Goal: Task Accomplishment & Management: Manage account settings

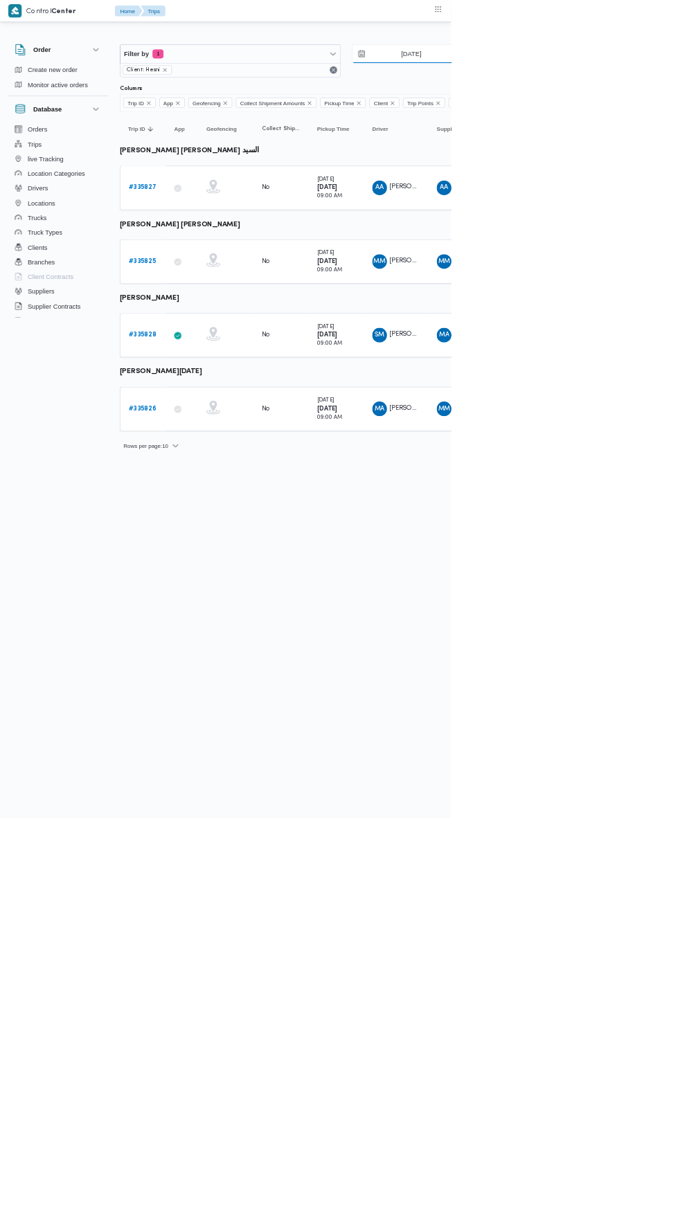
click at [615, 81] on input "[DATE]" at bounding box center [608, 81] width 157 height 28
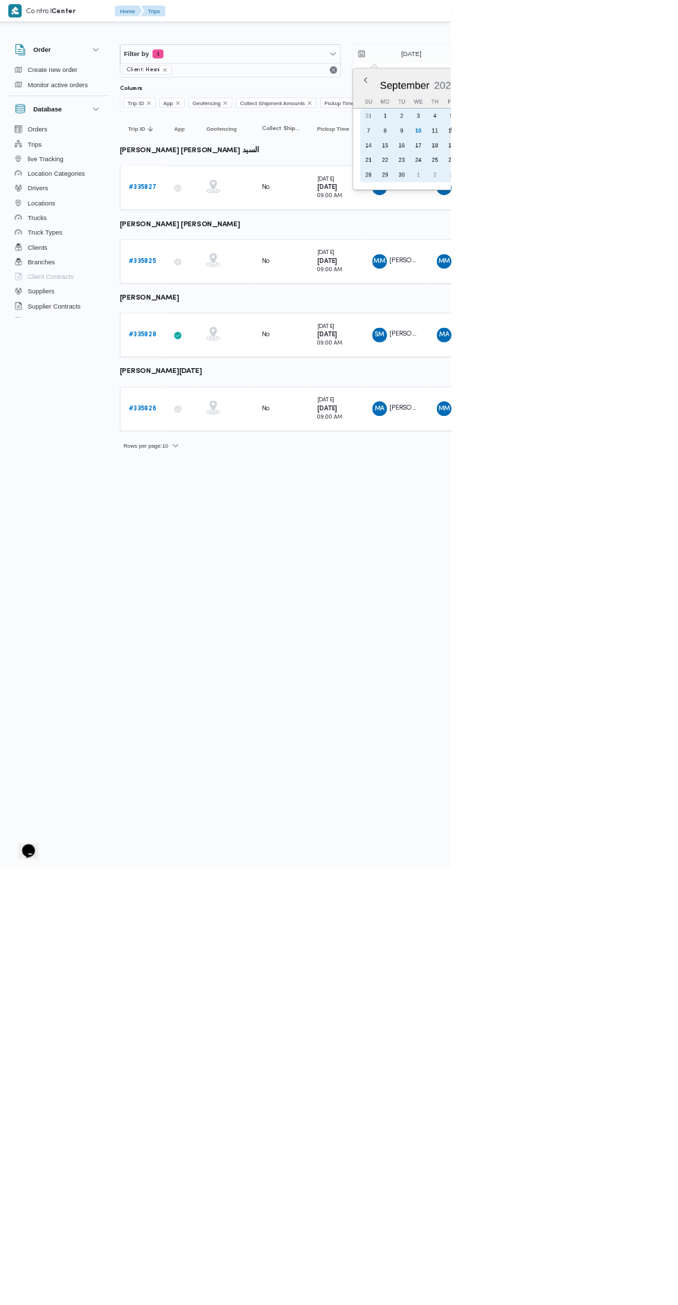
click at [627, 199] on div "10" at bounding box center [628, 196] width 22 height 22
type input "[DATE]"
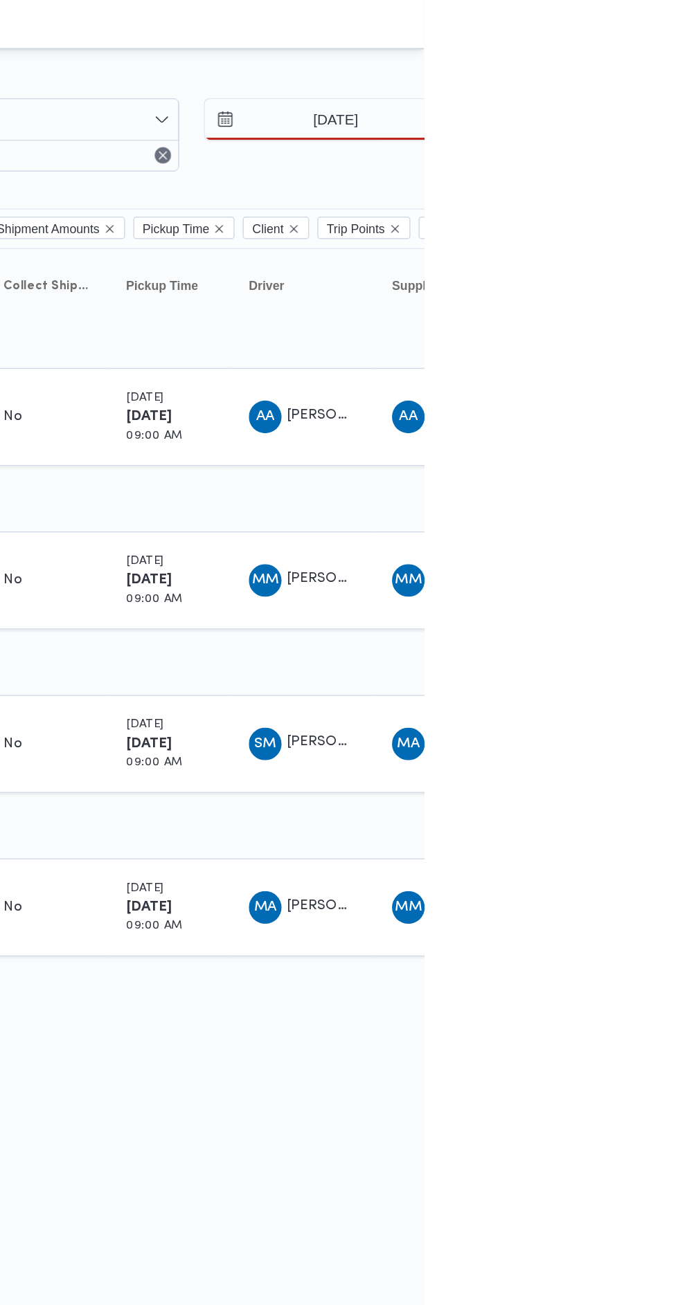
click at [677, 44] on div at bounding box center [595, 55] width 831 height 22
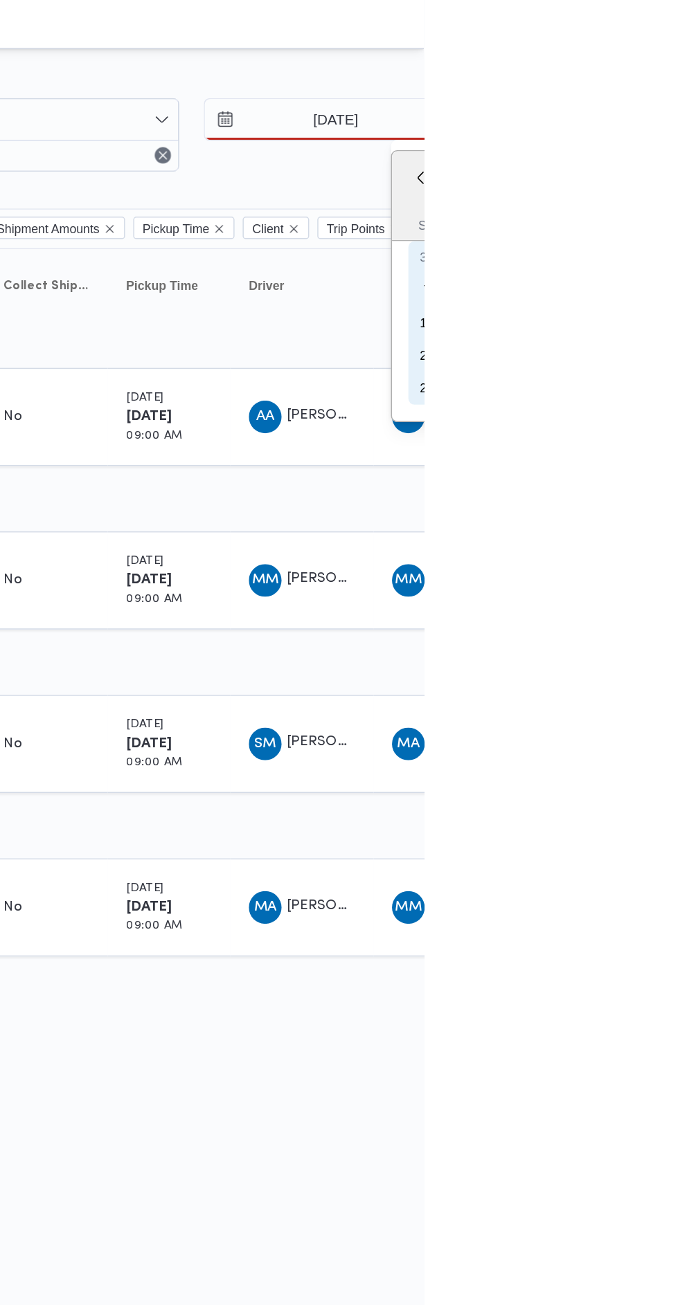
type input "[DATE]"
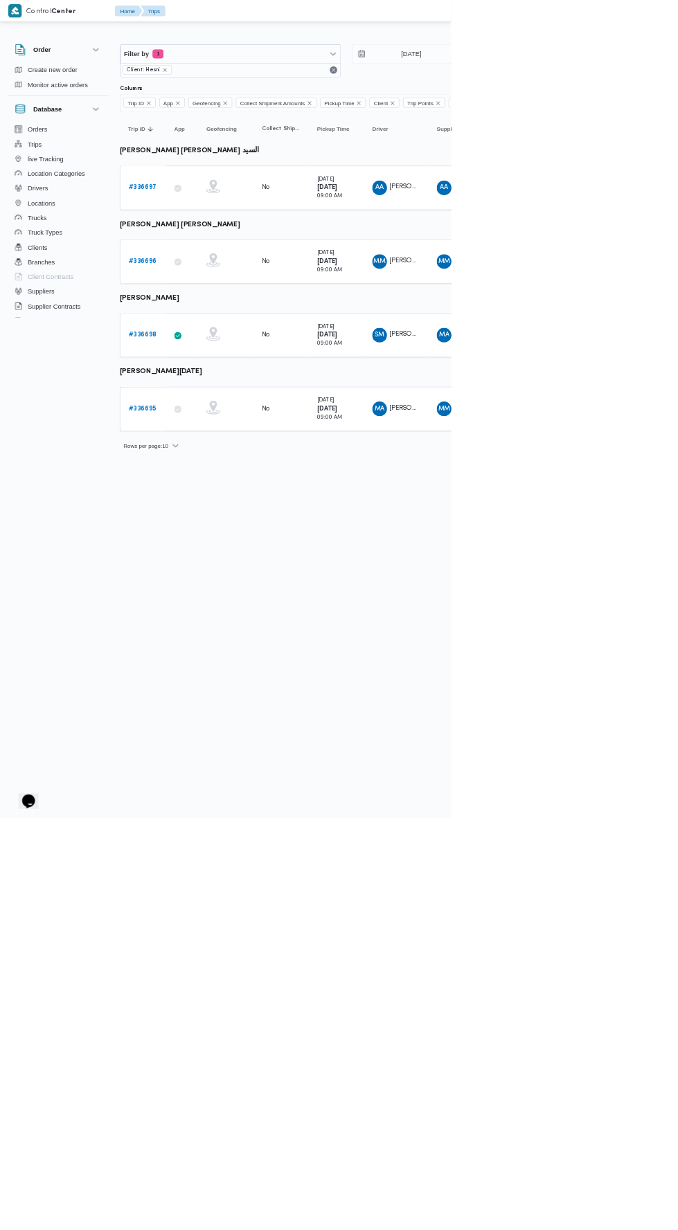
click at [230, 388] on b "# 336696" at bounding box center [214, 392] width 42 height 9
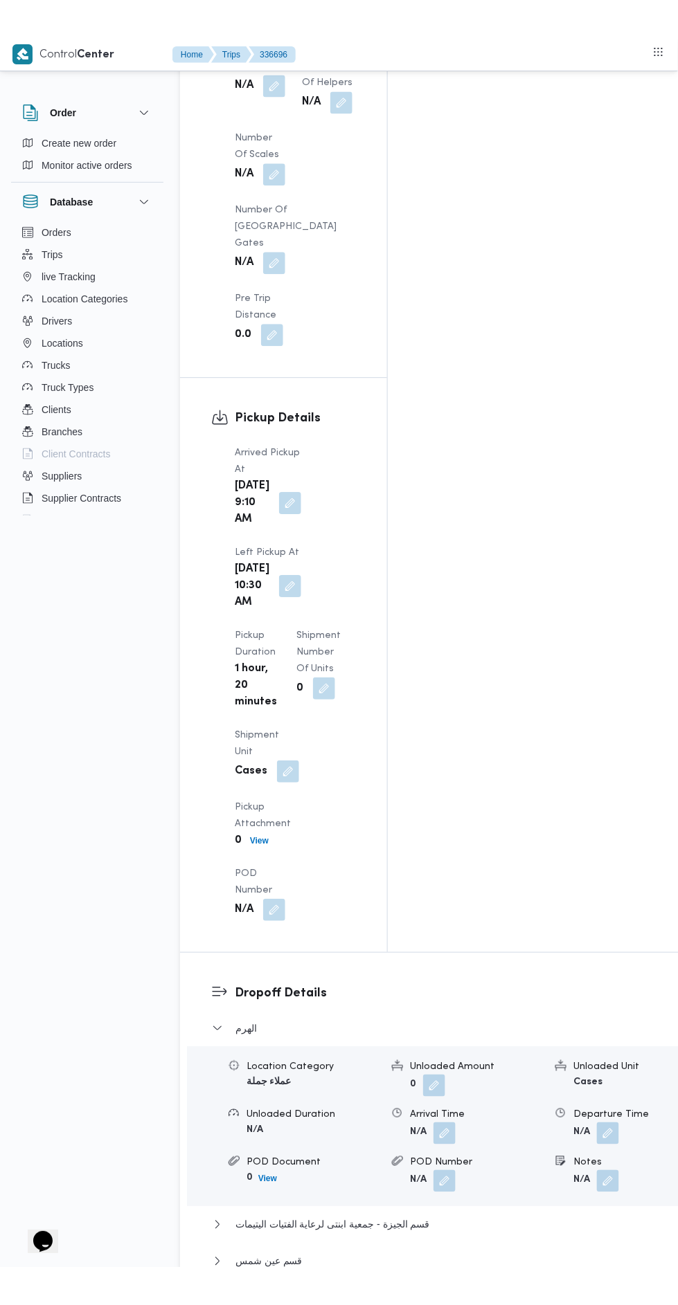
scroll to position [1568, 0]
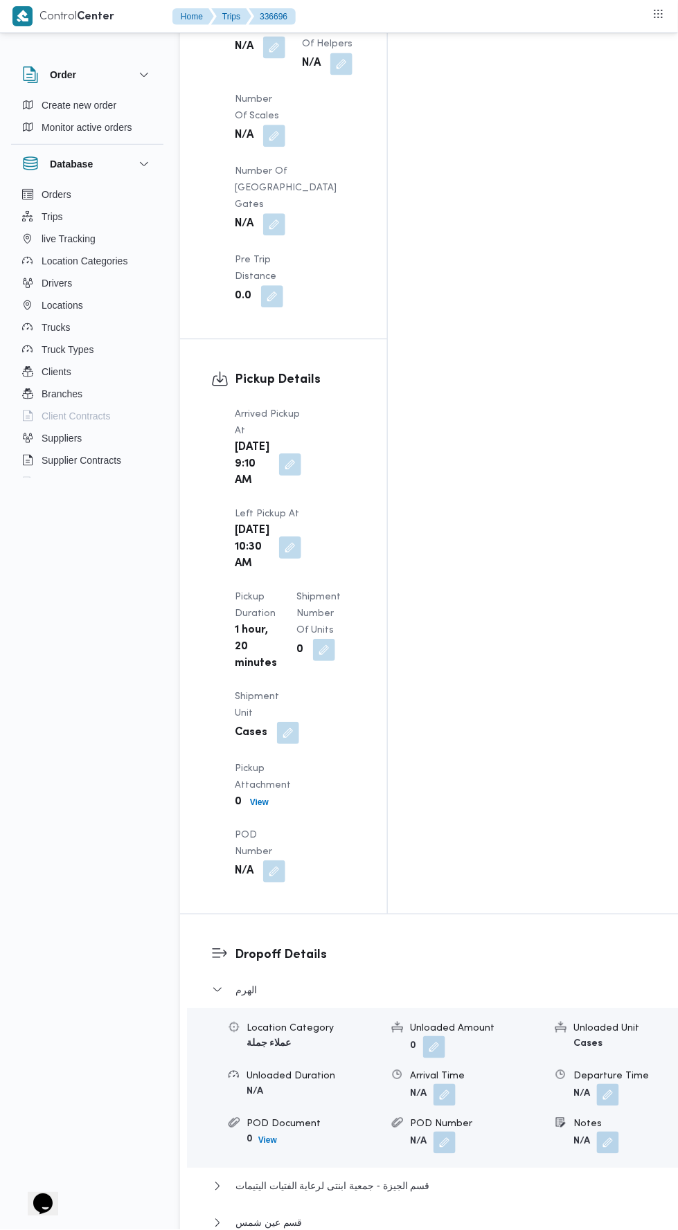
click at [287, 981] on div "الهرم Location Category عملاء جملة Unloaded Amount 0 Unloaded Unit Cases Unload…" at bounding box center [448, 1166] width 472 height 371
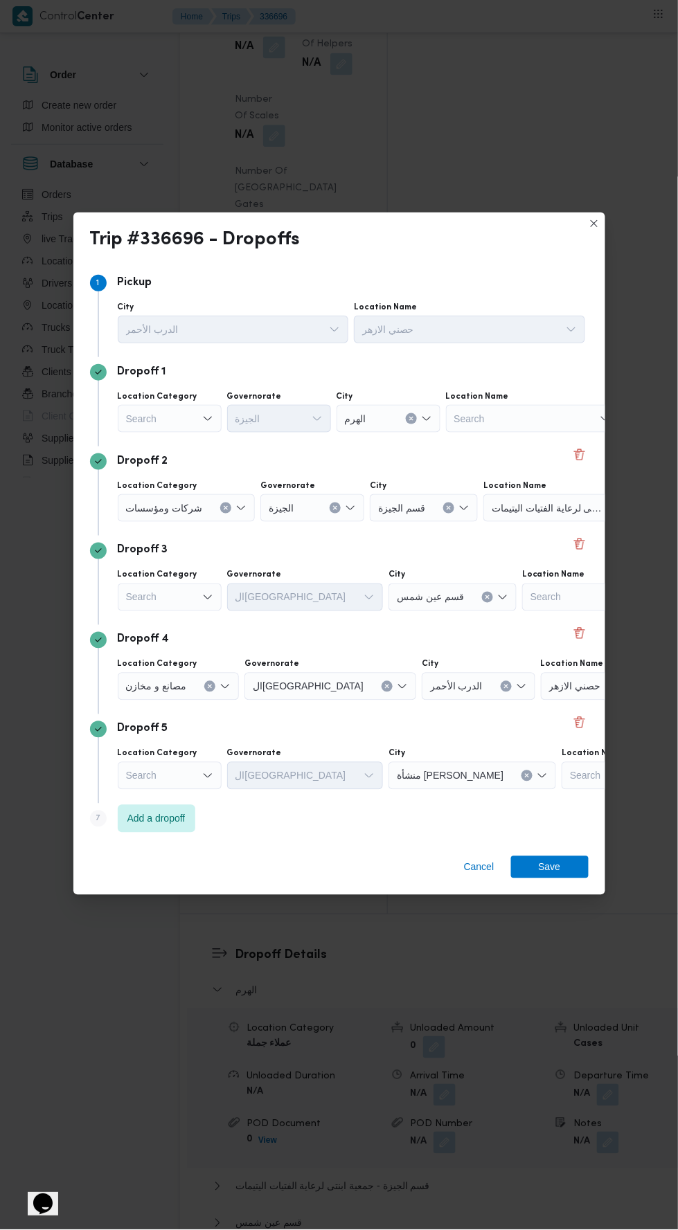
click at [184, 402] on label "Location Category" at bounding box center [158, 396] width 80 height 11
click at [127, 427] on input "Location Category" at bounding box center [126, 418] width 1 height 17
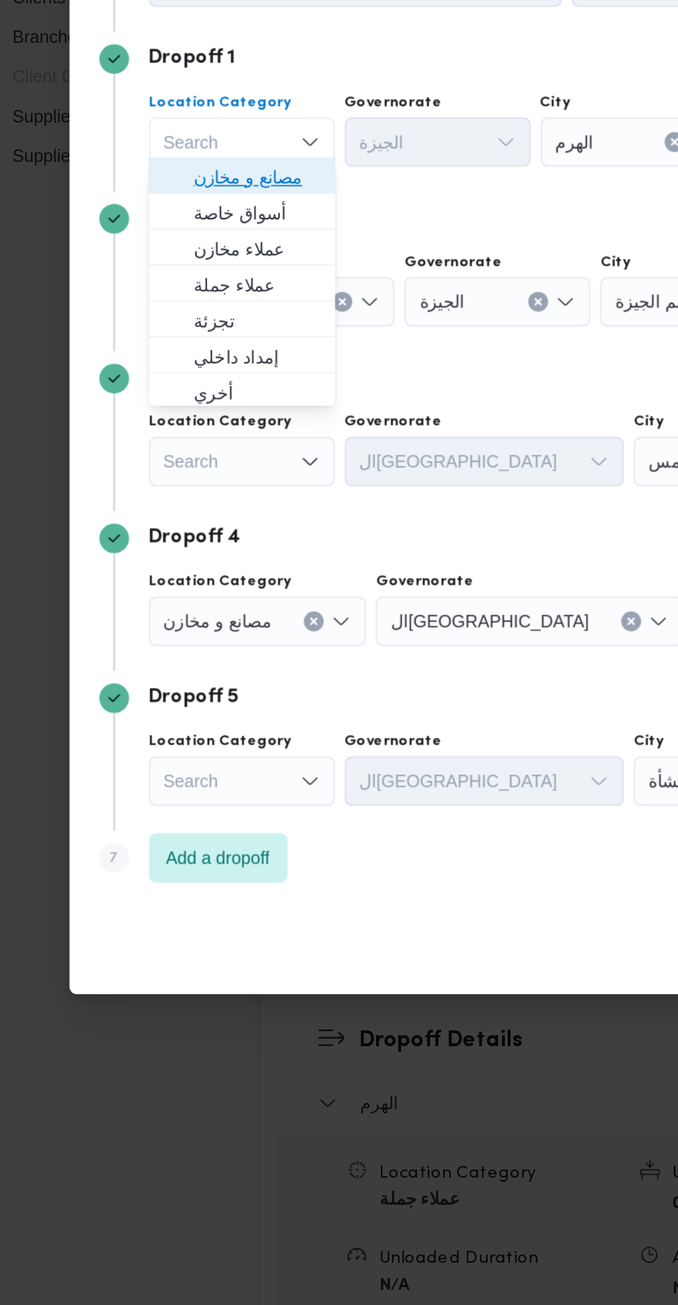
click at [201, 476] on span "مصانع و مخازن" at bounding box center [178, 472] width 71 height 17
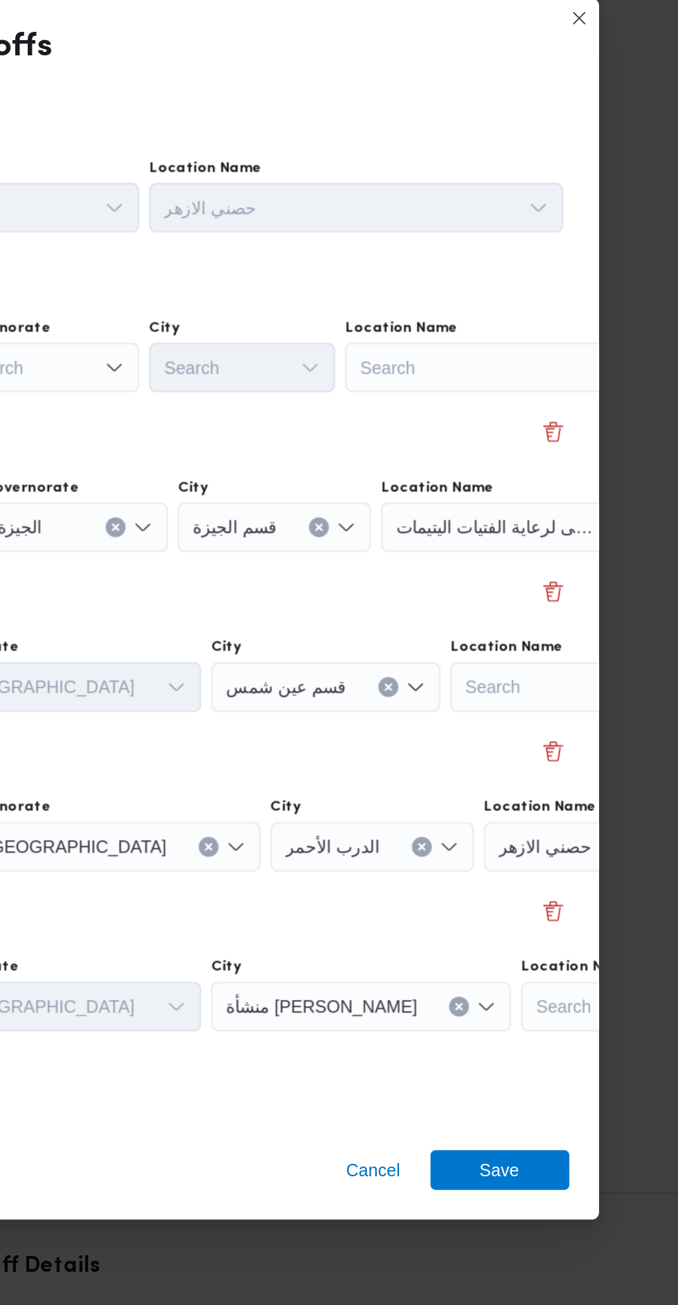
click at [532, 450] on div "Search" at bounding box center [549, 453] width 173 height 28
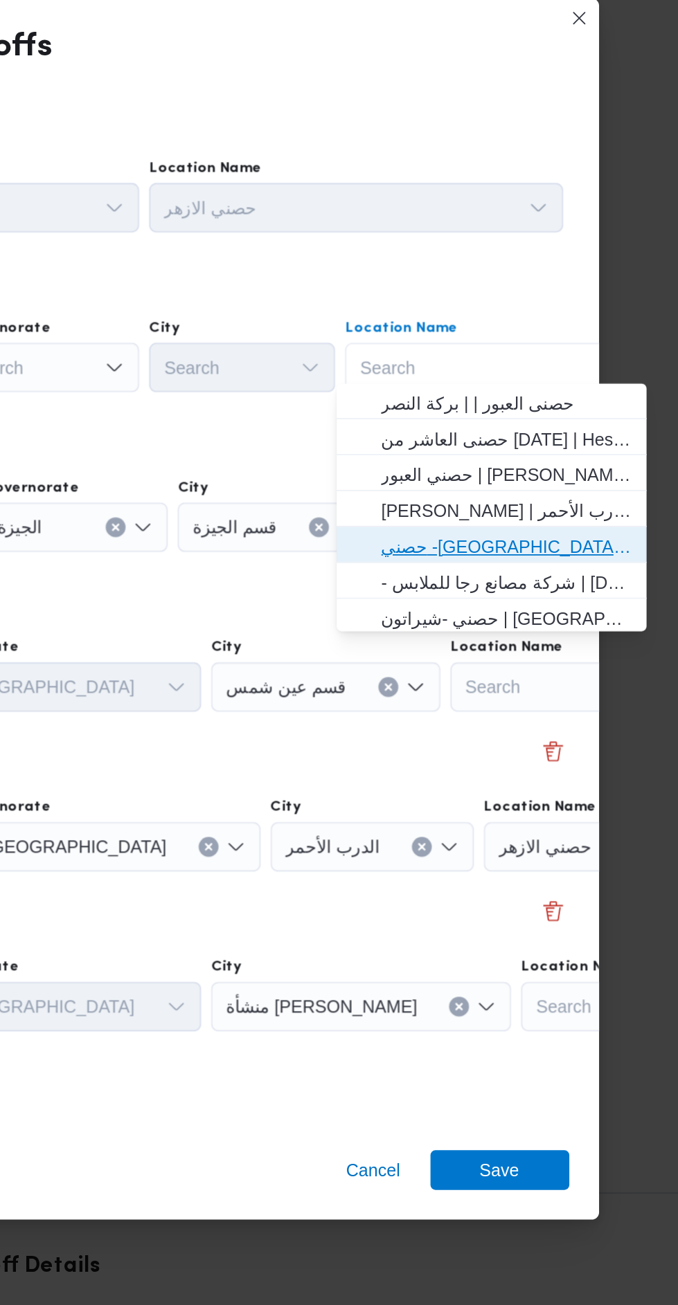
click at [584, 549] on span "حصني -جسر السويس | جسر السويس | المنتزه" at bounding box center [553, 553] width 140 height 17
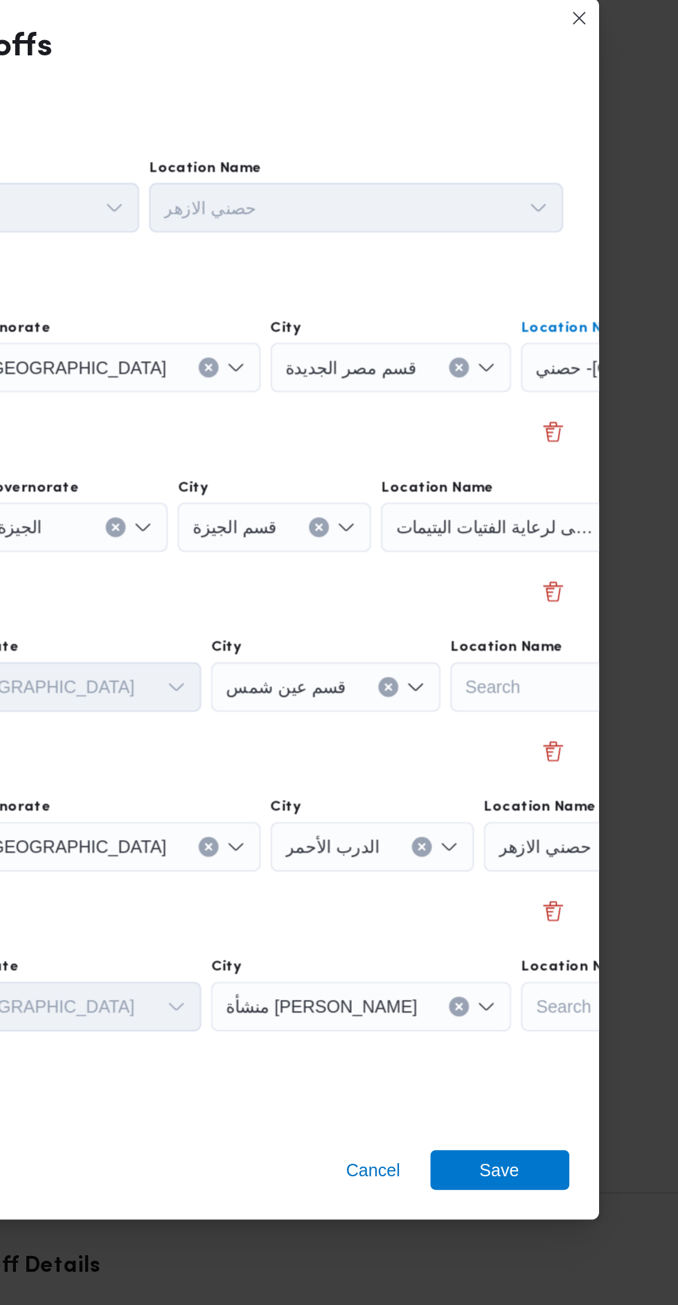
scroll to position [0, 52]
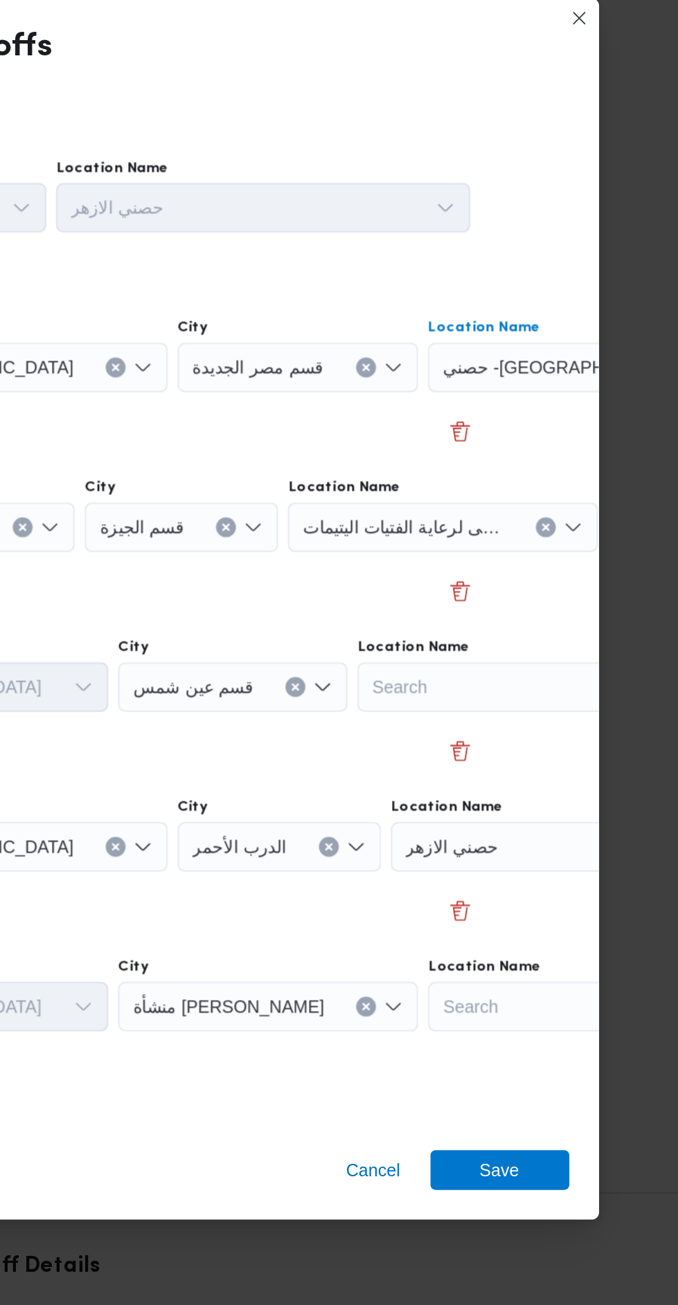
click at [572, 539] on icon "Clear input" at bounding box center [575, 542] width 6 height 6
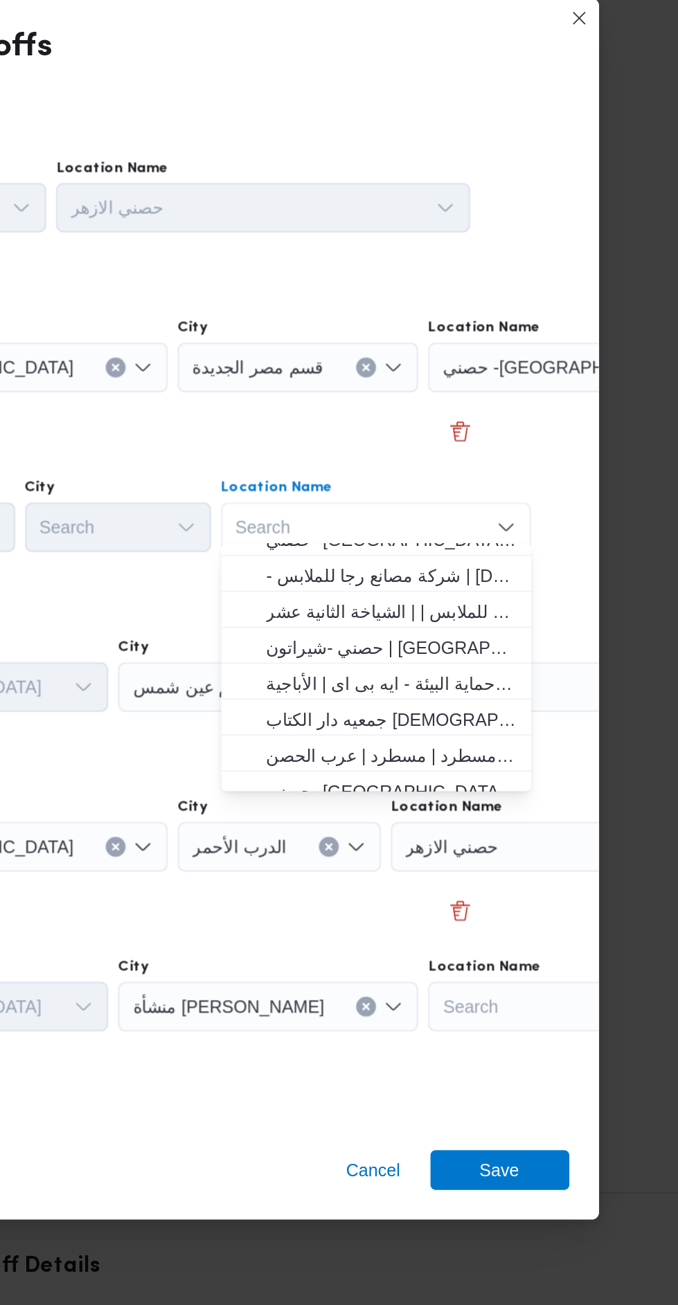
scroll to position [93, 0]
click at [540, 609] on span "حصني -شيراتون | 7 الخليلي | شيراتون المطار" at bounding box center [489, 609] width 140 height 17
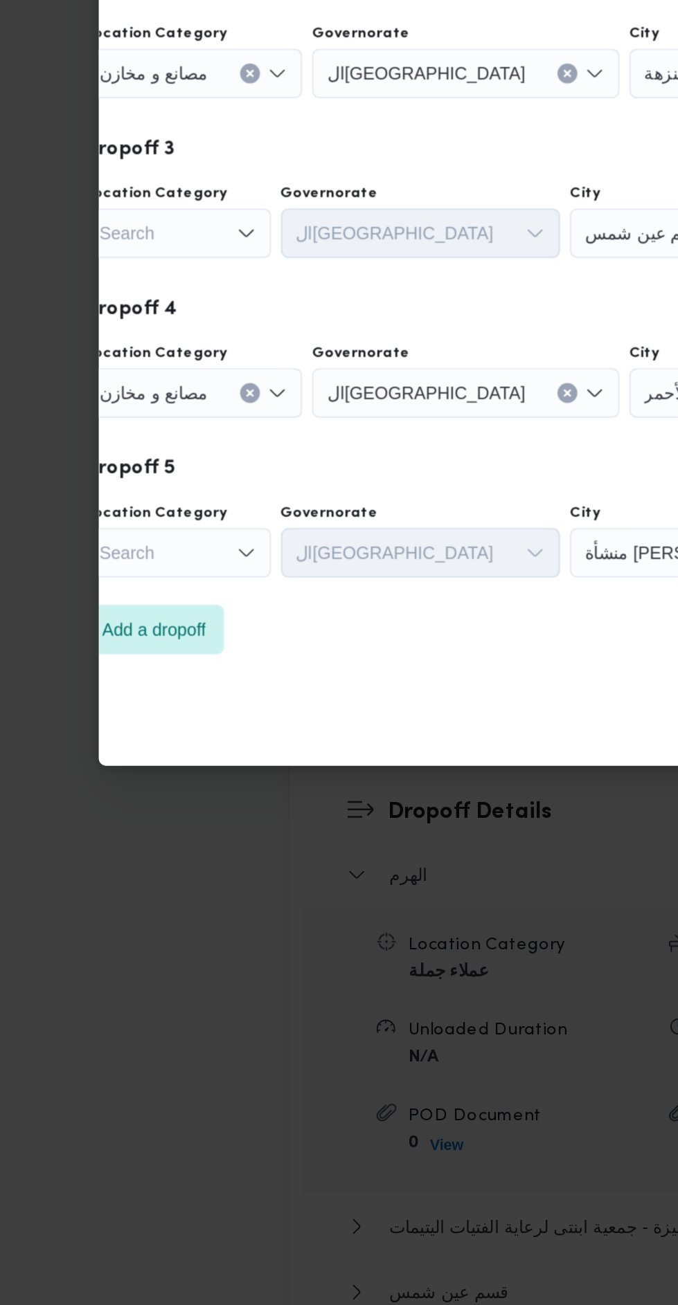
scroll to position [1568, 0]
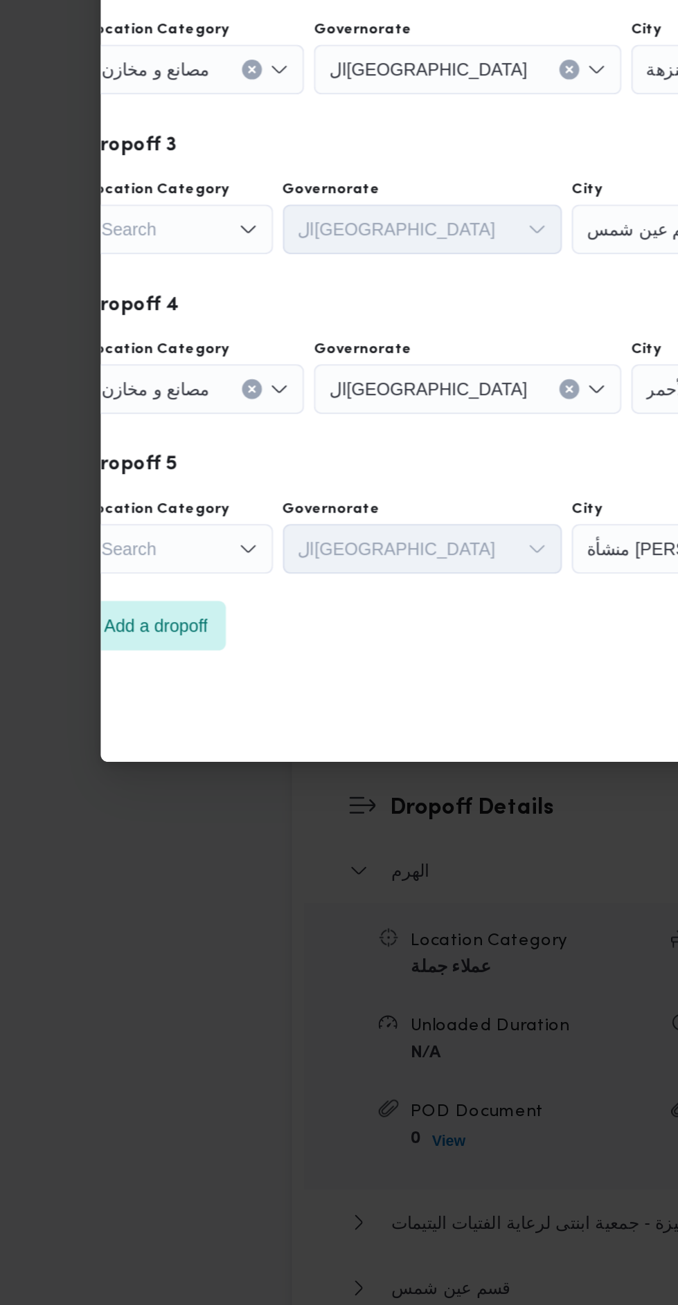
click at [151, 638] on div "Search" at bounding box center [118, 631] width 104 height 28
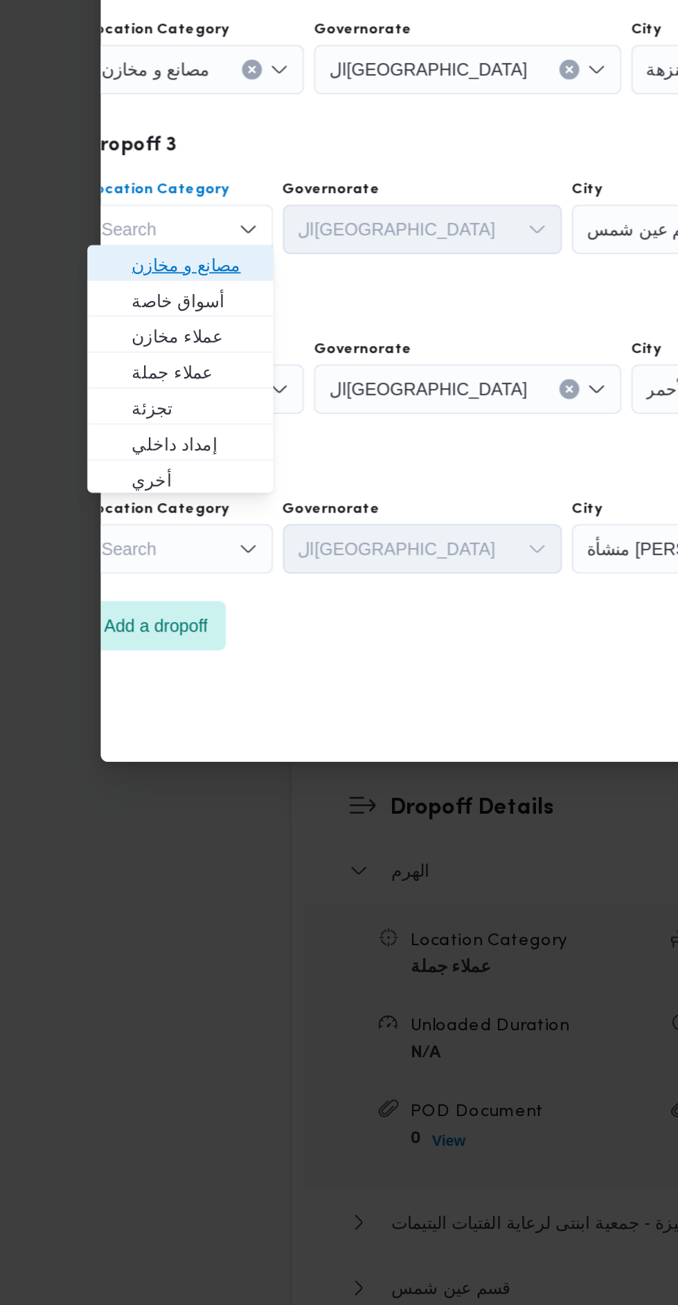
click at [155, 654] on span "مصانع و مخازن" at bounding box center [126, 651] width 71 height 17
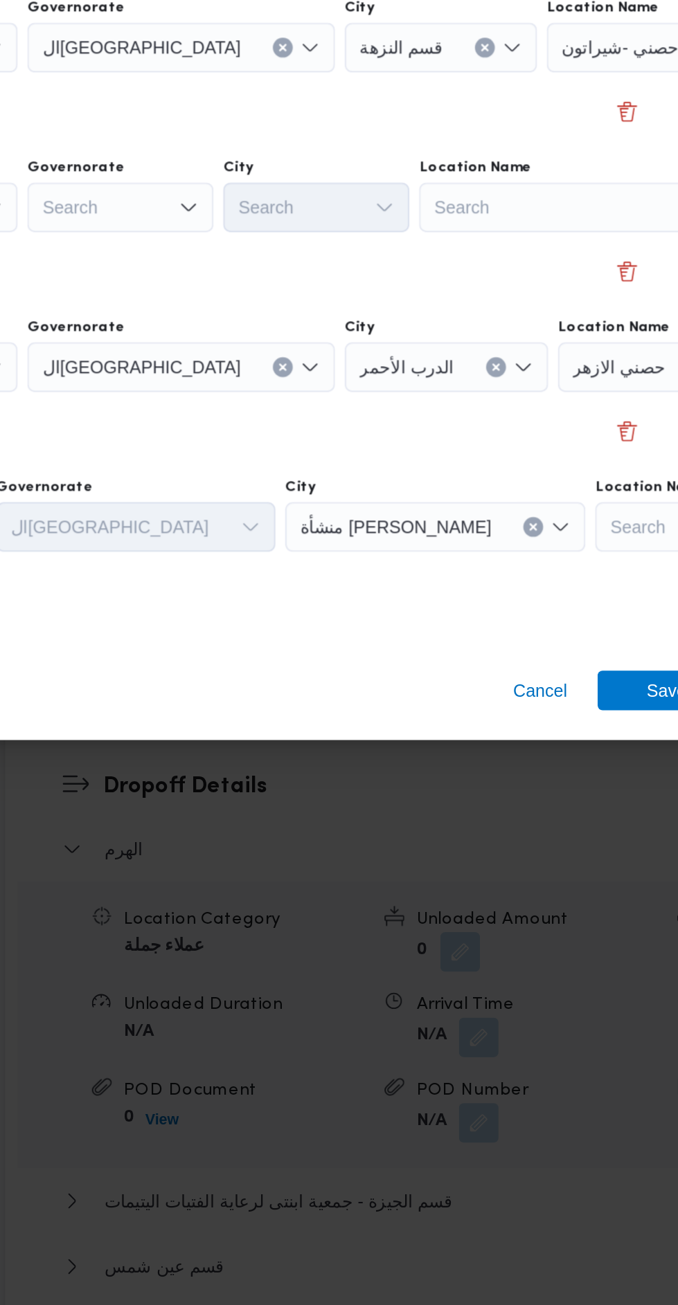
click at [476, 625] on div "Search" at bounding box center [497, 631] width 173 height 28
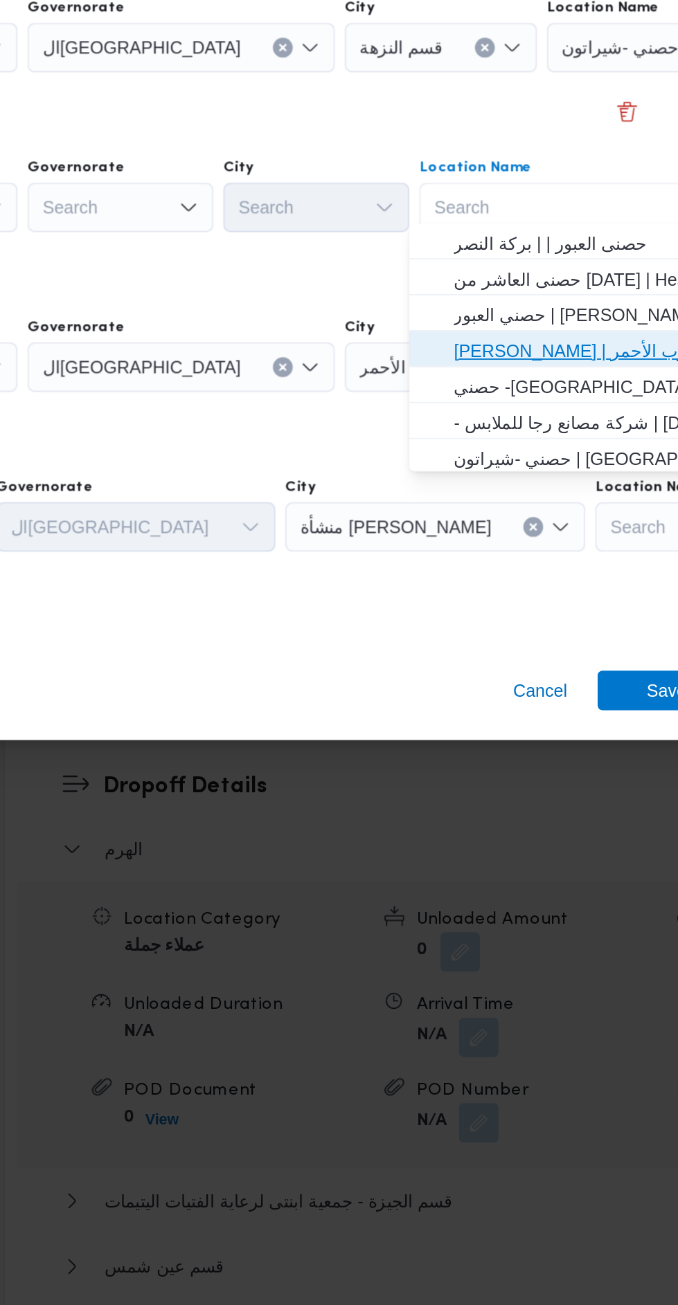
click at [478, 712] on span "حصني الازهر | سوق الازهر كل انواع القماش السواريه | الدرب الأحمر" at bounding box center [501, 711] width 140 height 17
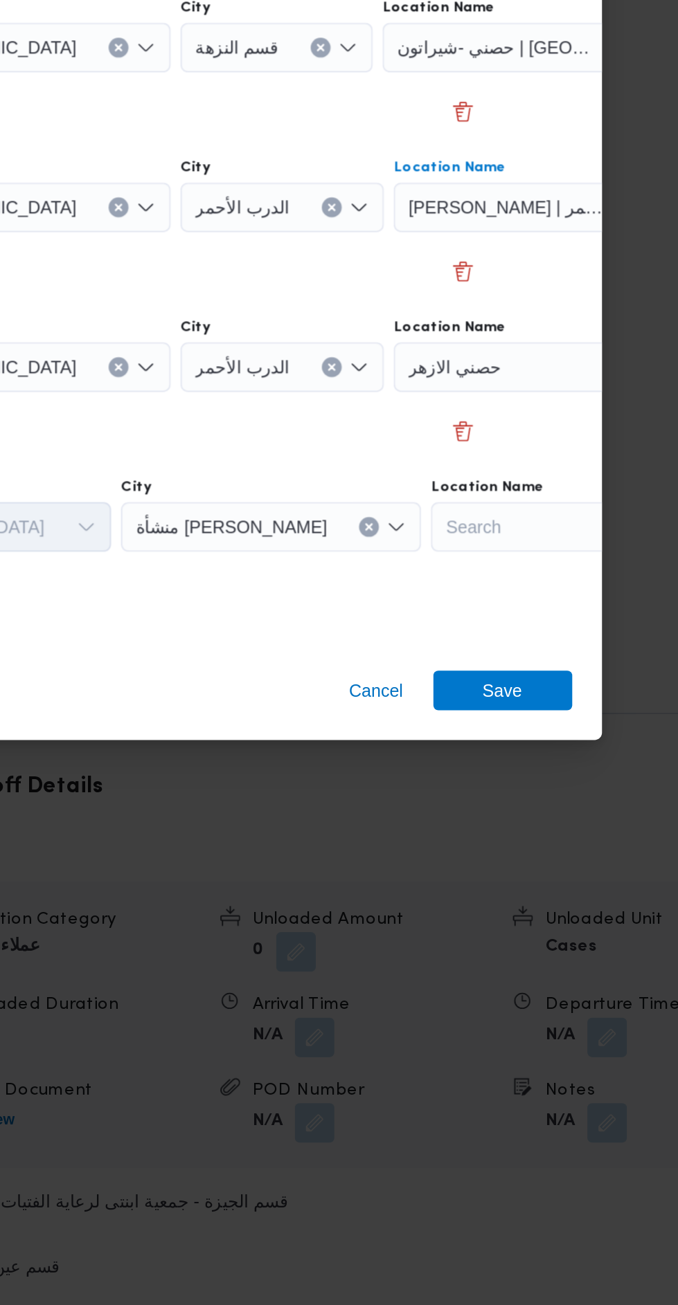
click at [627, 720] on button "Clear input" at bounding box center [632, 720] width 11 height 11
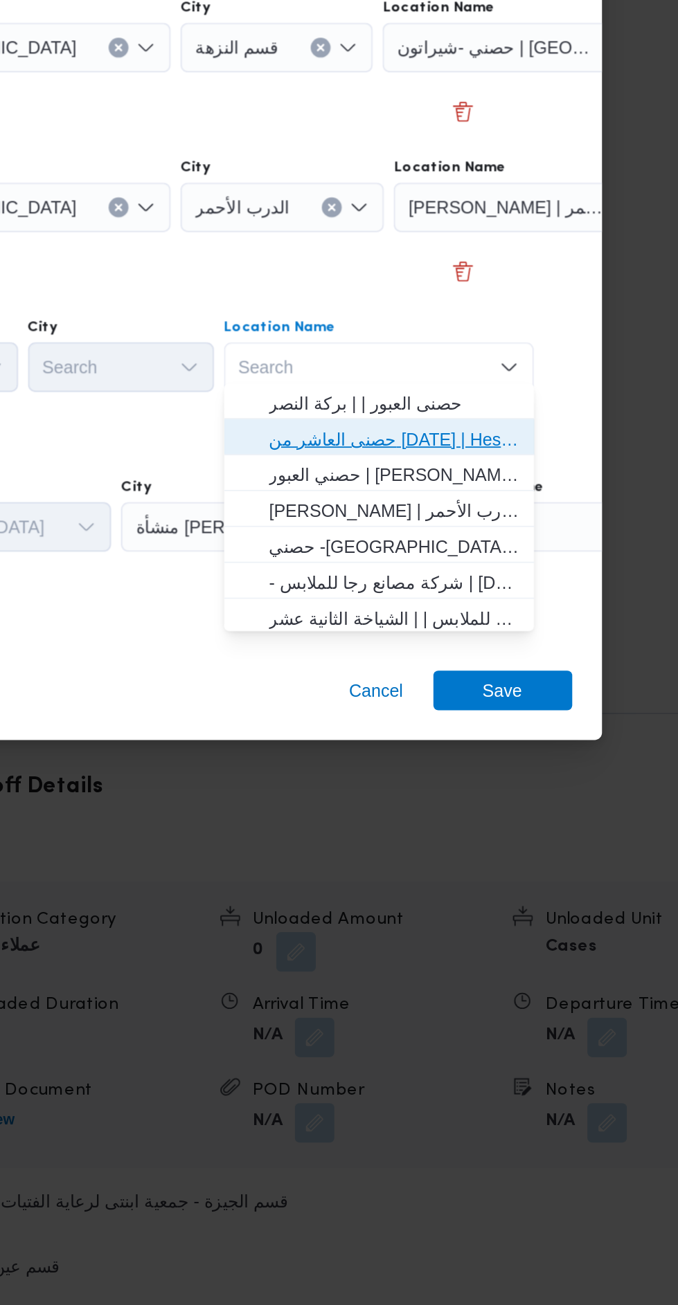
click at [534, 758] on span "حصنى العاشر من رمضان | Hesni Textiles Factory | جزء من مدينة العاشر-مجاورات" at bounding box center [489, 760] width 140 height 17
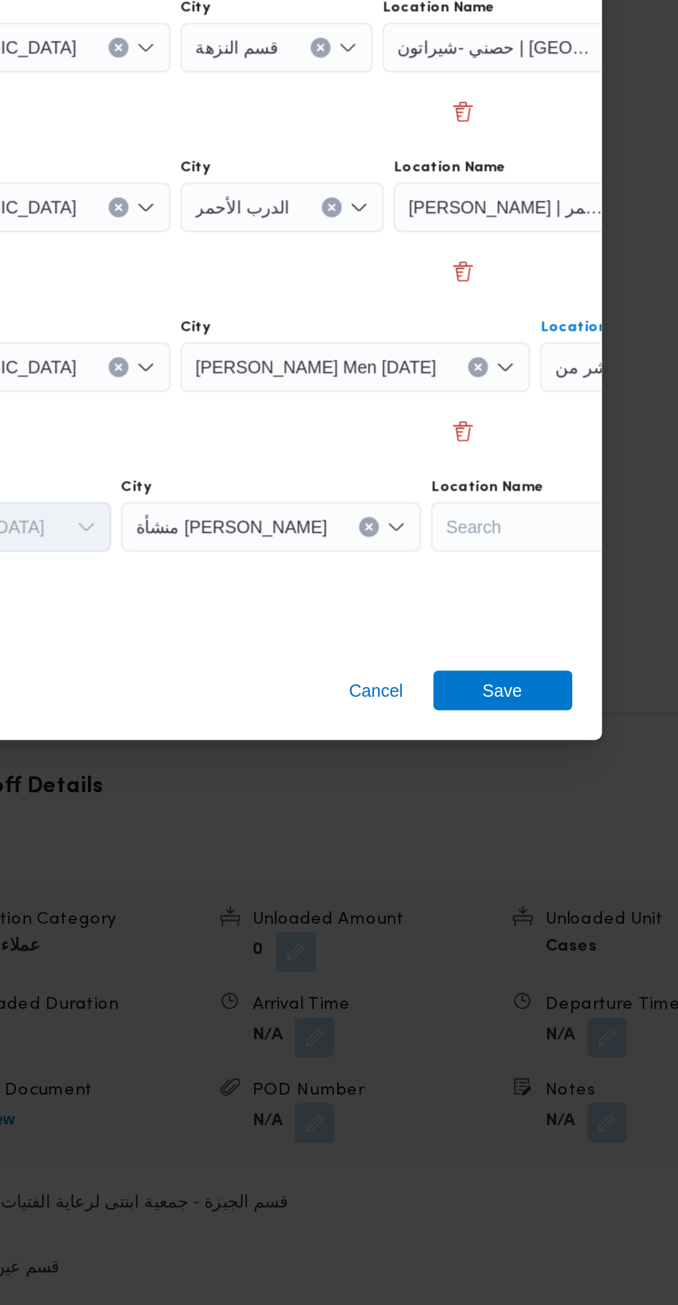
scroll to position [0, 102]
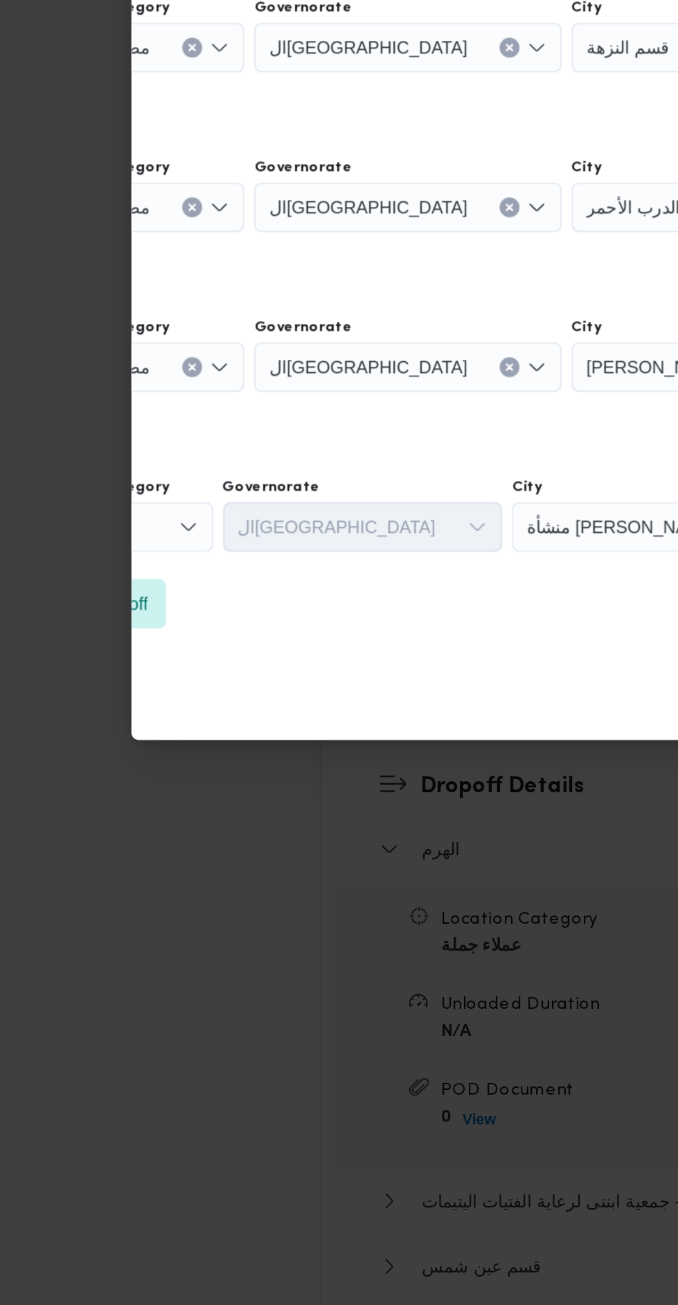
click at [109, 808] on icon "Open list of options" at bounding box center [105, 809] width 11 height 11
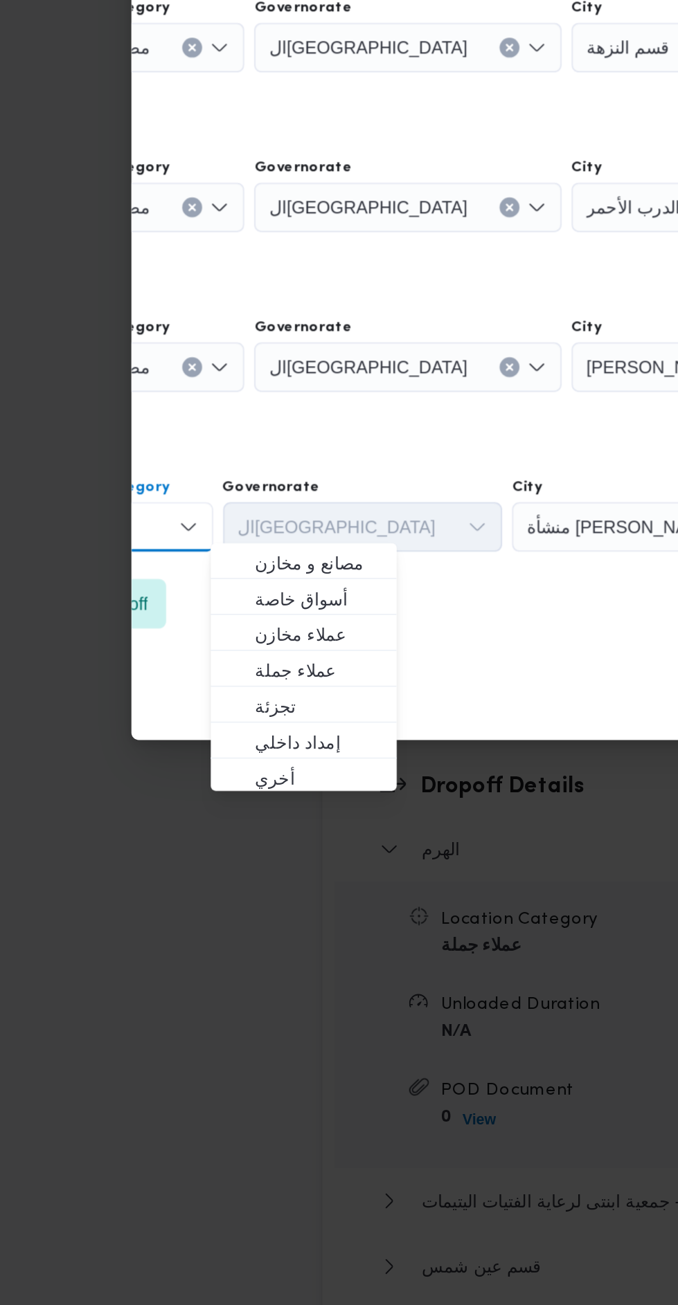
scroll to position [0, 0]
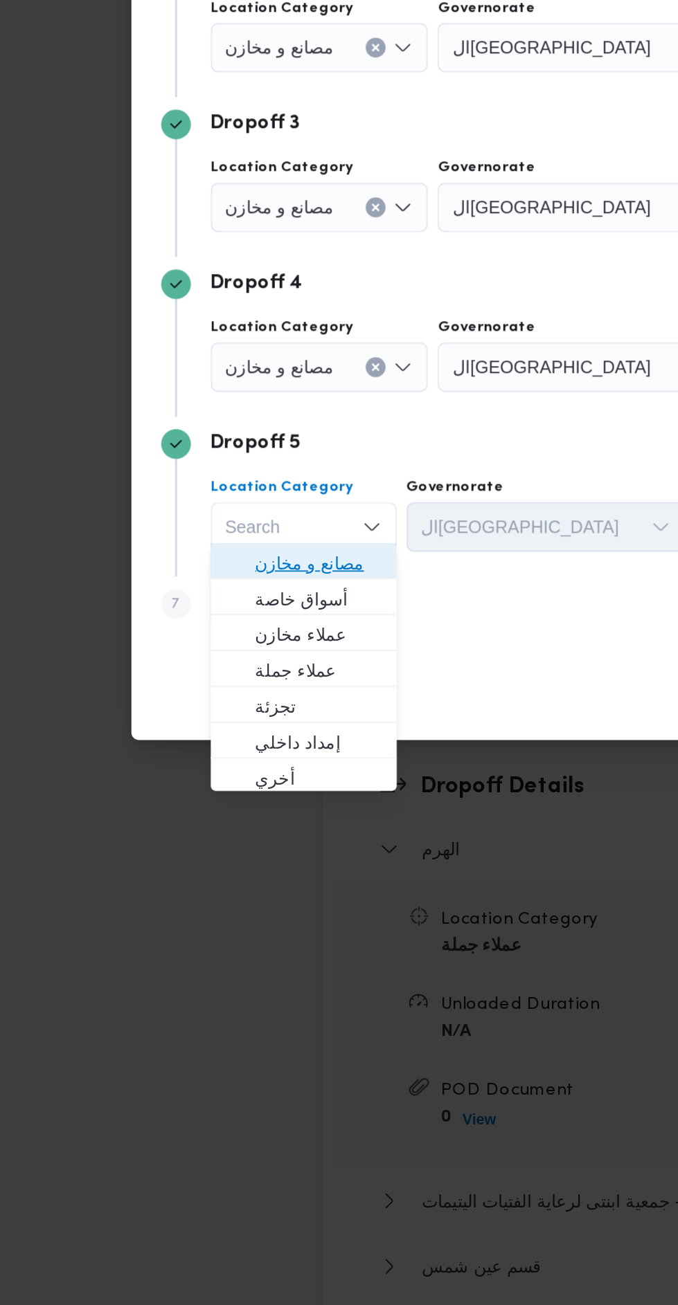
click at [184, 824] on span "مصانع و مخازن" at bounding box center [178, 830] width 71 height 17
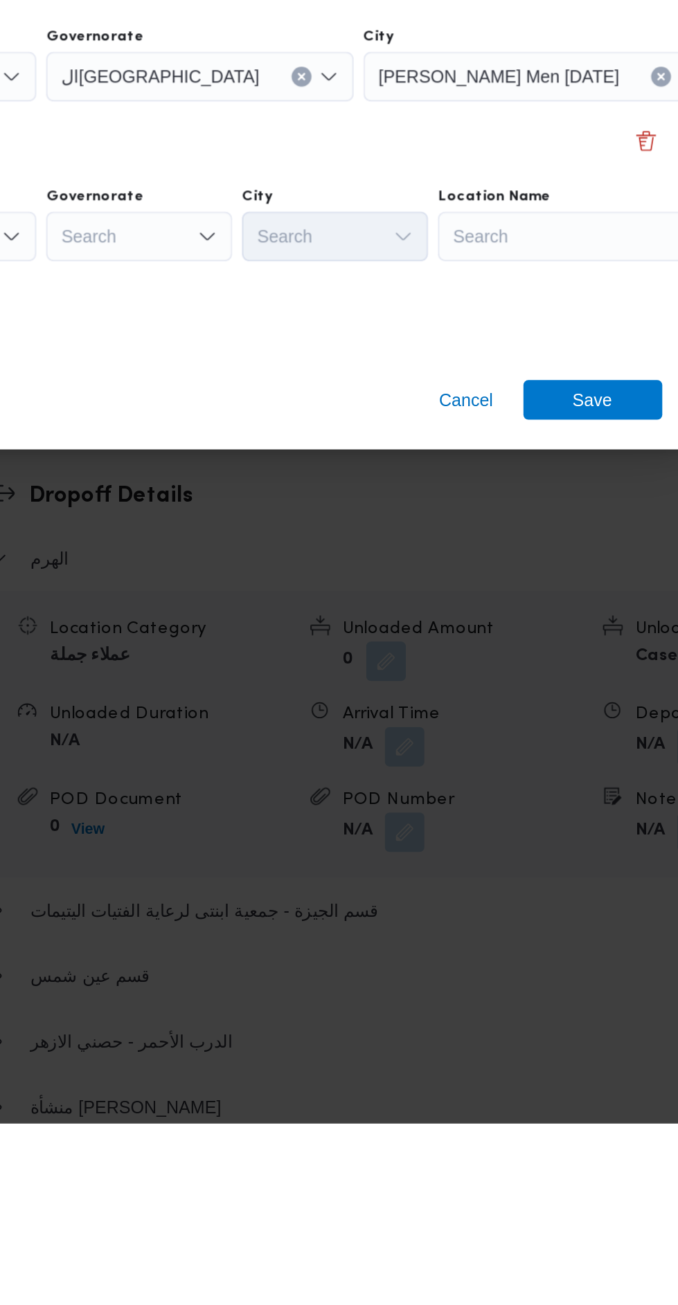
scroll to position [1568, 0]
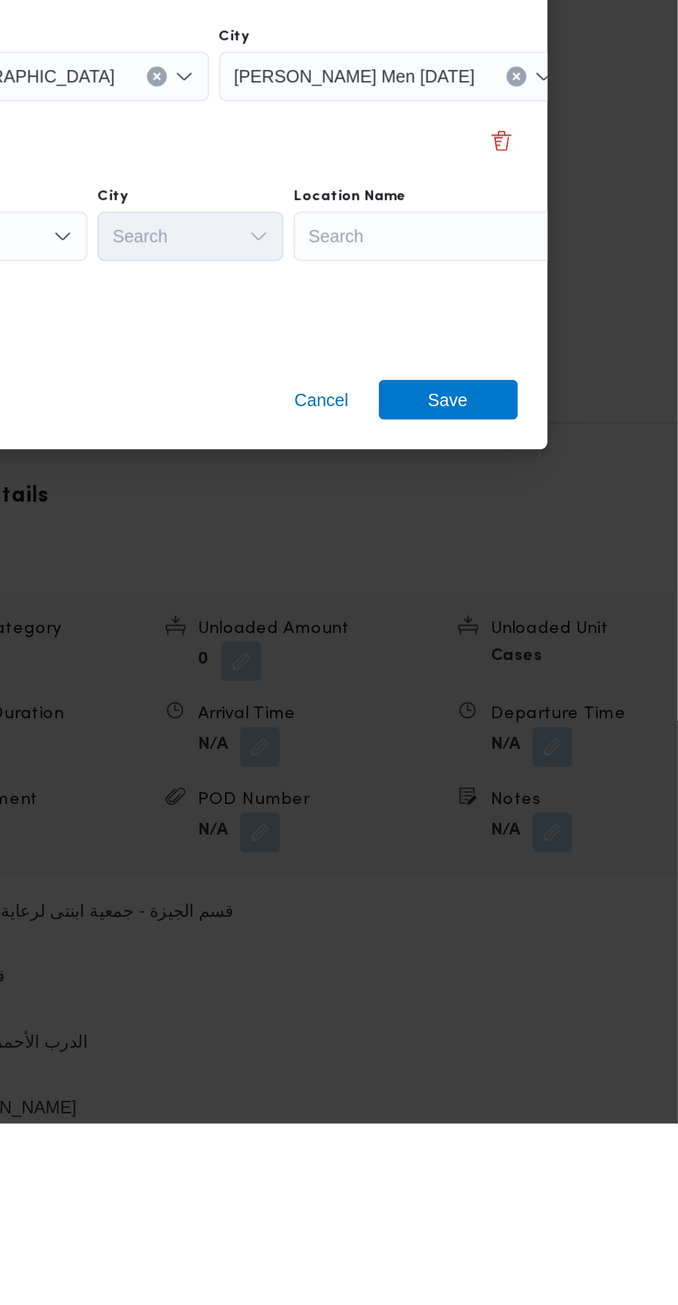
click at [564, 806] on div "Search" at bounding box center [549, 810] width 173 height 28
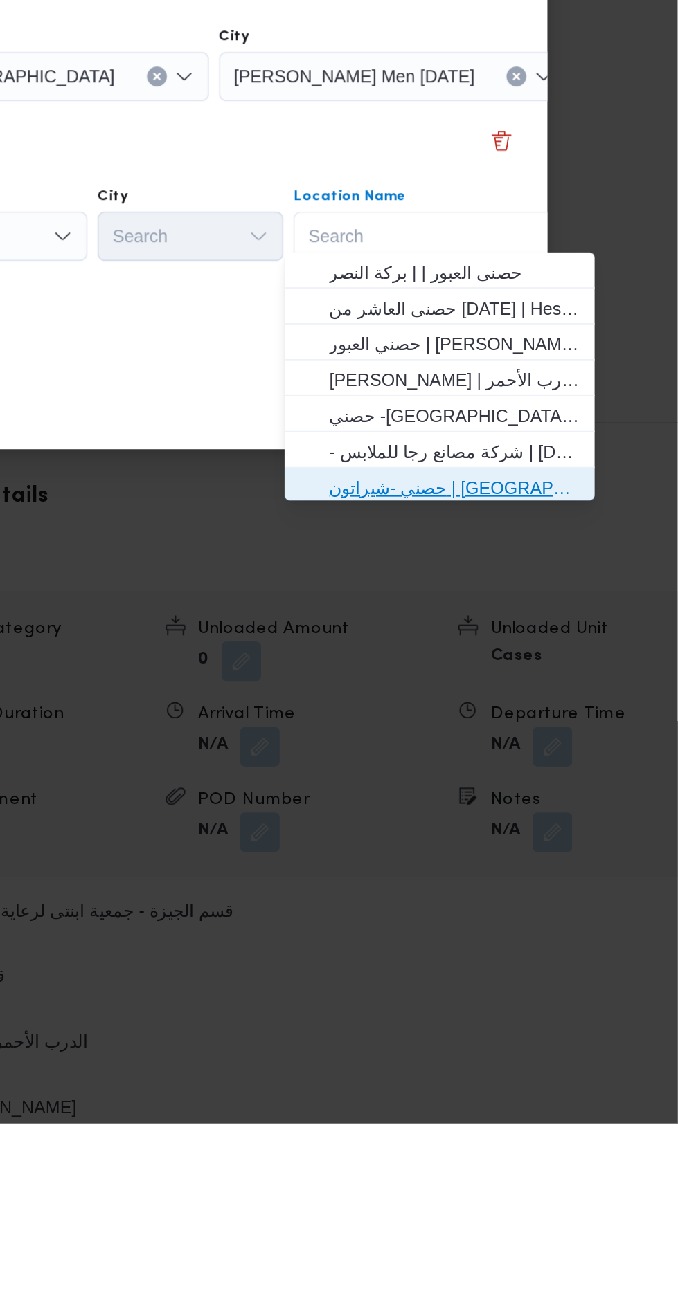
click at [569, 951] on span "حصني -شيراتون | 7 الخليلي | شيراتون المطار" at bounding box center [553, 950] width 140 height 17
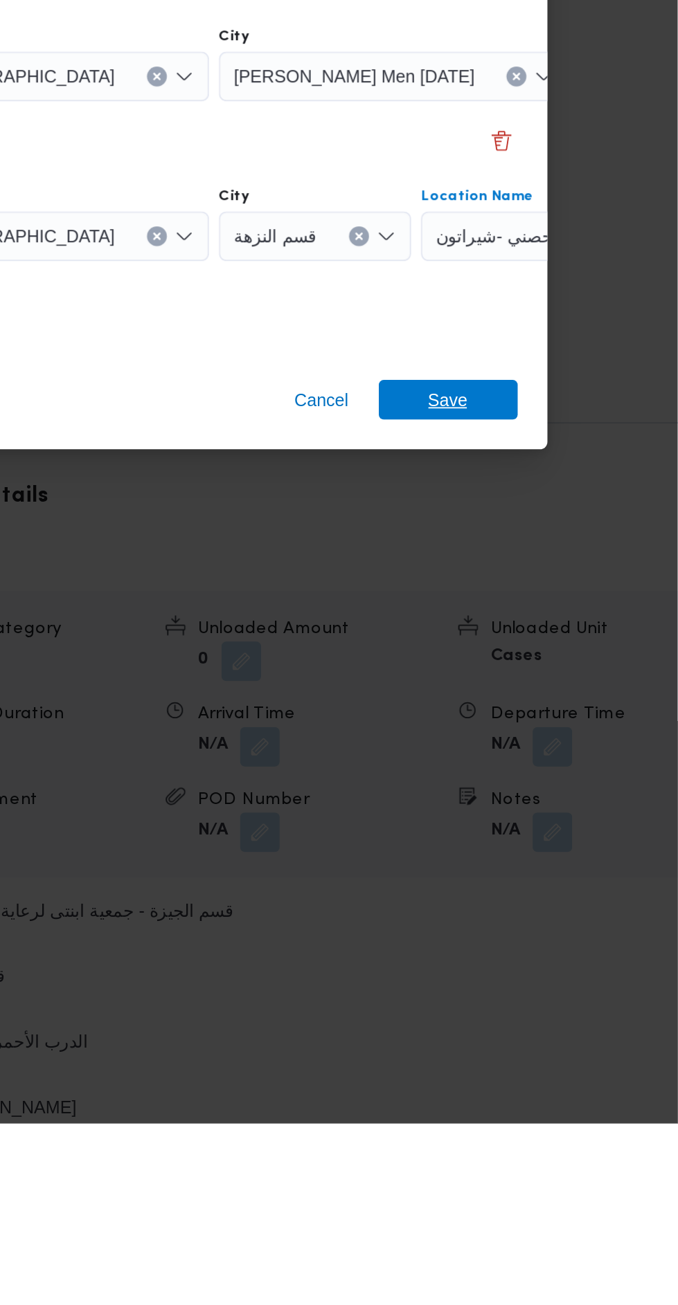
click at [568, 899] on span "Save" at bounding box center [550, 901] width 78 height 22
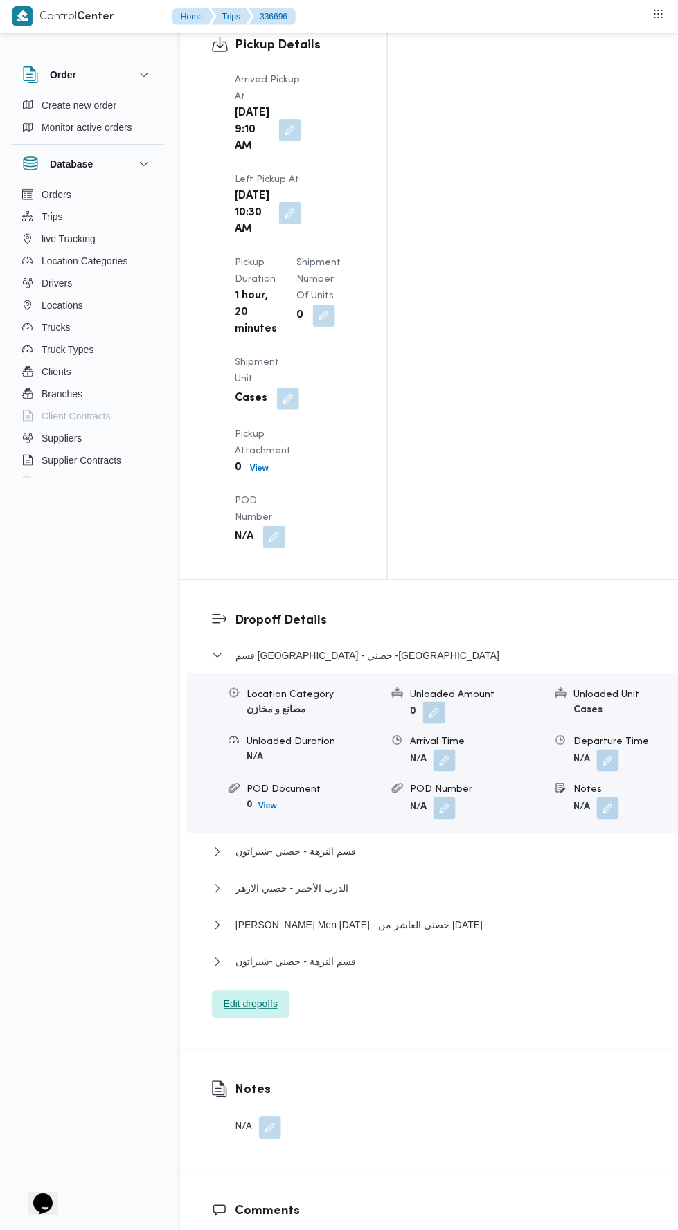
scroll to position [1870, 0]
click at [534, 954] on button "قسم النزهة - حصني -شيراتون" at bounding box center [448, 962] width 472 height 17
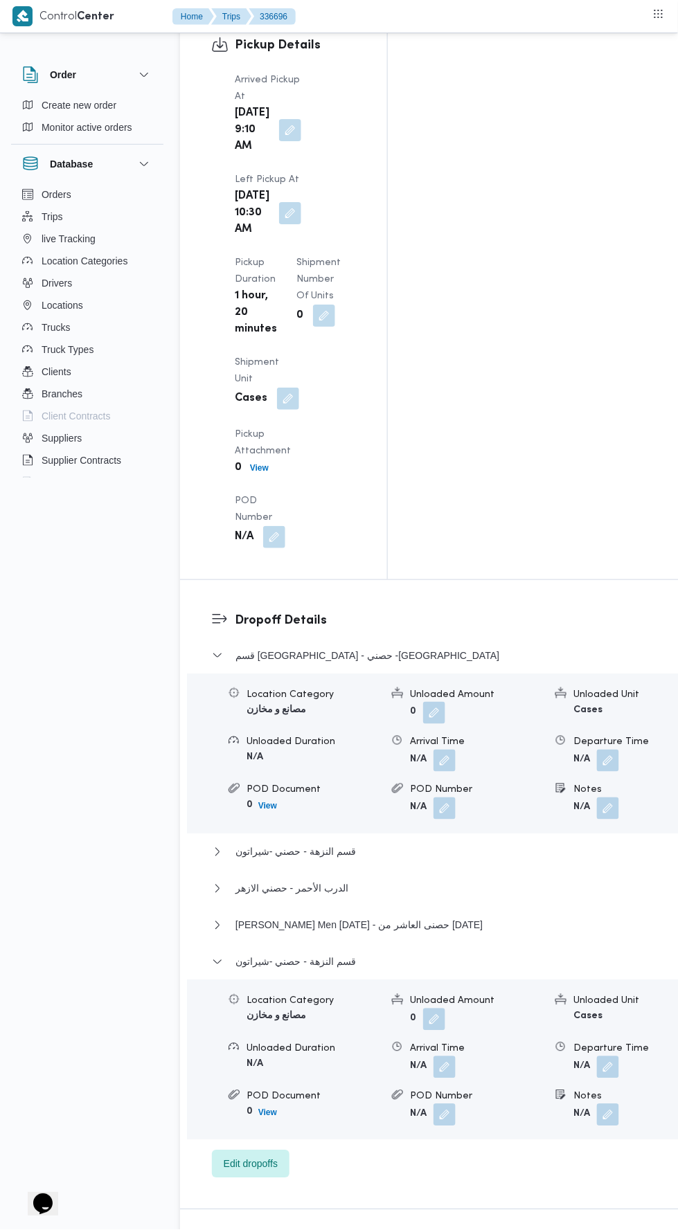
click at [597, 1056] on button "button" at bounding box center [608, 1067] width 22 height 22
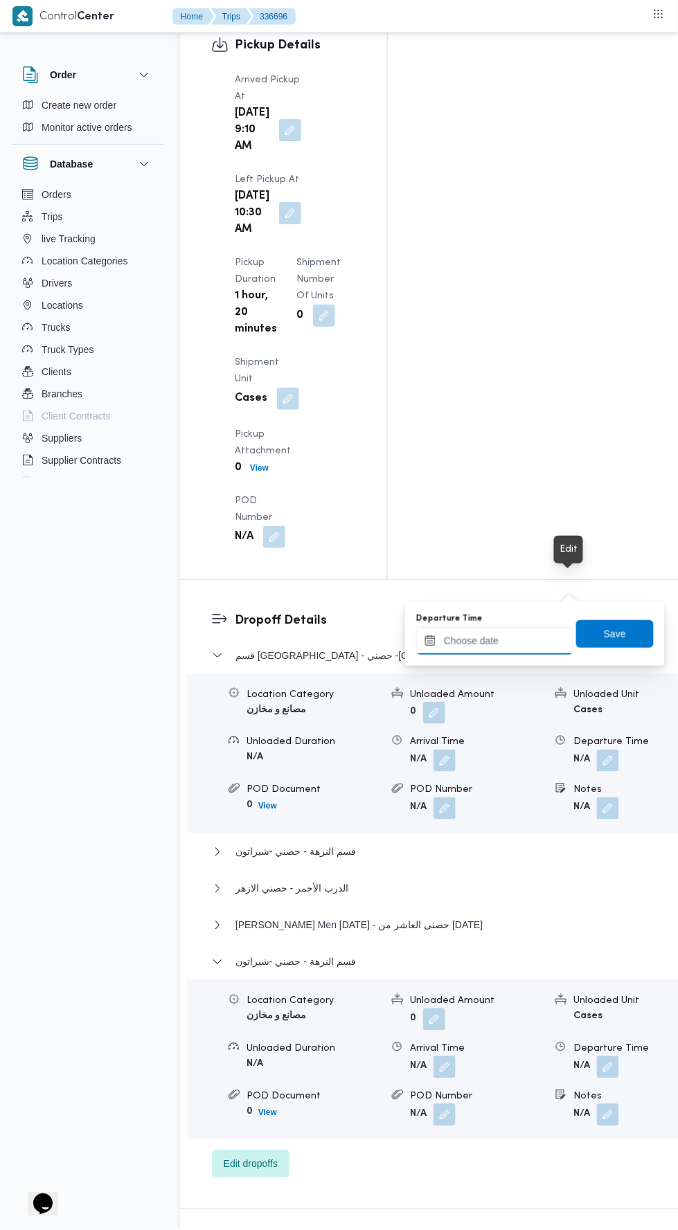
click at [519, 636] on input "Departure Time" at bounding box center [494, 641] width 157 height 28
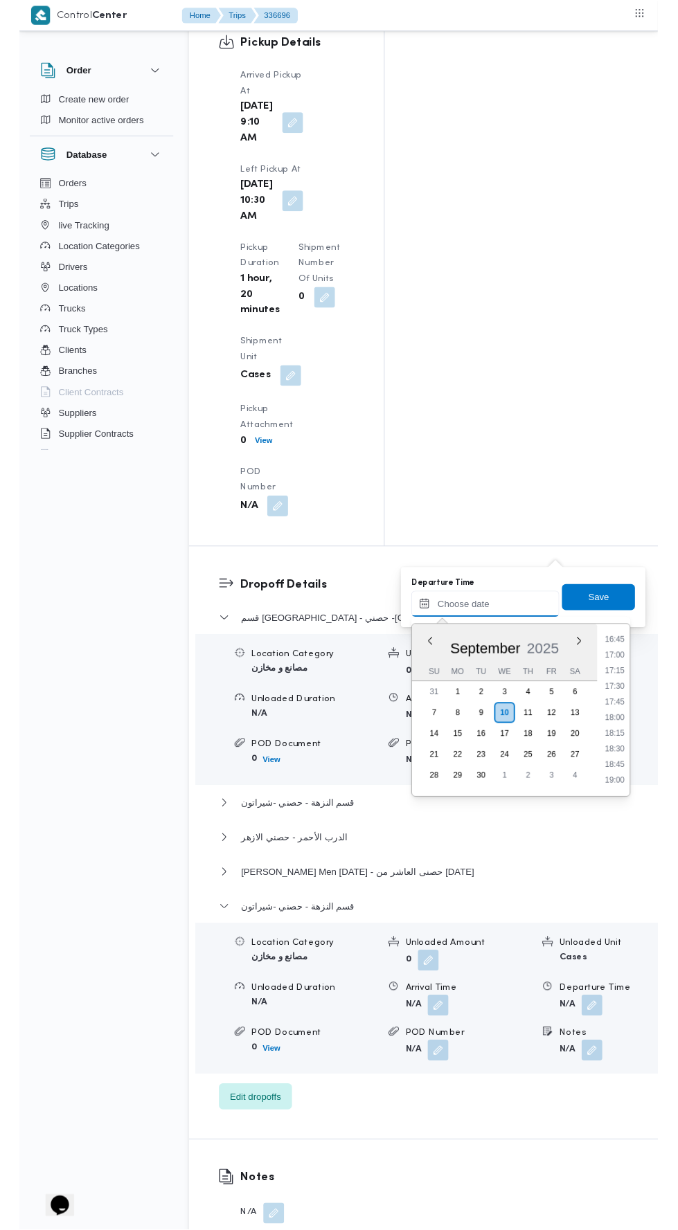
scroll to position [1108, 0]
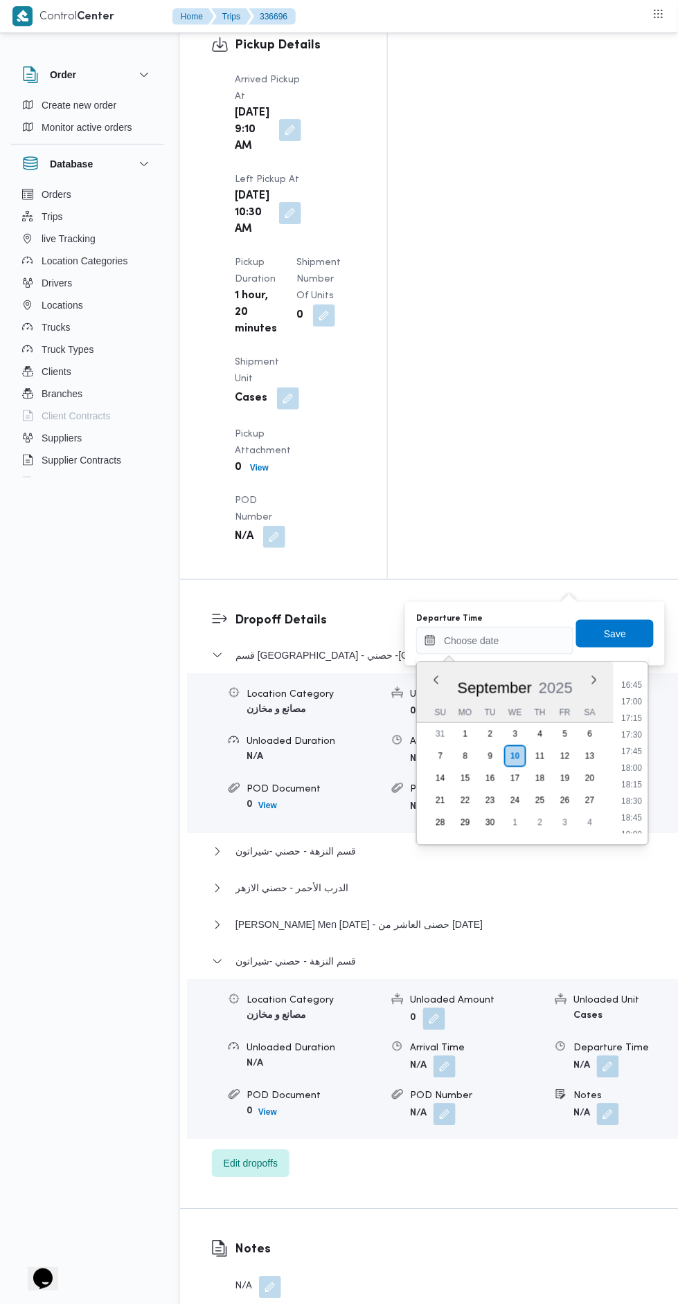
click at [628, 705] on li "17:00" at bounding box center [632, 702] width 32 height 14
type input "10/09/2025 17:00"
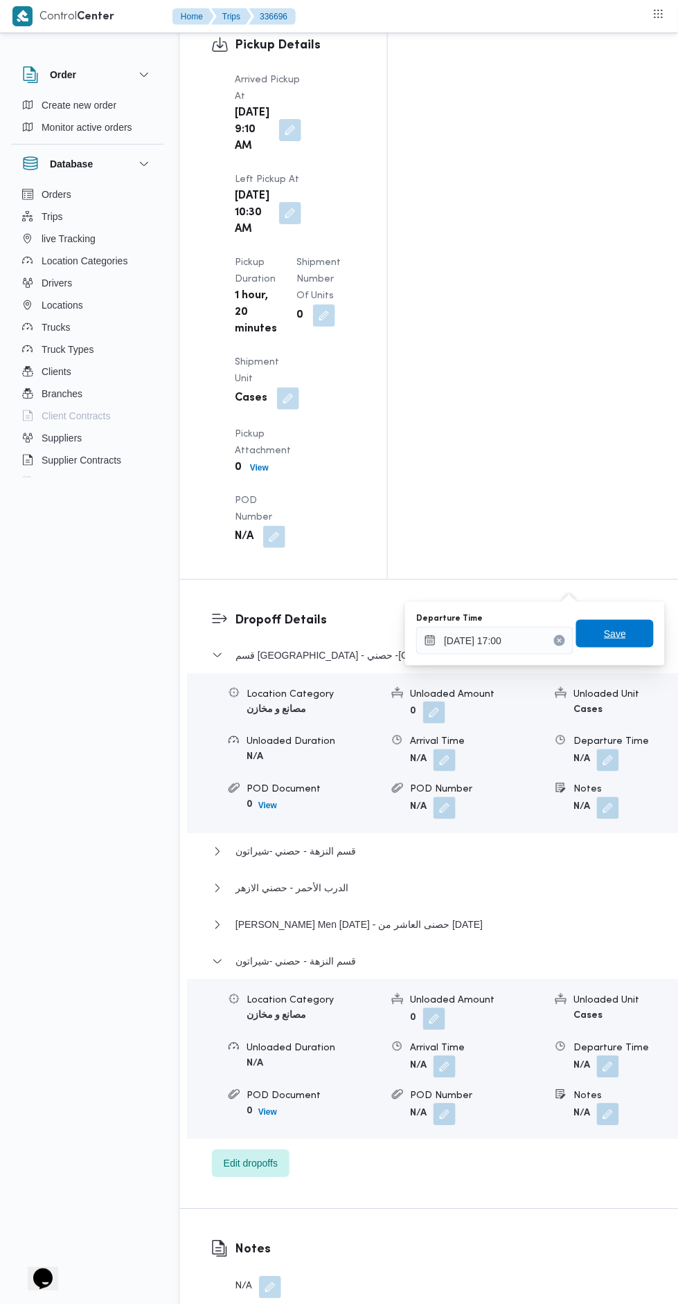
click at [626, 628] on span "Save" at bounding box center [615, 634] width 22 height 17
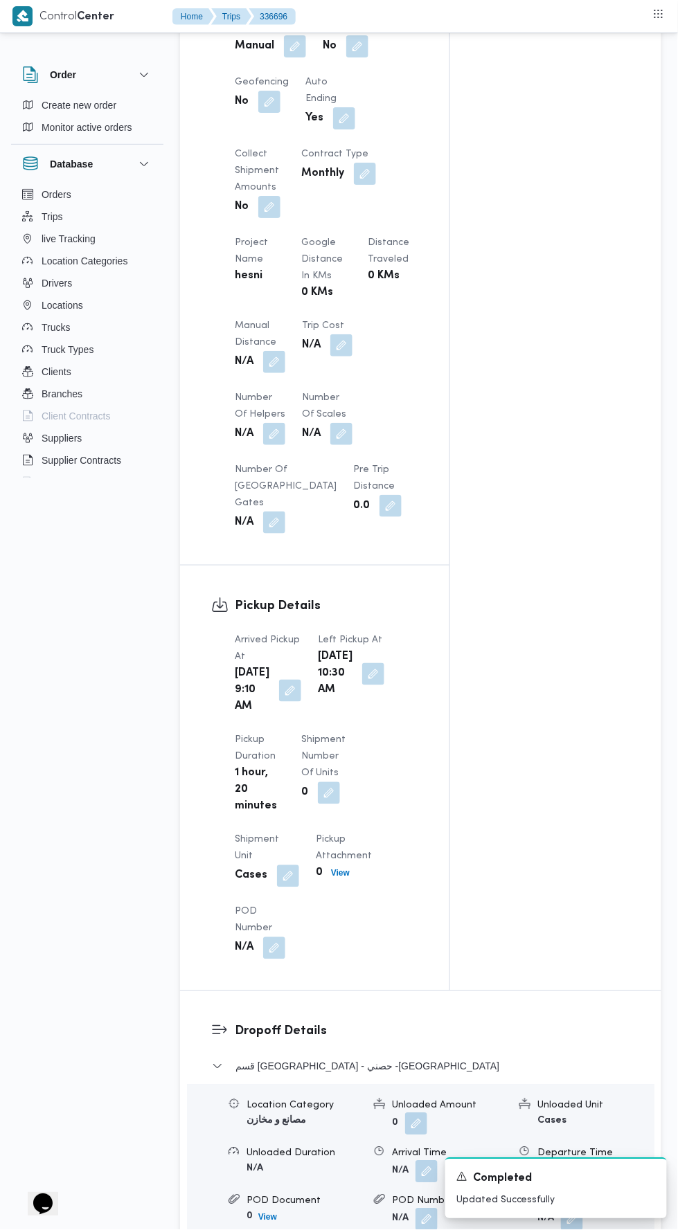
scroll to position [868, 0]
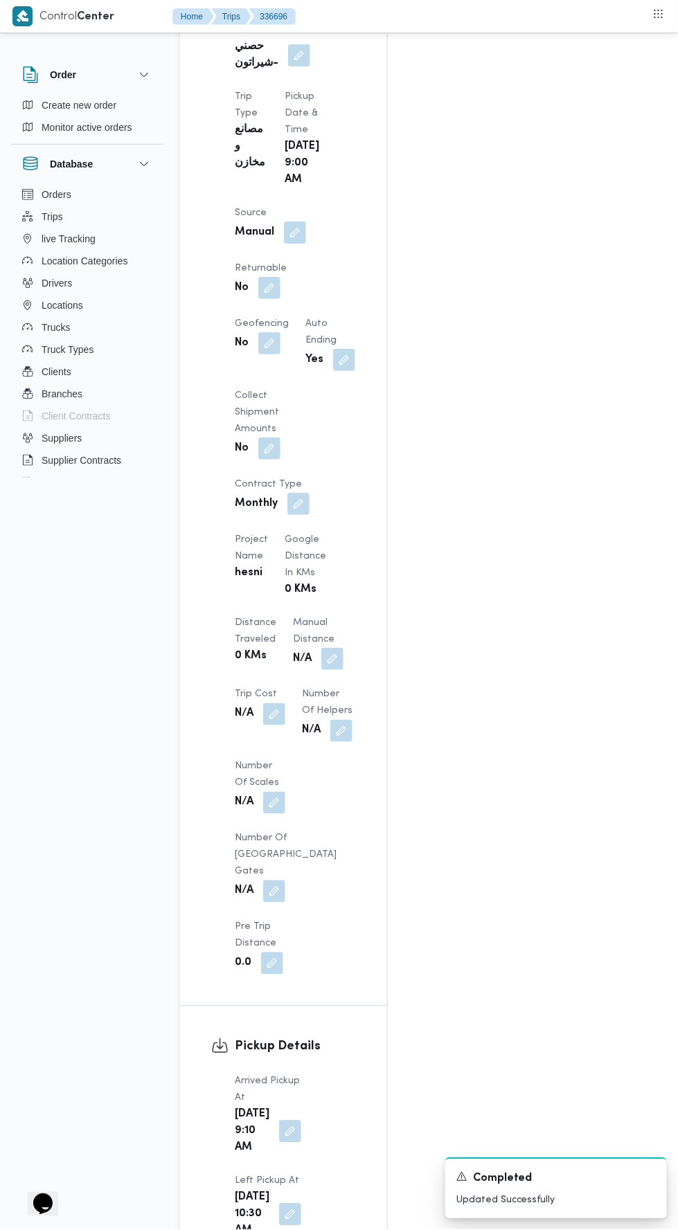
click at [321, 648] on button "button" at bounding box center [332, 659] width 22 height 22
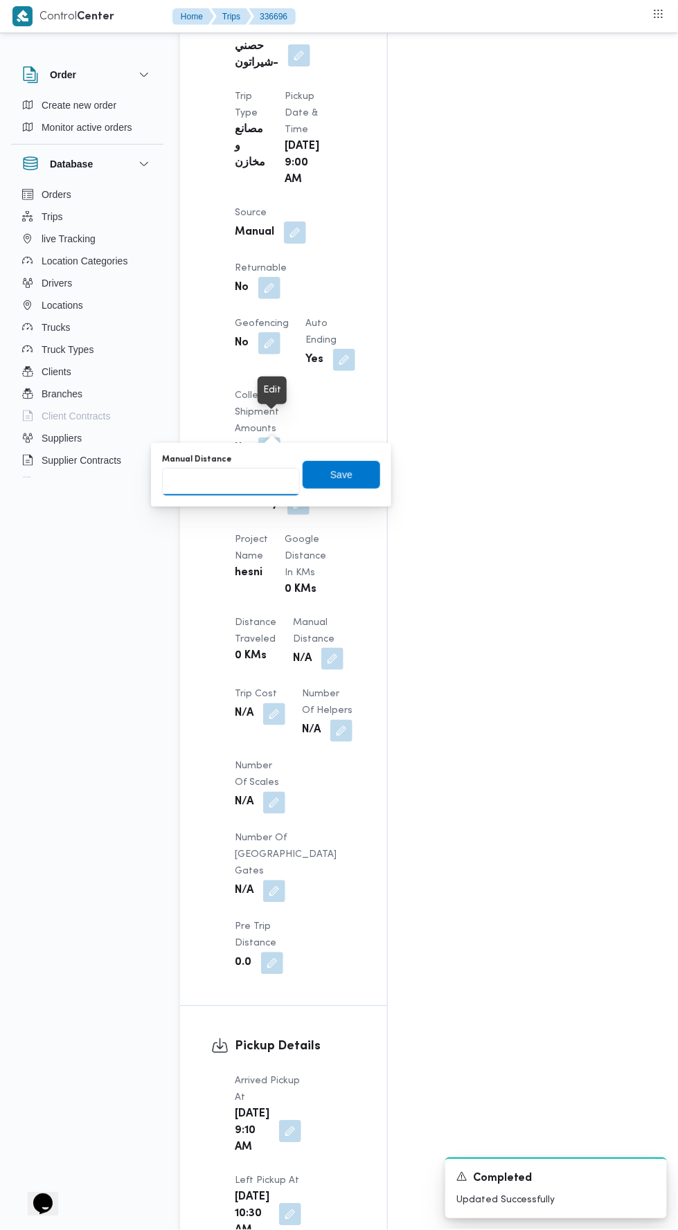
click at [252, 480] on input "Manual Distance" at bounding box center [231, 482] width 138 height 28
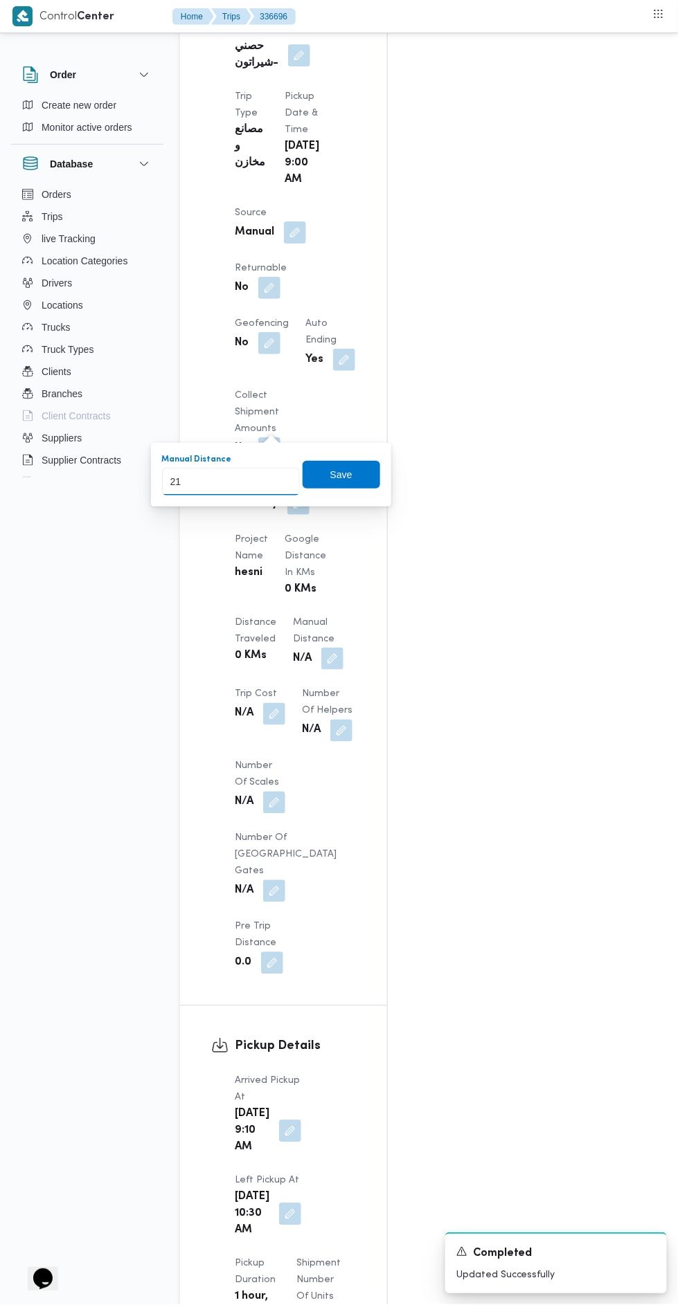
type input "216"
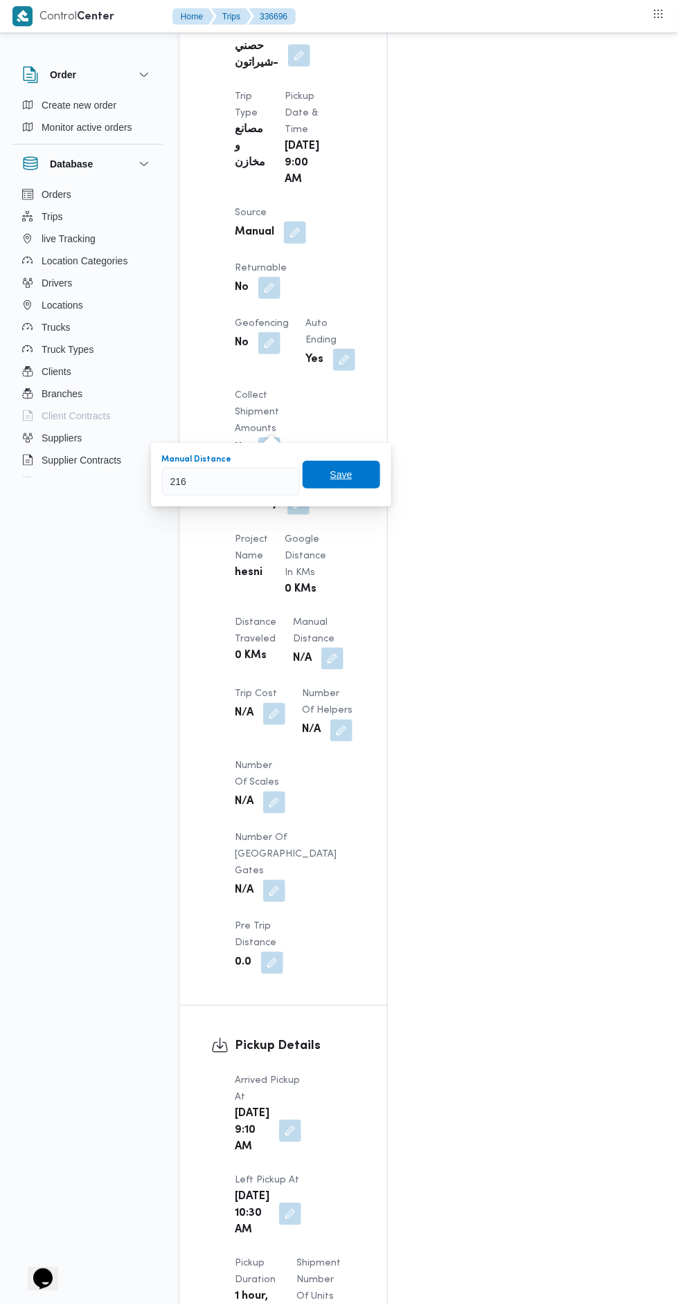
click at [359, 483] on span "Save" at bounding box center [341, 475] width 78 height 28
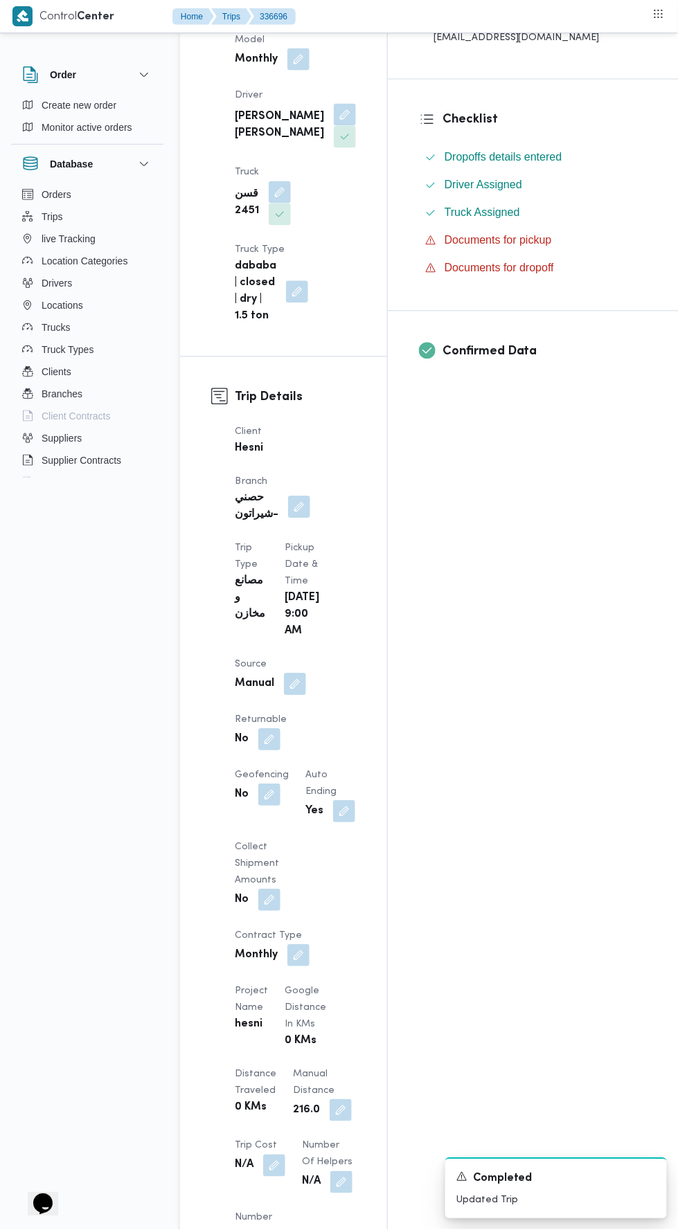
scroll to position [0, 0]
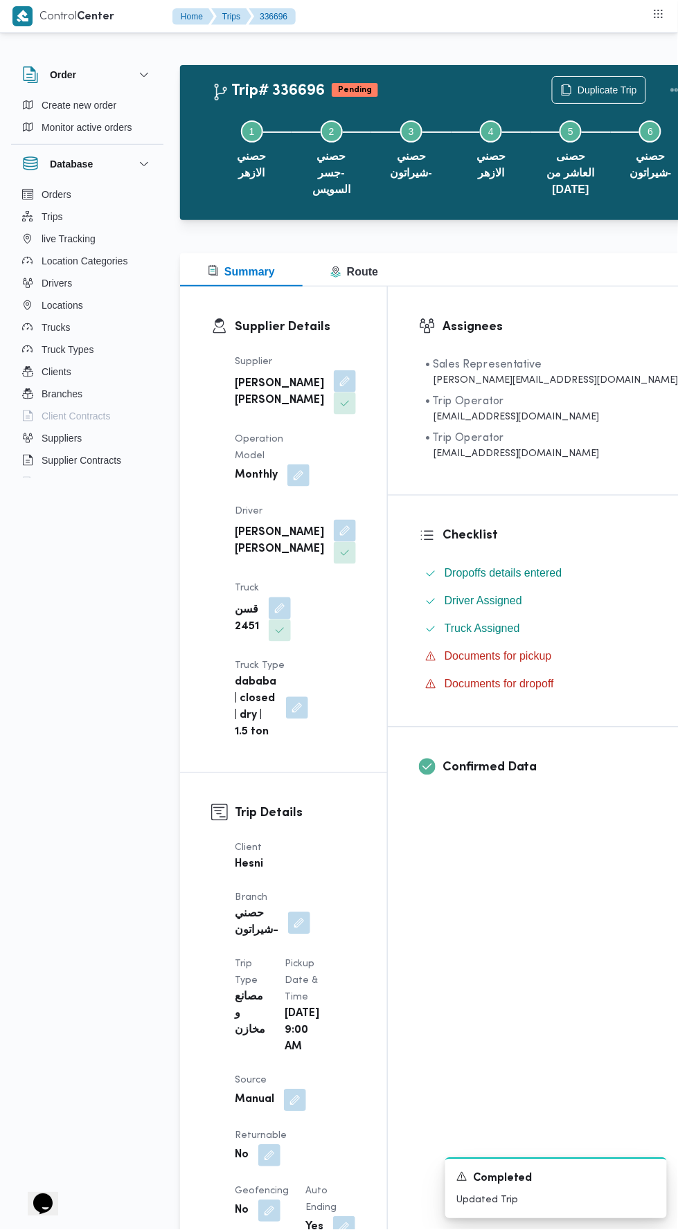
click at [662, 80] on button "Actions" at bounding box center [676, 90] width 28 height 28
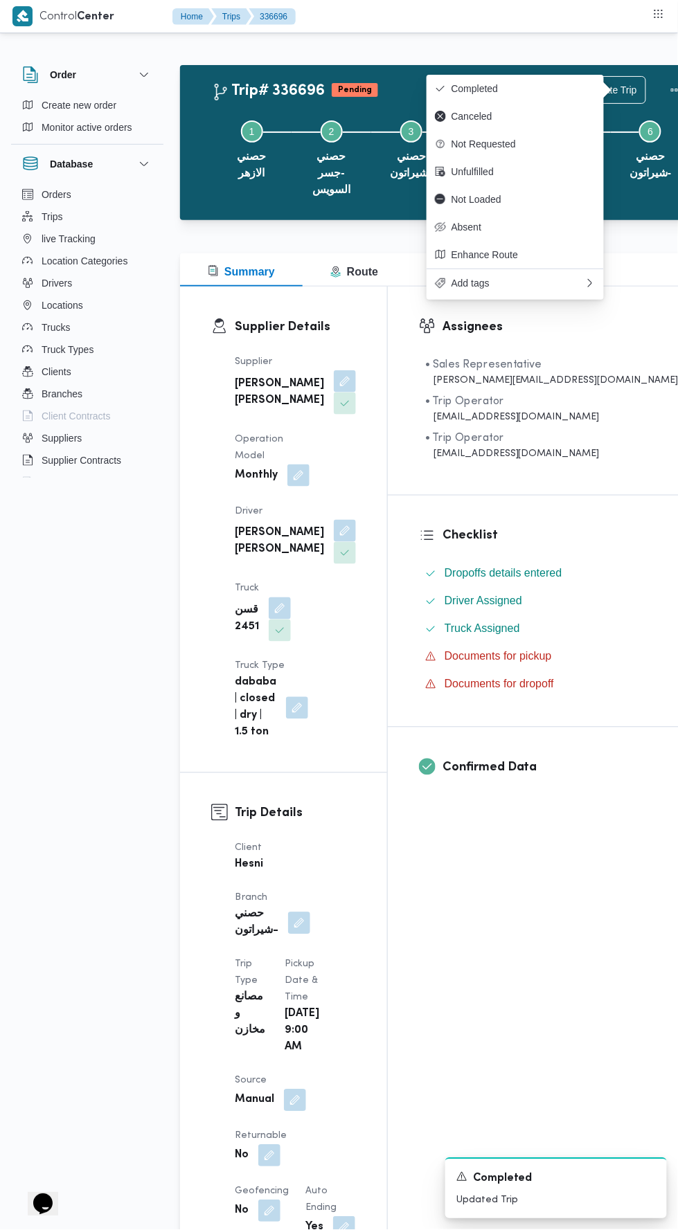
click at [570, 81] on button "Completed" at bounding box center [514, 89] width 177 height 28
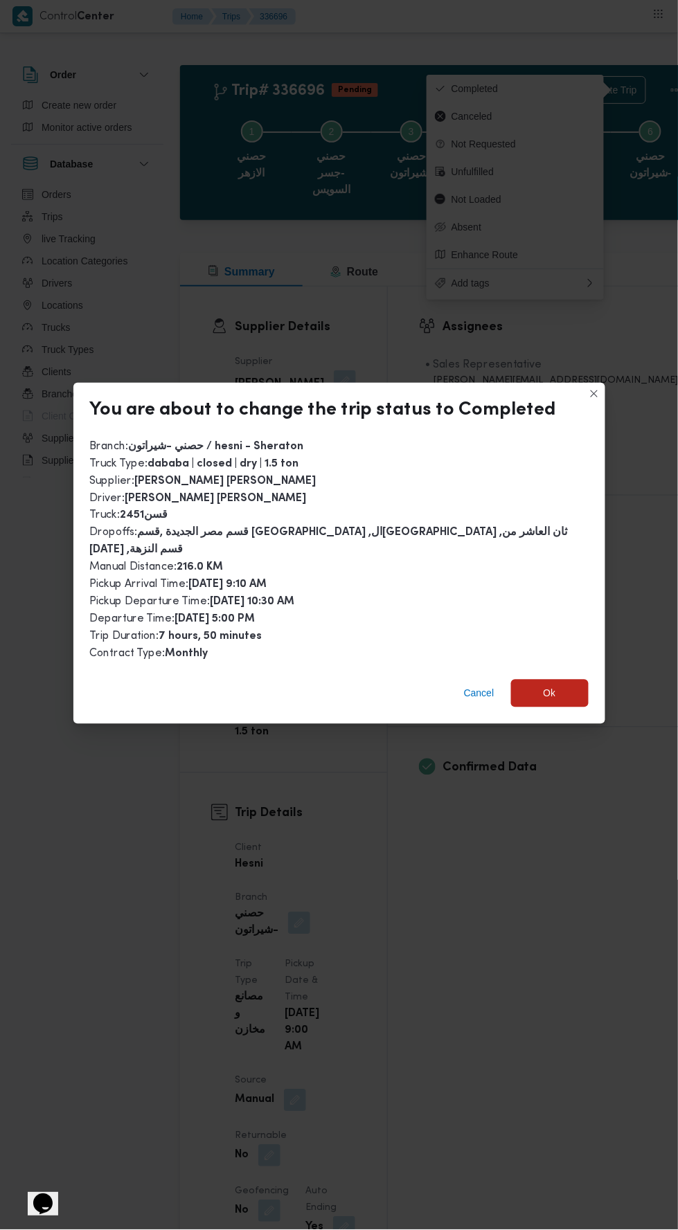
click at [572, 680] on span "Ok" at bounding box center [550, 694] width 78 height 28
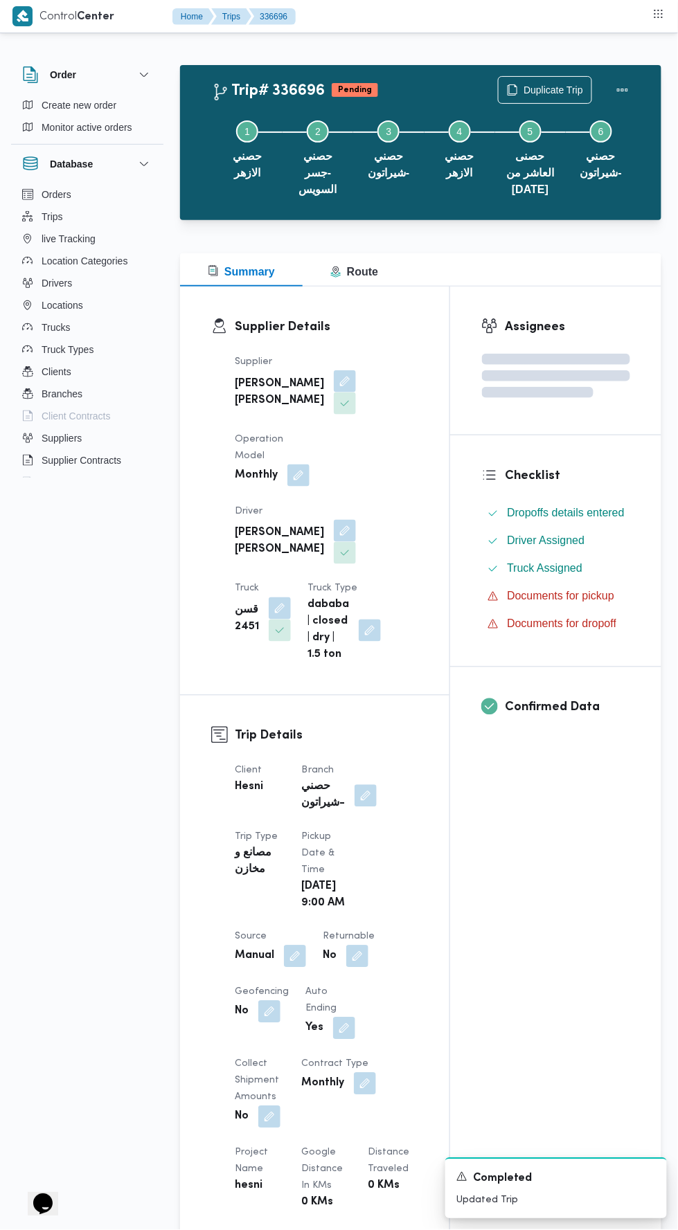
click at [556, 914] on div "Assignees Checklist Dropoffs details entered Driver Assigned Truck Assigned Doc…" at bounding box center [555, 1094] width 211 height 1614
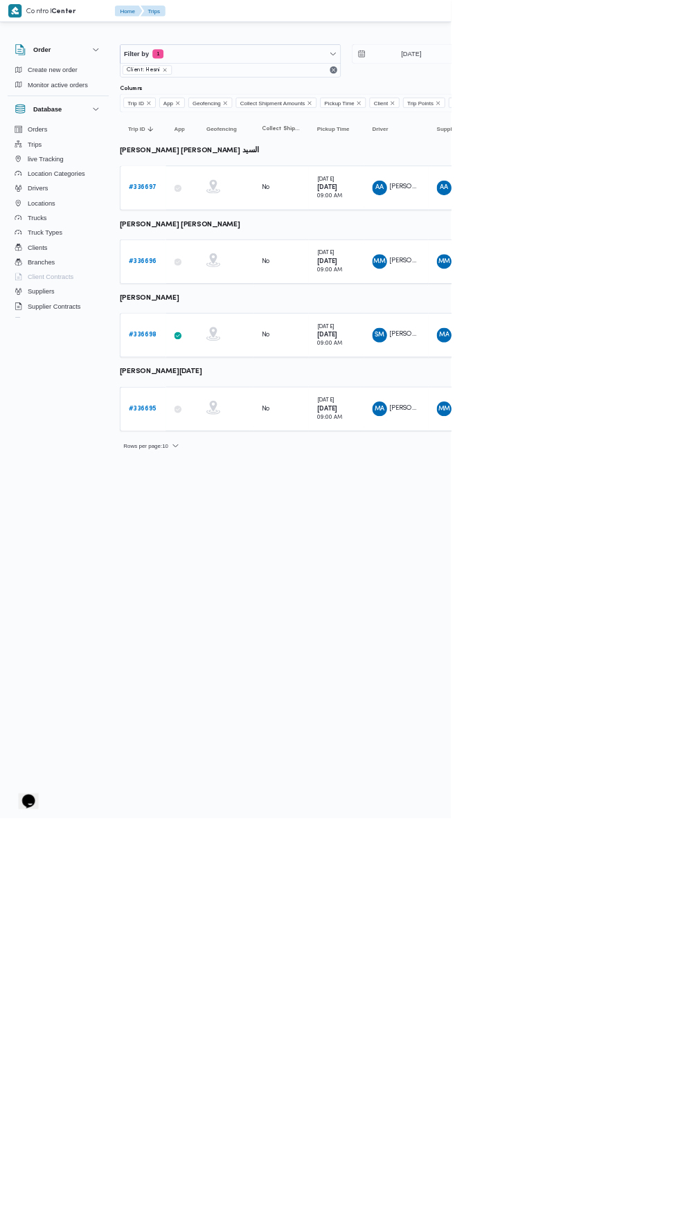
click at [206, 581] on td "Trip ID # 336695" at bounding box center [214, 614] width 69 height 66
click at [196, 610] on b "# 336695" at bounding box center [214, 614] width 42 height 9
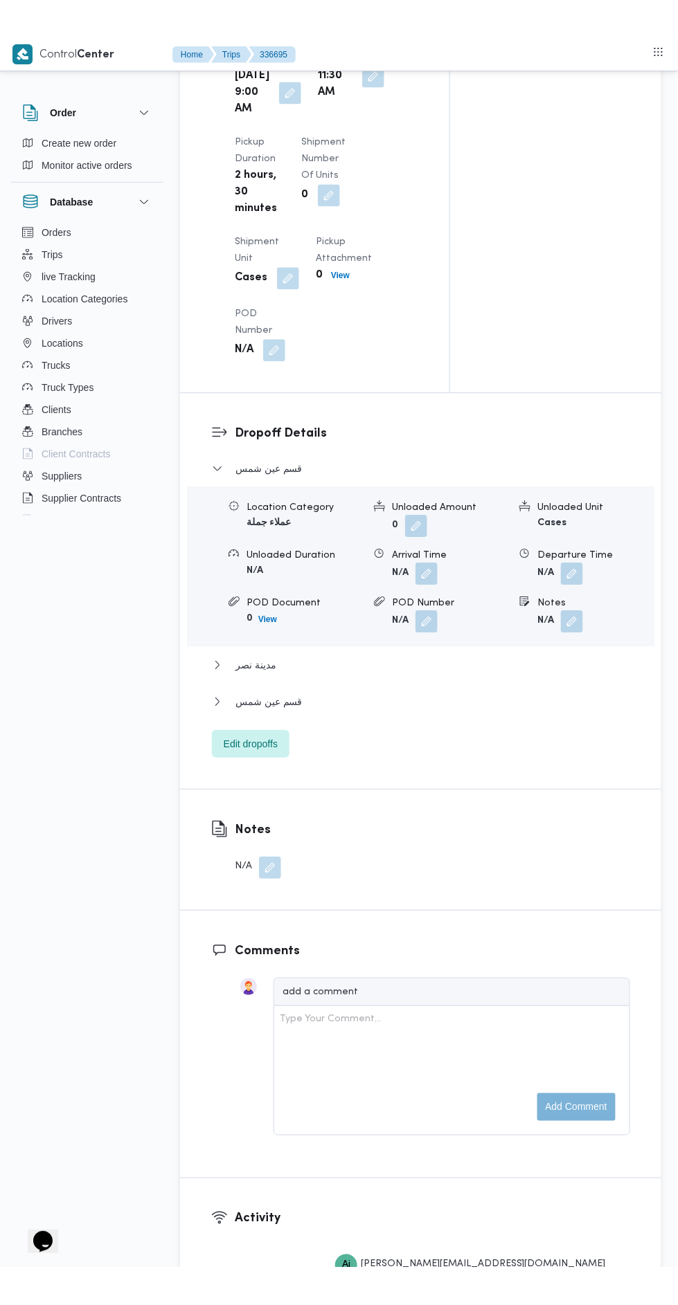
scroll to position [1491, 0]
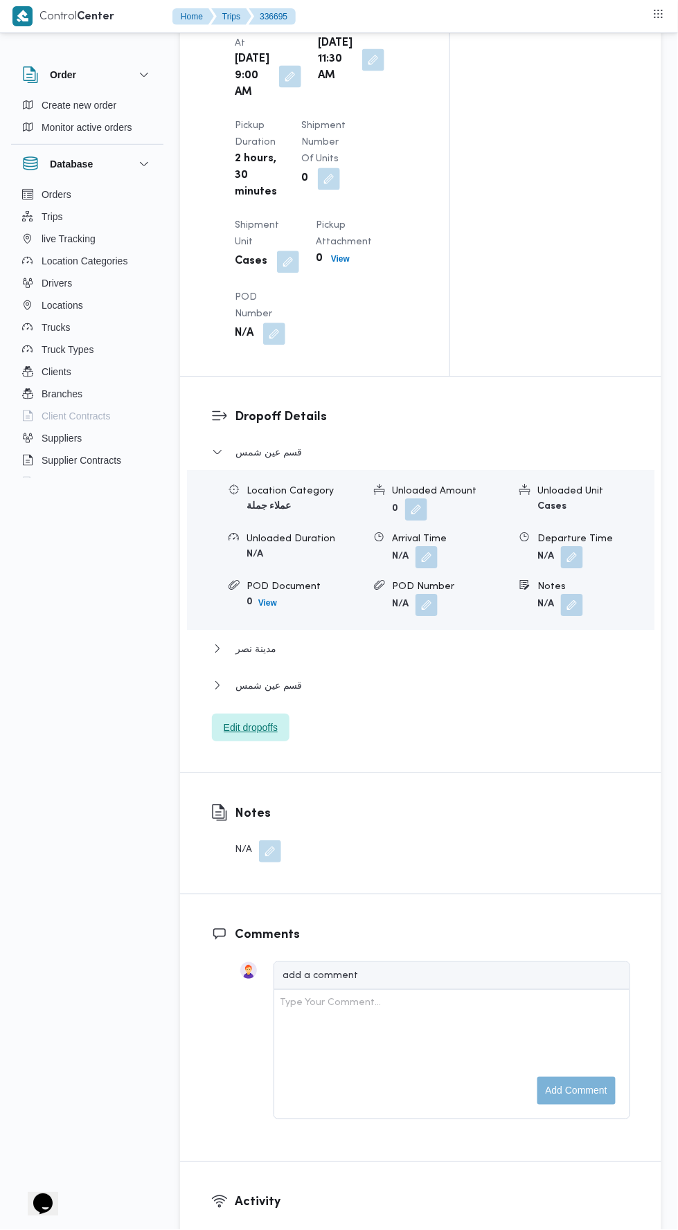
click at [280, 742] on span "Edit dropoffs" at bounding box center [251, 728] width 78 height 28
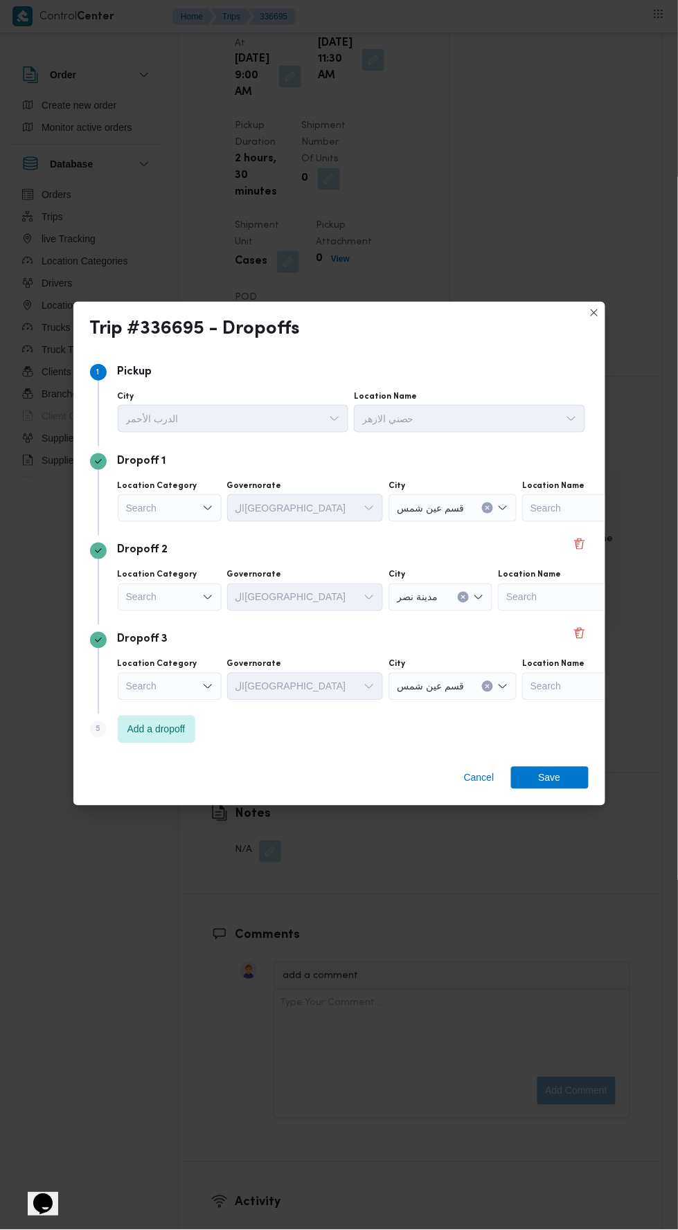
click at [173, 480] on label "Location Category" at bounding box center [158, 485] width 80 height 11
click at [127, 500] on input "Location Category" at bounding box center [126, 508] width 1 height 17
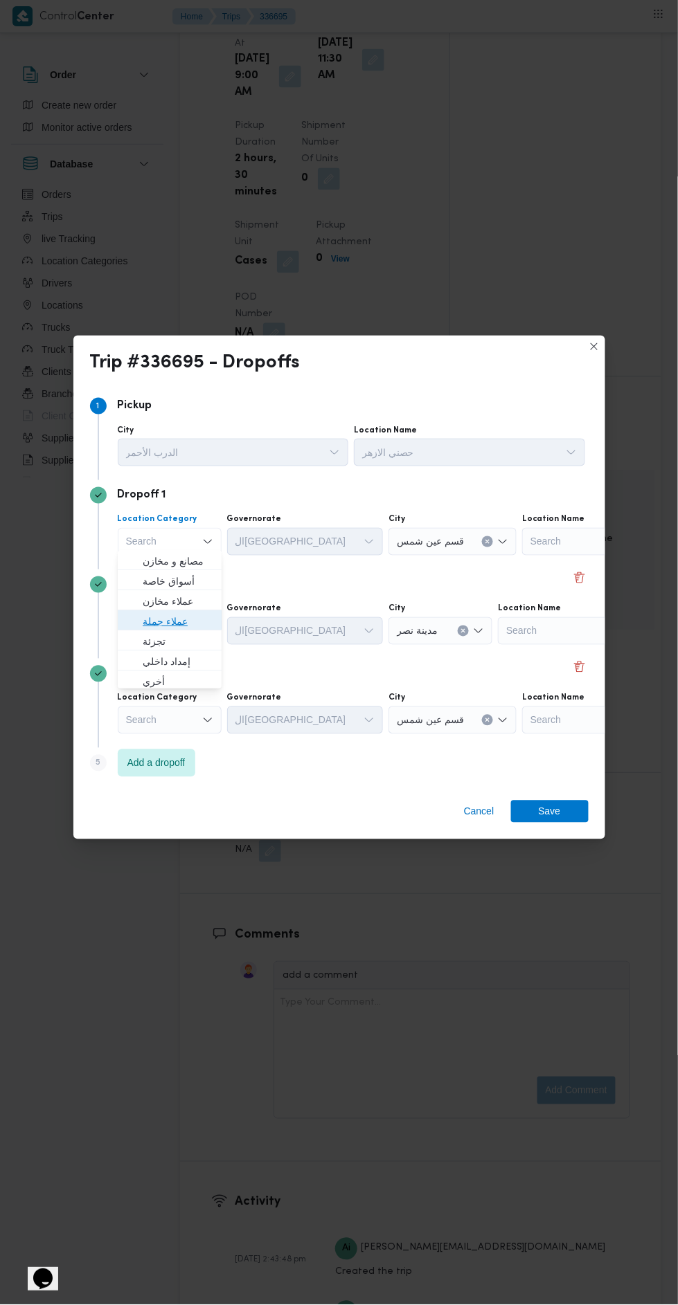
click at [202, 625] on span "عملاء جملة" at bounding box center [178, 622] width 71 height 17
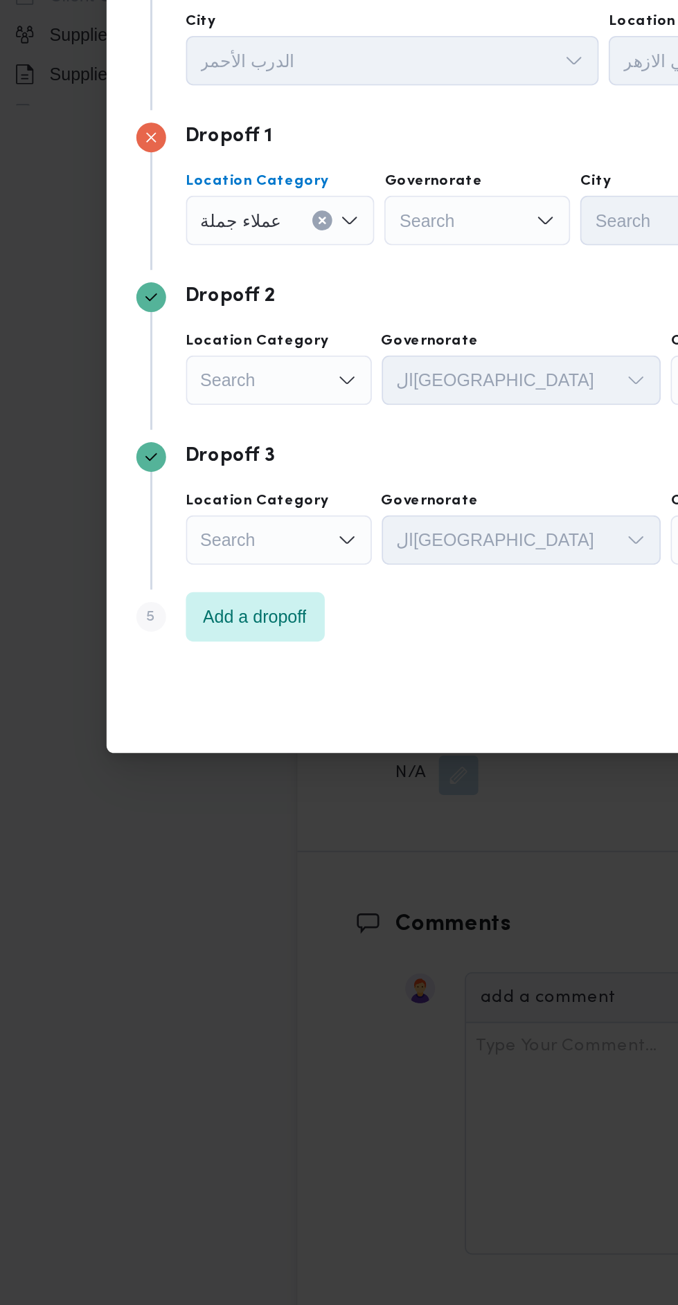
click at [200, 631] on div "Search" at bounding box center [170, 631] width 104 height 28
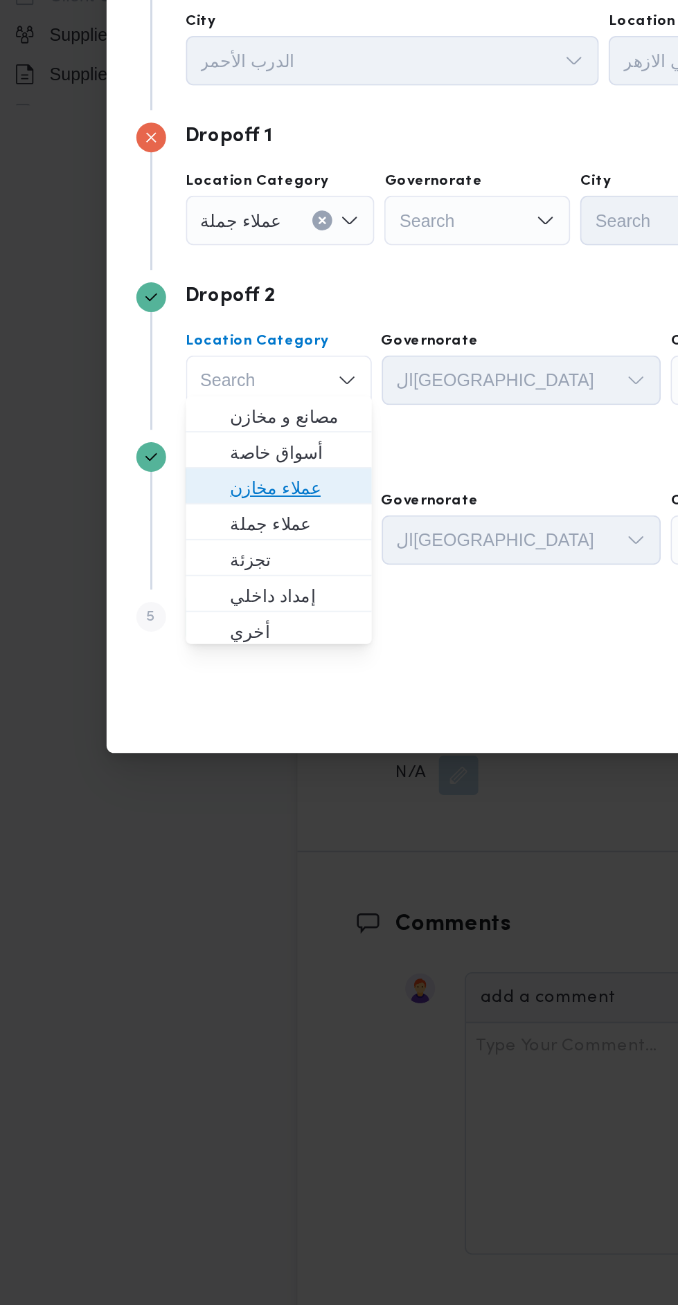
click at [203, 683] on span "عملاء مخازن" at bounding box center [178, 691] width 71 height 17
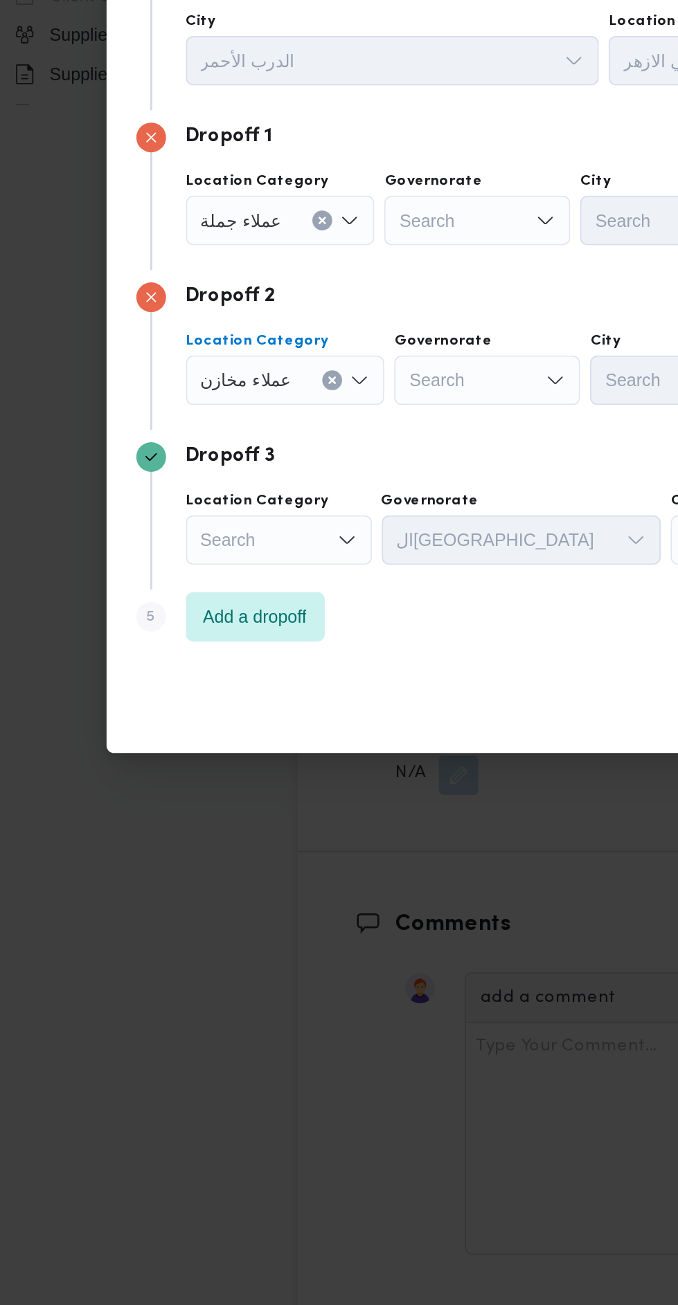
click at [187, 722] on div "Search" at bounding box center [170, 721] width 104 height 28
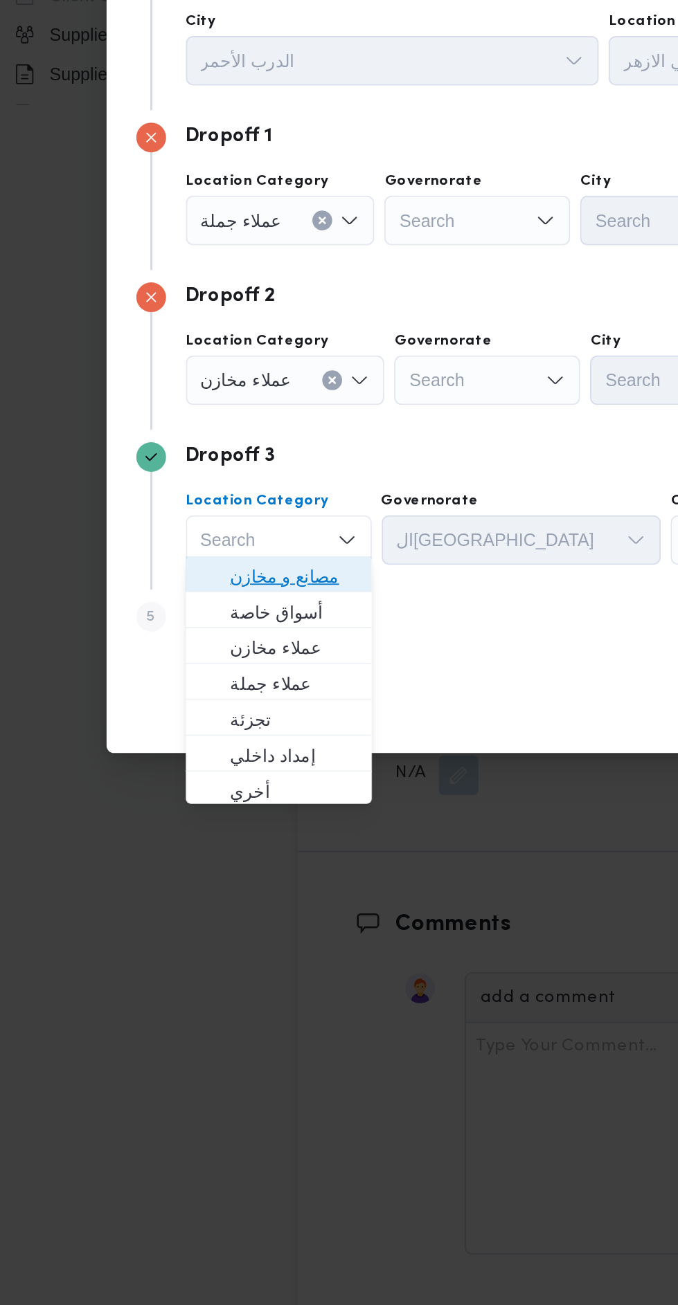
click at [200, 742] on span "مصانع و مخازن" at bounding box center [178, 740] width 71 height 17
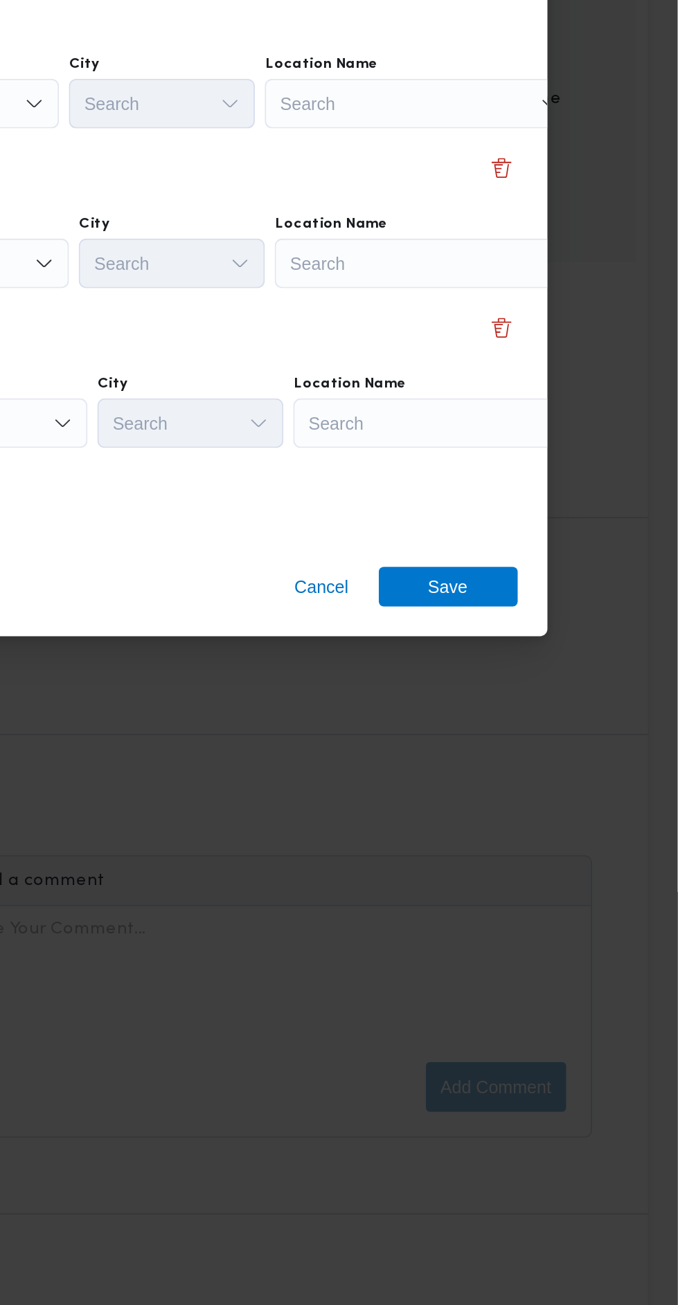
click at [565, 707] on div "Search" at bounding box center [549, 721] width 173 height 28
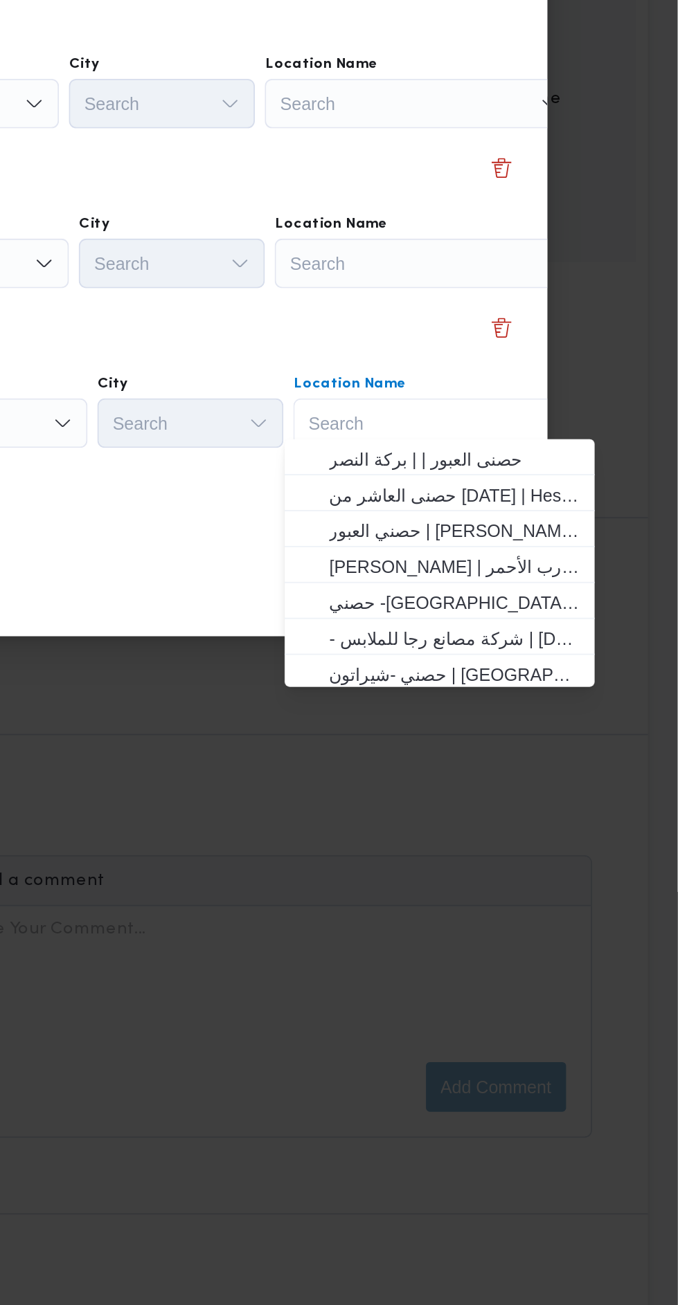
click at [562, 712] on div "Search Combo box. Selected. Combo box input. Search. Type some text or, to disp…" at bounding box center [549, 721] width 173 height 28
click at [558, 865] on span "حصني -شيراتون | 7 الخليلي | شيراتون المطار" at bounding box center [553, 861] width 140 height 17
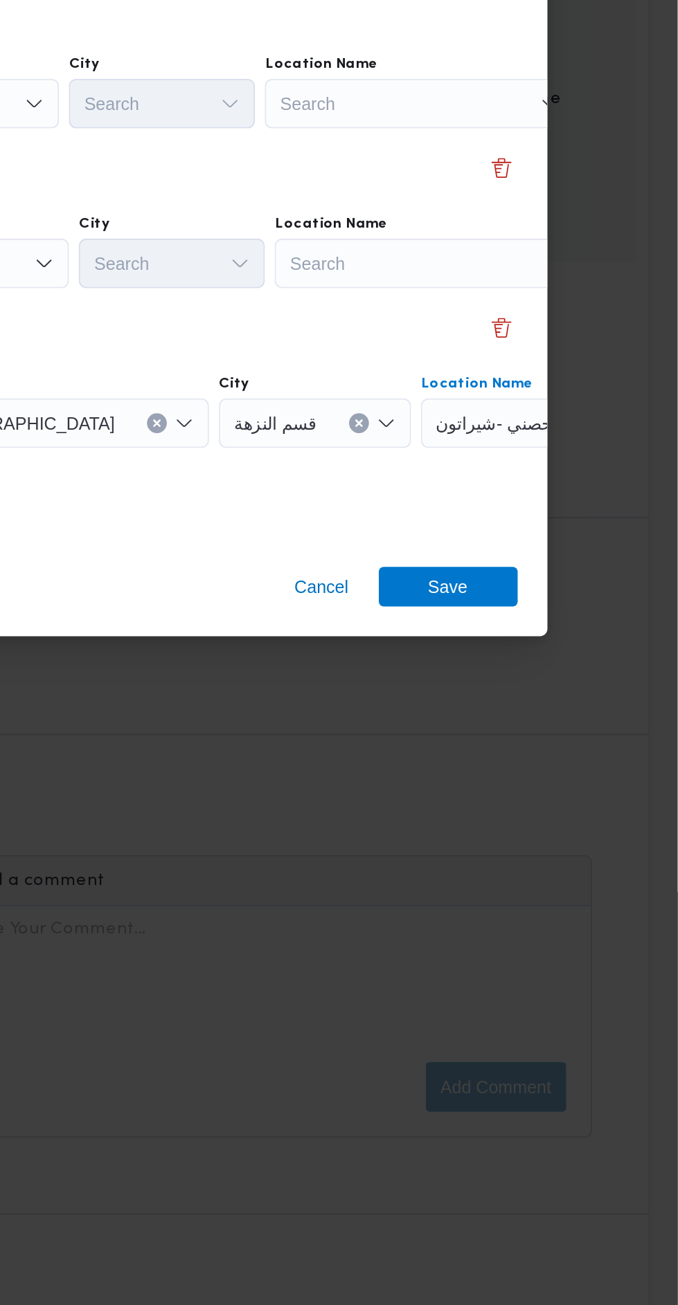
click at [559, 628] on div "Search" at bounding box center [539, 631] width 173 height 28
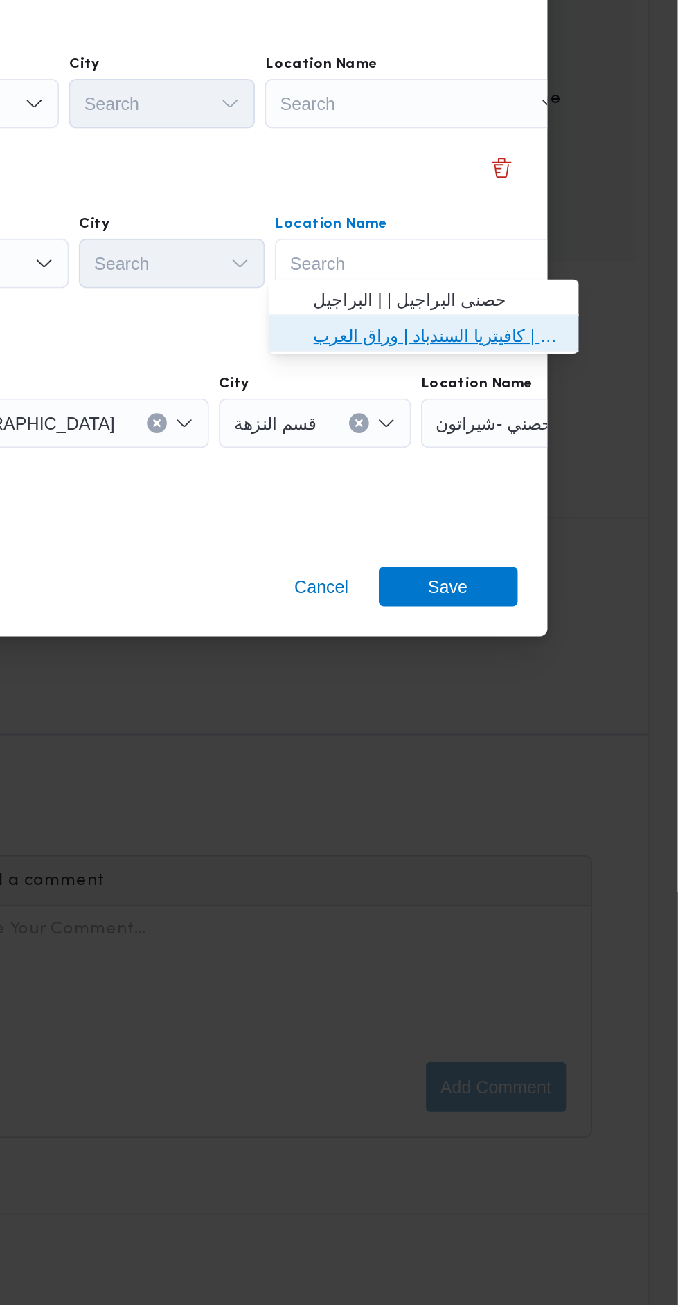
click at [559, 677] on span "مخزن المستقبل _ القومية امبابة | كافيتريا السندباد | وراق العرب" at bounding box center [544, 671] width 140 height 17
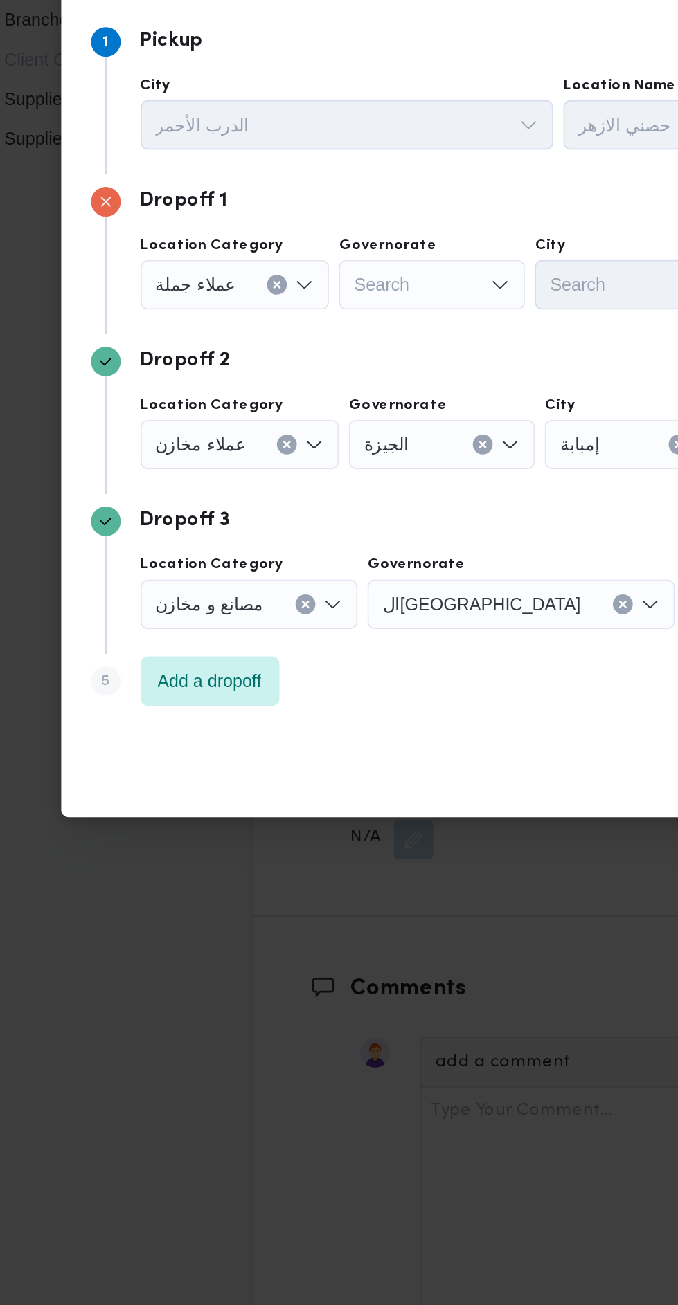
click at [287, 534] on div "Search" at bounding box center [280, 542] width 104 height 28
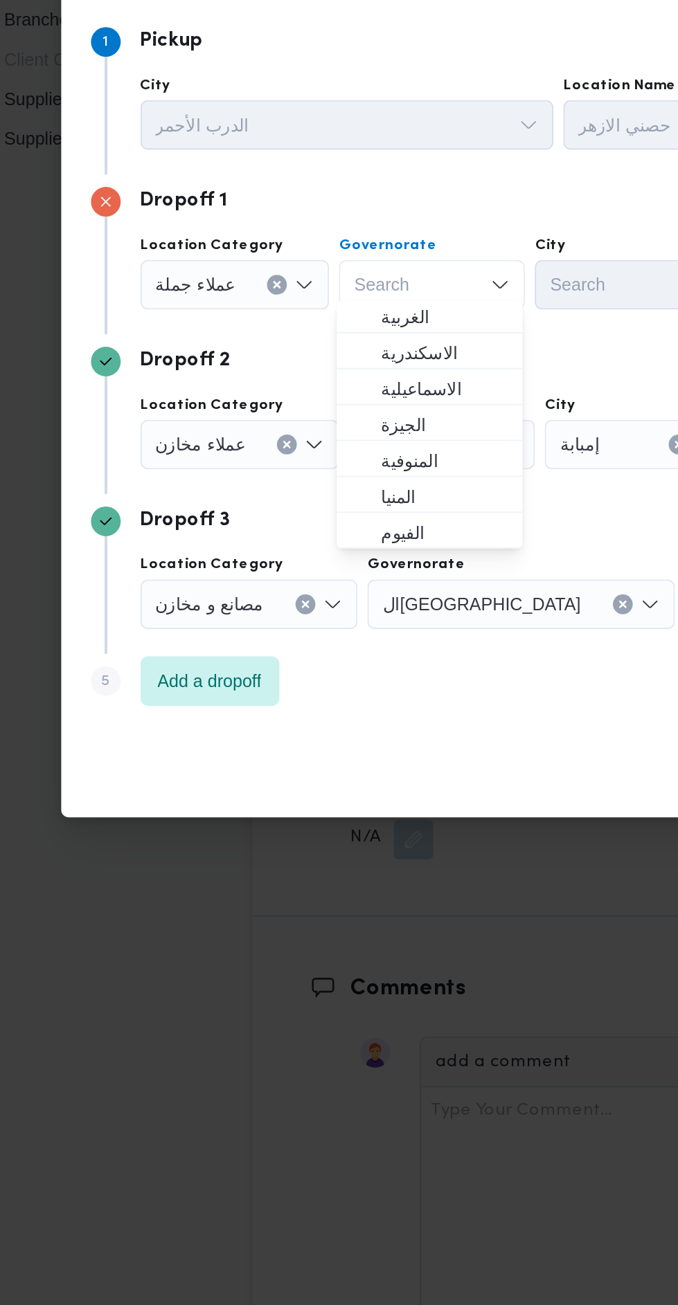
scroll to position [91, 0]
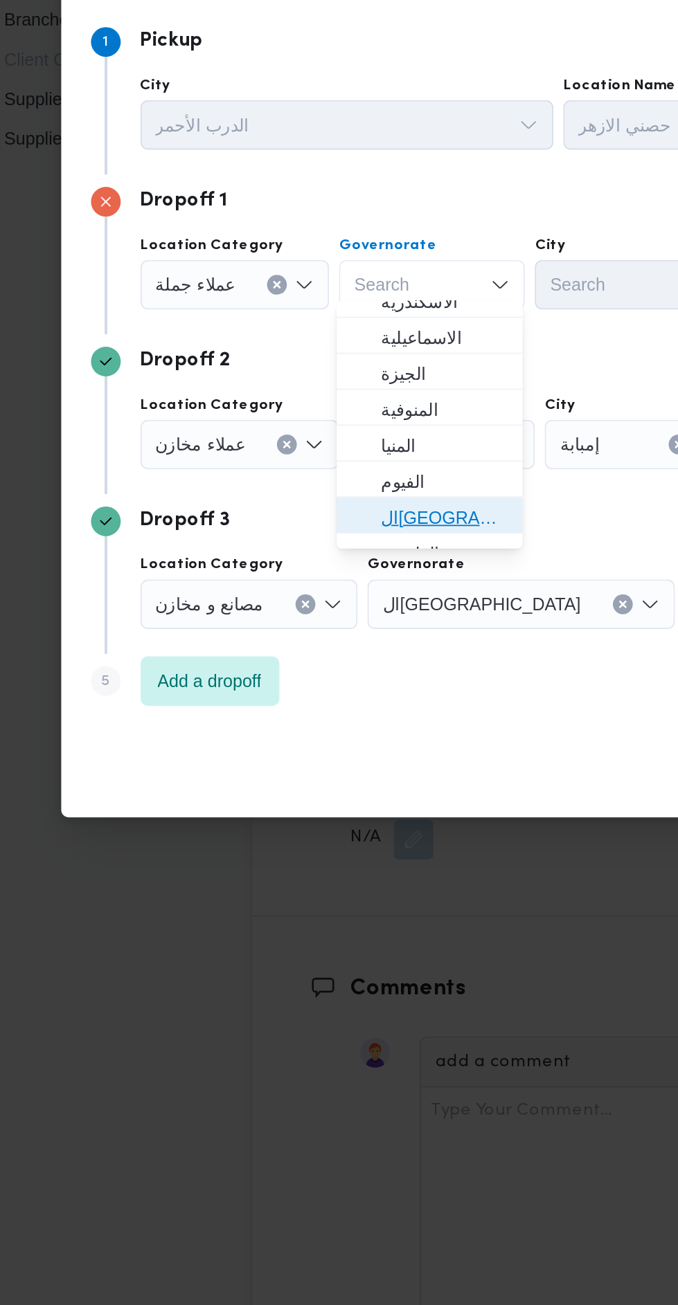
click at [313, 666] on span "القاهرة" at bounding box center [287, 672] width 71 height 17
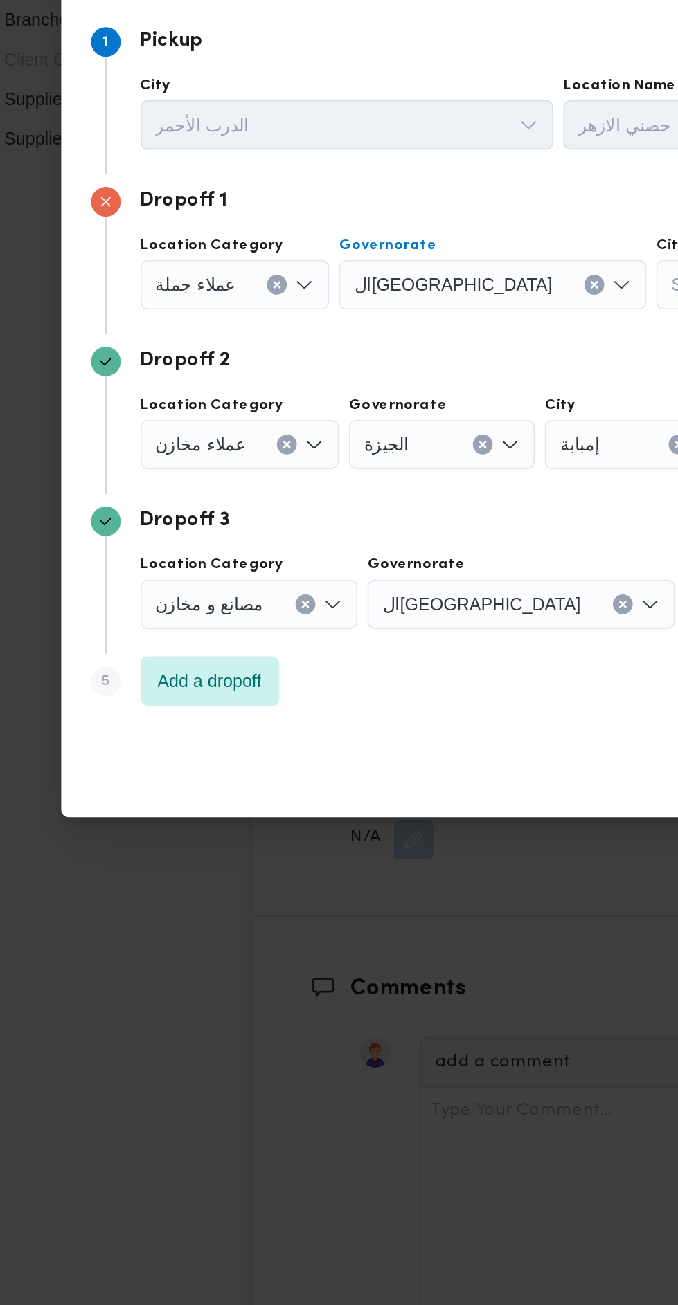
click at [406, 545] on div "Search" at bounding box center [458, 542] width 104 height 28
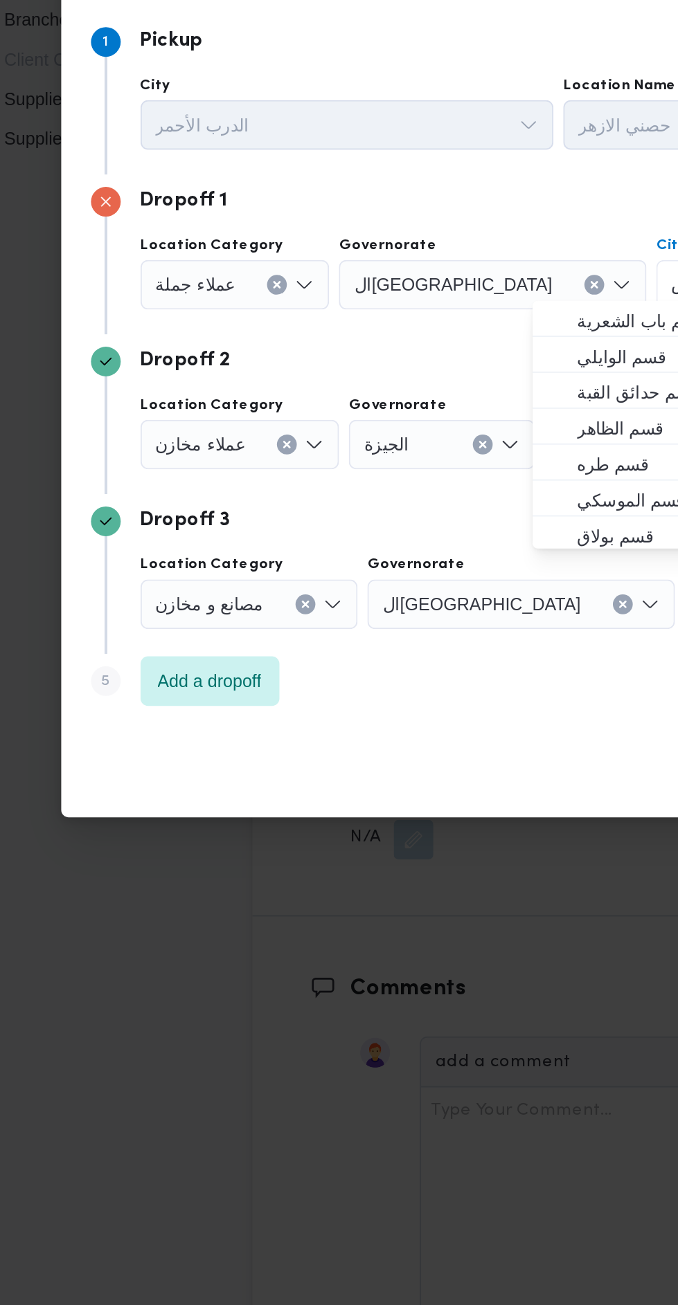
scroll to position [0, 0]
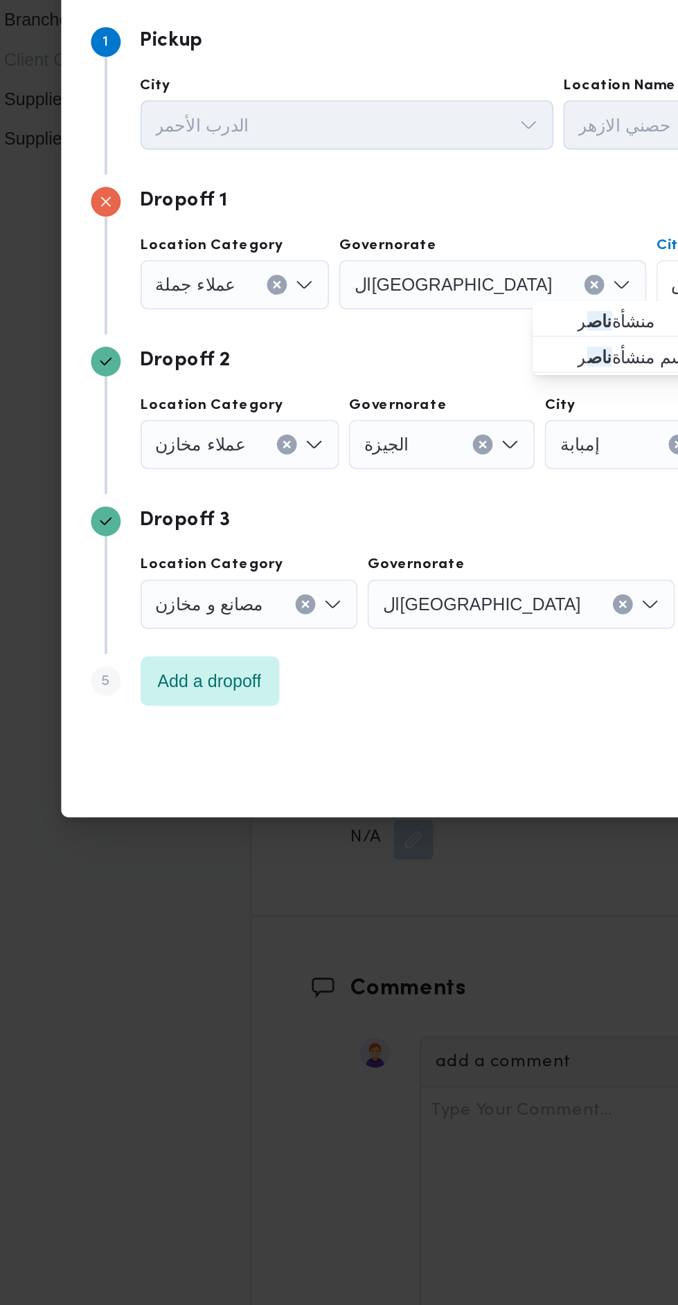
type input "ناص"
click at [388, 561] on span "منشأة ناص ر" at bounding box center [396, 562] width 71 height 17
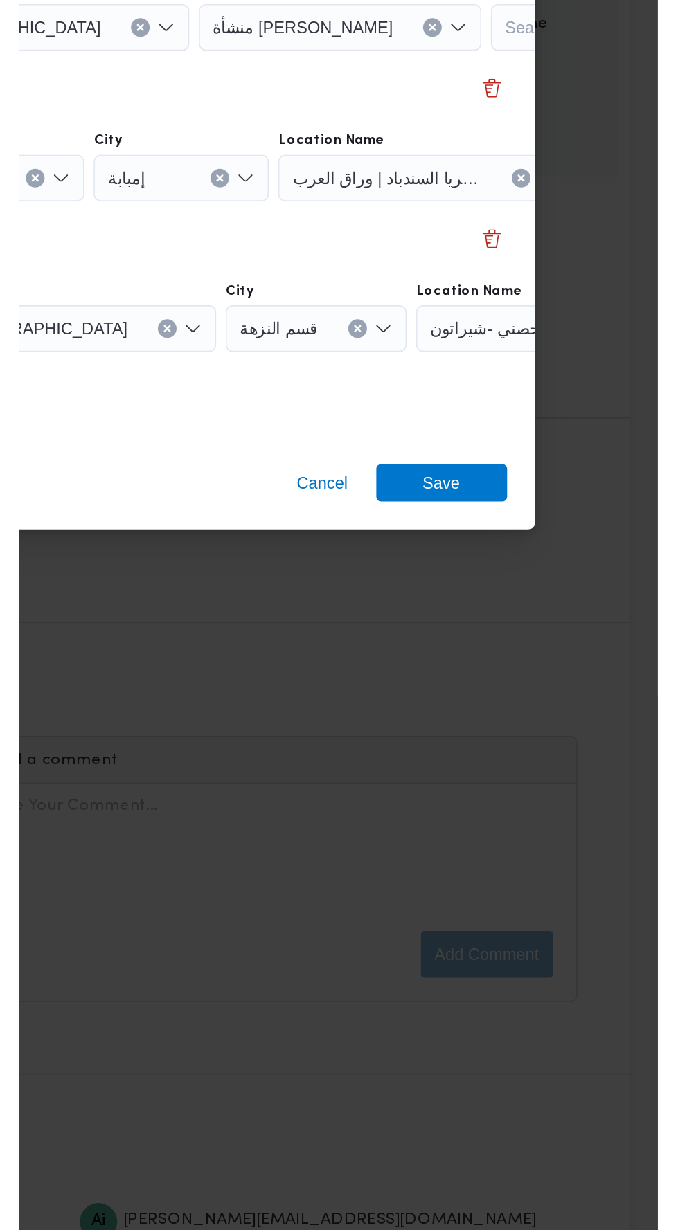
scroll to position [1491, 0]
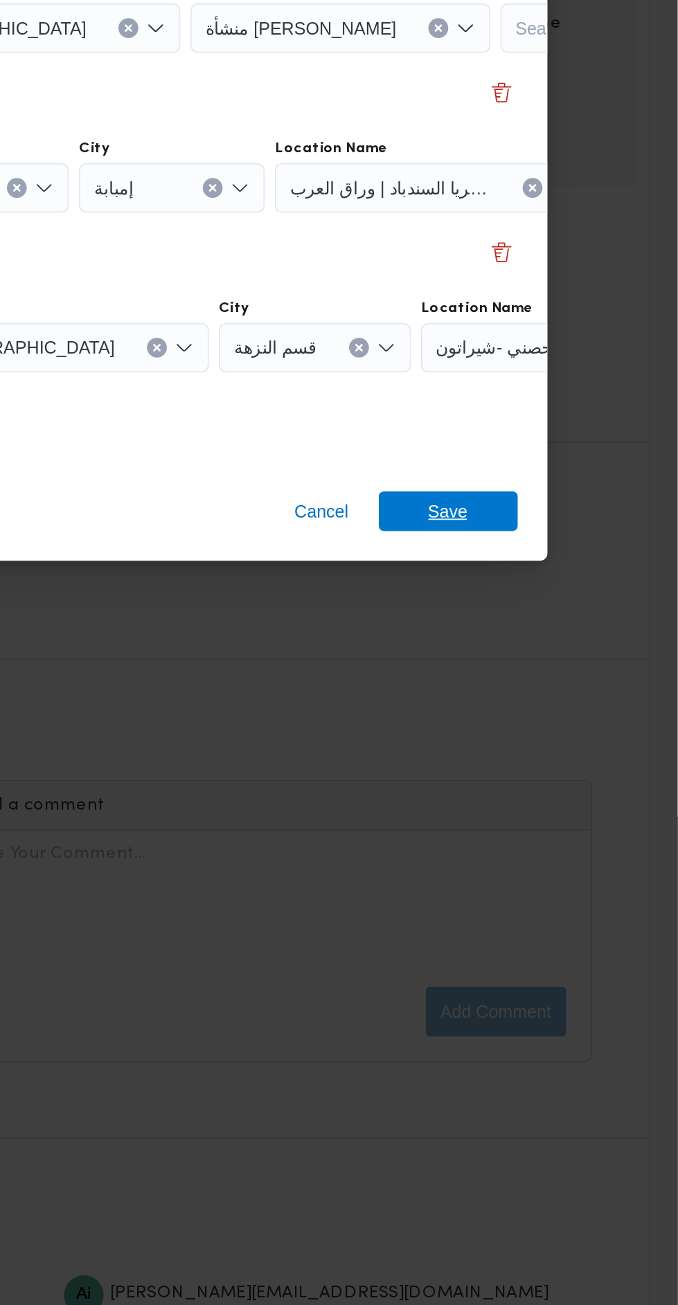
click at [555, 813] on span "Save" at bounding box center [550, 812] width 22 height 22
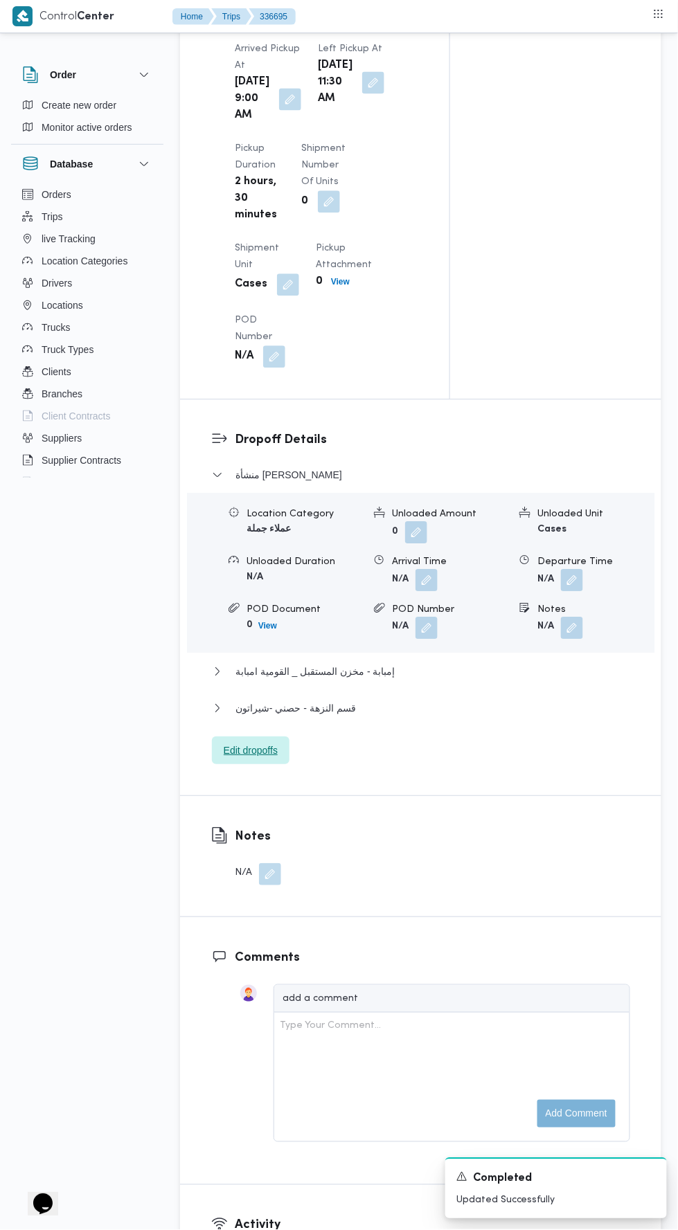
scroll to position [1551, 0]
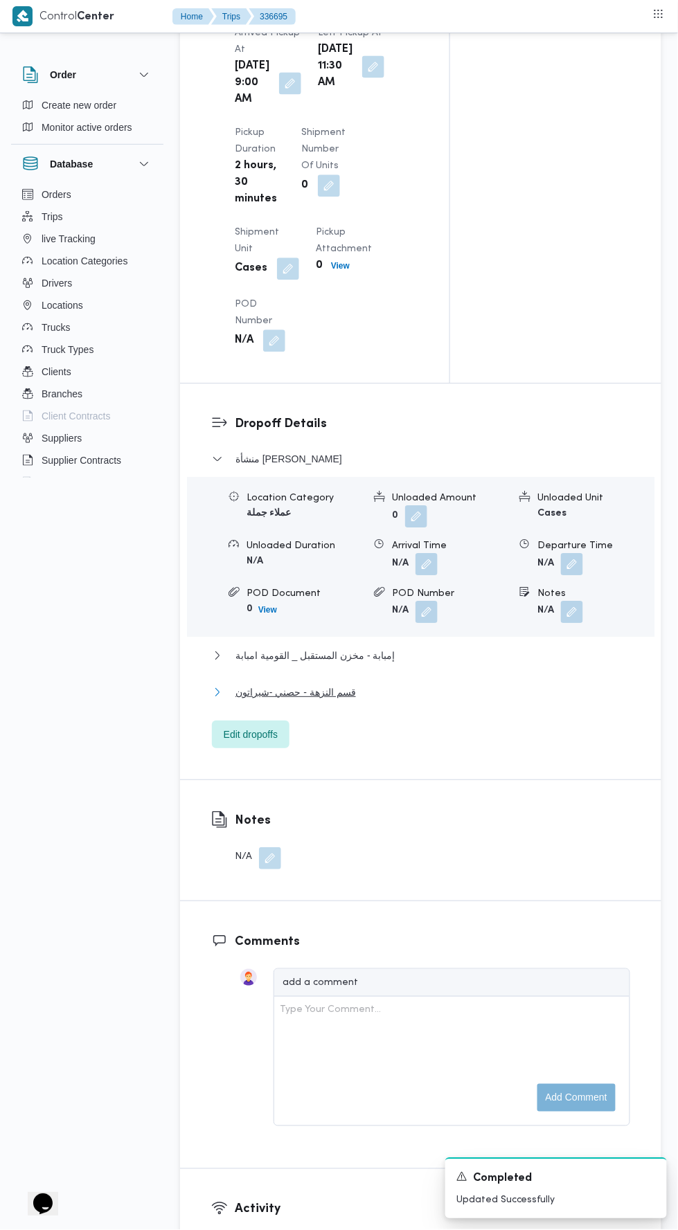
click at [407, 700] on button "قسم النزهة - حصني -شيراتون" at bounding box center [421, 692] width 418 height 17
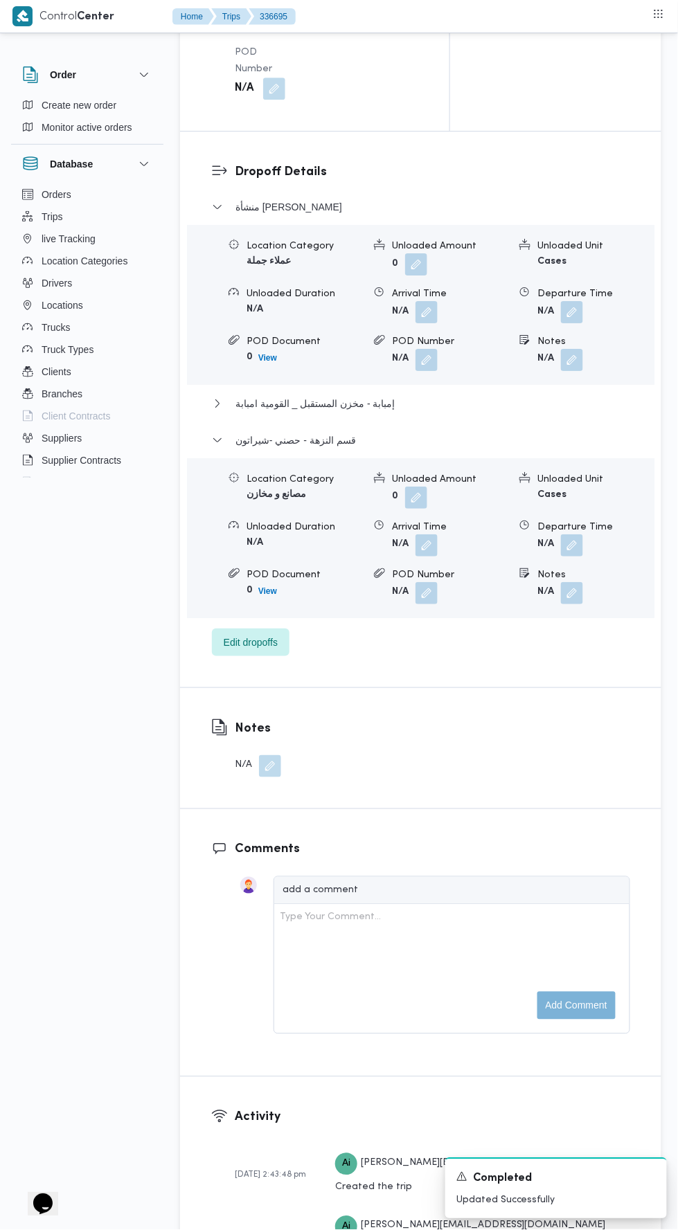
scroll to position [1803, 0]
click at [581, 556] on button "button" at bounding box center [572, 545] width 22 height 22
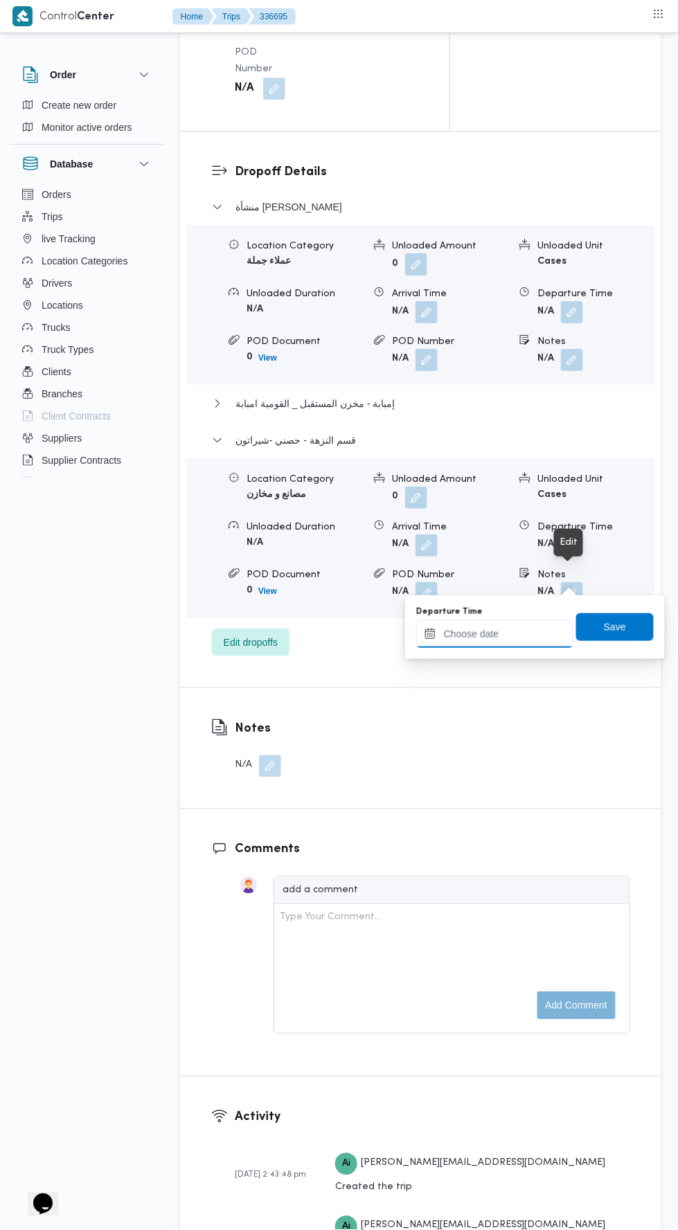
click at [548, 628] on input "Departure Time" at bounding box center [494, 634] width 157 height 28
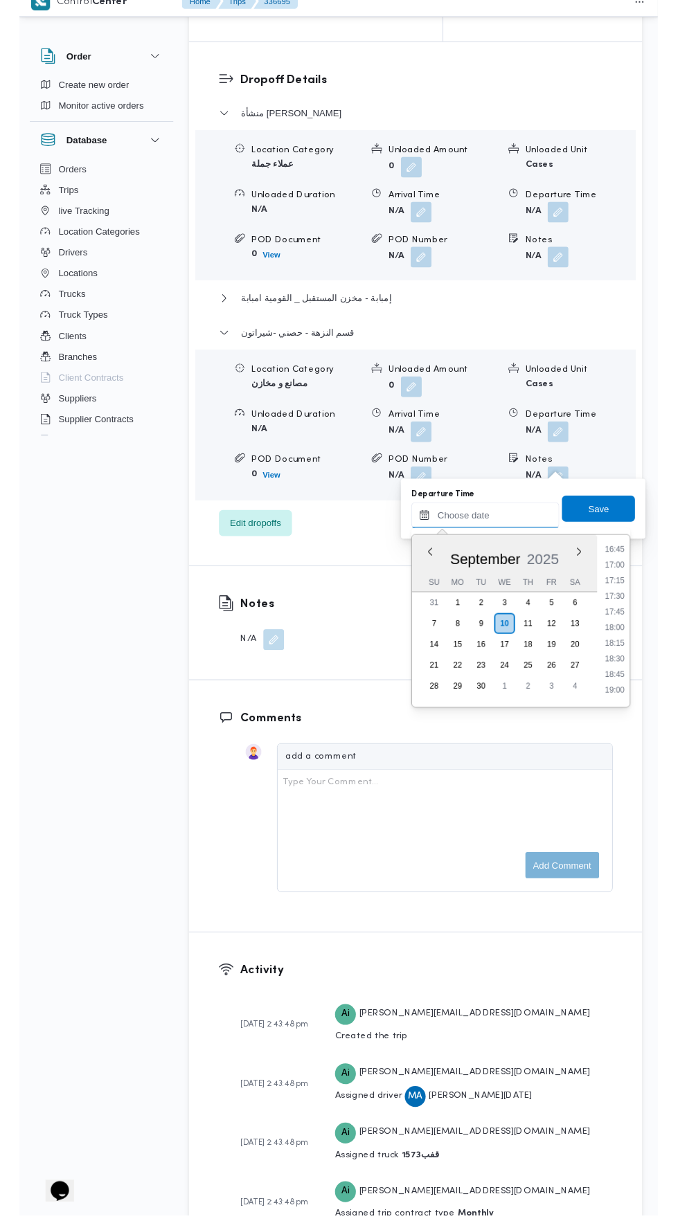
scroll to position [1102, 0]
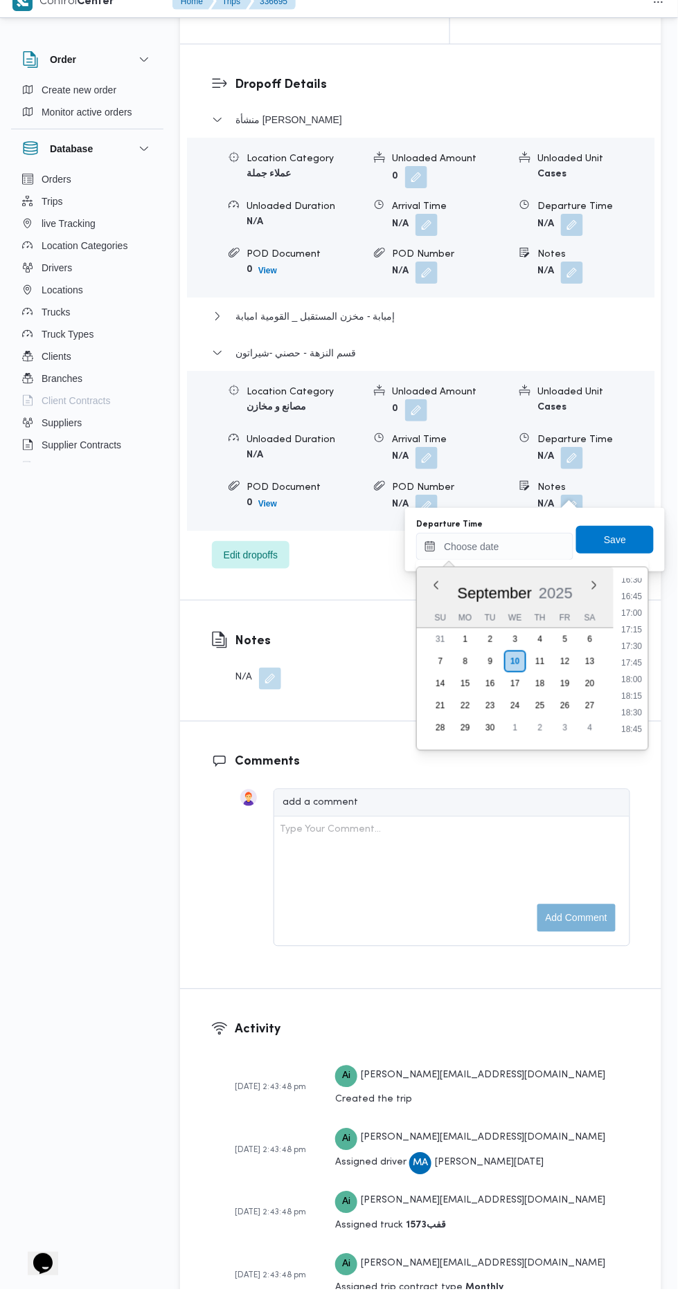
click at [626, 627] on li "17:00" at bounding box center [632, 629] width 32 height 14
type input "10/09/2025 17:00"
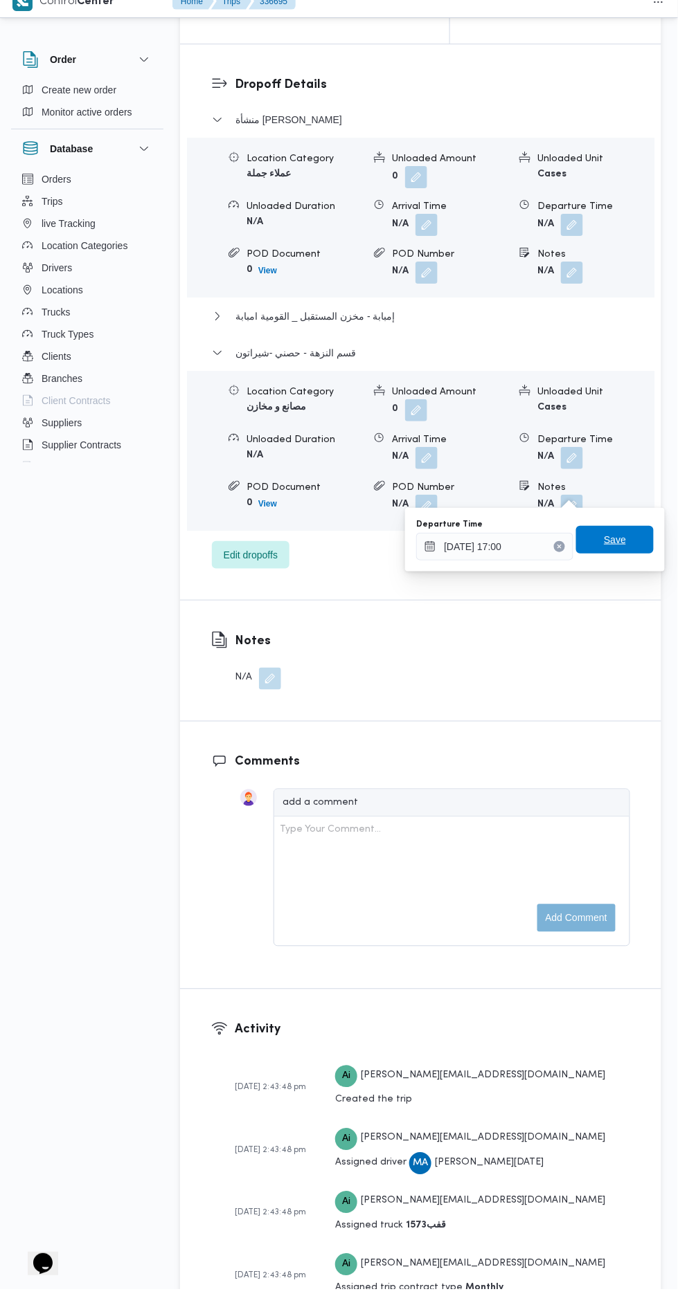
click at [631, 552] on span "Save" at bounding box center [615, 555] width 78 height 28
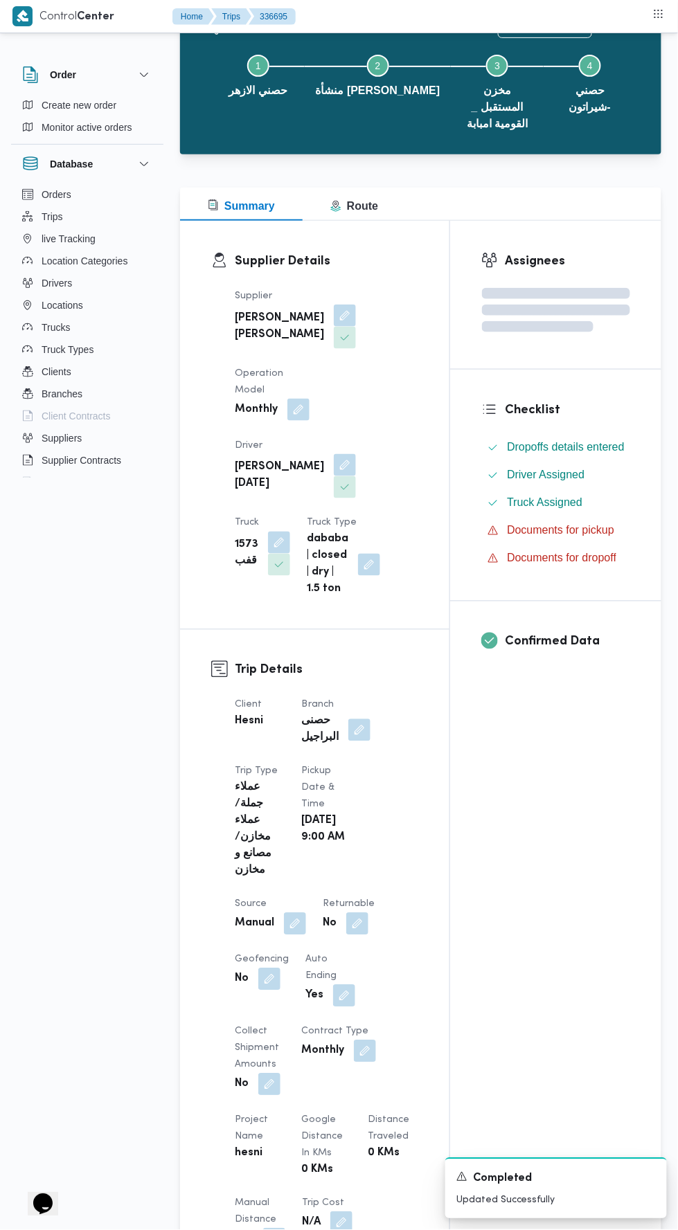
scroll to position [0, 0]
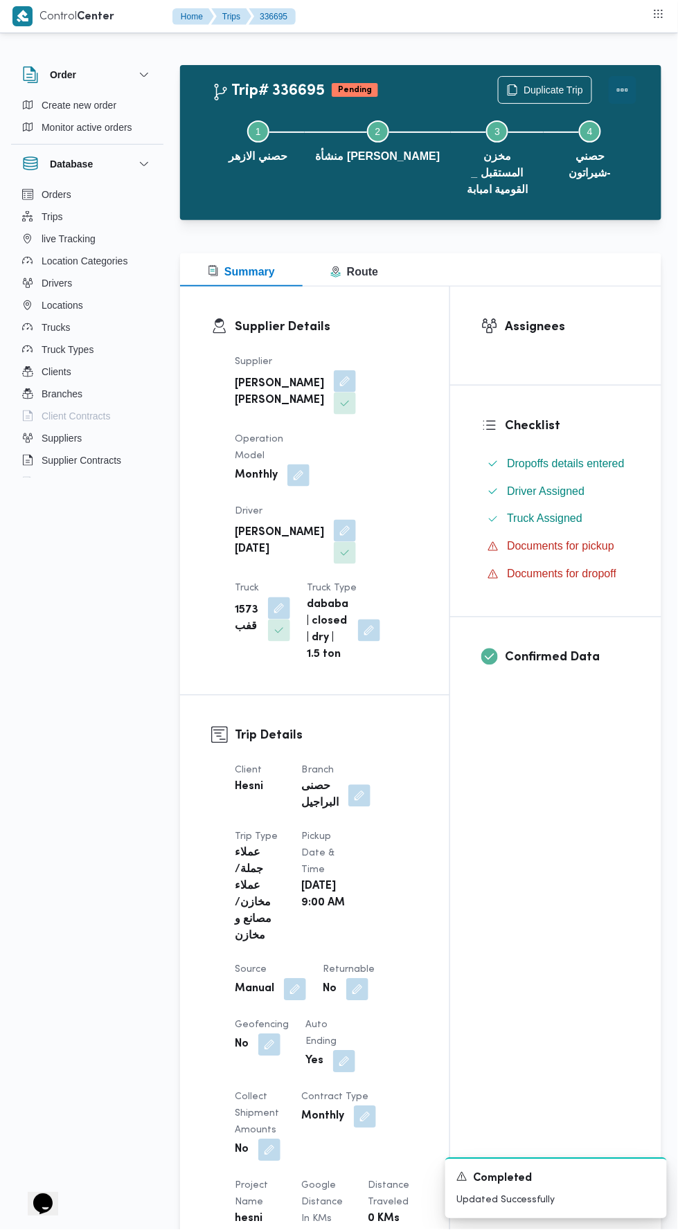
click at [630, 81] on button "Actions" at bounding box center [622, 90] width 28 height 28
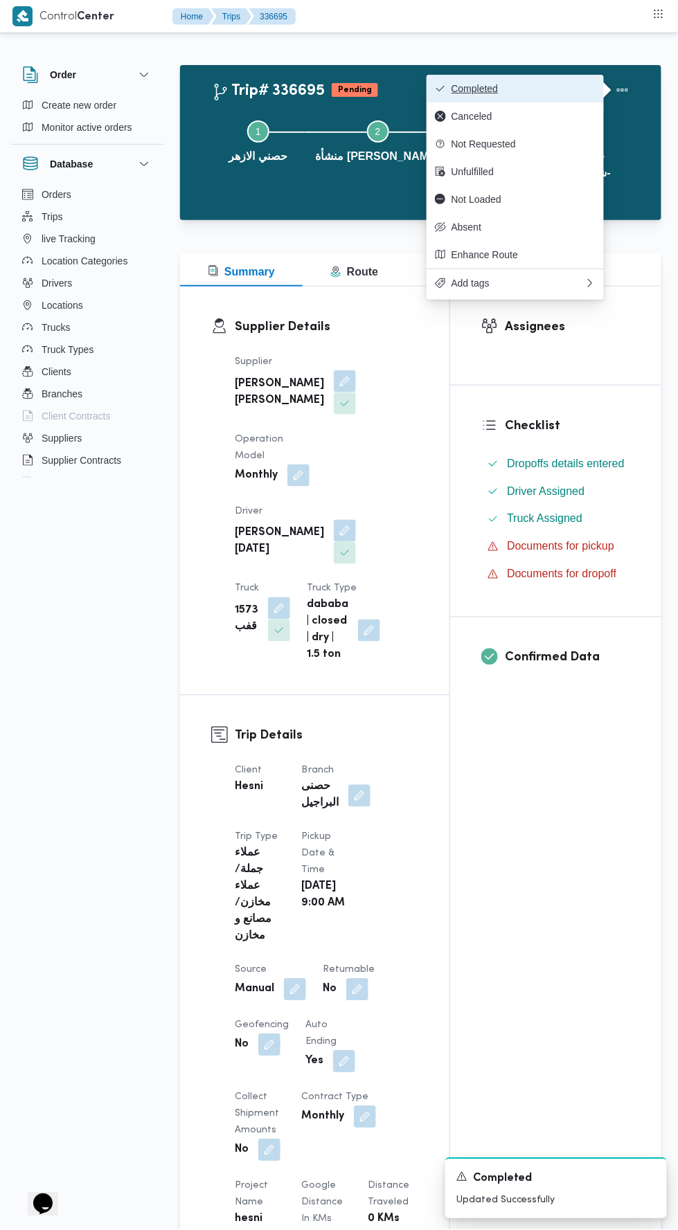
click at [571, 78] on button "Completed" at bounding box center [514, 89] width 177 height 28
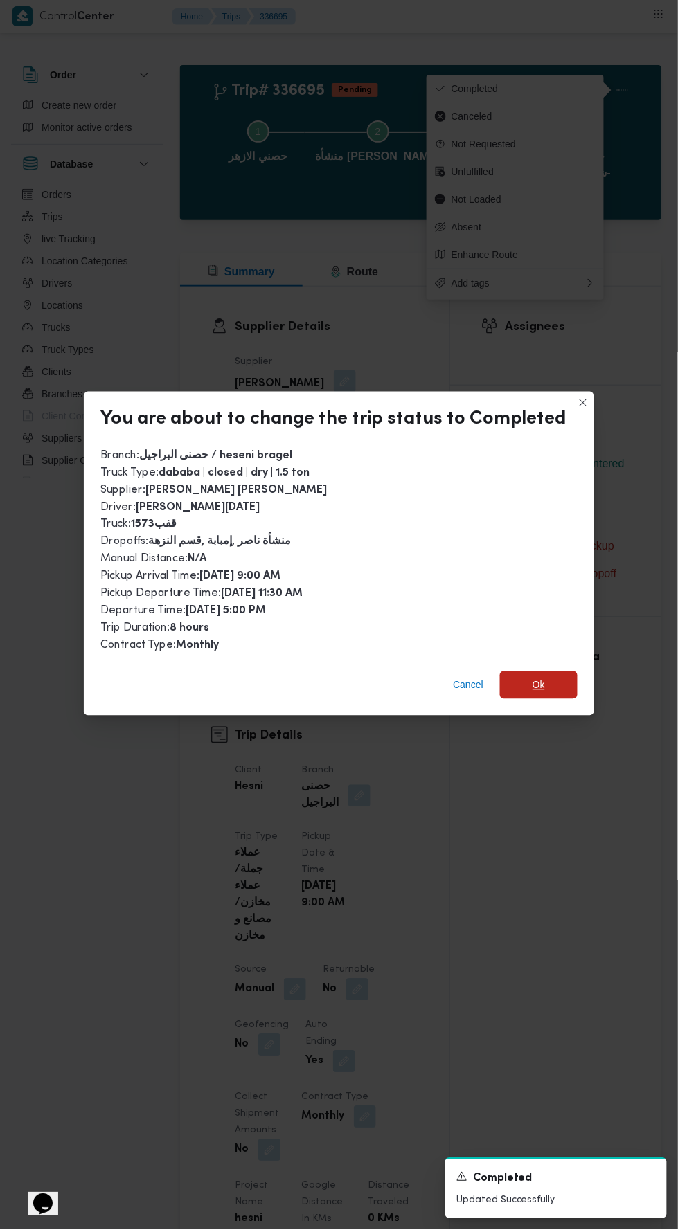
click at [560, 671] on span "Ok" at bounding box center [539, 685] width 78 height 28
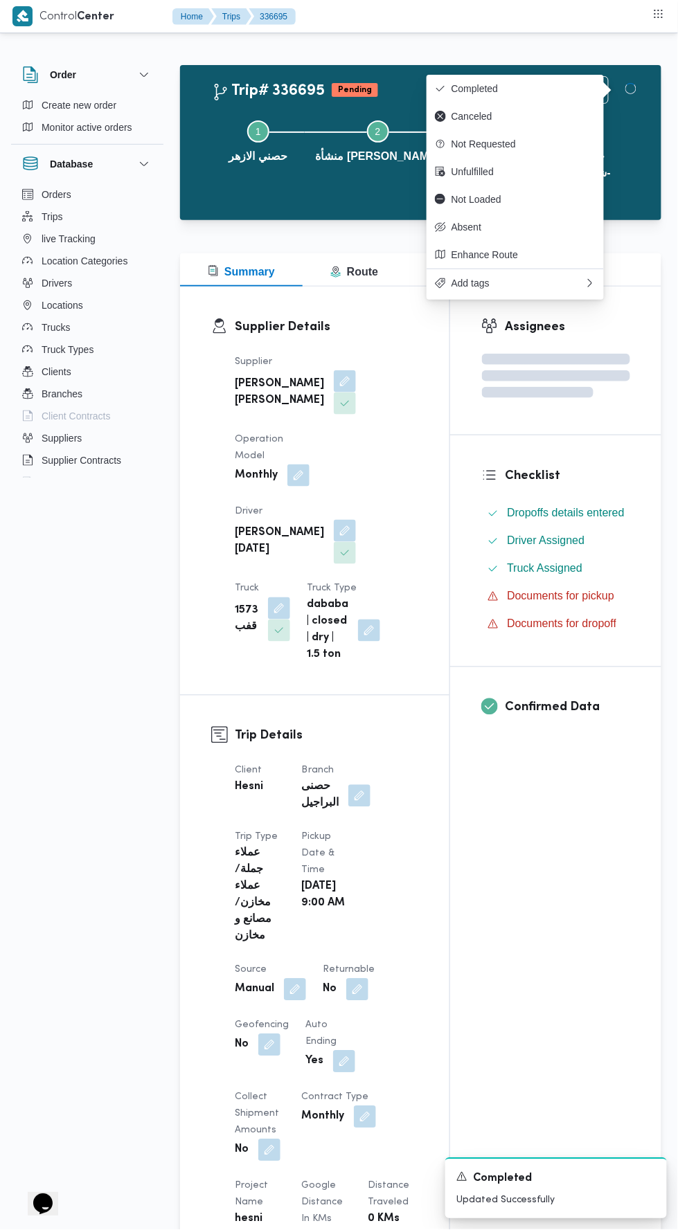
click at [552, 885] on div "Assignees Checklist Dropoffs details entered Driver Assigned Truck Assigned Doc…" at bounding box center [555, 1110] width 211 height 1647
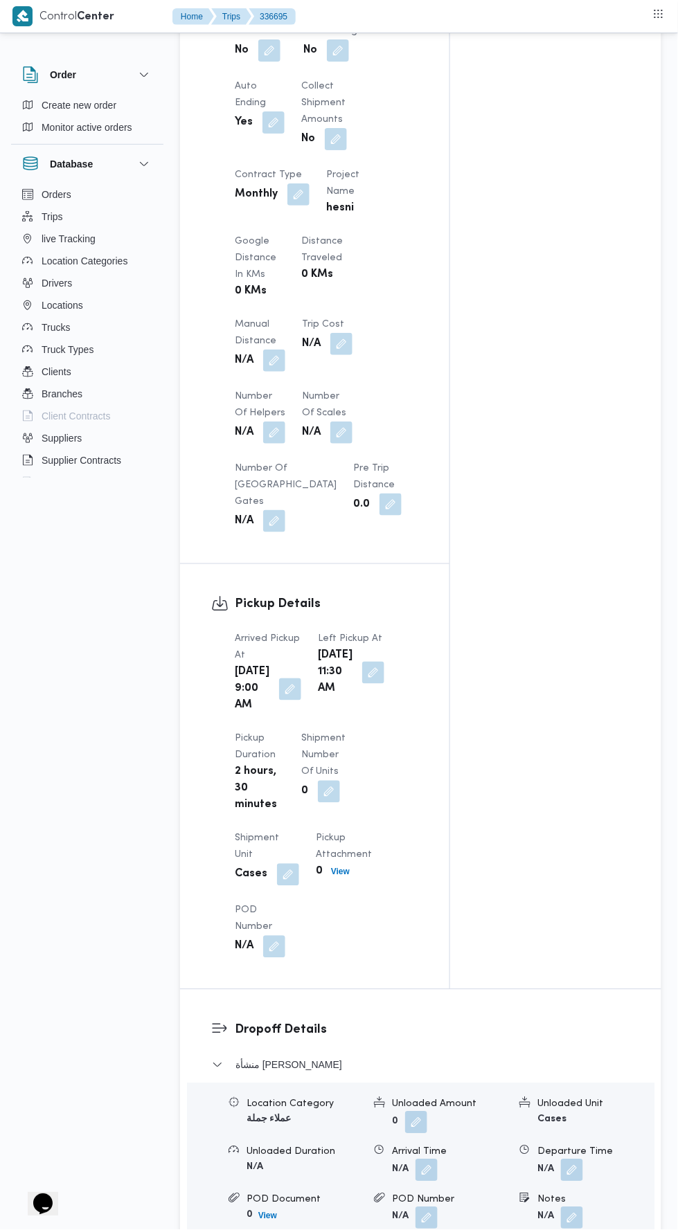
scroll to position [976, 0]
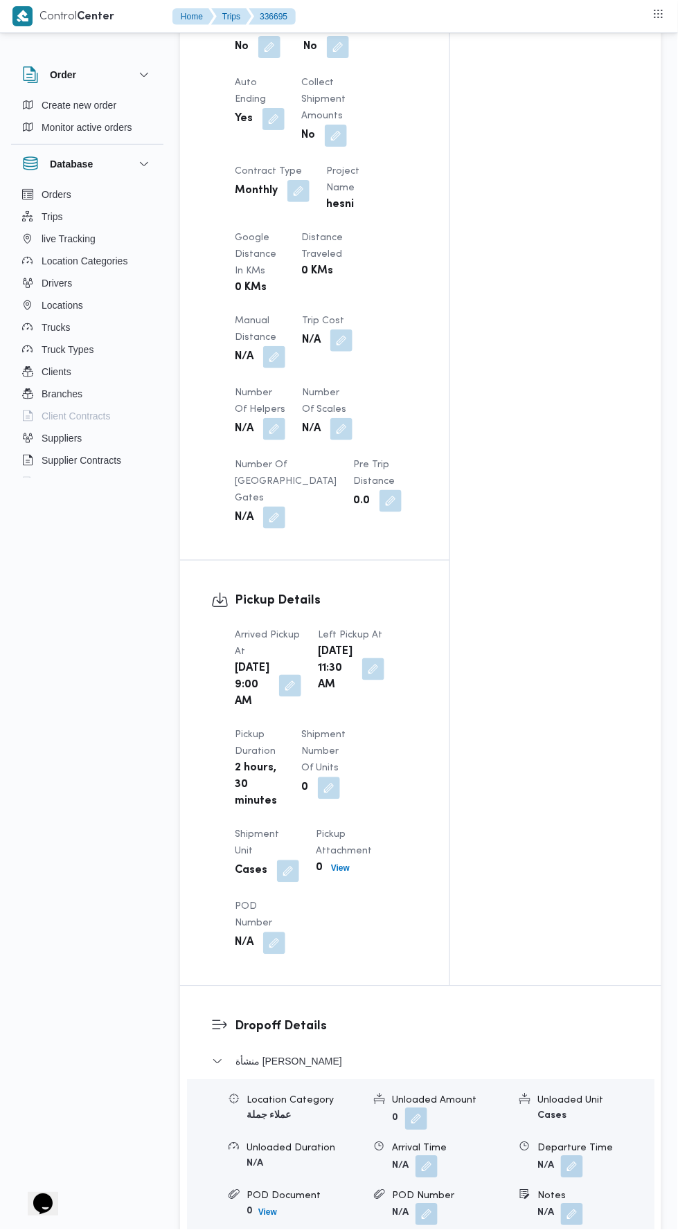
click at [278, 368] on button "button" at bounding box center [274, 357] width 22 height 22
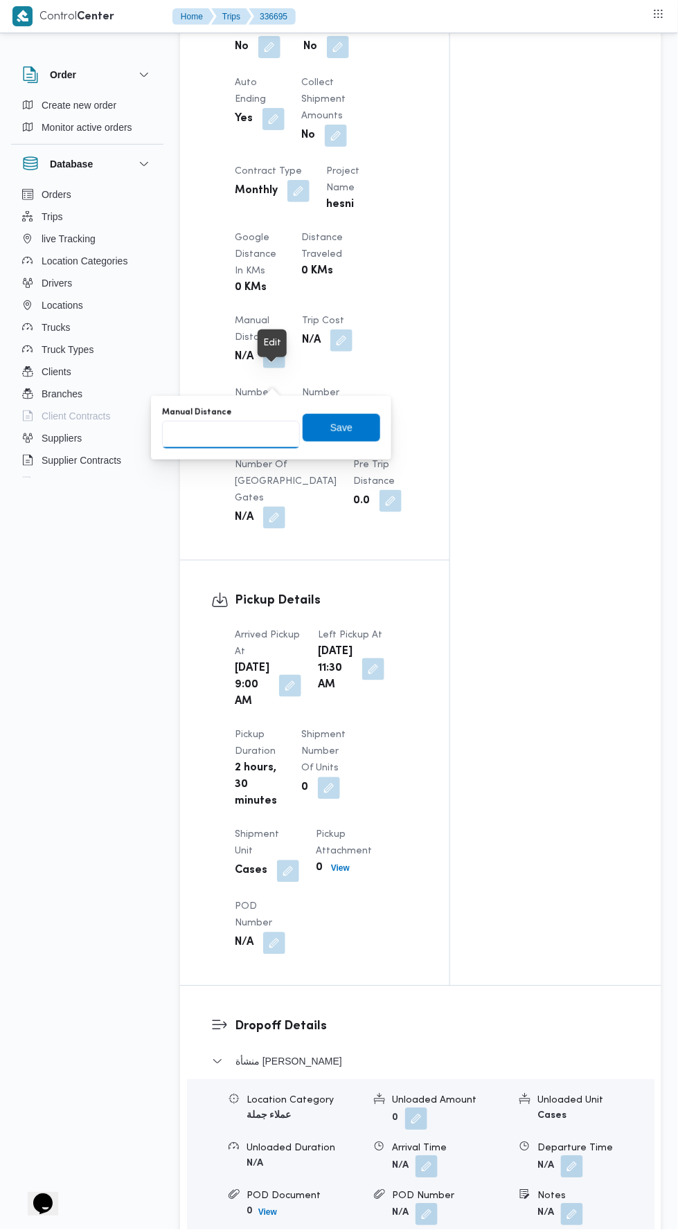
click at [242, 435] on input "Manual Distance" at bounding box center [231, 435] width 138 height 28
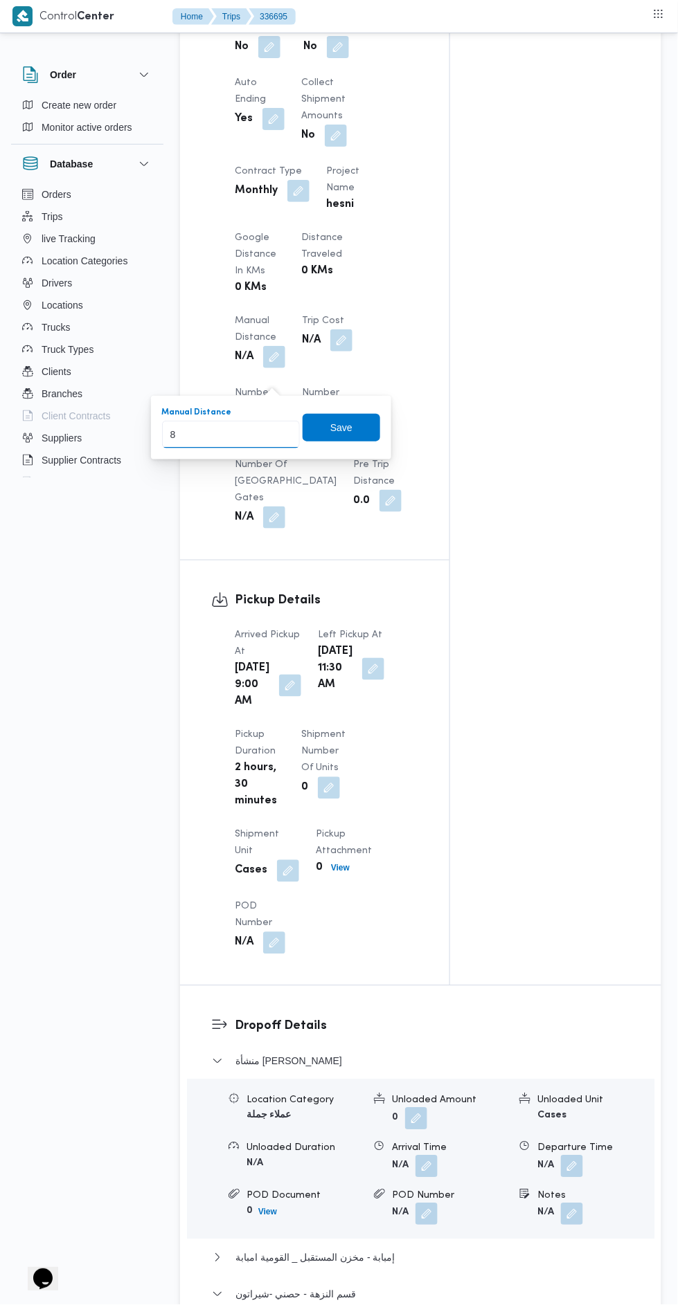
type input "84"
click at [372, 435] on span "Save" at bounding box center [341, 428] width 78 height 28
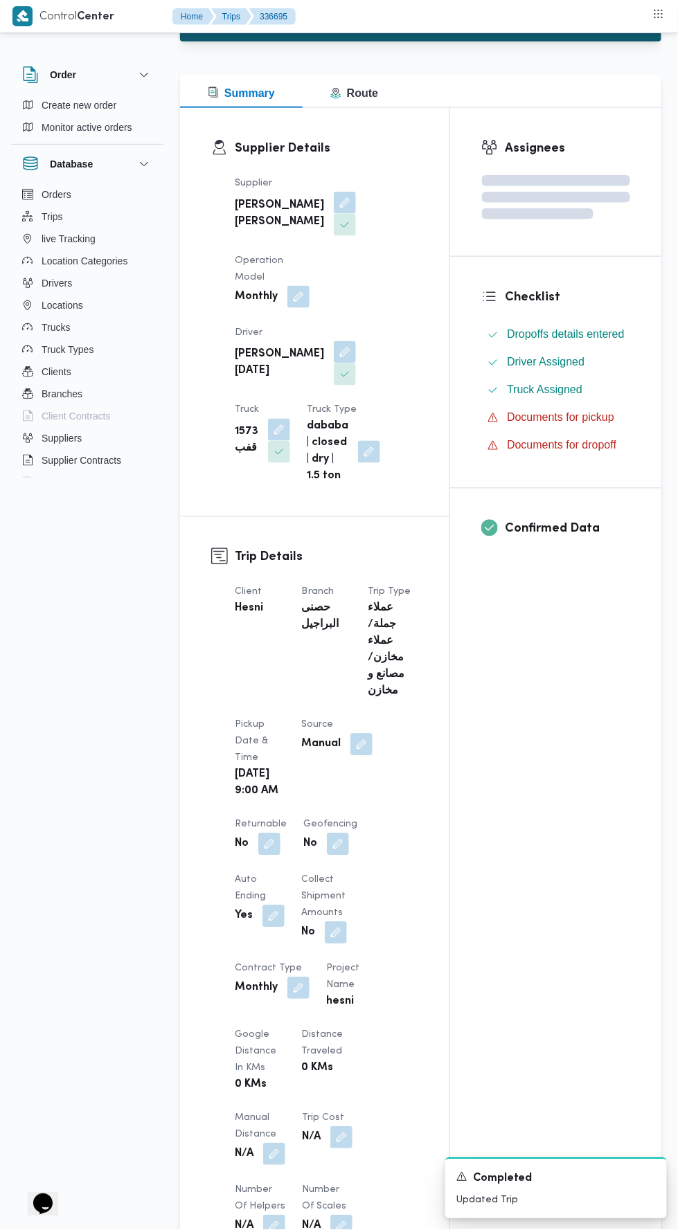
scroll to position [0, 0]
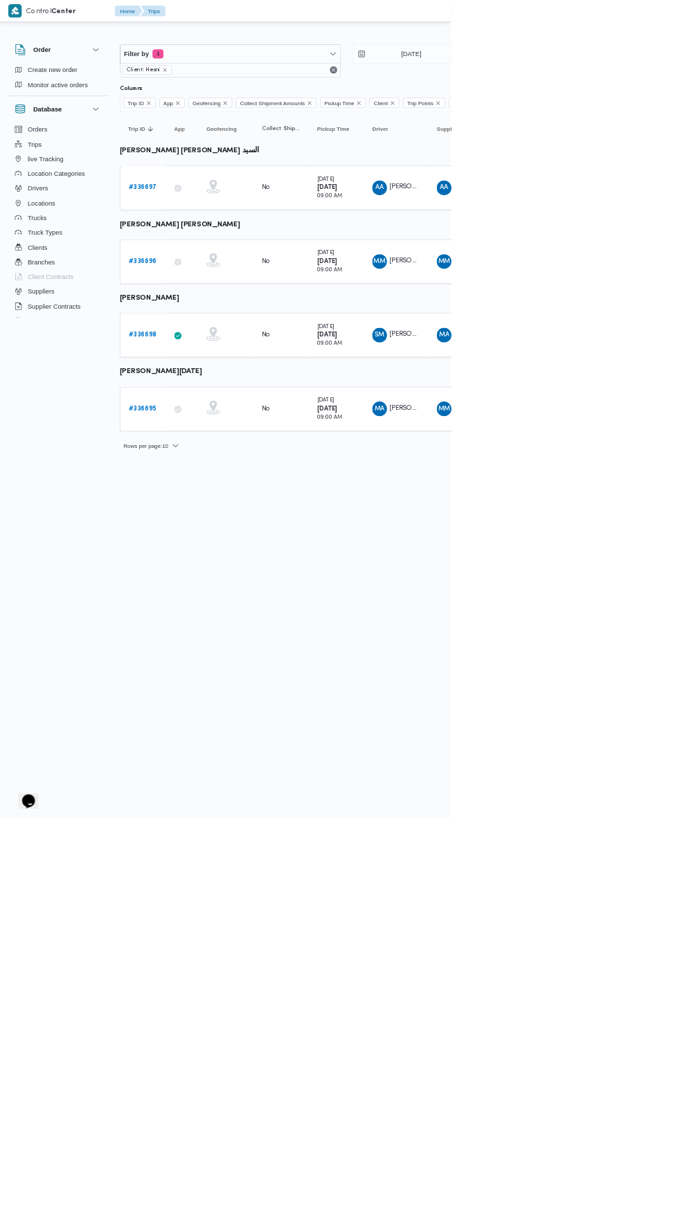
click at [213, 282] on b "# 336697" at bounding box center [214, 282] width 42 height 9
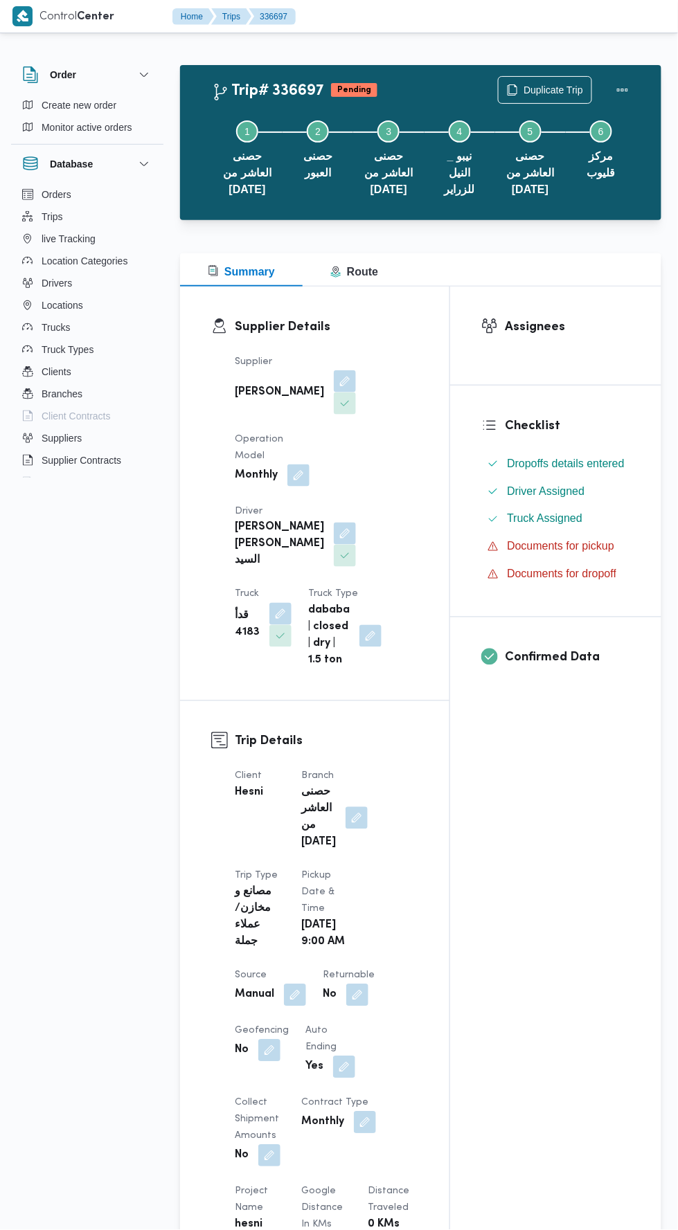
click at [359, 807] on button "button" at bounding box center [356, 818] width 22 height 22
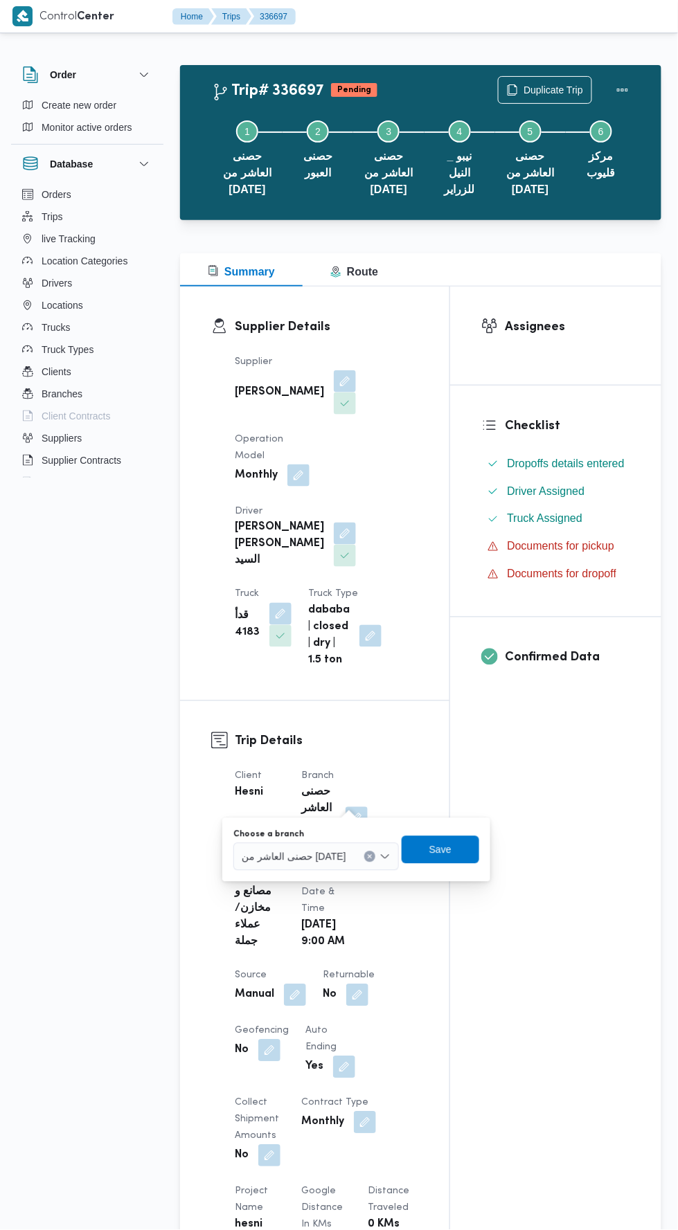
click at [320, 856] on span "حصنى العاشر من رمضان" at bounding box center [294, 856] width 105 height 15
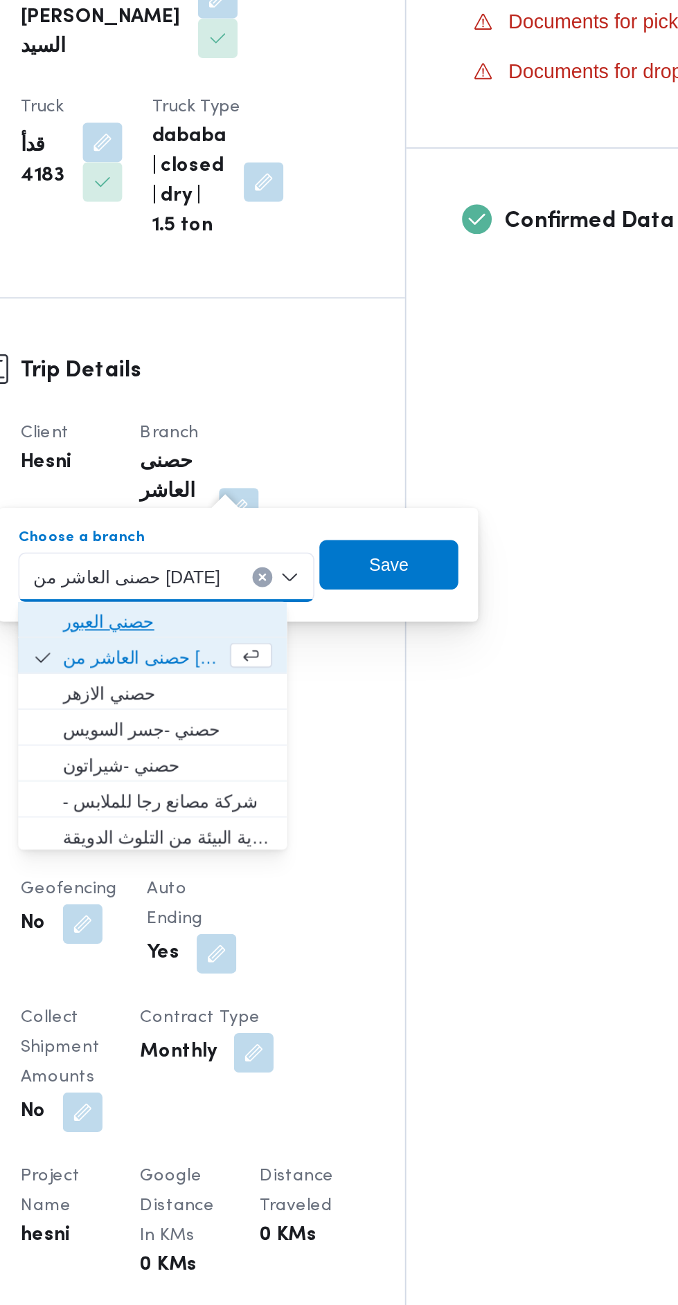
click at [352, 885] on span "حصني العبور" at bounding box center [316, 882] width 117 height 17
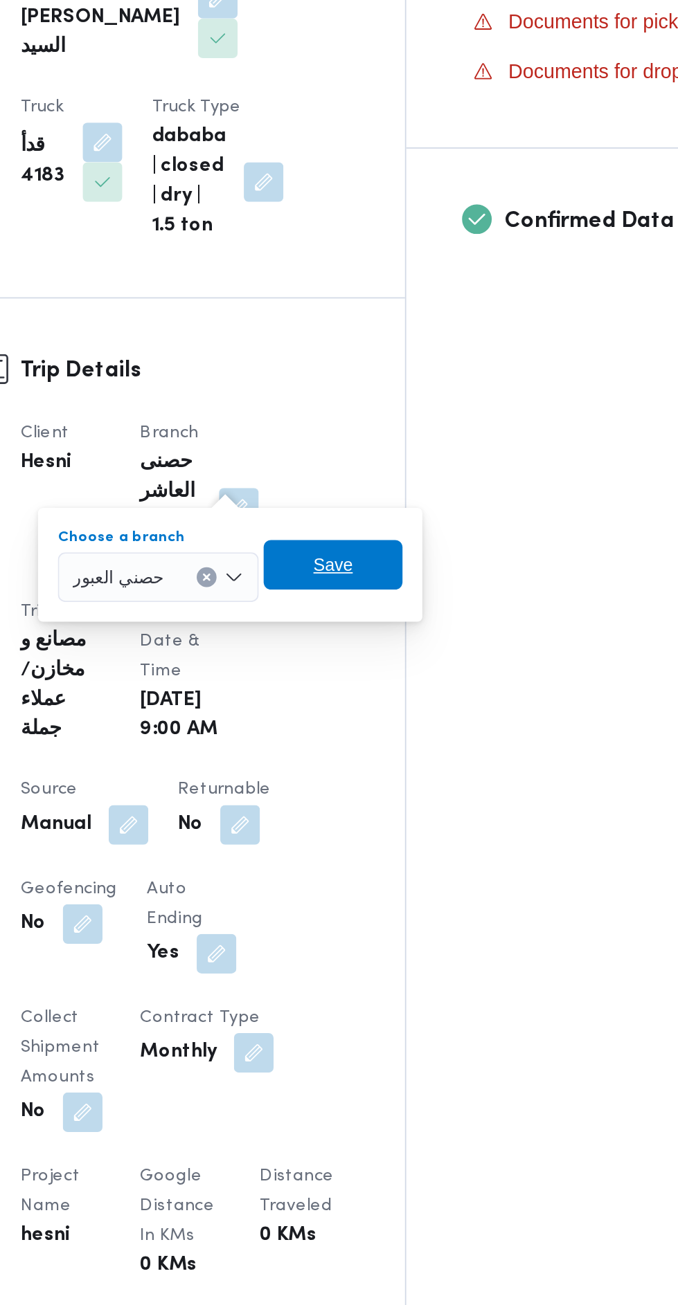
click at [436, 848] on span "Save" at bounding box center [409, 850] width 78 height 28
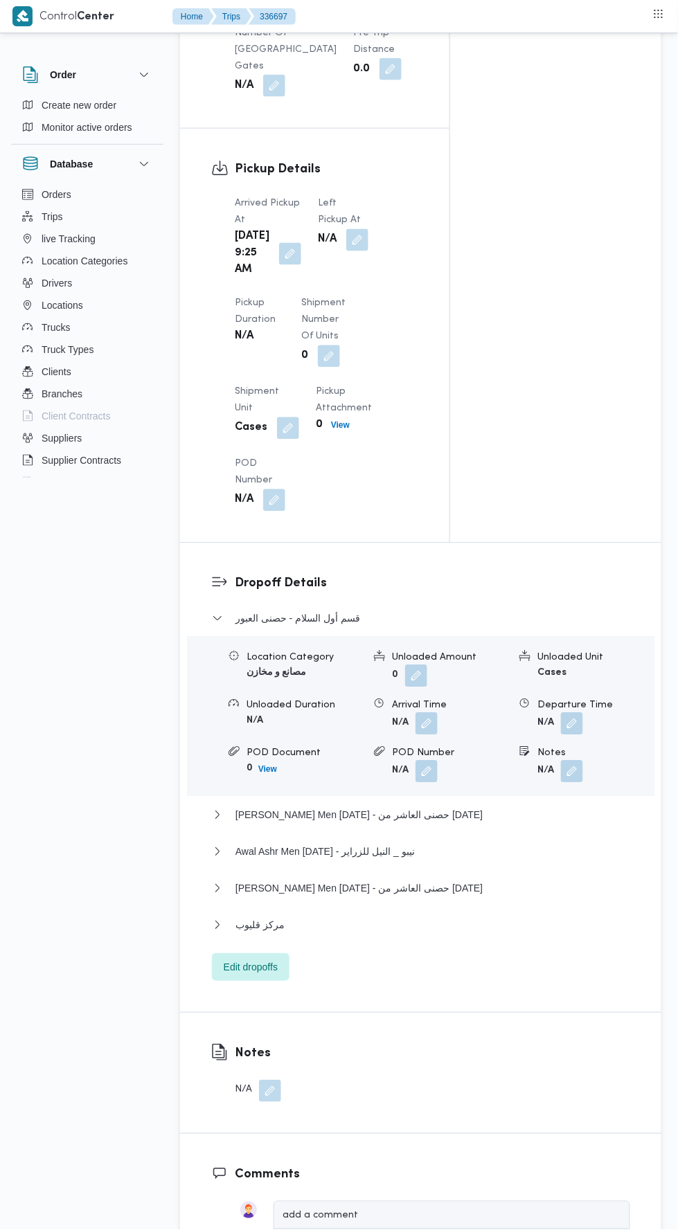
scroll to position [1372, 0]
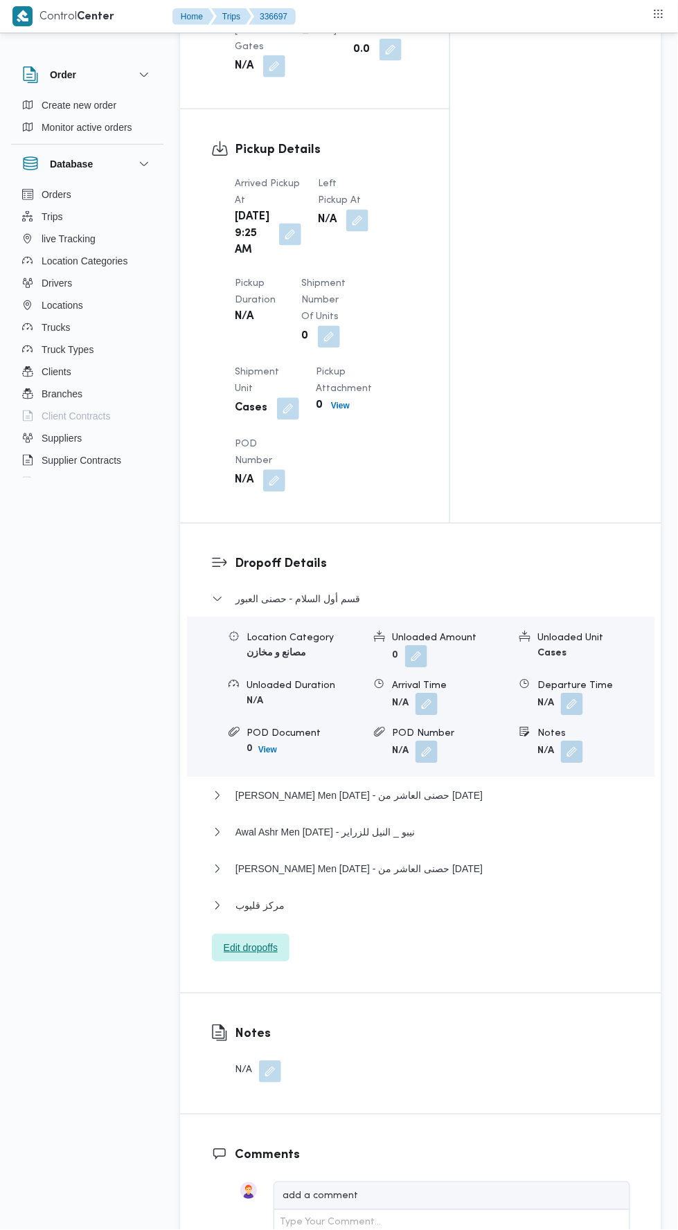
click at [273, 962] on span "Edit dropoffs" at bounding box center [251, 948] width 78 height 28
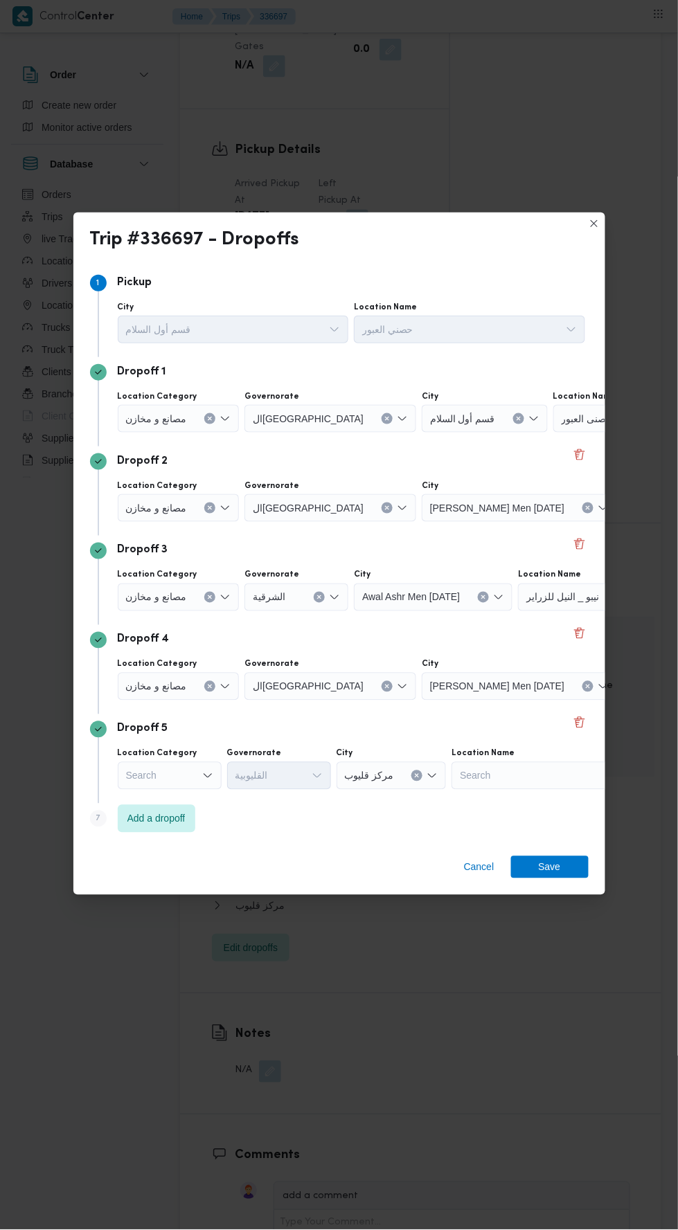
click at [631, 515] on span "حصنى العاشر من رمضان" at bounding box center [683, 507] width 105 height 15
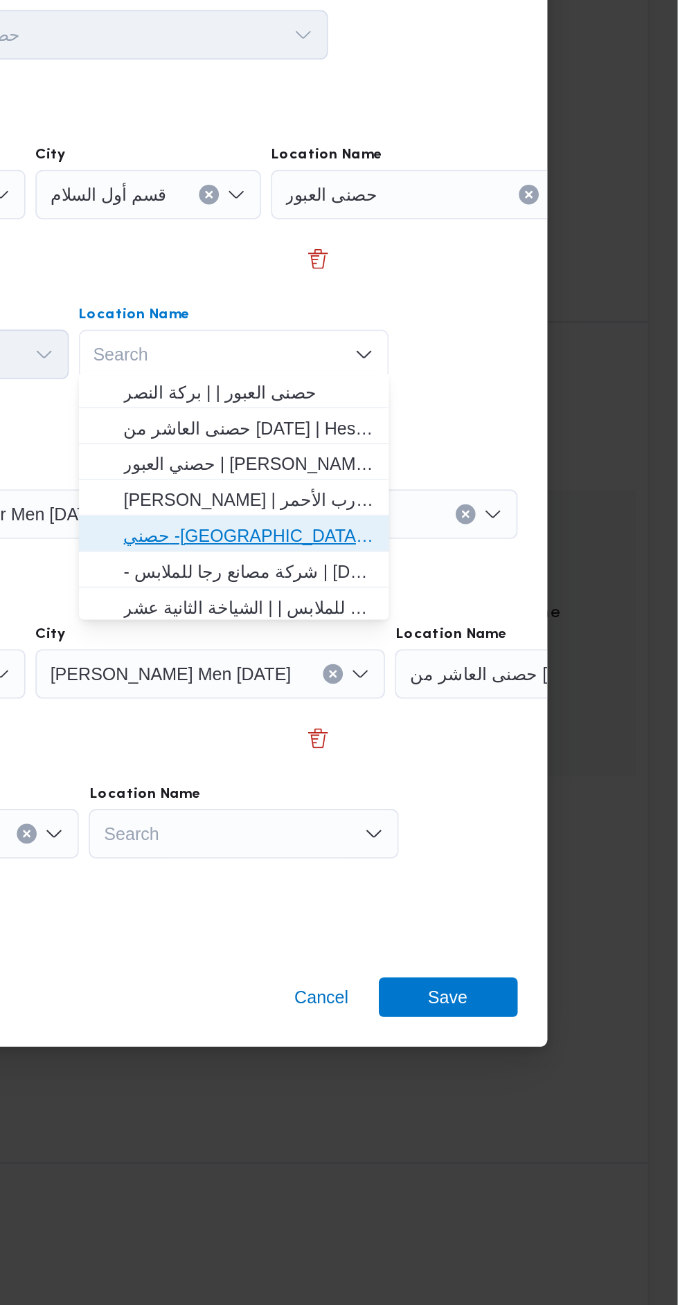
click at [491, 643] on span "حصني -جسر السويس | جسر السويس | المنتزه" at bounding box center [438, 643] width 140 height 17
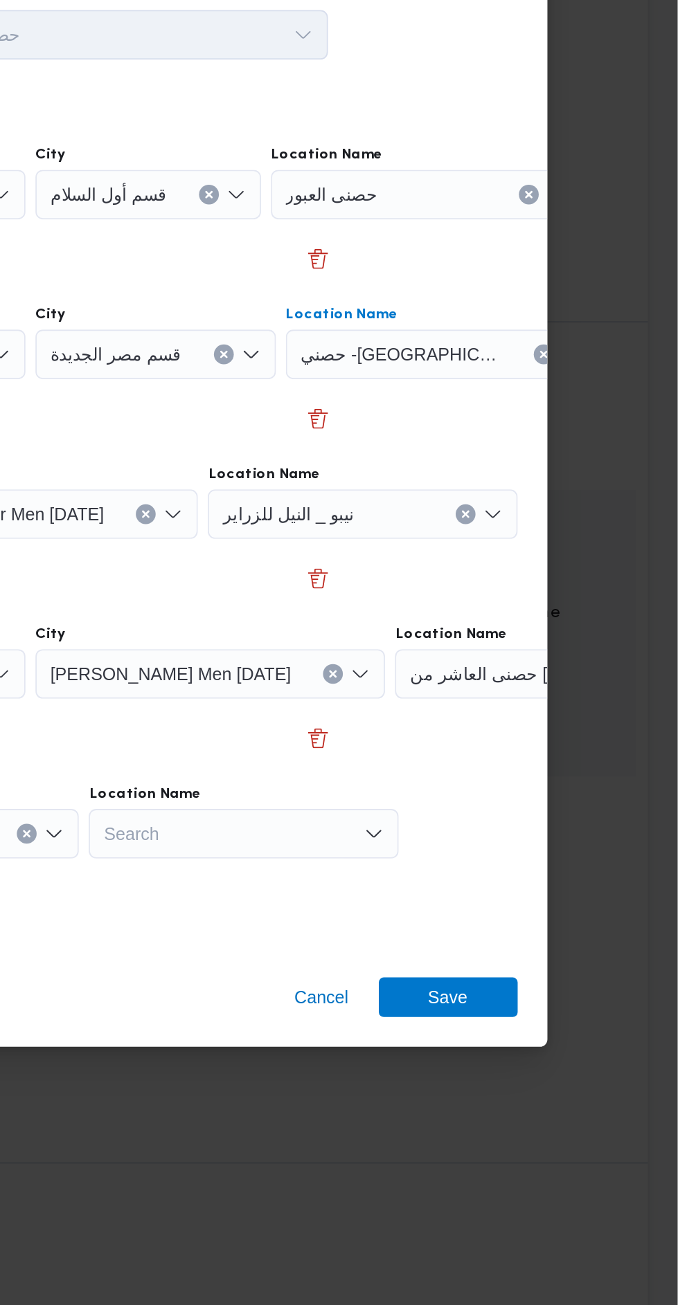
click at [577, 628] on div "نيبو _ النيل للزراير" at bounding box center [501, 631] width 173 height 28
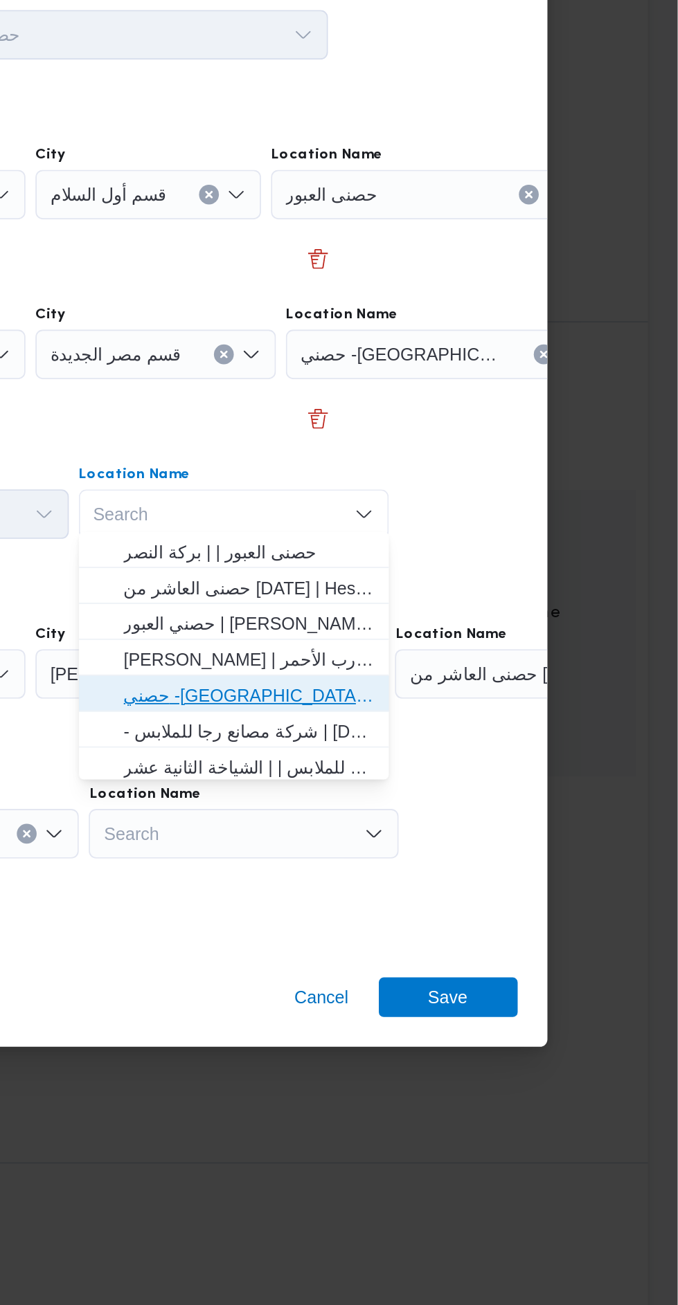
click at [479, 735] on span "حصني -جسر السويس | جسر السويس | المنتزه" at bounding box center [438, 732] width 140 height 17
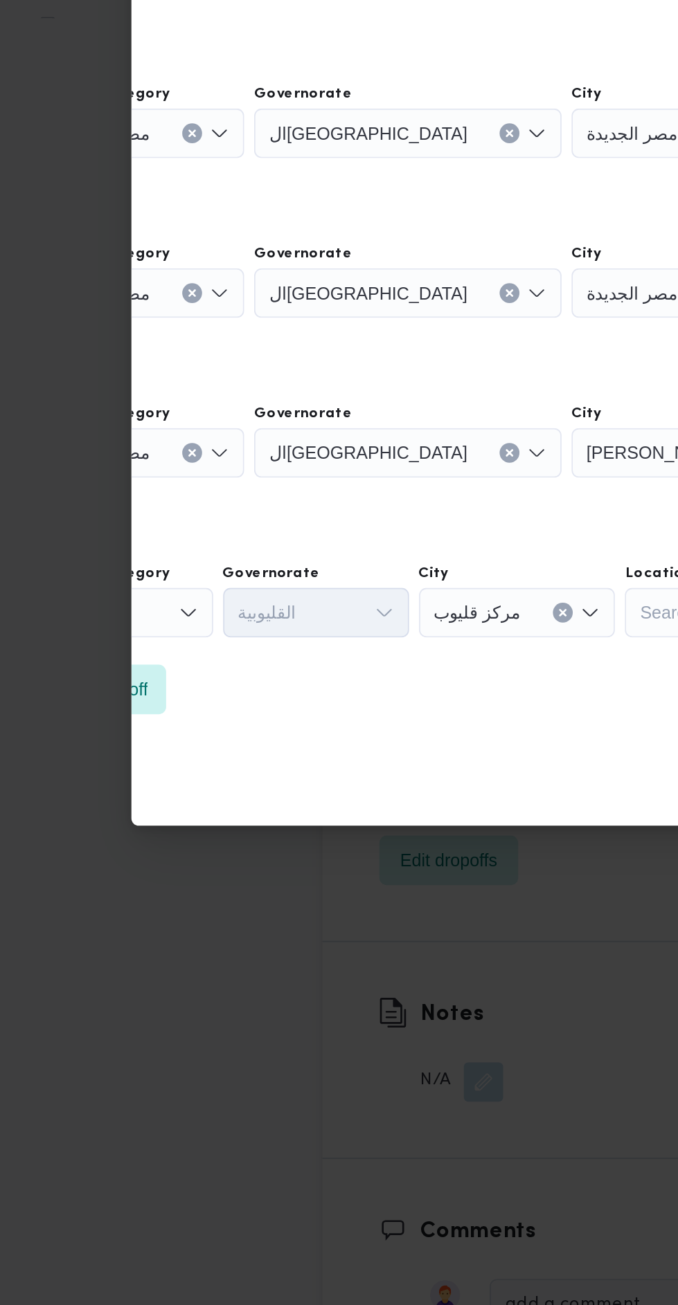
click at [105, 710] on div "مصانع و مخازن" at bounding box center [76, 721] width 122 height 28
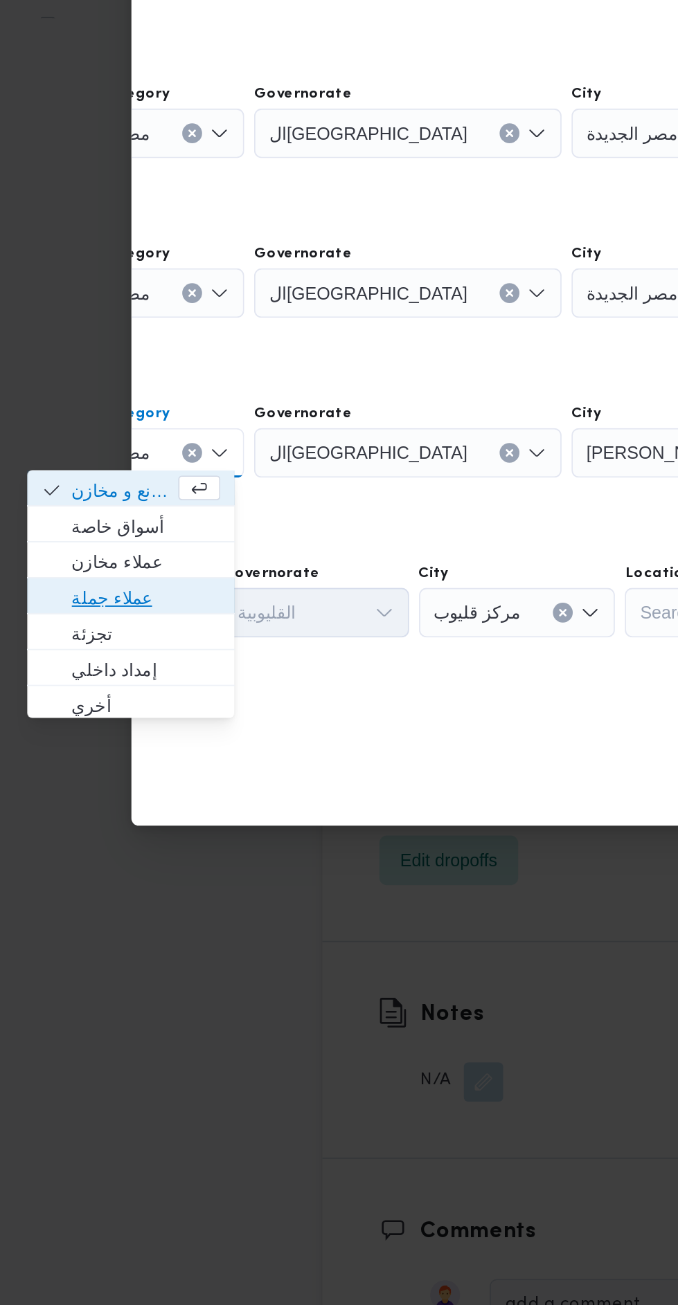
click at [108, 804] on span "عملاء جملة" at bounding box center [81, 801] width 83 height 17
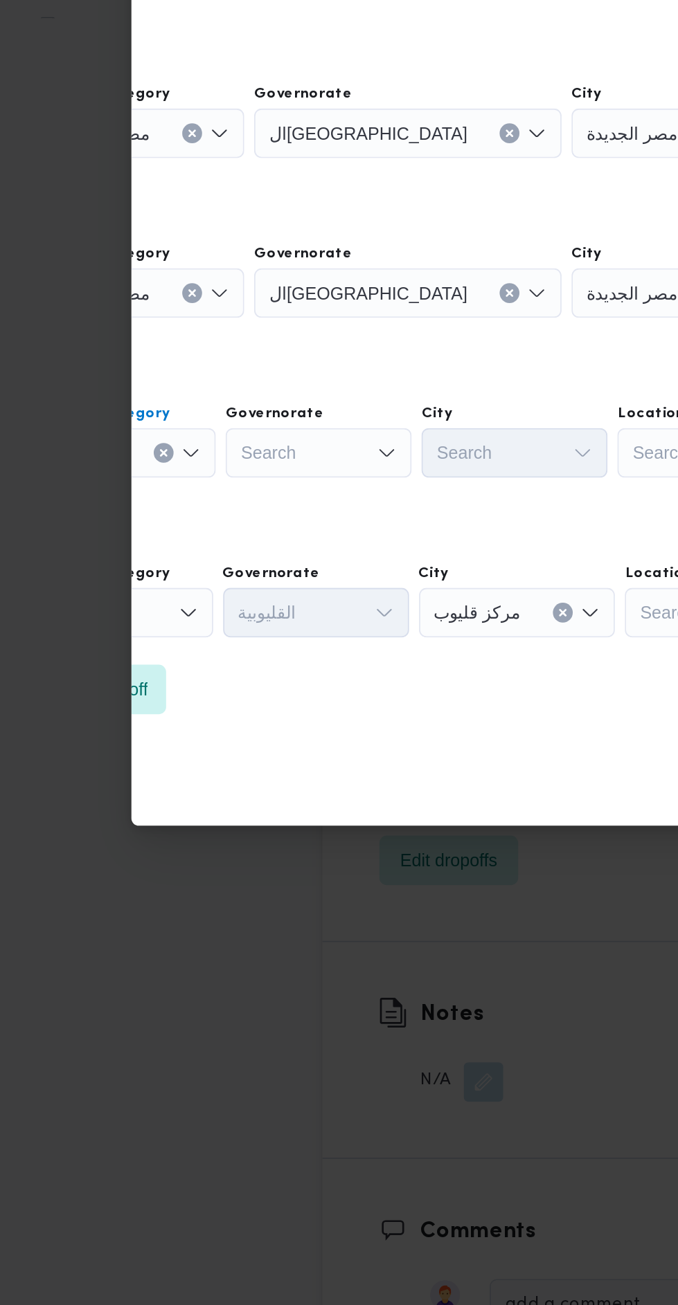
scroll to position [0, 52]
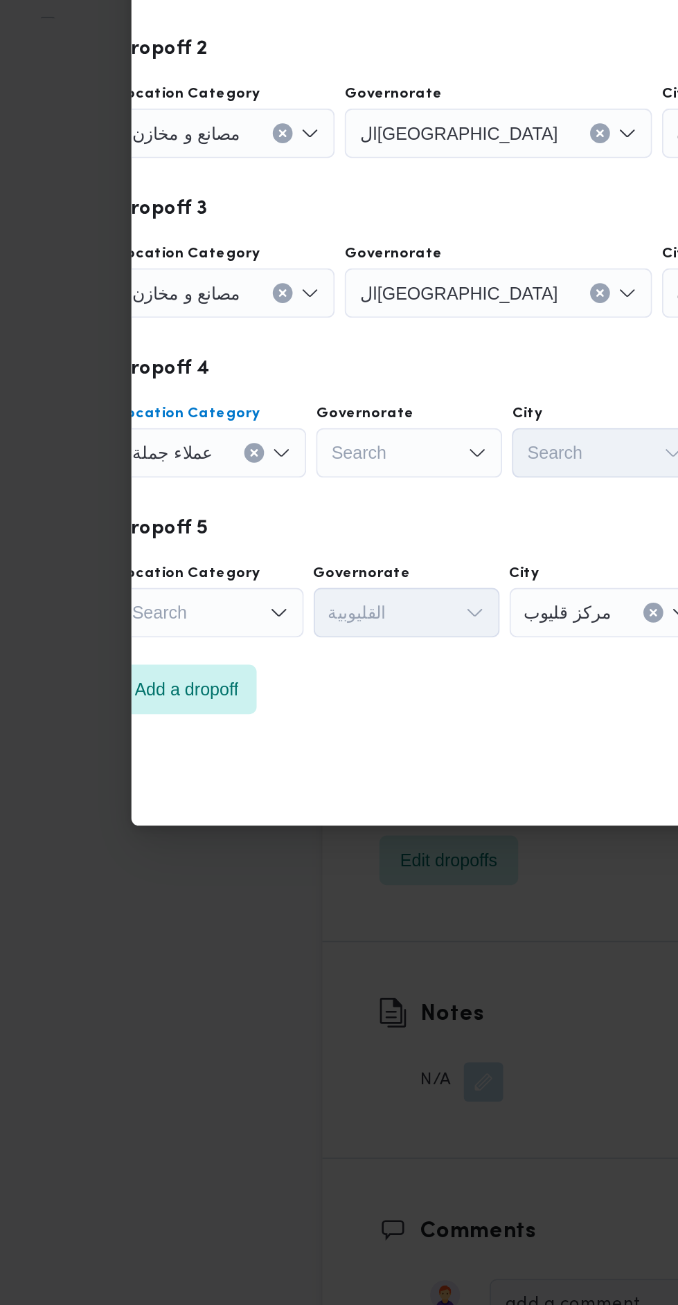
click at [221, 713] on div "Search" at bounding box center [229, 721] width 104 height 28
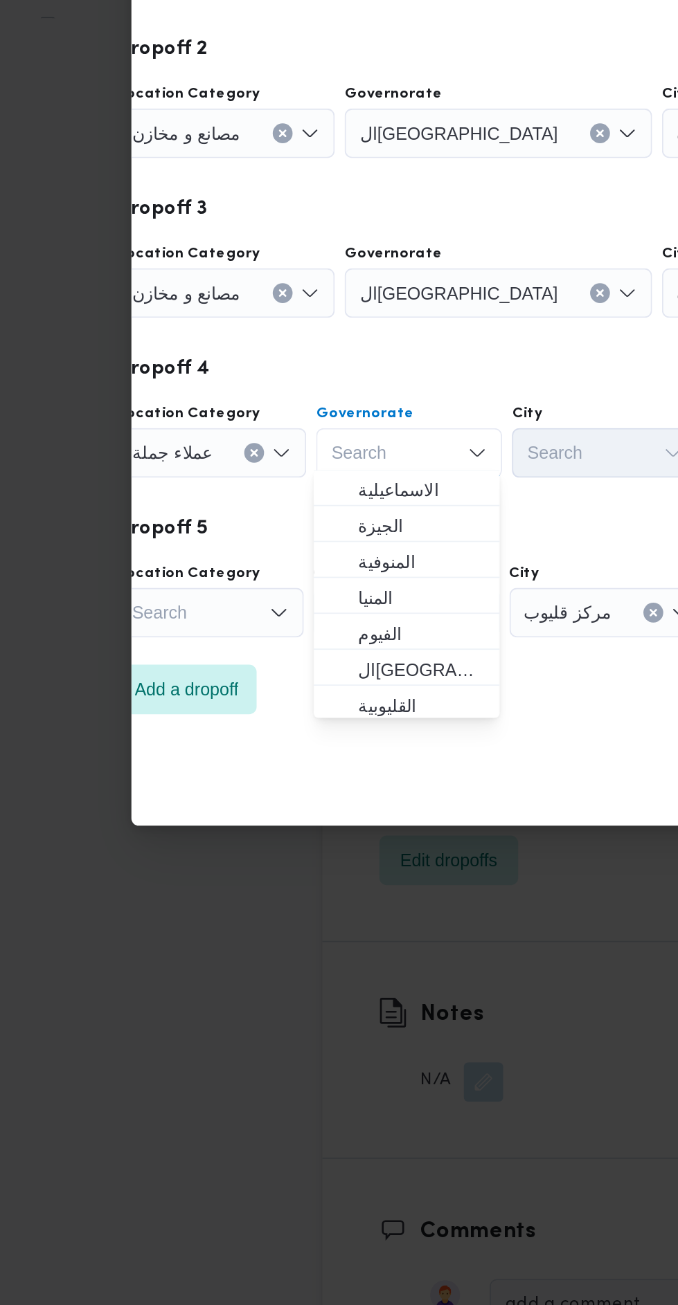
scroll to position [102, 0]
click at [255, 844] on span "القاهرة" at bounding box center [235, 839] width 71 height 17
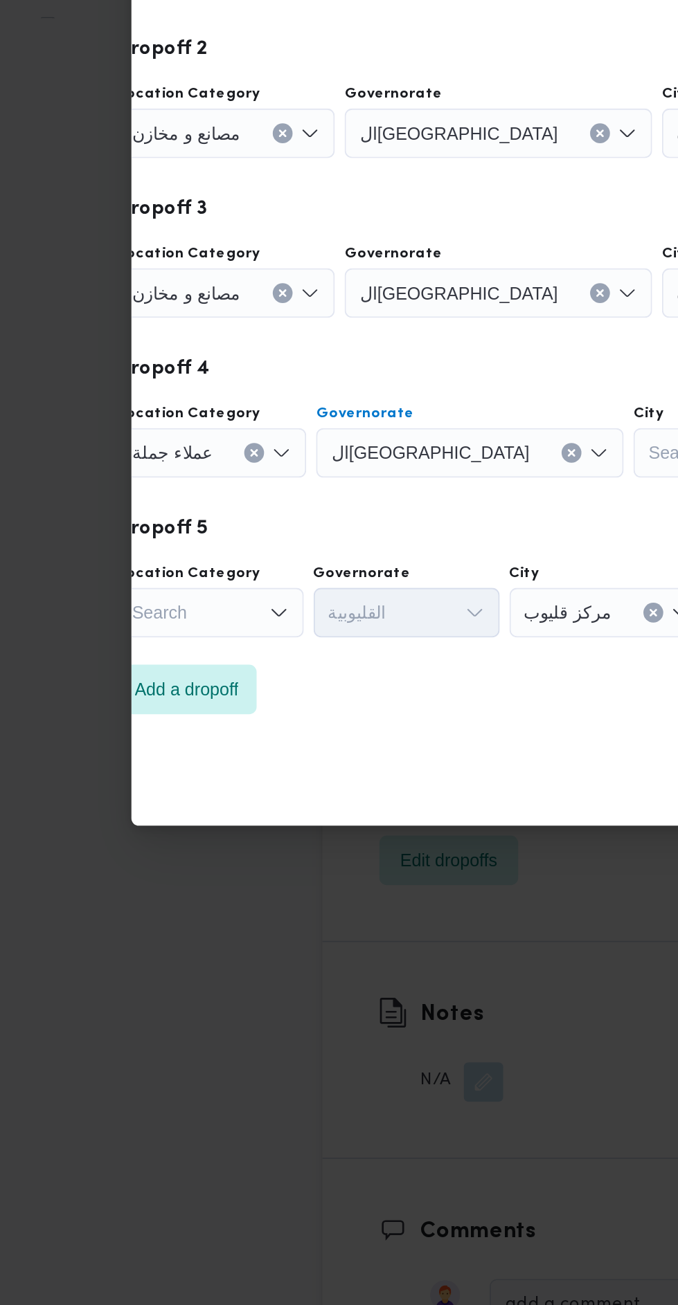
click at [354, 709] on div "Search" at bounding box center [406, 721] width 104 height 28
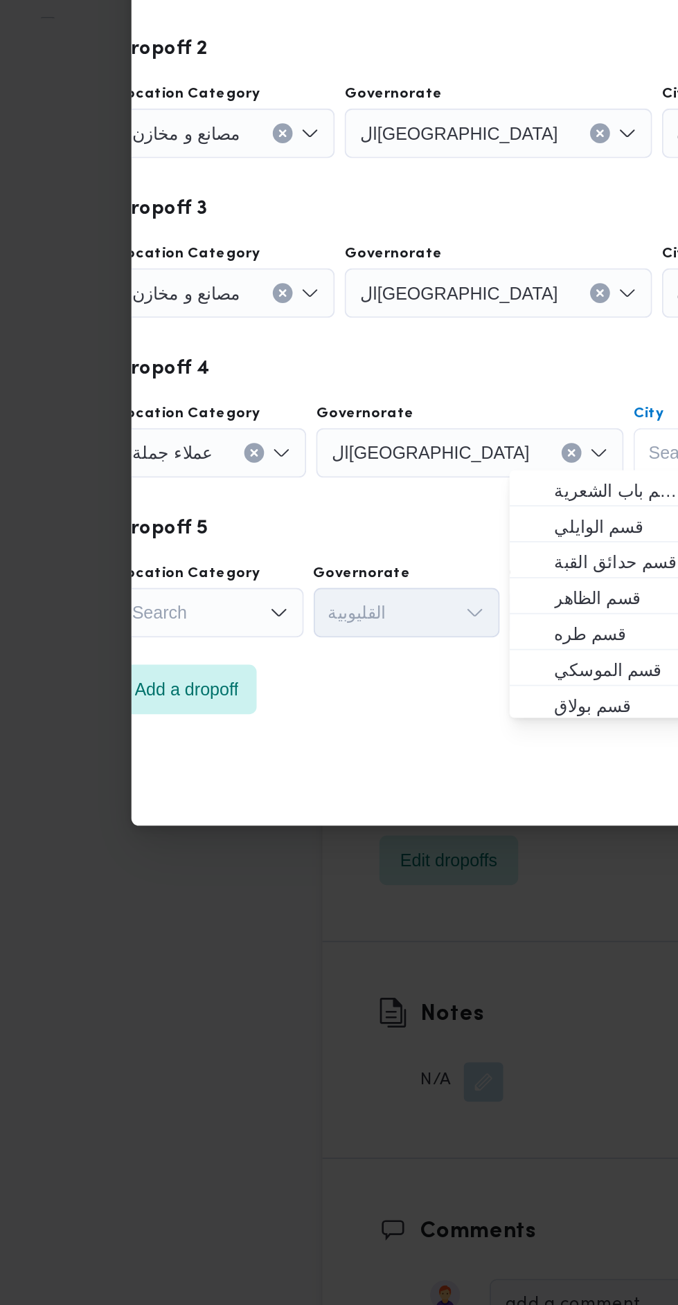
type input "َ"
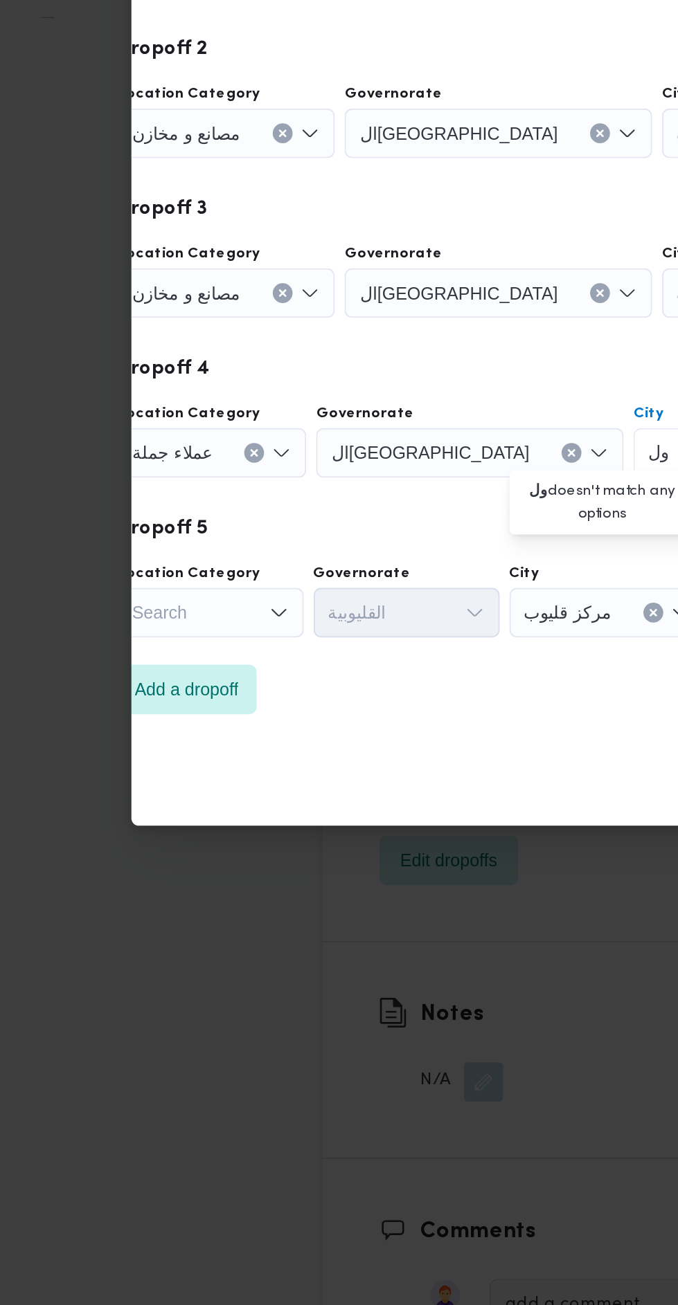
scroll to position [0, 0]
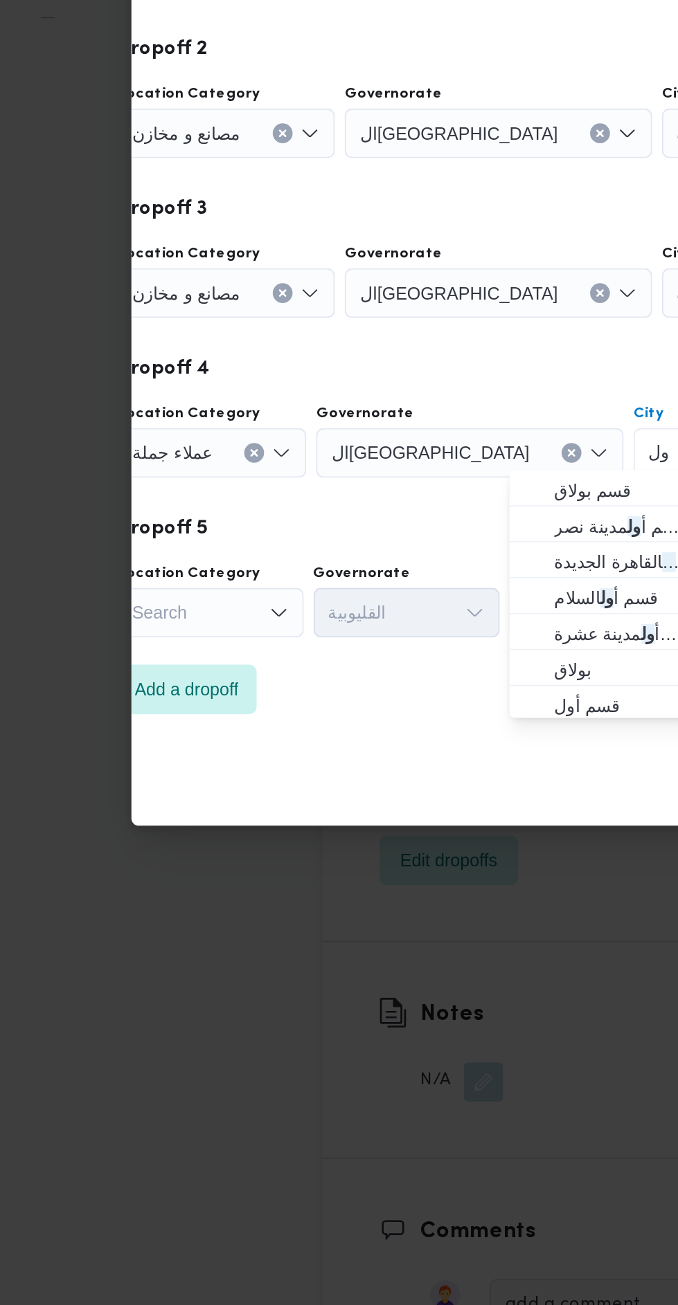
type input "ول"
click at [363, 788] on span "قسم أ ول القاهرة الجديدة" at bounding box center [344, 781] width 71 height 17
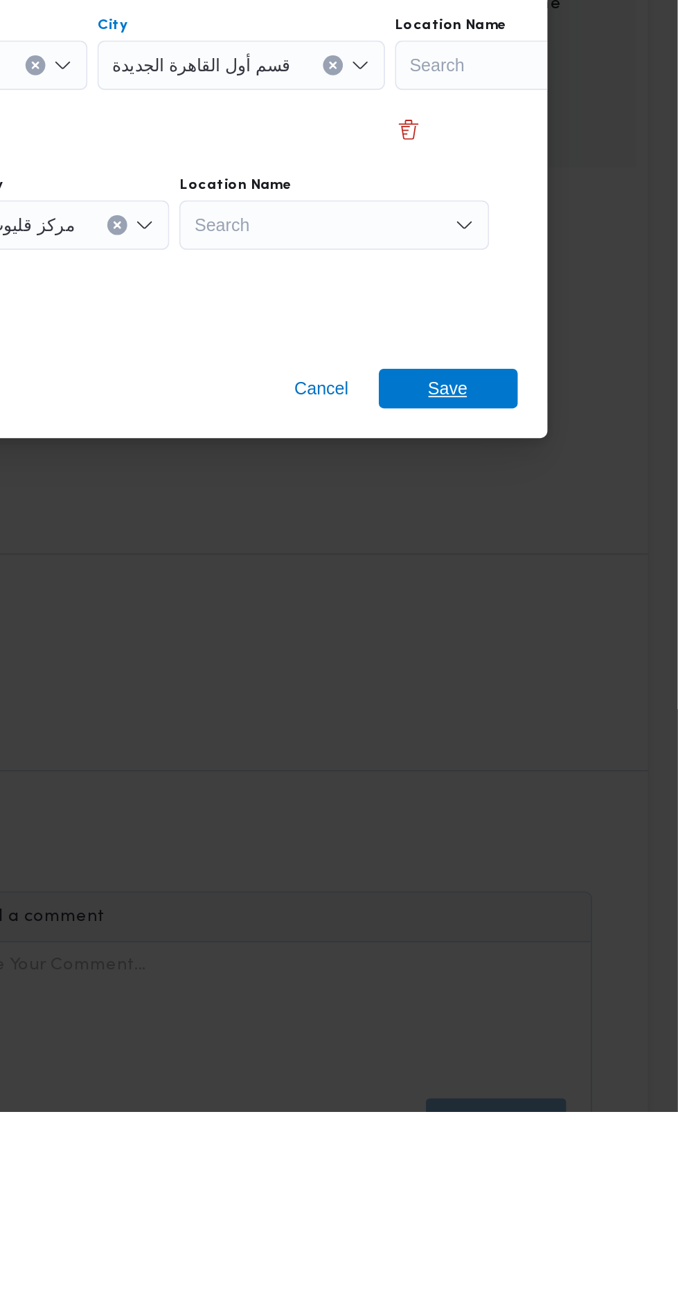
click at [567, 894] on span "Save" at bounding box center [550, 901] width 78 height 22
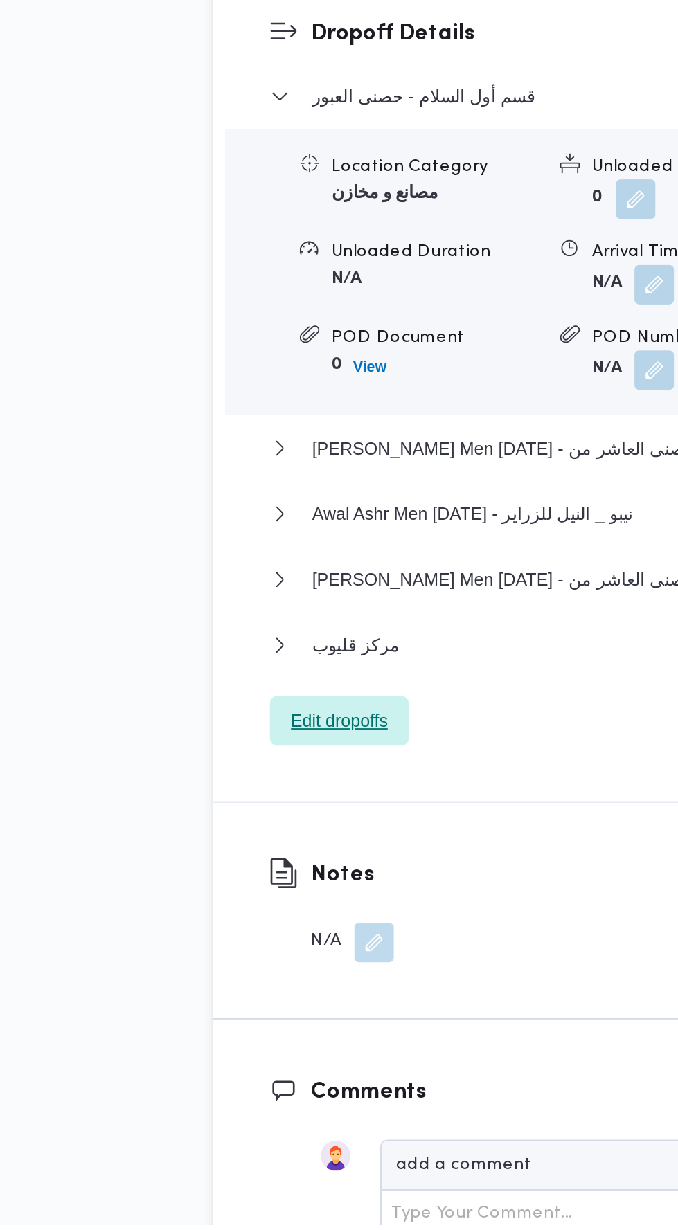
scroll to position [1372, 0]
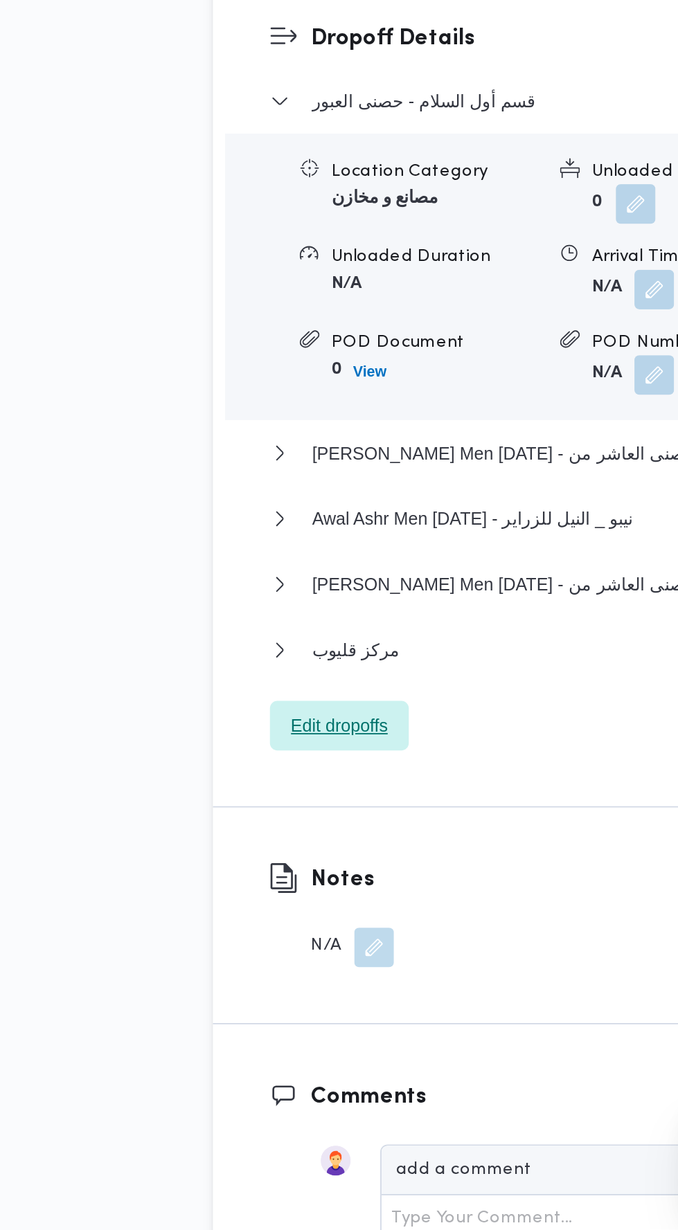
click at [249, 962] on span "Edit dropoffs" at bounding box center [251, 948] width 78 height 28
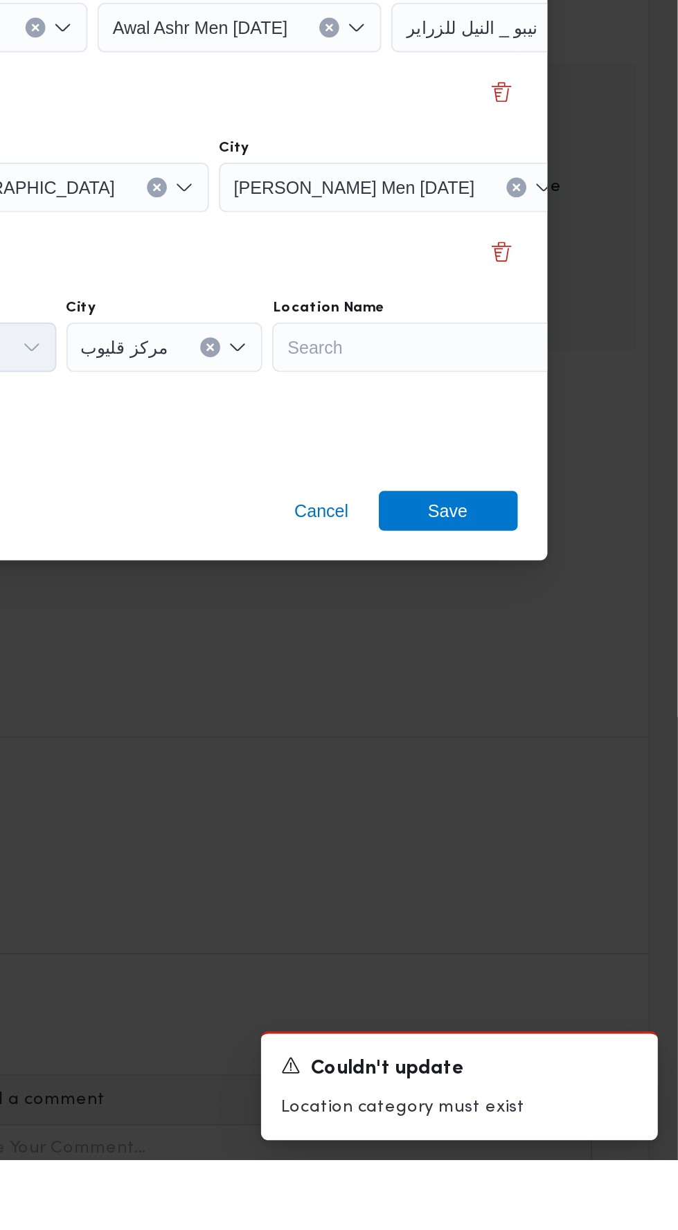
scroll to position [1371, 0]
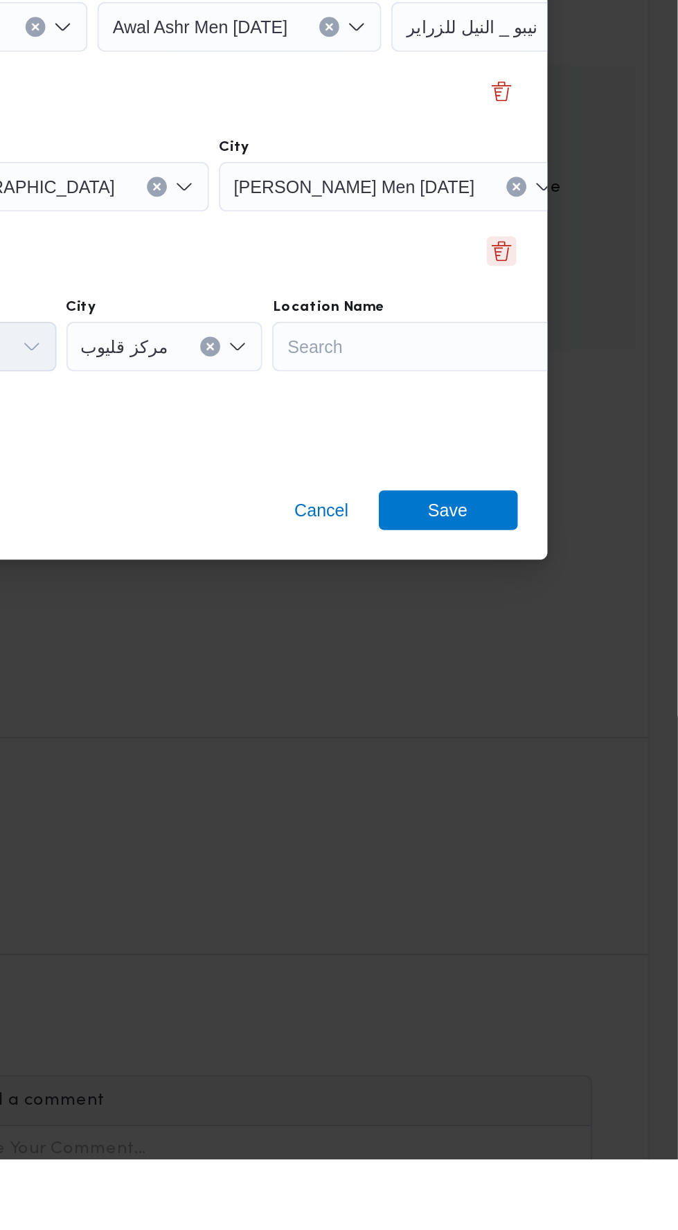
click at [586, 731] on button "Delete" at bounding box center [579, 722] width 17 height 17
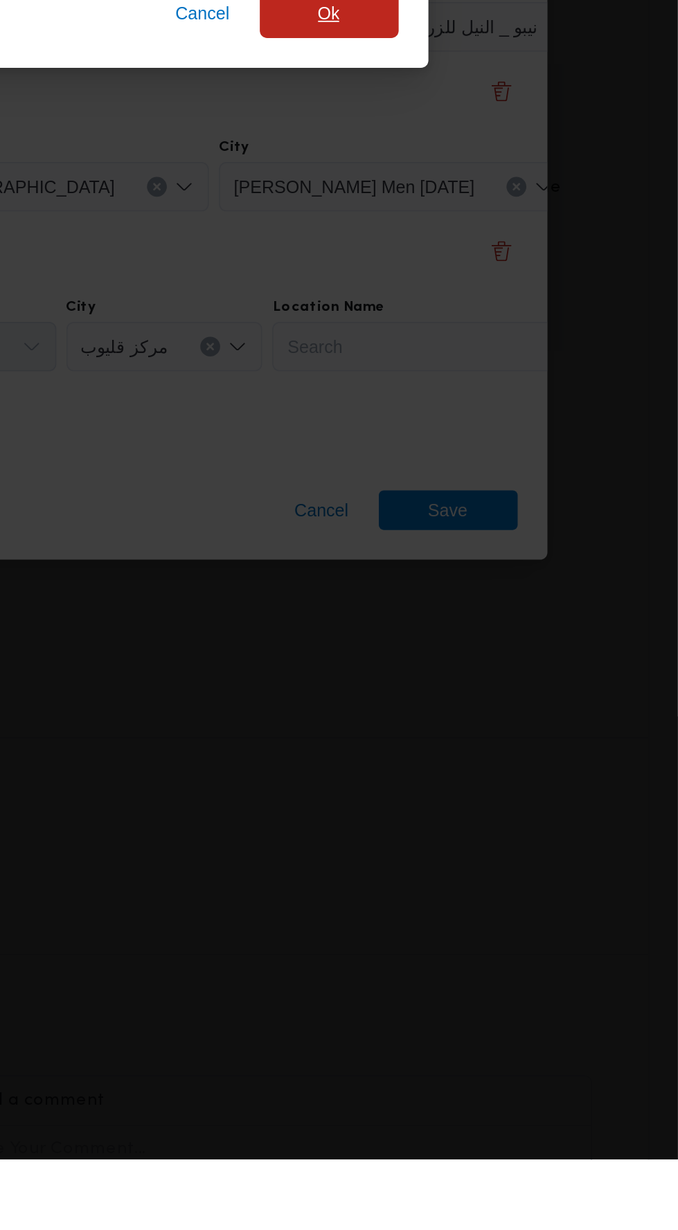
click at [494, 604] on span "Ok" at bounding box center [483, 590] width 78 height 28
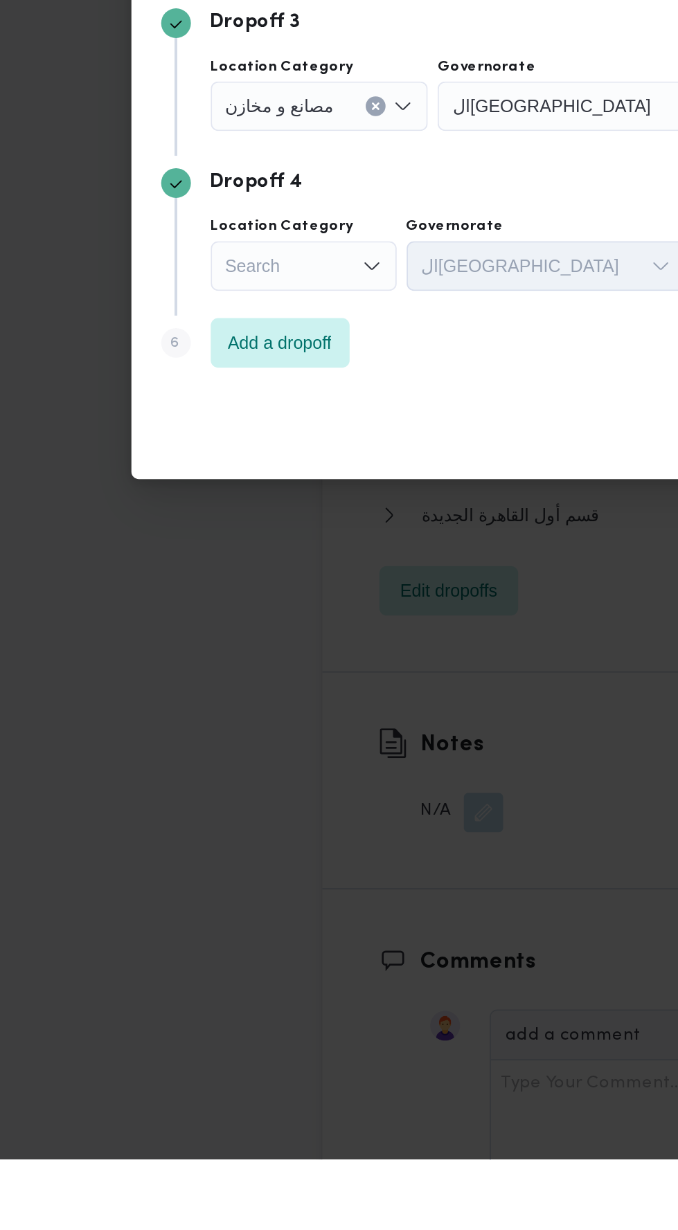
click at [178, 954] on div "Trip #336697 - Dropoffs Step 1 1 Pickup City قسم أول السلام Location Name حصني …" at bounding box center [339, 615] width 678 height 1230
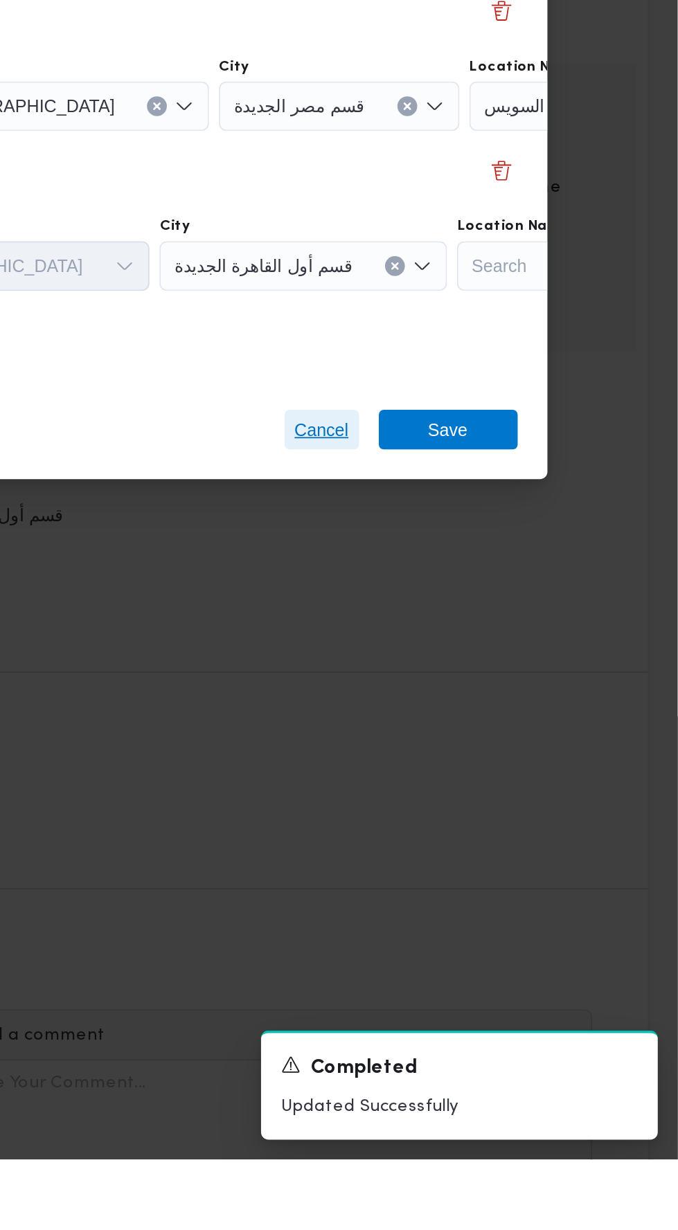
click at [468, 831] on span "Cancel" at bounding box center [479, 822] width 30 height 17
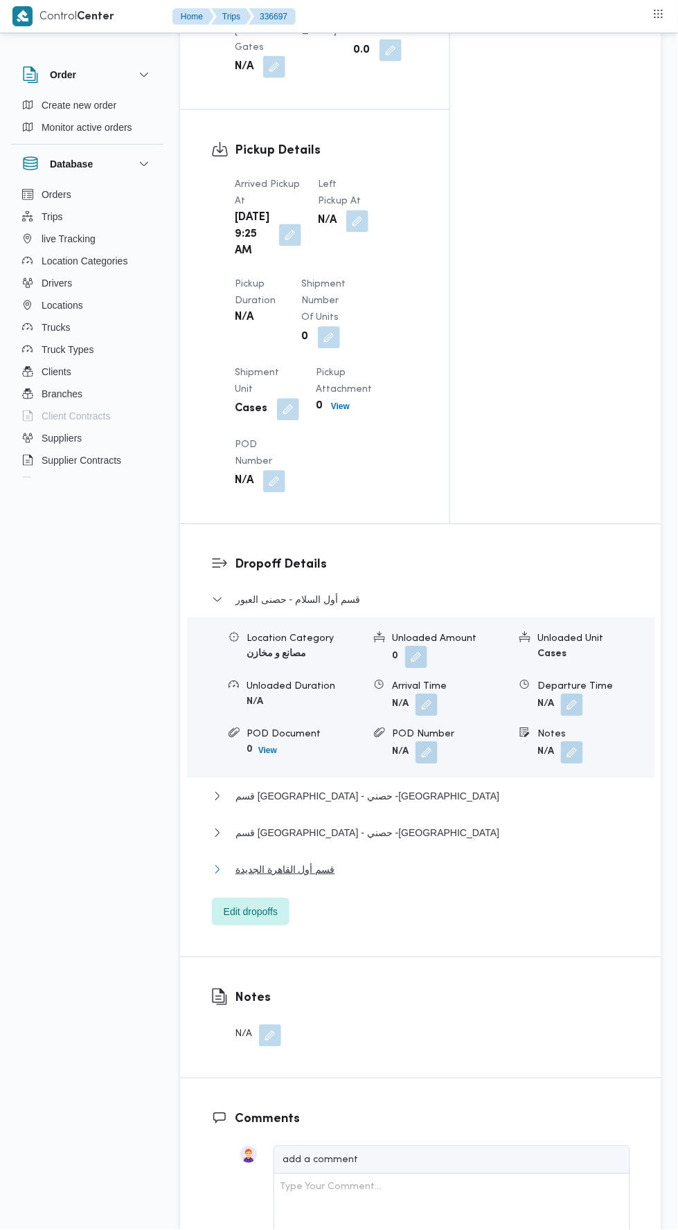
click at [418, 878] on button "قسم أول القاهرة الجديدة" at bounding box center [421, 870] width 418 height 17
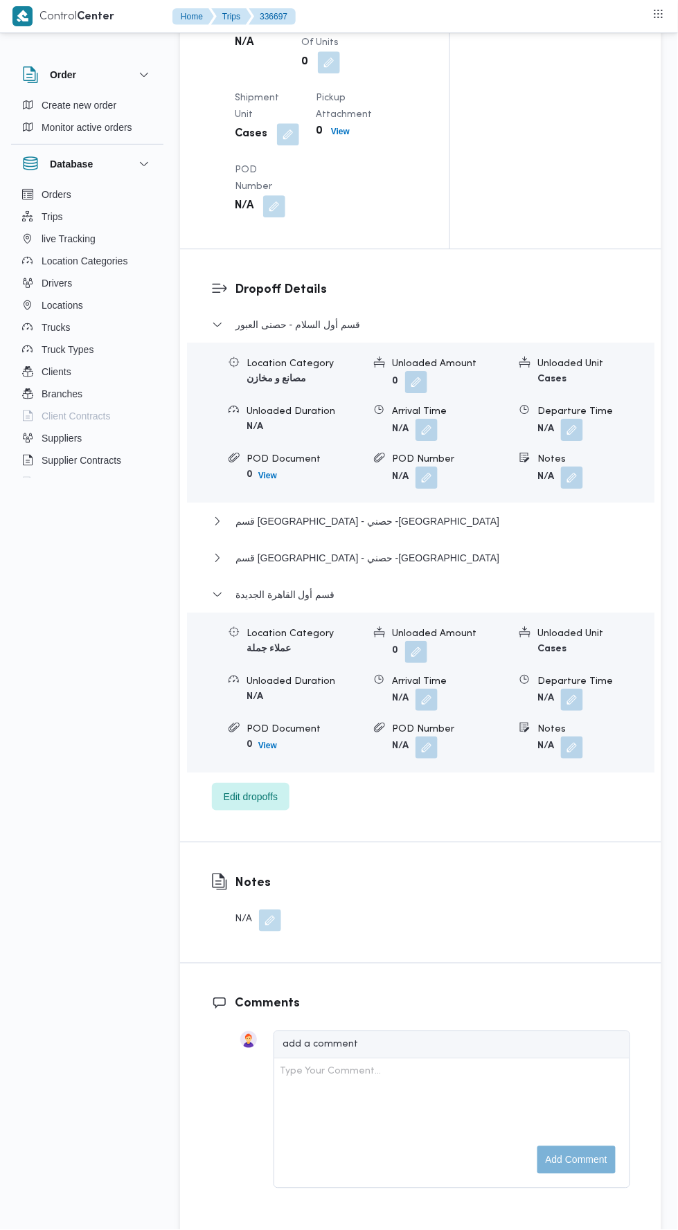
scroll to position [1660, 0]
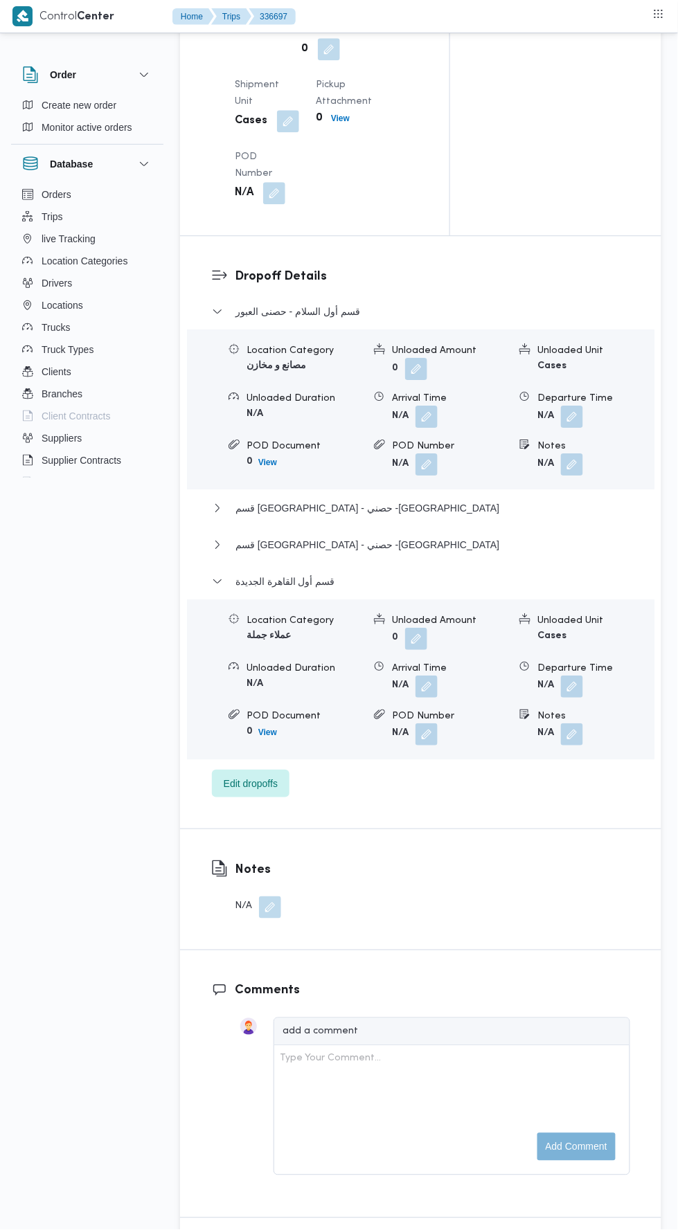
click at [581, 698] on button "button" at bounding box center [572, 687] width 22 height 22
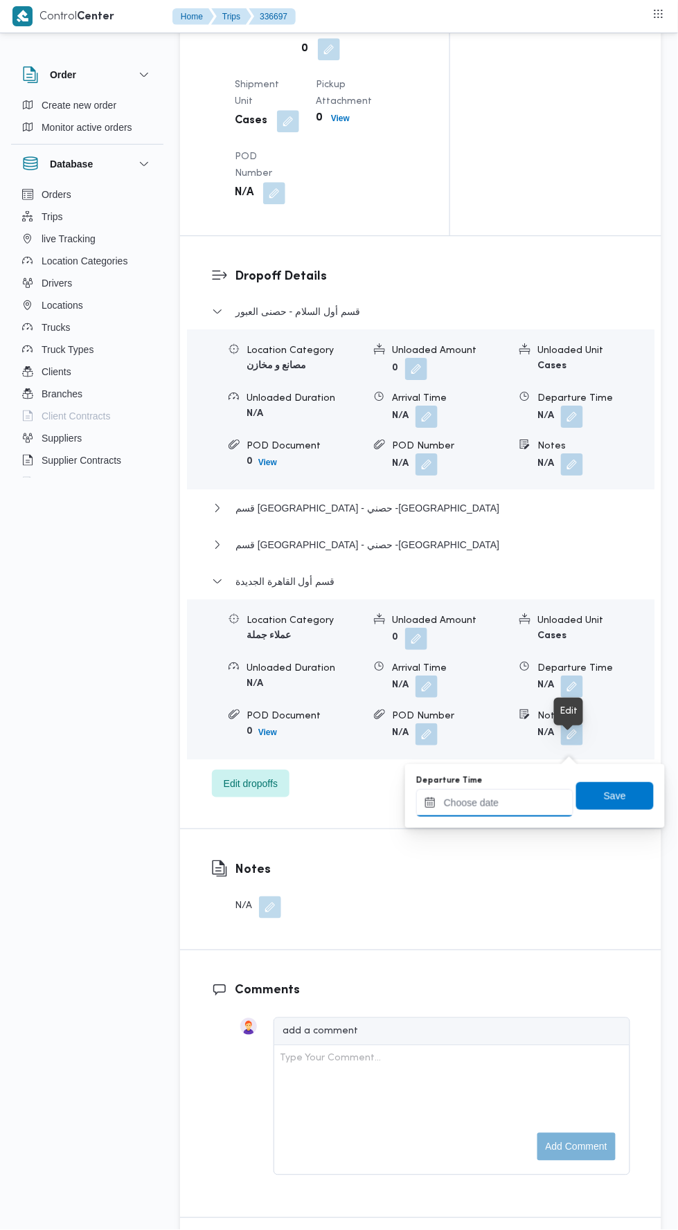
click at [507, 802] on input "Departure Time" at bounding box center [494, 803] width 157 height 28
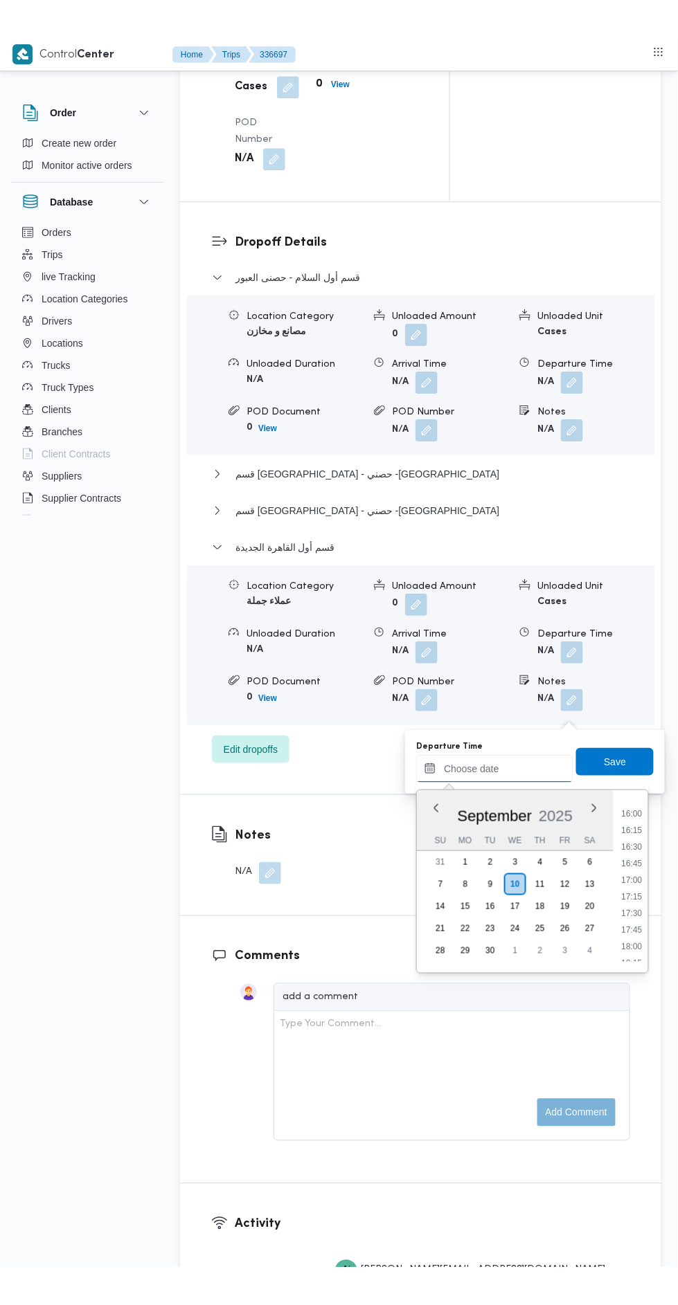
scroll to position [1050, 0]
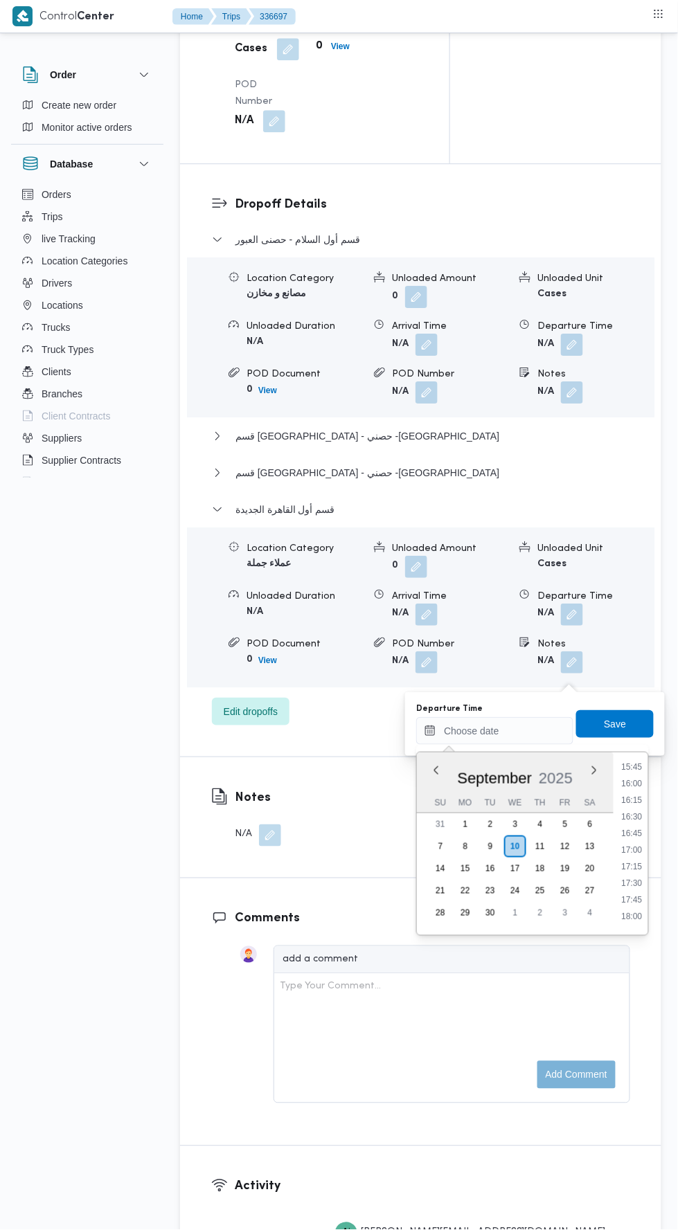
click at [631, 797] on li "16:15" at bounding box center [632, 800] width 32 height 14
type input "10/09/2025 16:15"
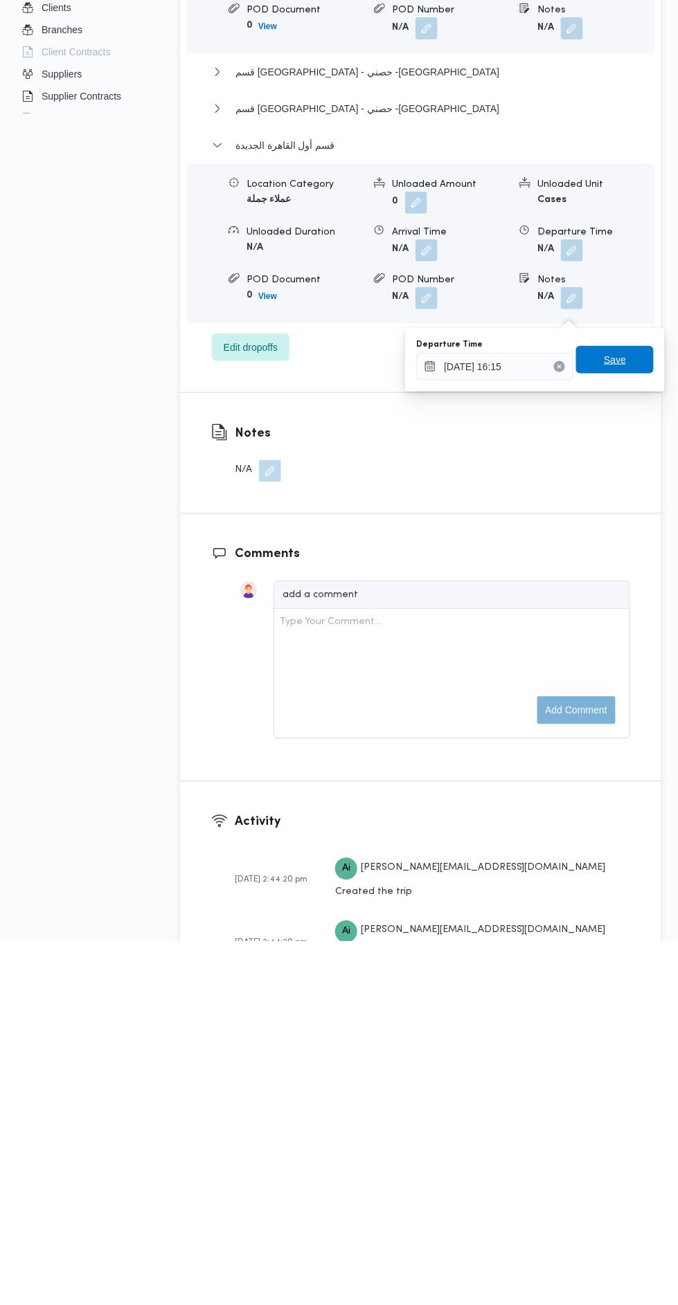
click at [626, 720] on span "Save" at bounding box center [615, 724] width 22 height 17
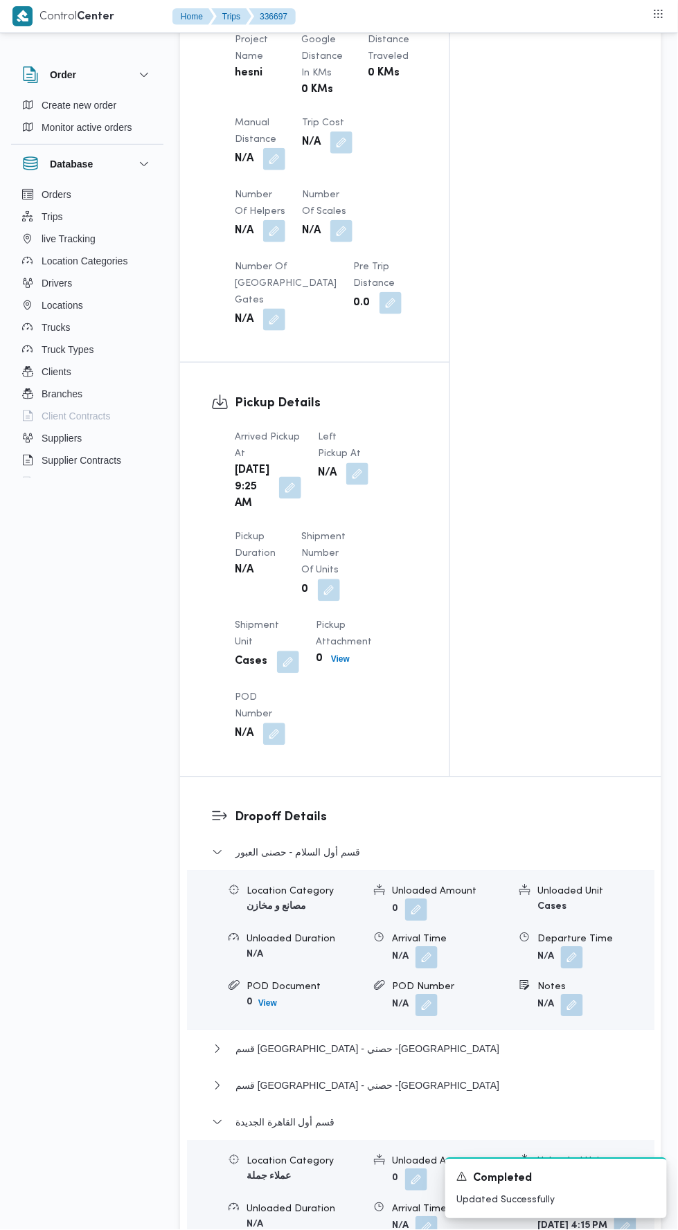
scroll to position [1116, 0]
click at [346, 482] on button "button" at bounding box center [357, 477] width 22 height 22
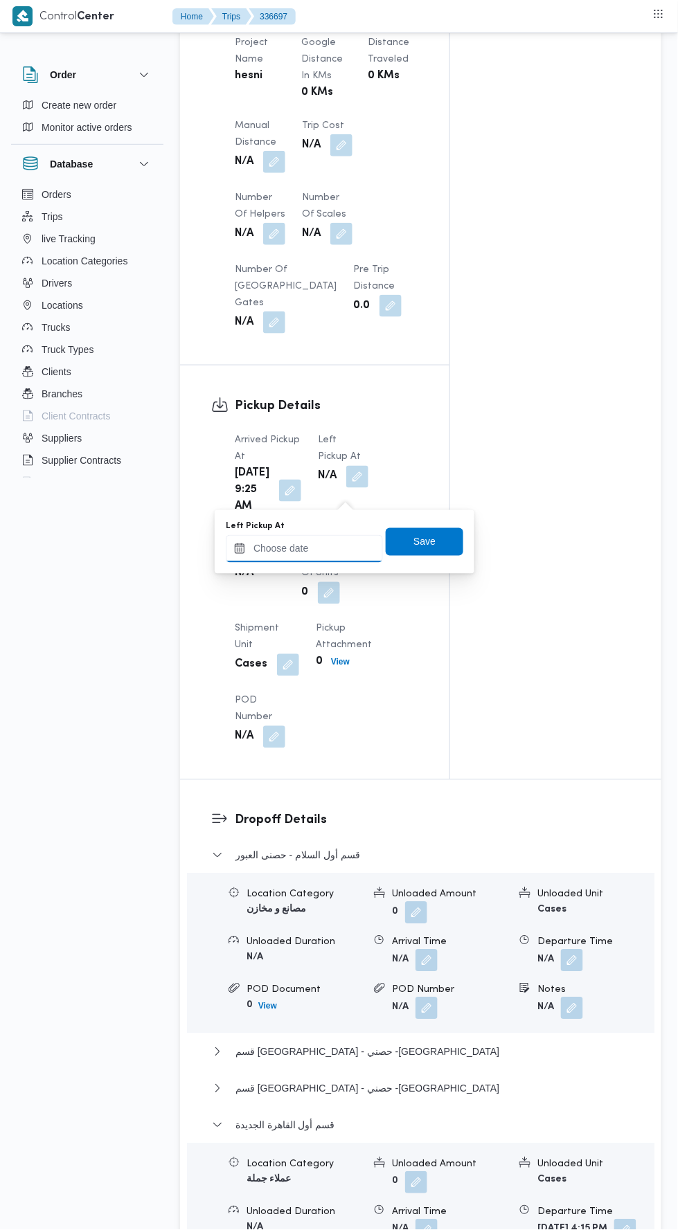
click at [322, 559] on input "Left Pickup At" at bounding box center [304, 549] width 157 height 28
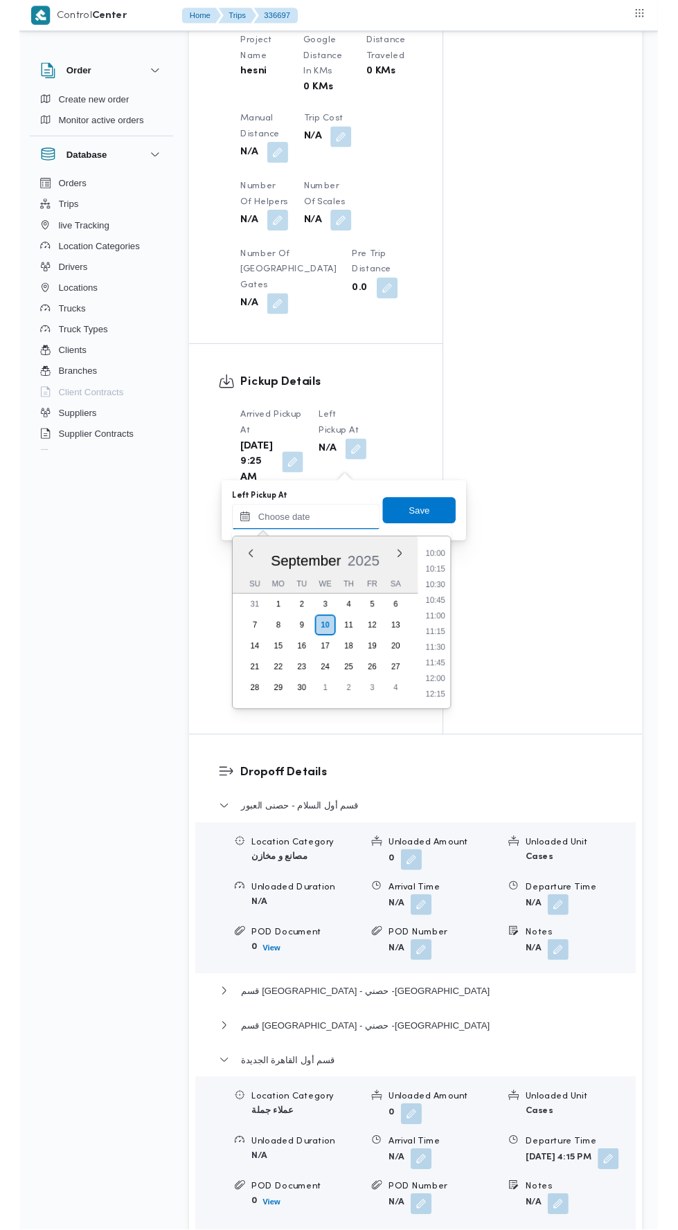
scroll to position [664, 0]
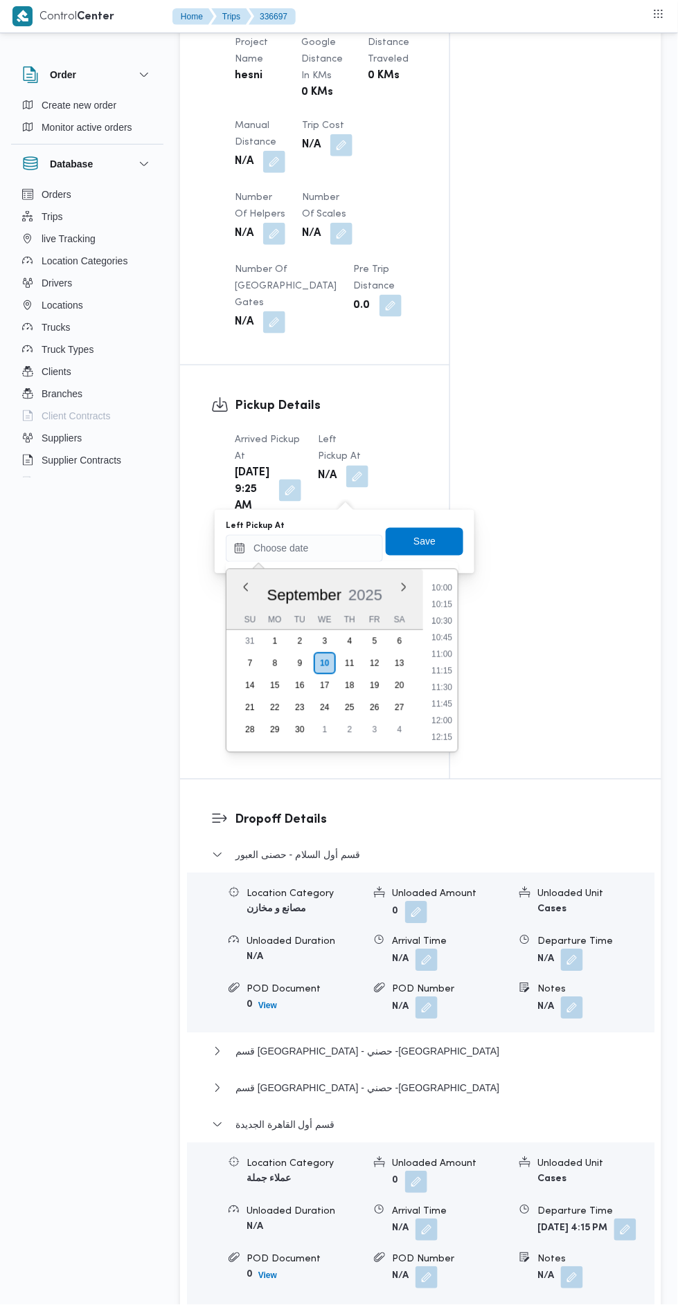
click at [437, 604] on li "10:15" at bounding box center [442, 605] width 32 height 14
type input "10/09/2025 10:15"
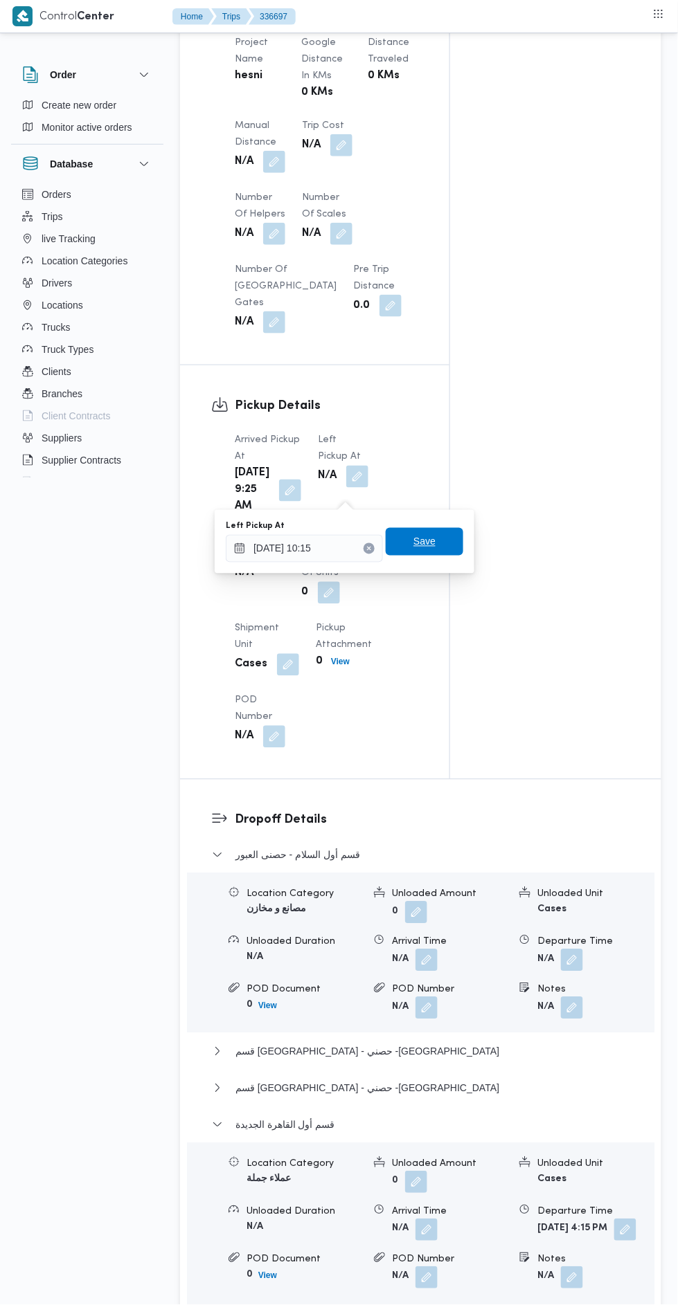
click at [441, 554] on span "Save" at bounding box center [425, 542] width 78 height 28
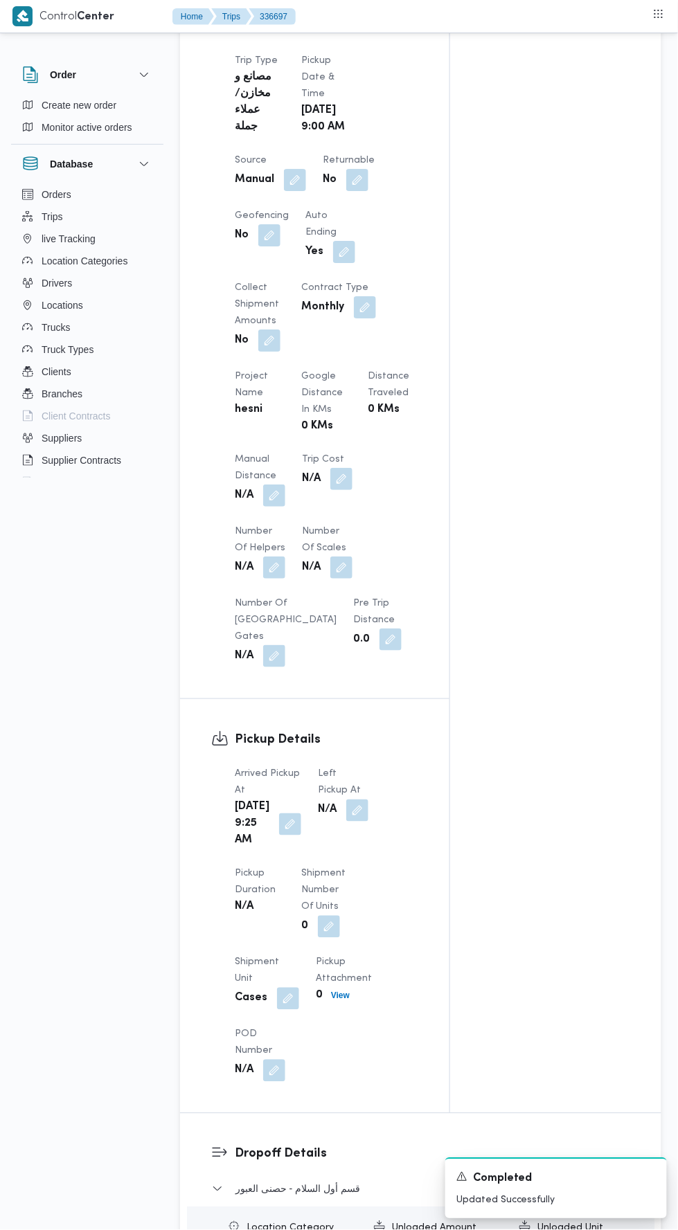
scroll to position [771, 0]
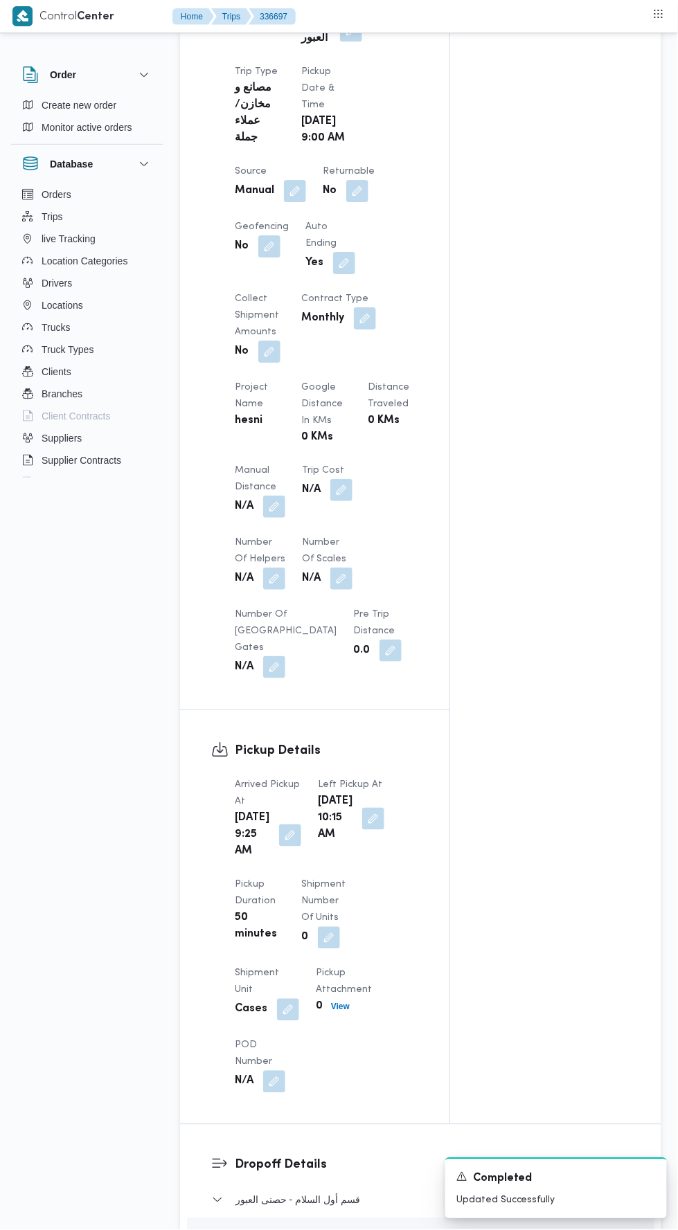
click at [275, 518] on button "button" at bounding box center [274, 507] width 22 height 22
click at [246, 577] on input "Manual Distance" at bounding box center [231, 579] width 138 height 28
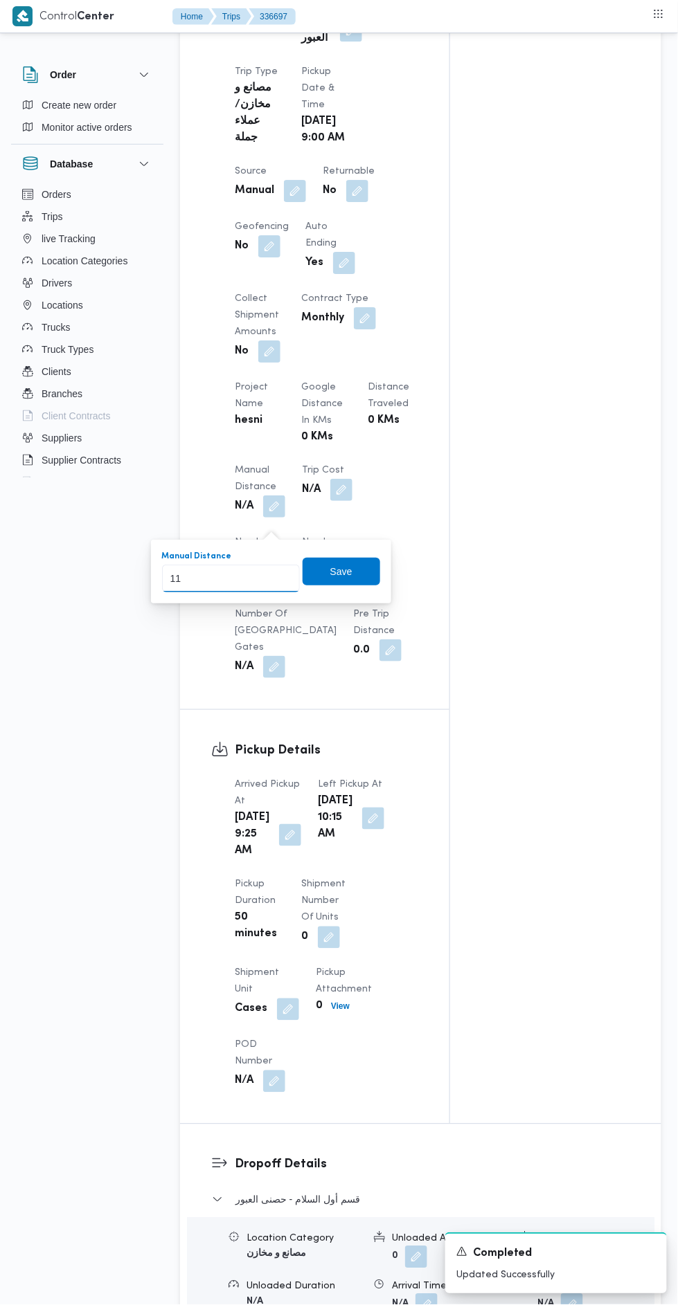
type input "115"
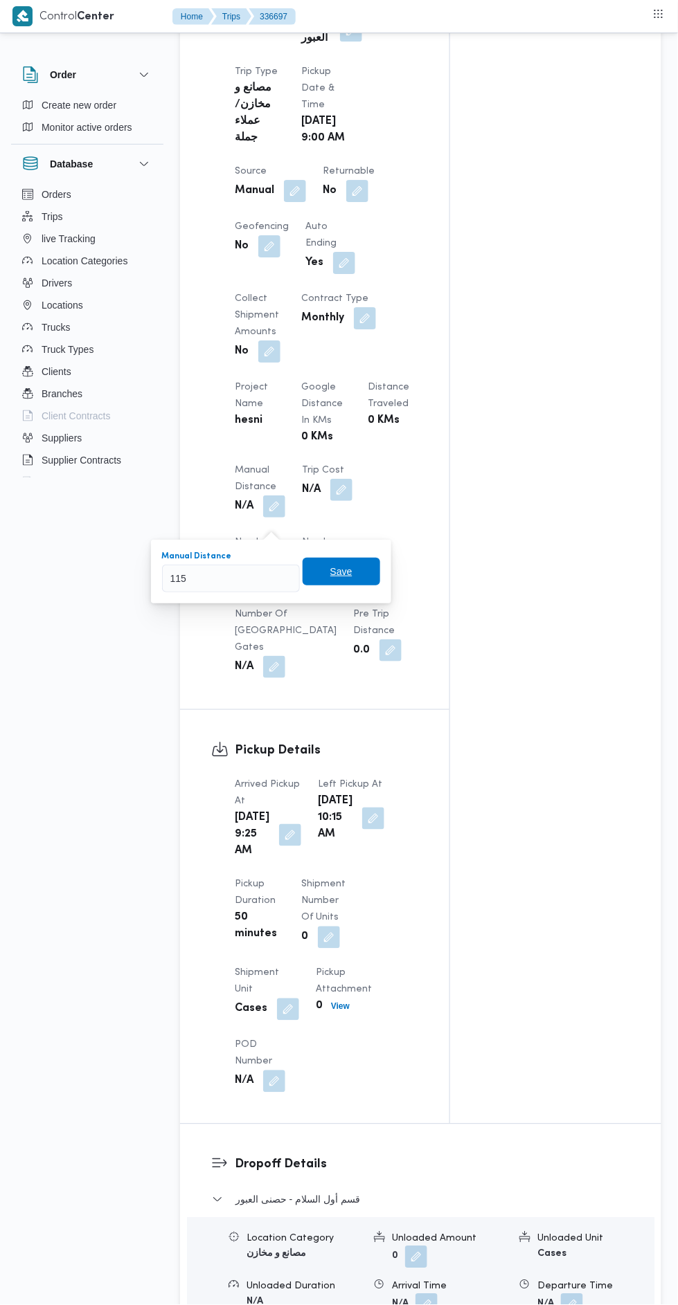
click at [377, 574] on span "Save" at bounding box center [341, 572] width 78 height 28
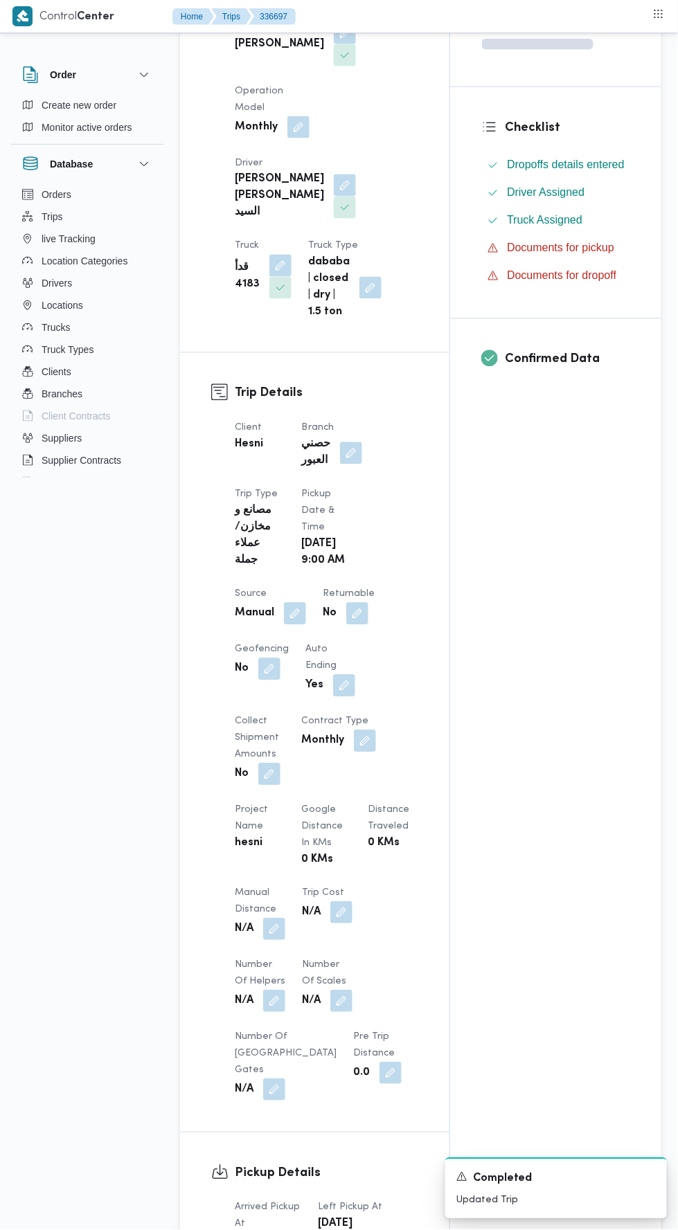
scroll to position [0, 0]
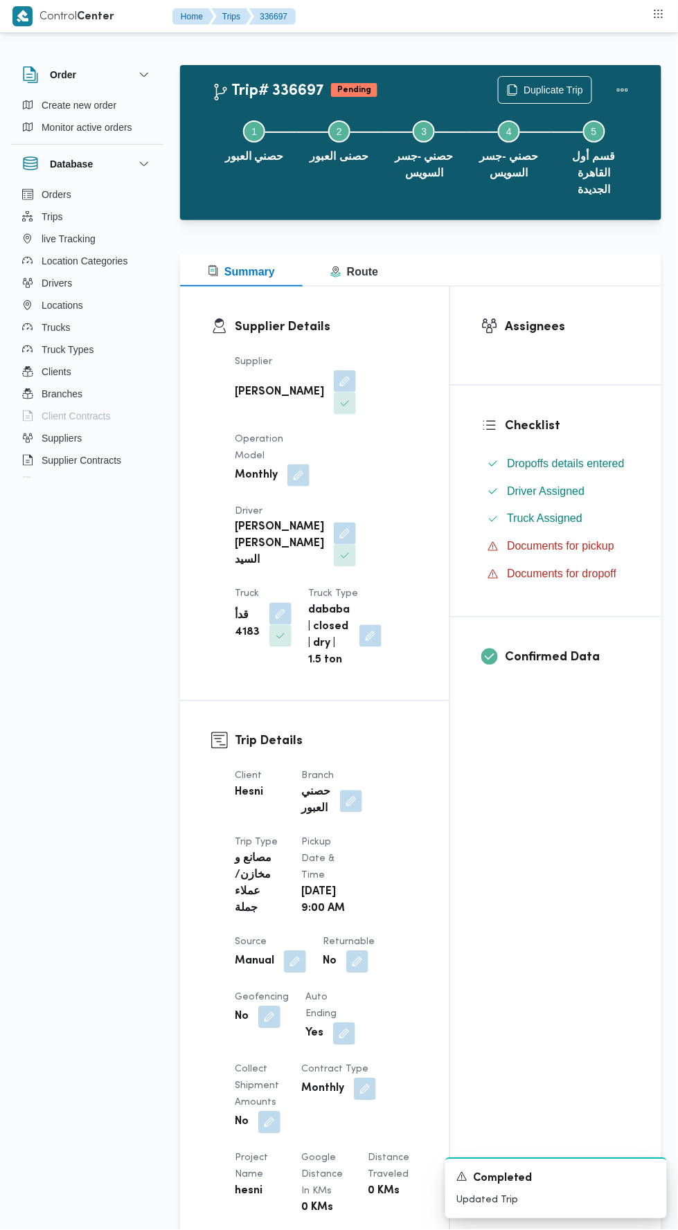
click at [616, 76] on div at bounding box center [622, 90] width 28 height 28
click at [565, 89] on span "Duplicate Trip" at bounding box center [553, 90] width 60 height 17
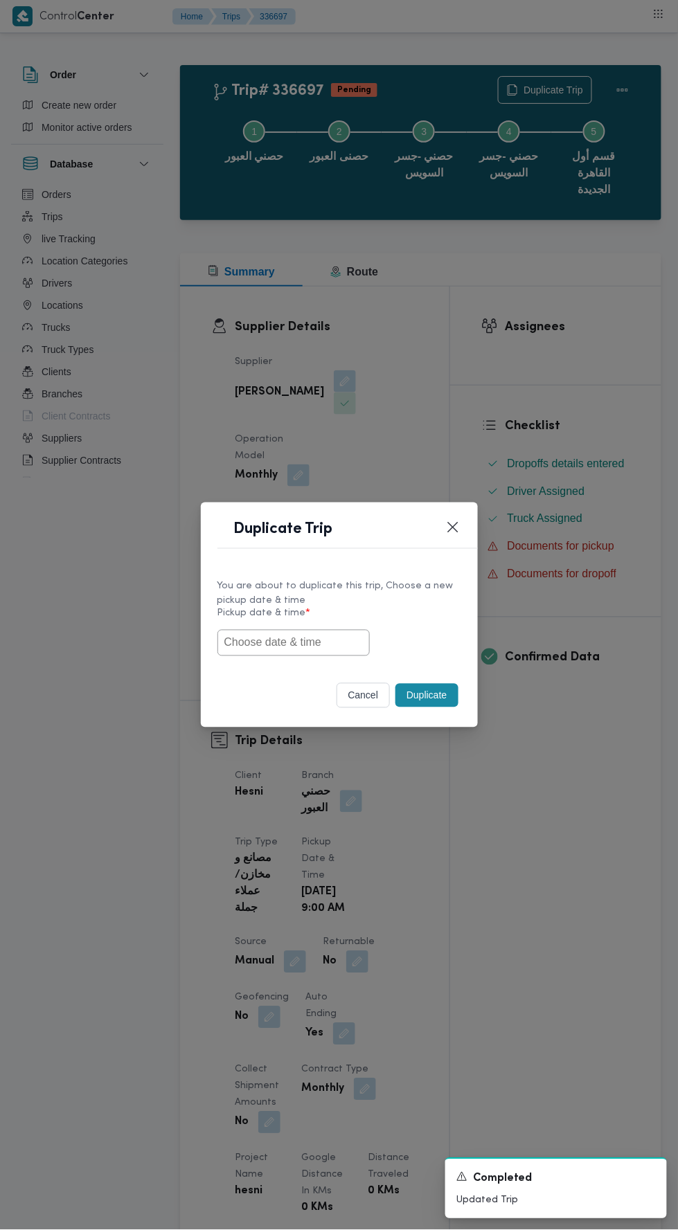
click at [342, 704] on button "cancel" at bounding box center [363, 695] width 54 height 25
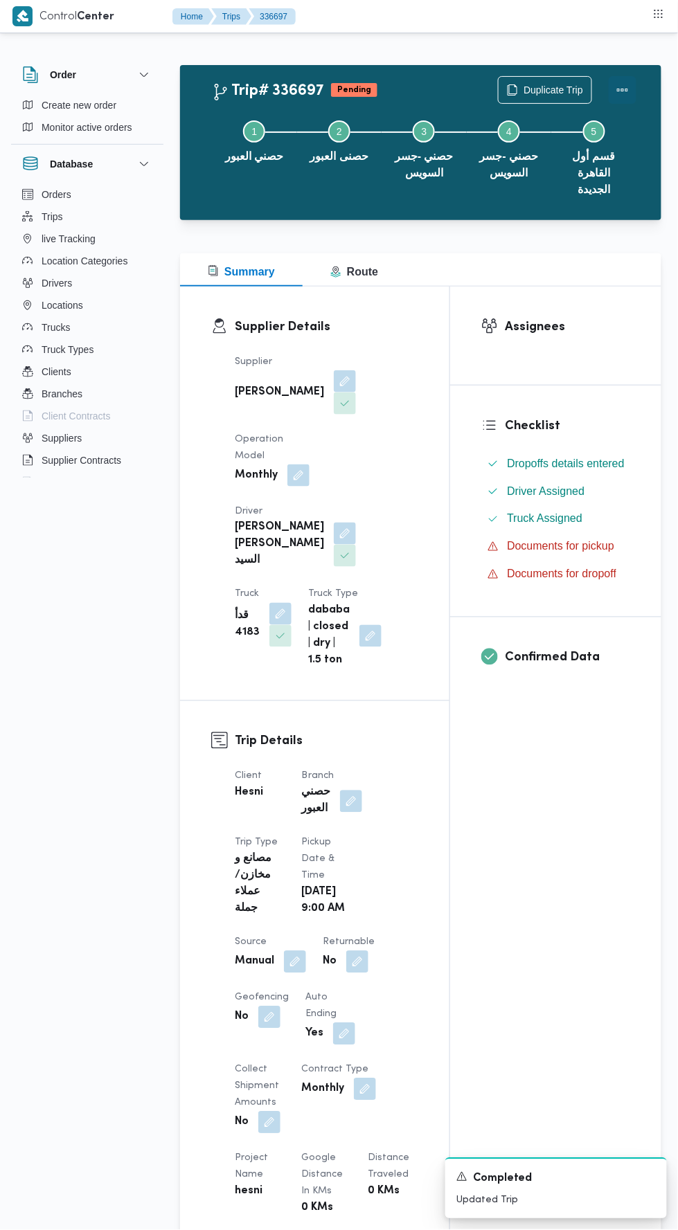
click at [628, 96] on button "Actions" at bounding box center [622, 90] width 28 height 28
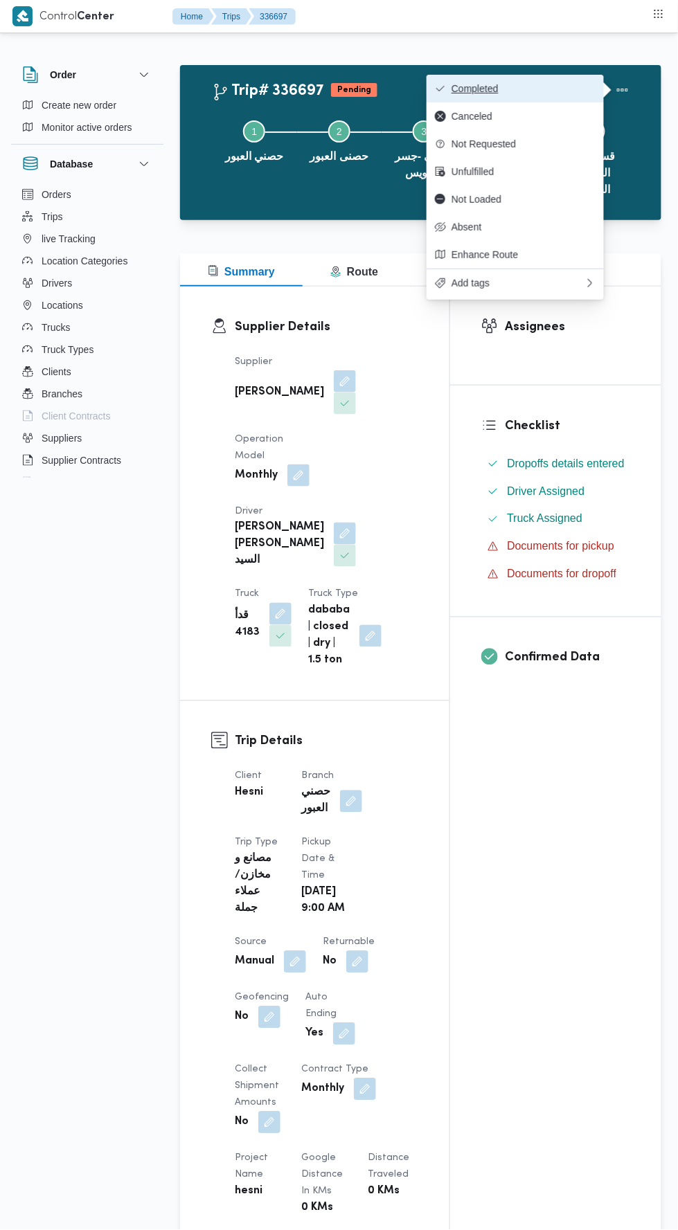
click at [573, 90] on span "Completed" at bounding box center [523, 88] width 144 height 11
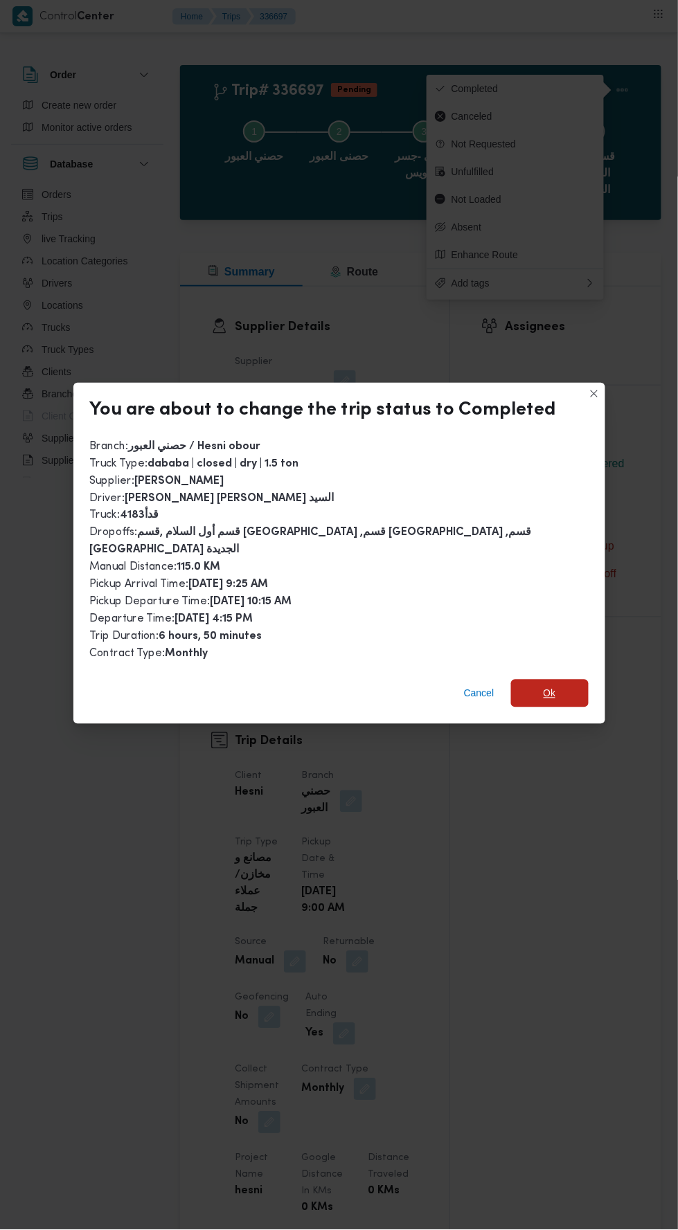
click at [513, 682] on span "Ok" at bounding box center [550, 694] width 78 height 28
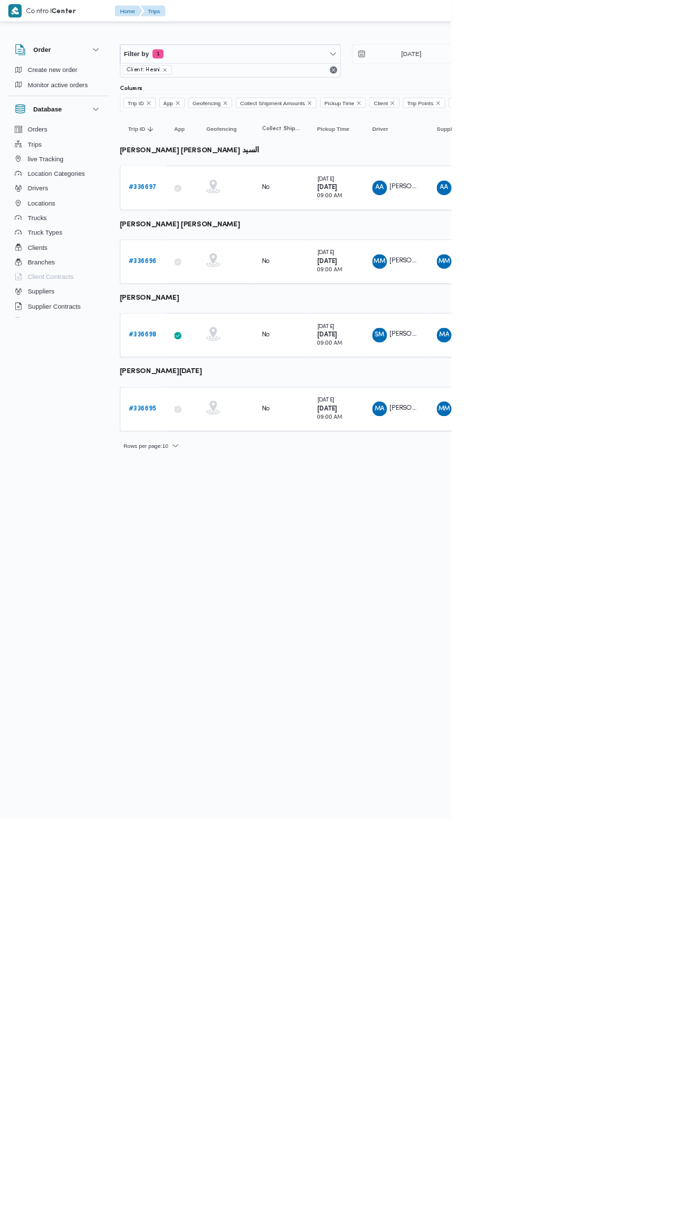
click at [222, 500] on b "# 336698" at bounding box center [214, 503] width 42 height 9
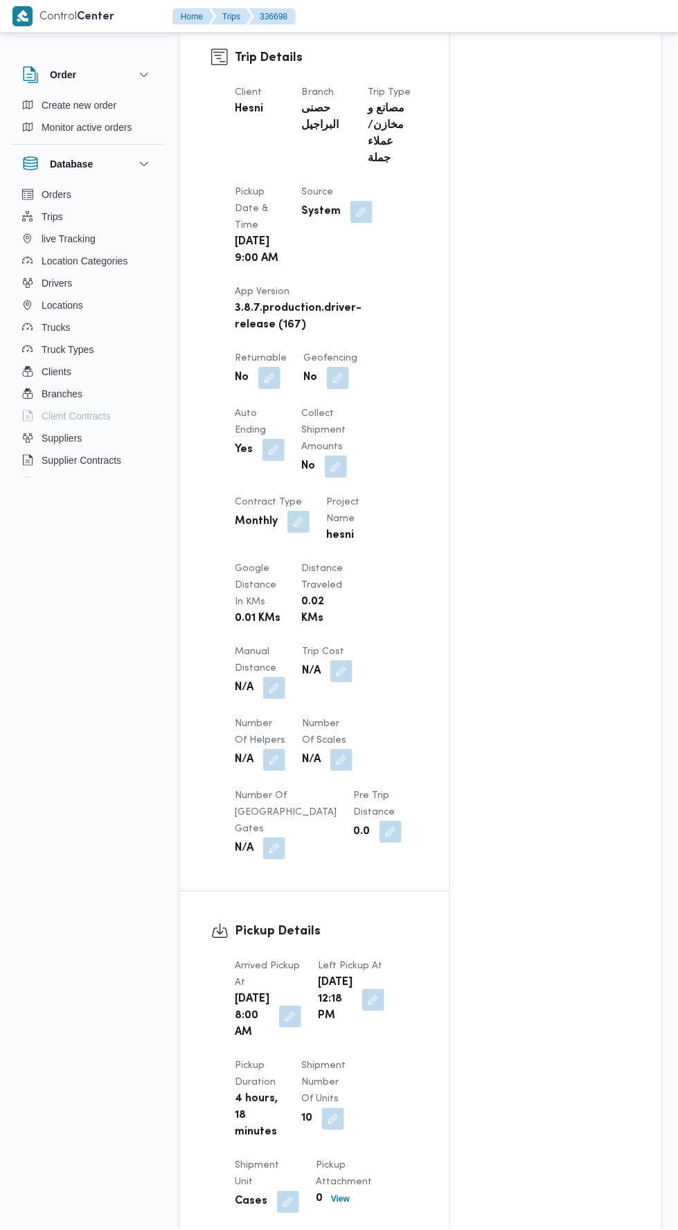
scroll to position [667, 0]
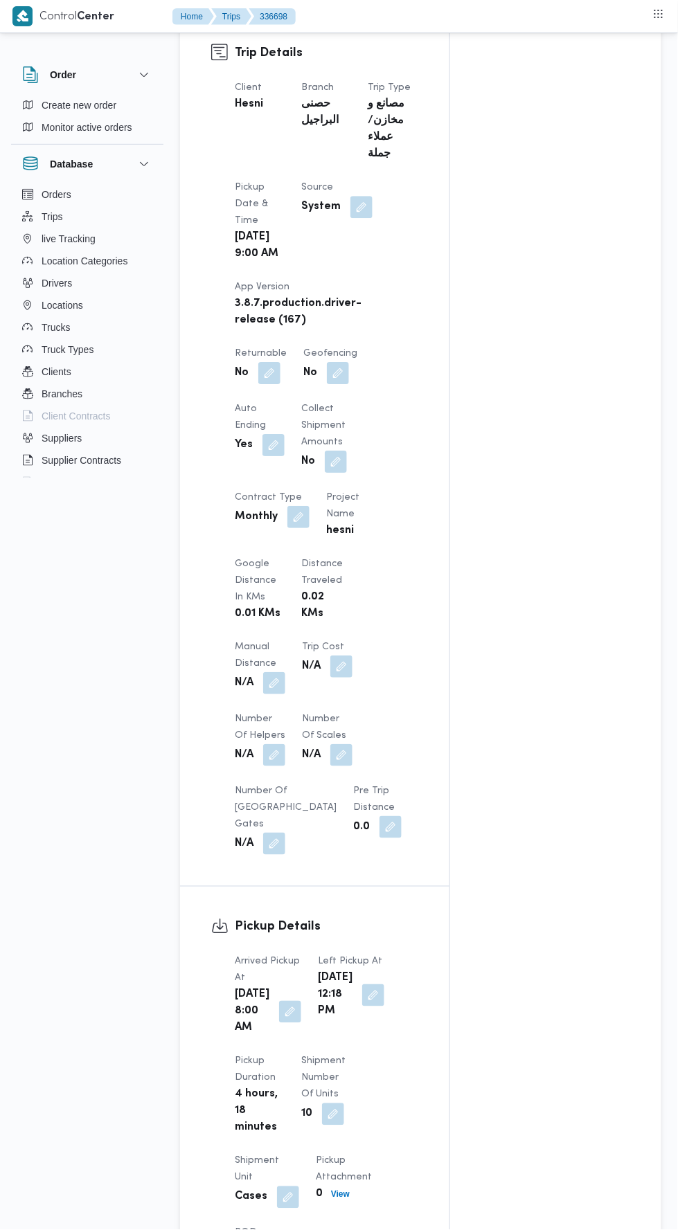
click at [281, 677] on button "button" at bounding box center [274, 683] width 22 height 22
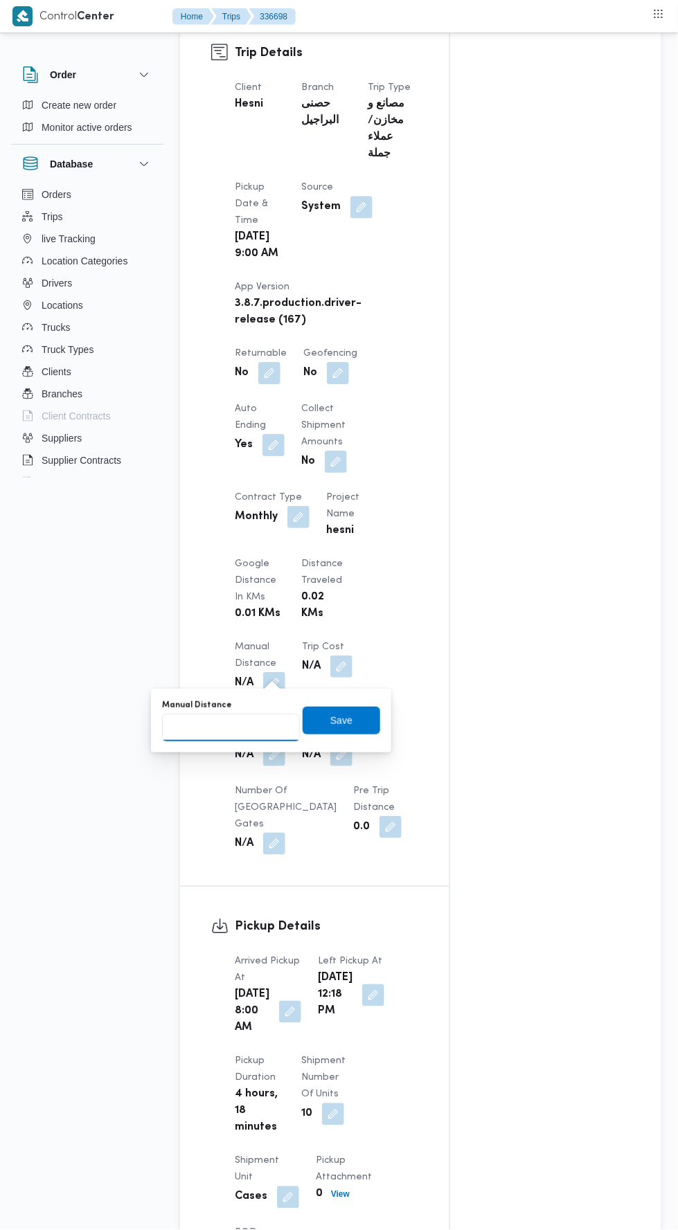
click at [280, 730] on input "Manual Distance" at bounding box center [231, 728] width 138 height 28
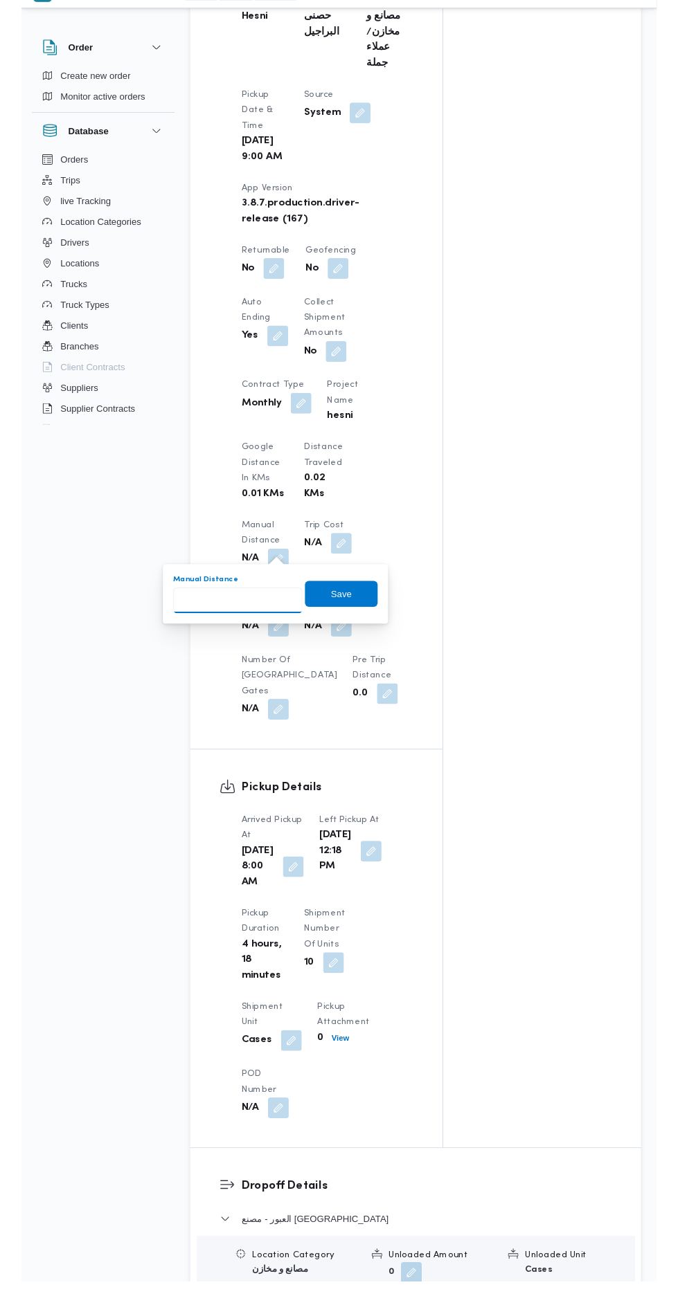
scroll to position [729, 0]
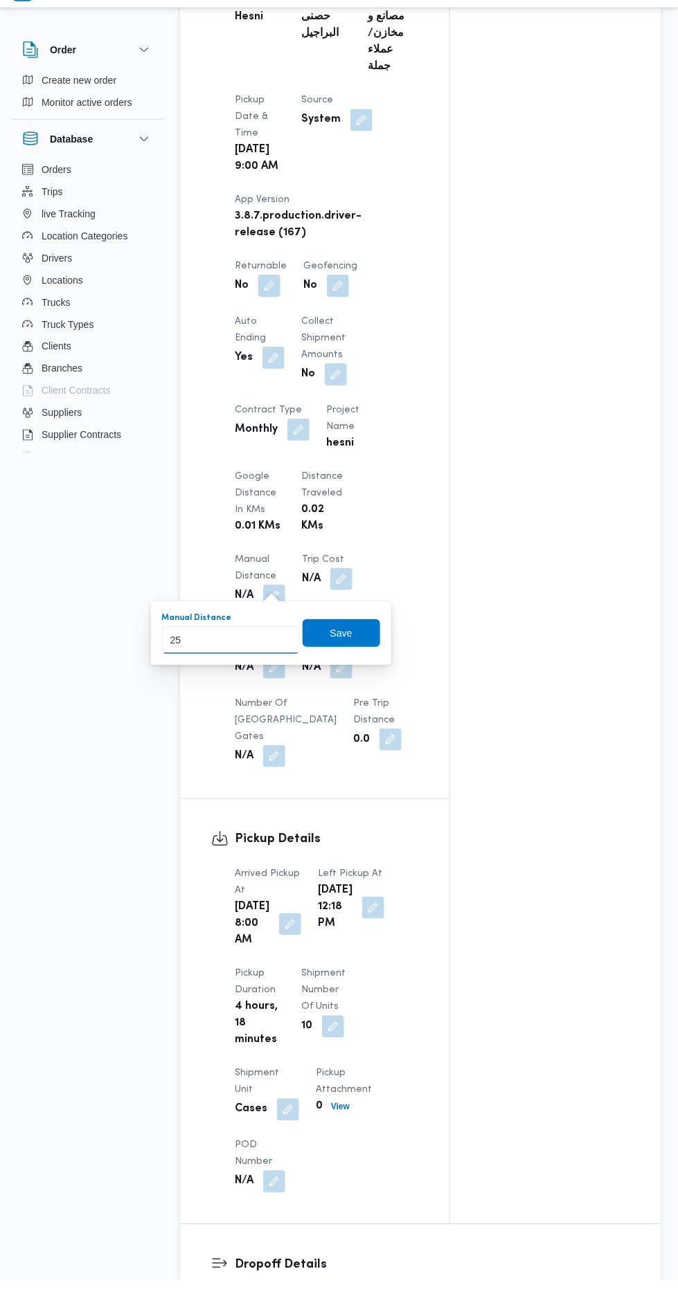
type input "255"
click at [380, 654] on span "Save" at bounding box center [341, 658] width 78 height 28
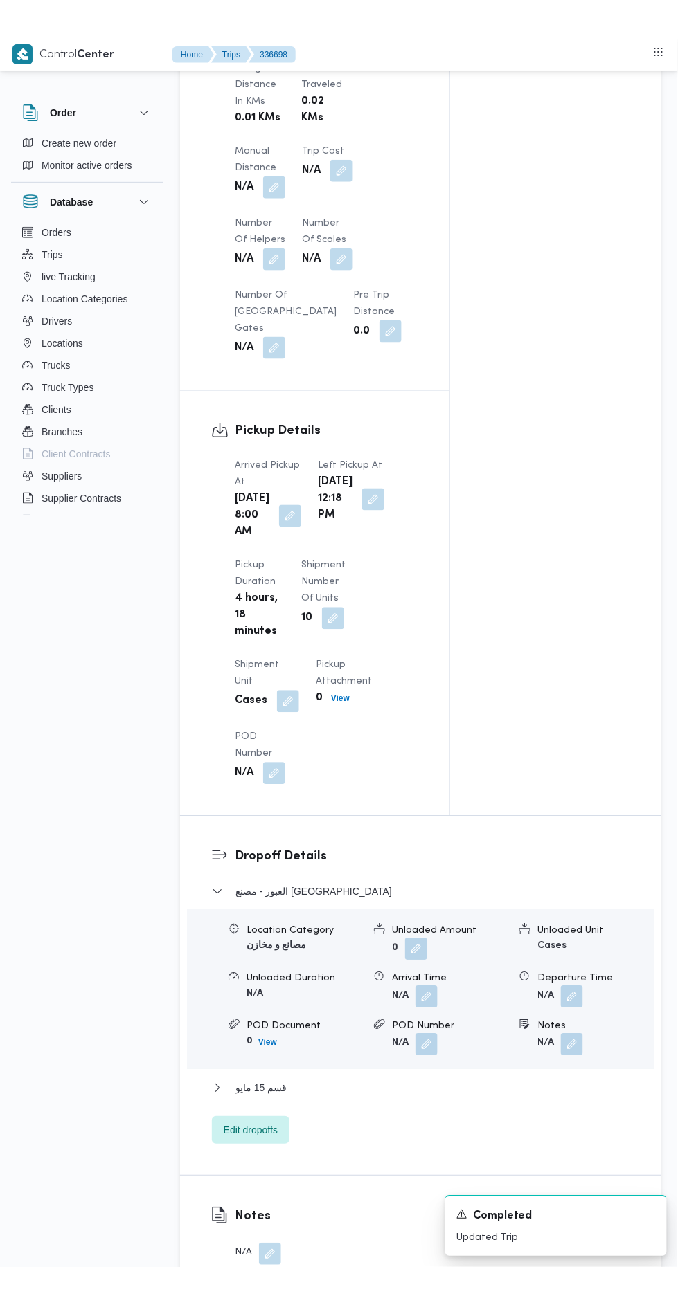
scroll to position [1423, 0]
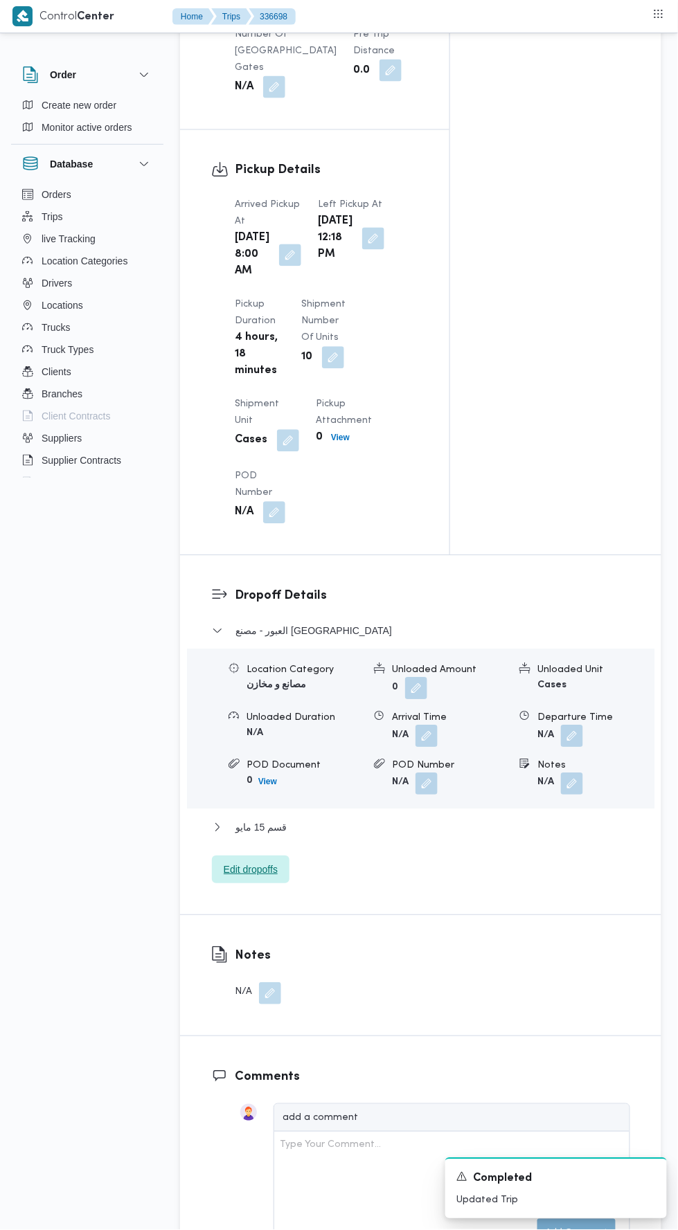
click at [276, 884] on span "Edit dropoffs" at bounding box center [251, 870] width 78 height 28
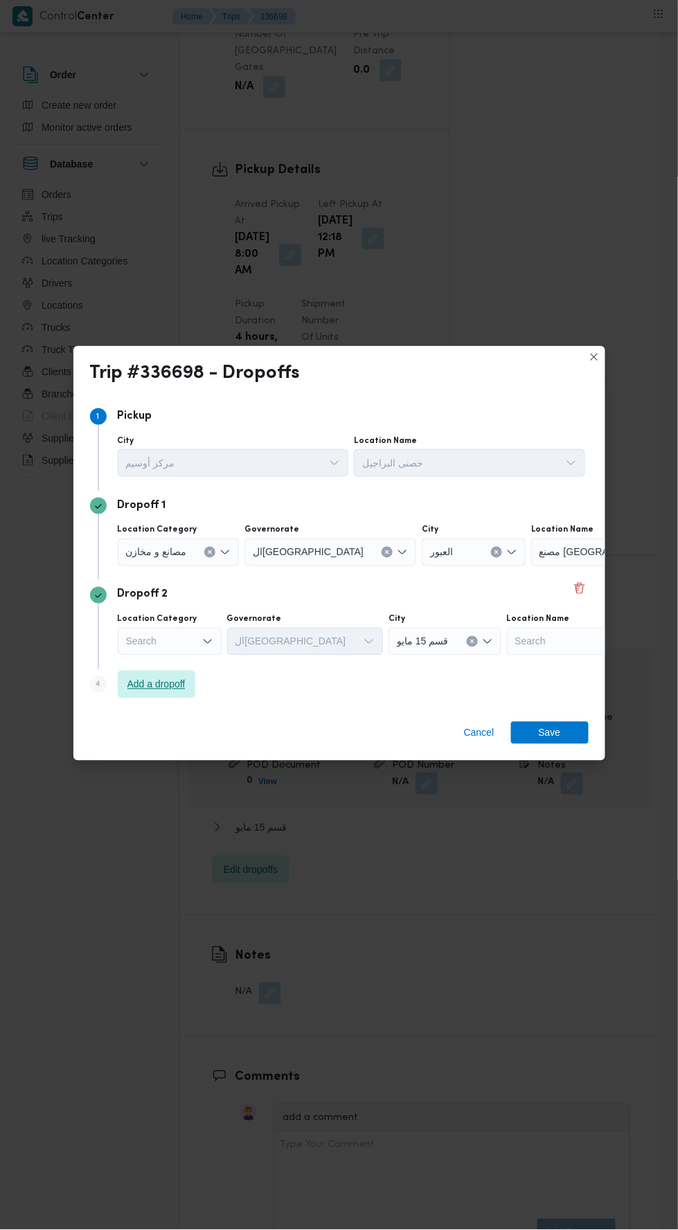
click at [175, 676] on span "Add a dropoff" at bounding box center [156, 684] width 58 height 17
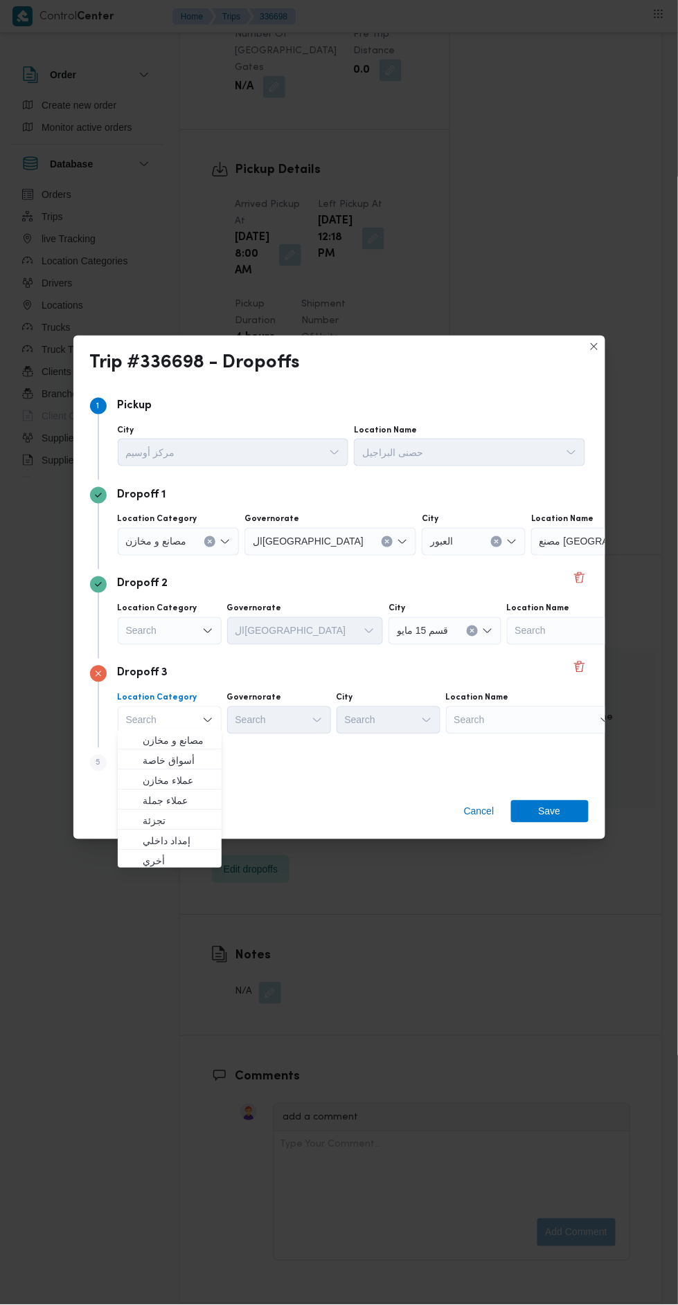
click at [559, 528] on div "مصنع نيو بورن" at bounding box center [617, 542] width 173 height 28
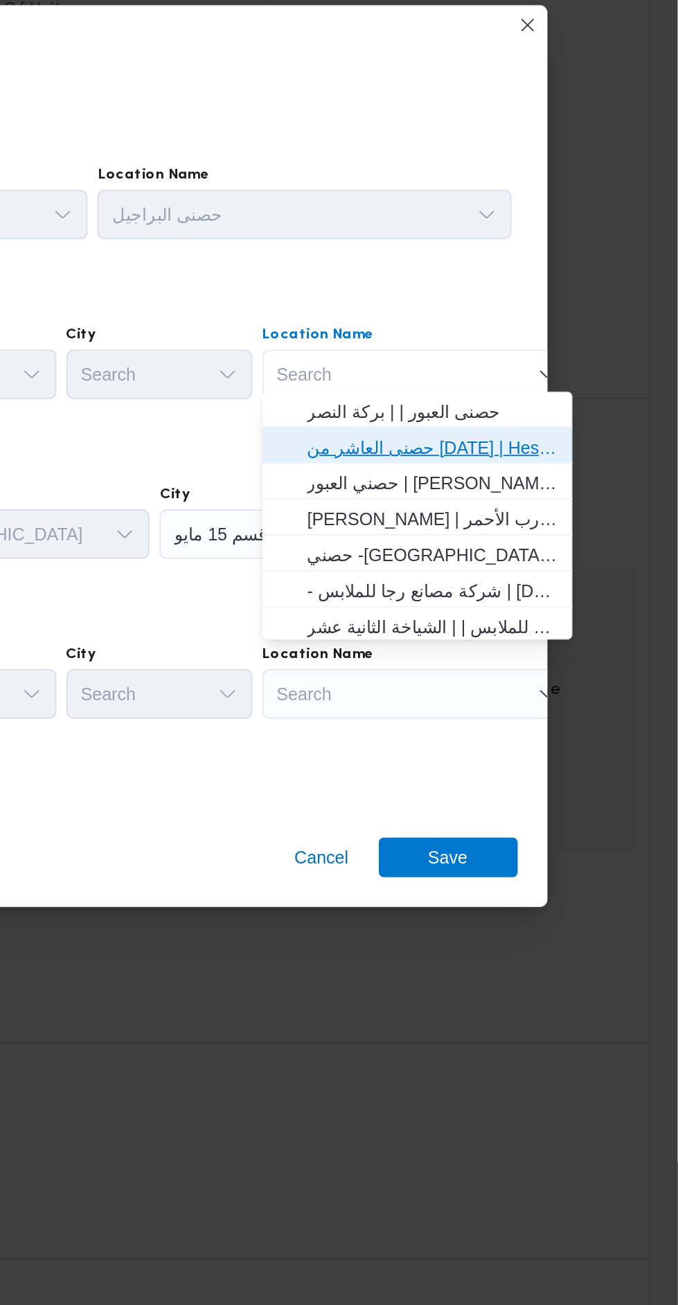
click at [588, 581] on span "حصنى العاشر من رمضان | Hesni Textiles Factory | جزء من مدينة العاشر-مجاورات" at bounding box center [541, 582] width 140 height 17
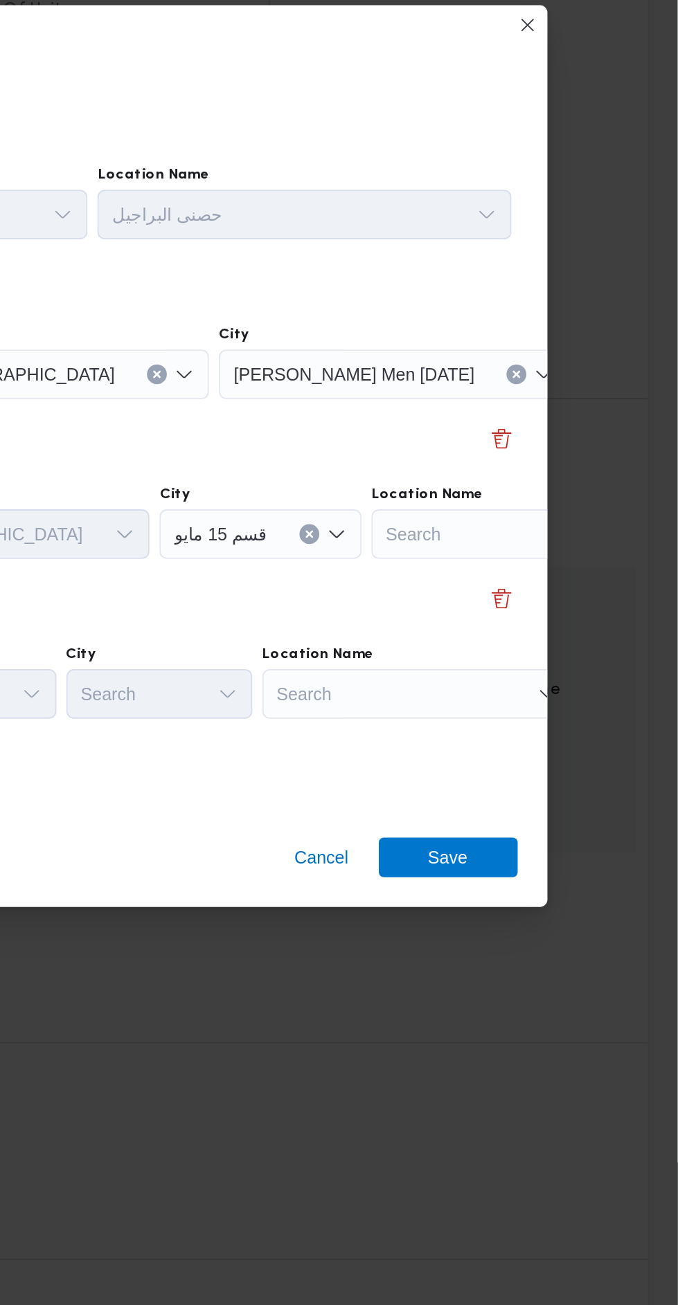
scroll to position [0, 102]
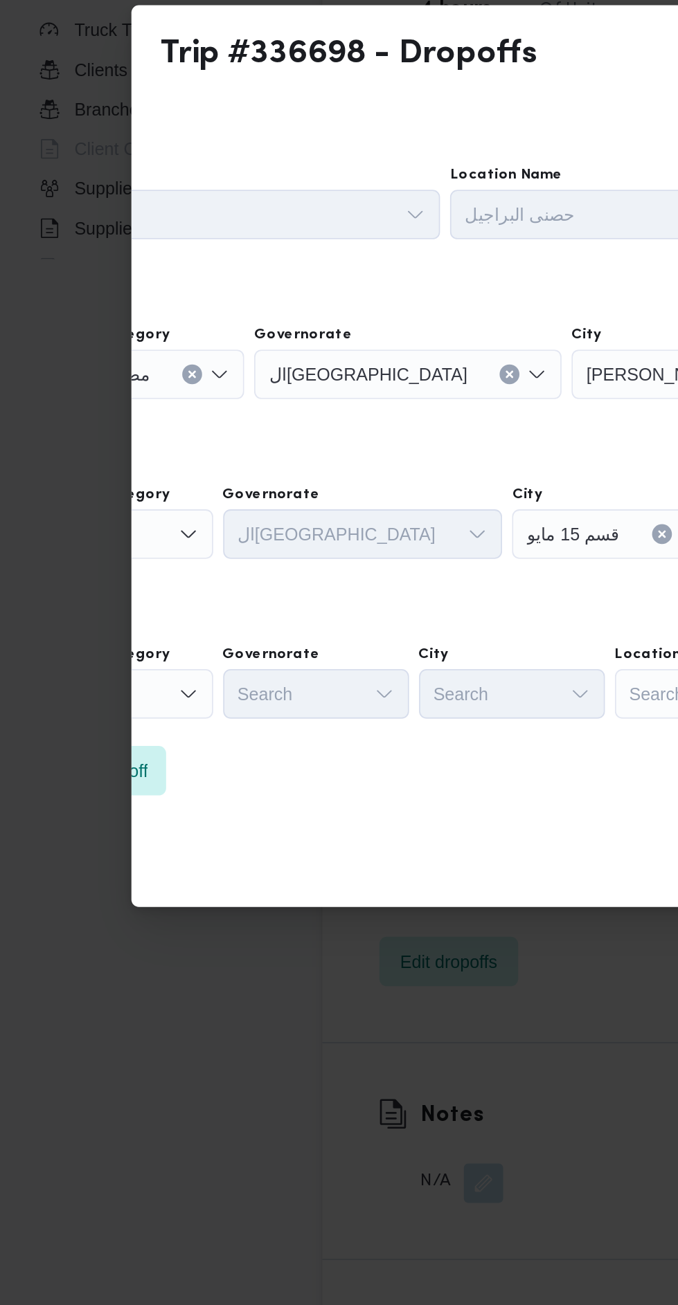
click at [114, 627] on div "Search" at bounding box center [67, 631] width 104 height 28
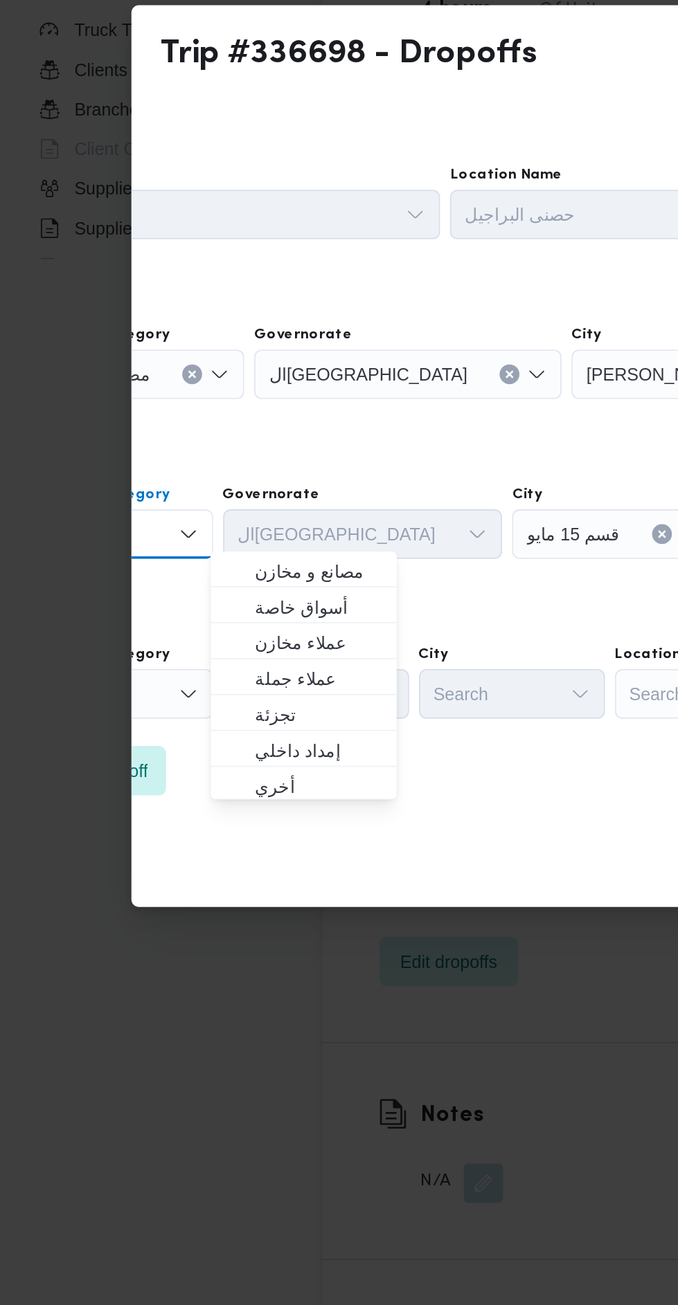
scroll to position [0, 0]
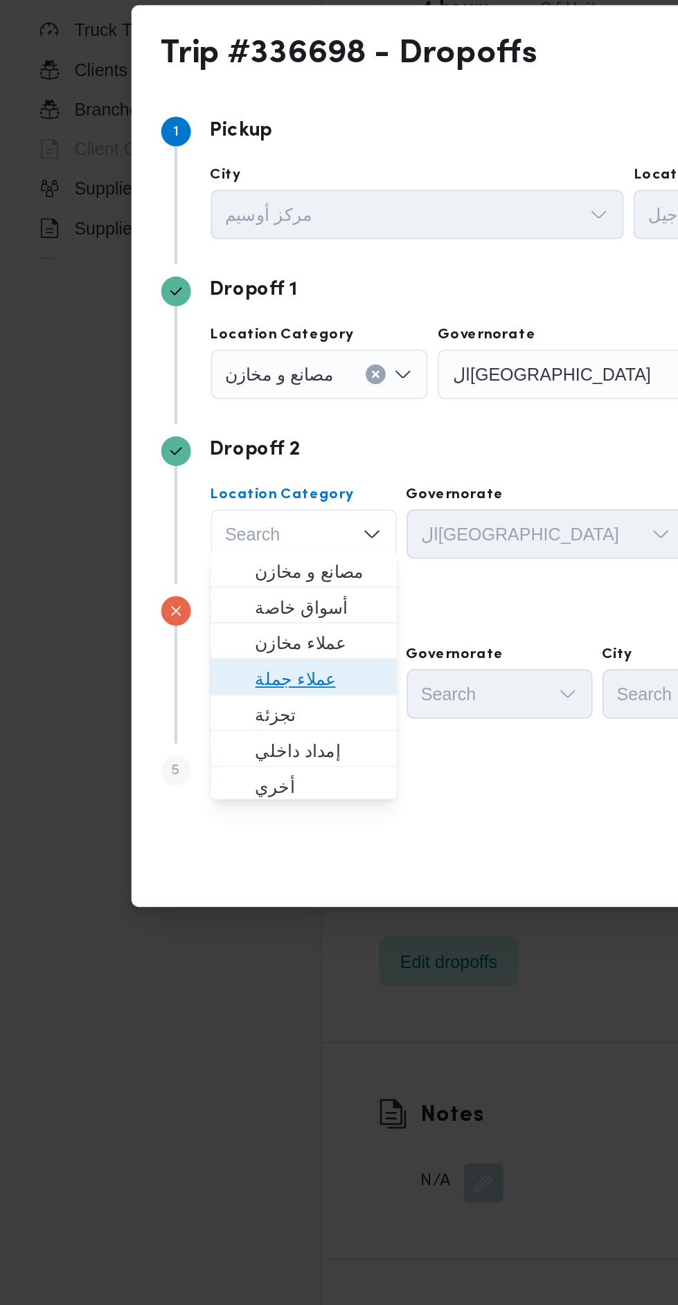
click at [191, 714] on span "عملاء جملة" at bounding box center [178, 712] width 71 height 17
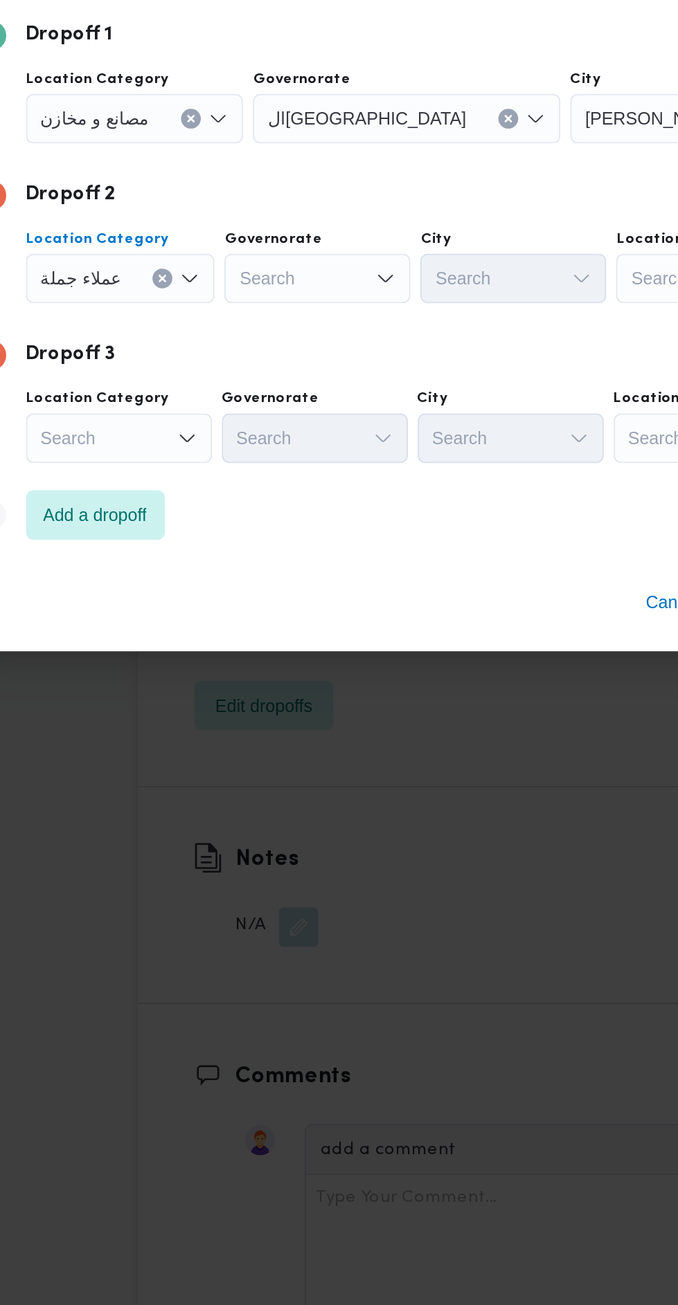
scroll to position [1423, 0]
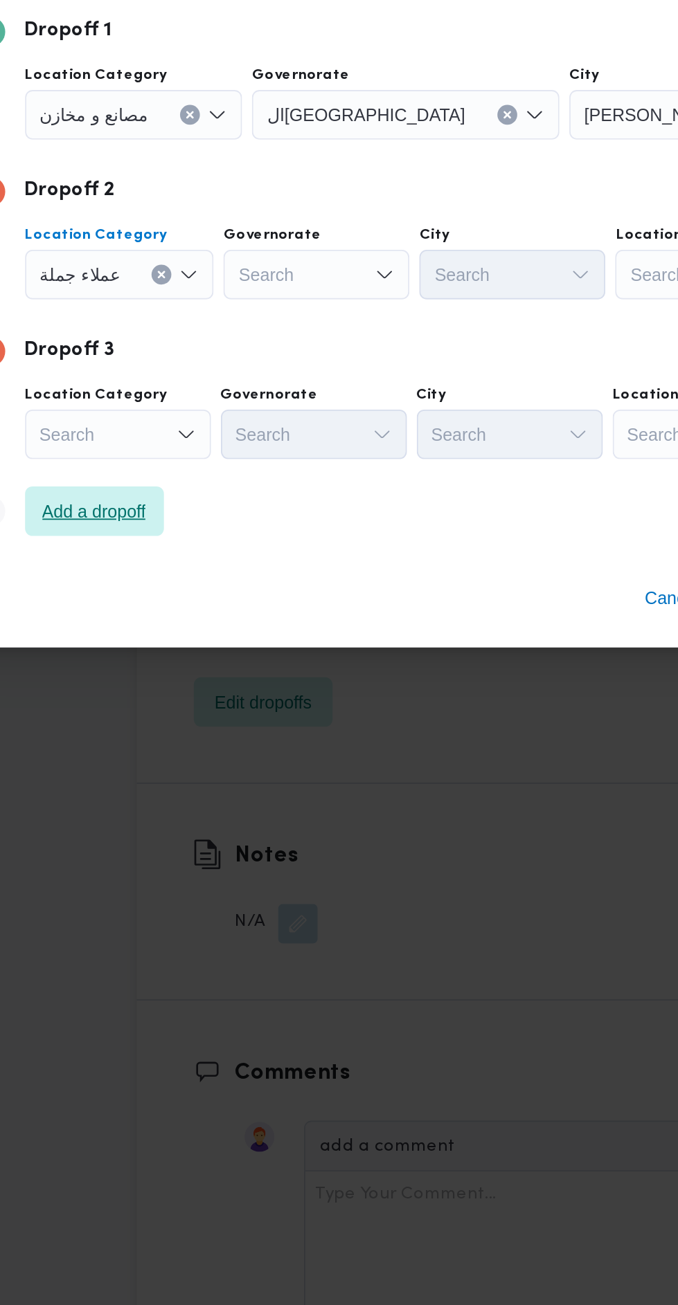
click at [174, 761] on span "Add a dropoff" at bounding box center [156, 763] width 58 height 17
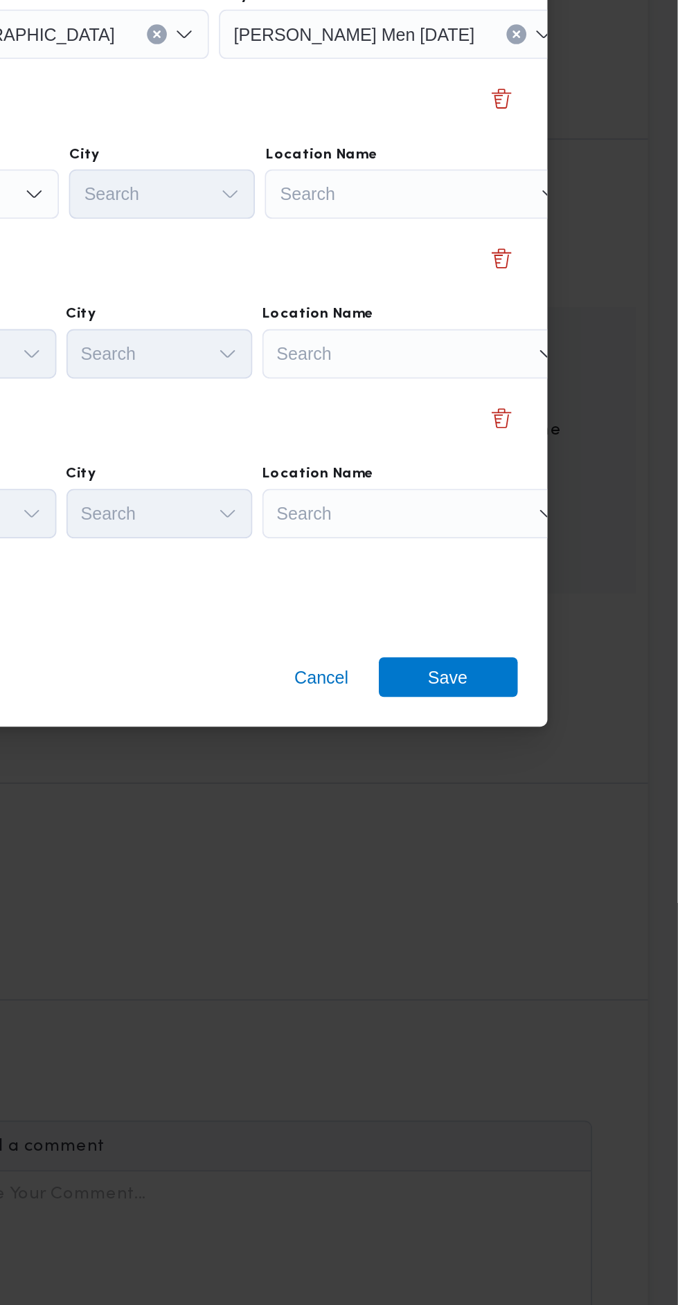
click at [565, 667] on div "Search" at bounding box center [532, 676] width 173 height 28
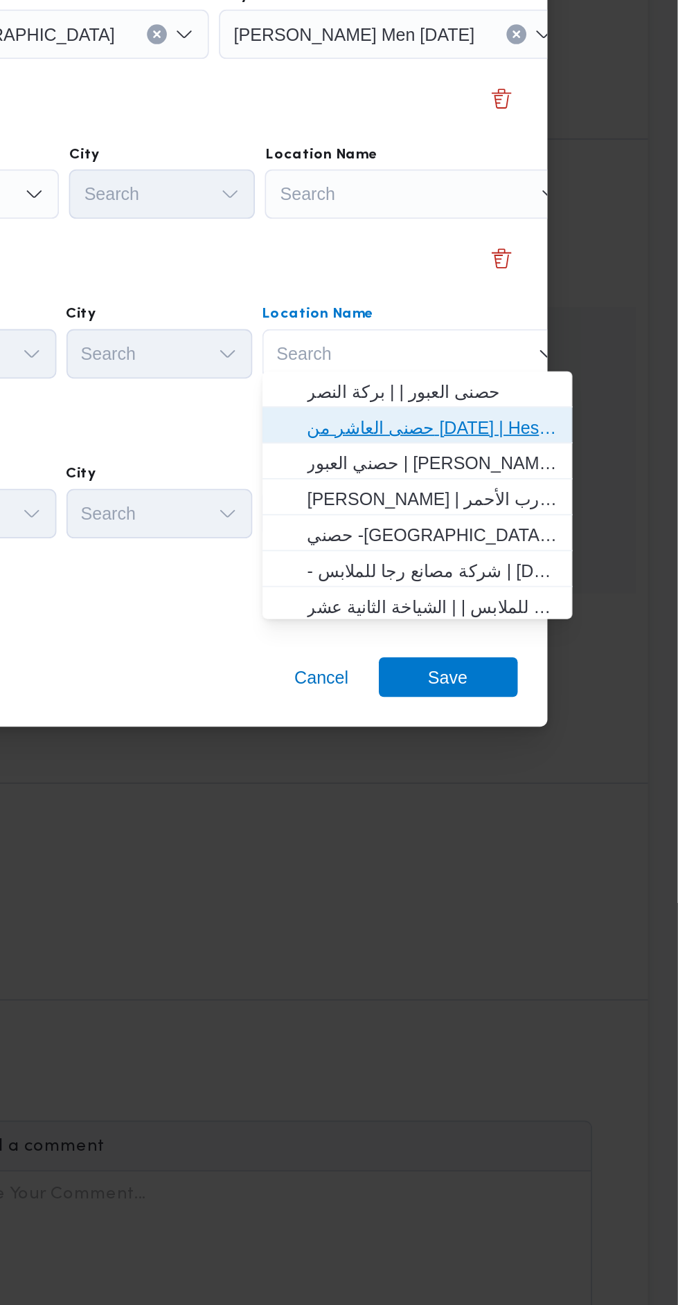
click at [592, 712] on span "حصنى العاشر من رمضان | Hesni Textiles Factory | جزء من مدينة العاشر-مجاورات" at bounding box center [541, 716] width 140 height 17
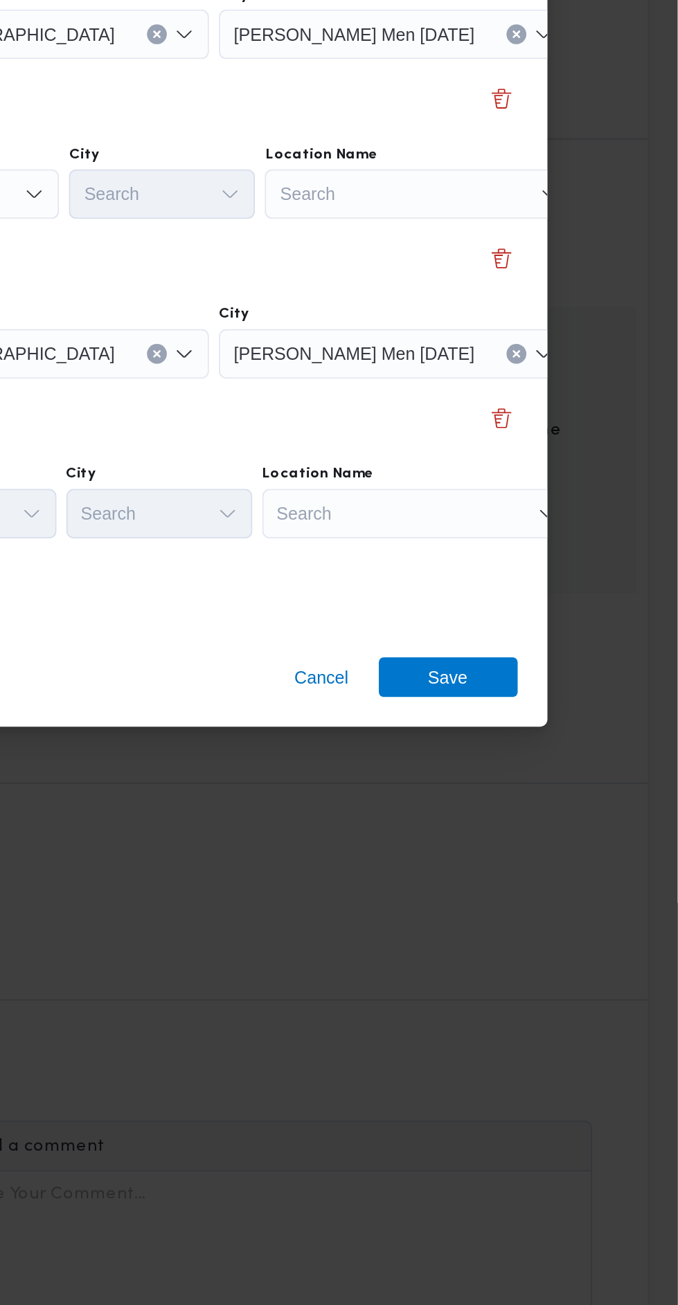
scroll to position [0, 102]
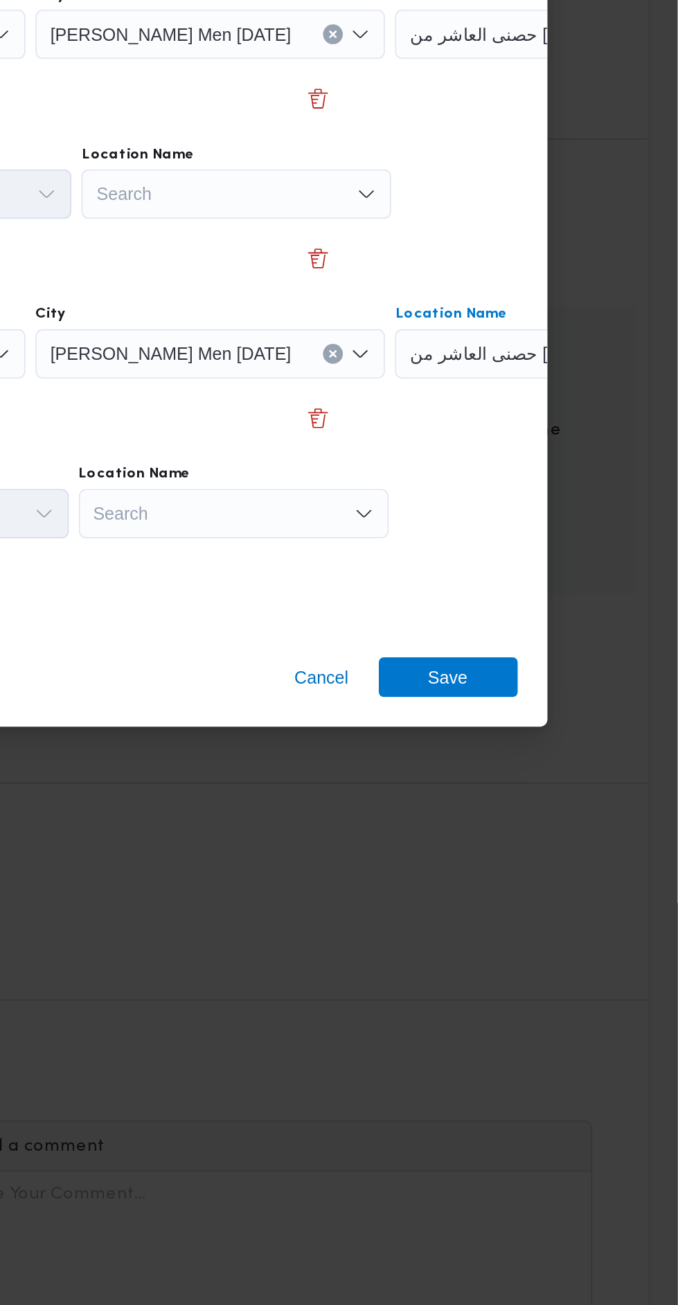
click at [543, 760] on div "Step 1 1 Pickup City مركز أوسيم Location Name حصنى البراجيل Dropoff 1 Location …" at bounding box center [339, 588] width 532 height 494
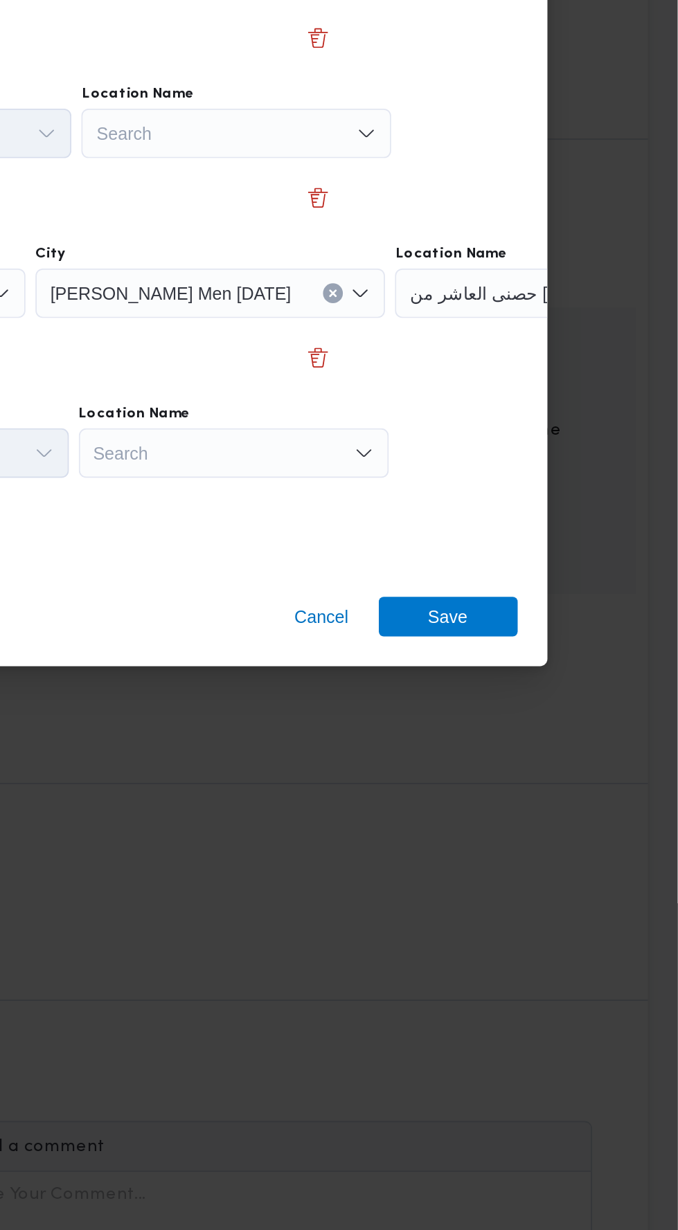
click at [476, 727] on div "Search" at bounding box center [429, 731] width 173 height 28
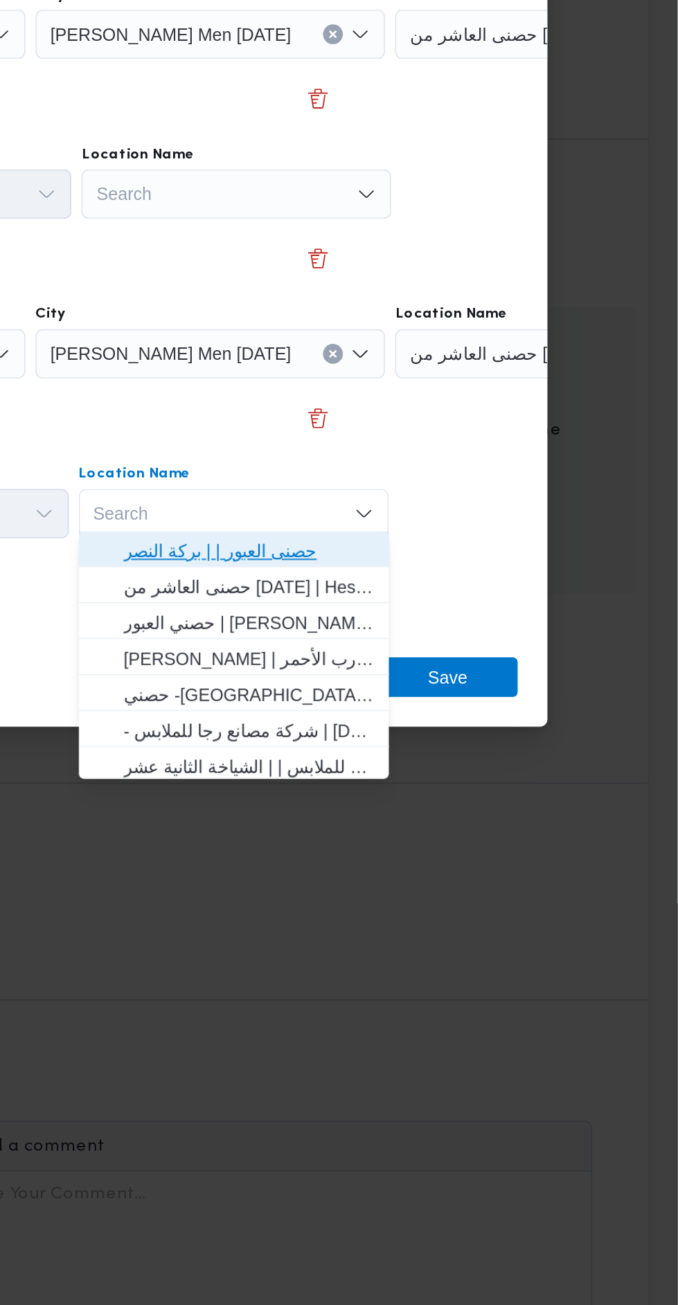
click at [482, 785] on span "حصنى العبور | | بركة النصر" at bounding box center [438, 785] width 140 height 17
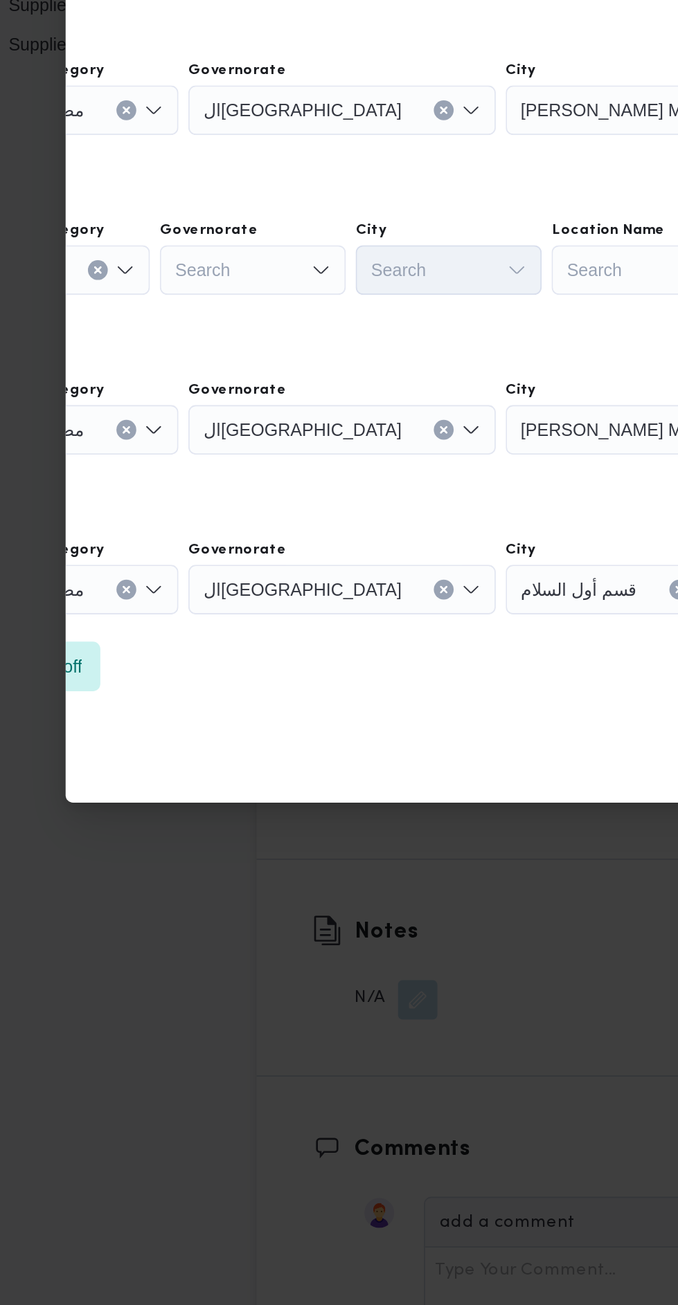
scroll to position [1423, 0]
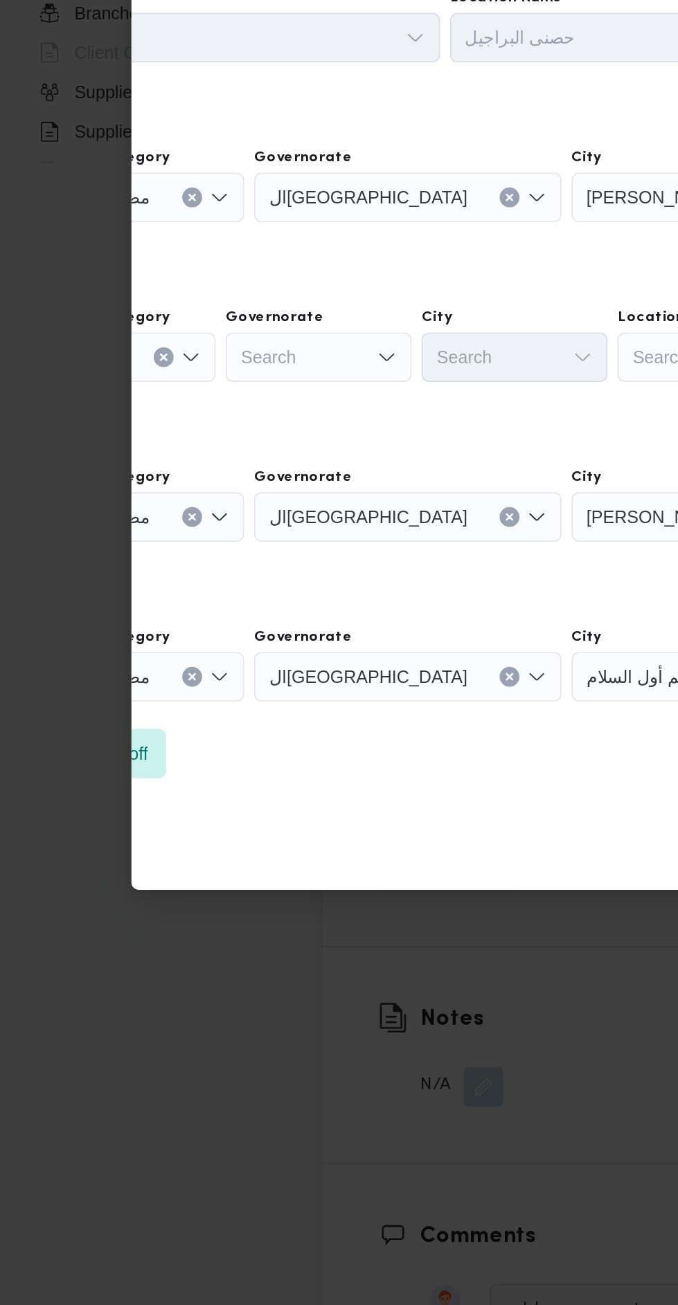
click at [197, 584] on div "Search" at bounding box center [178, 586] width 104 height 28
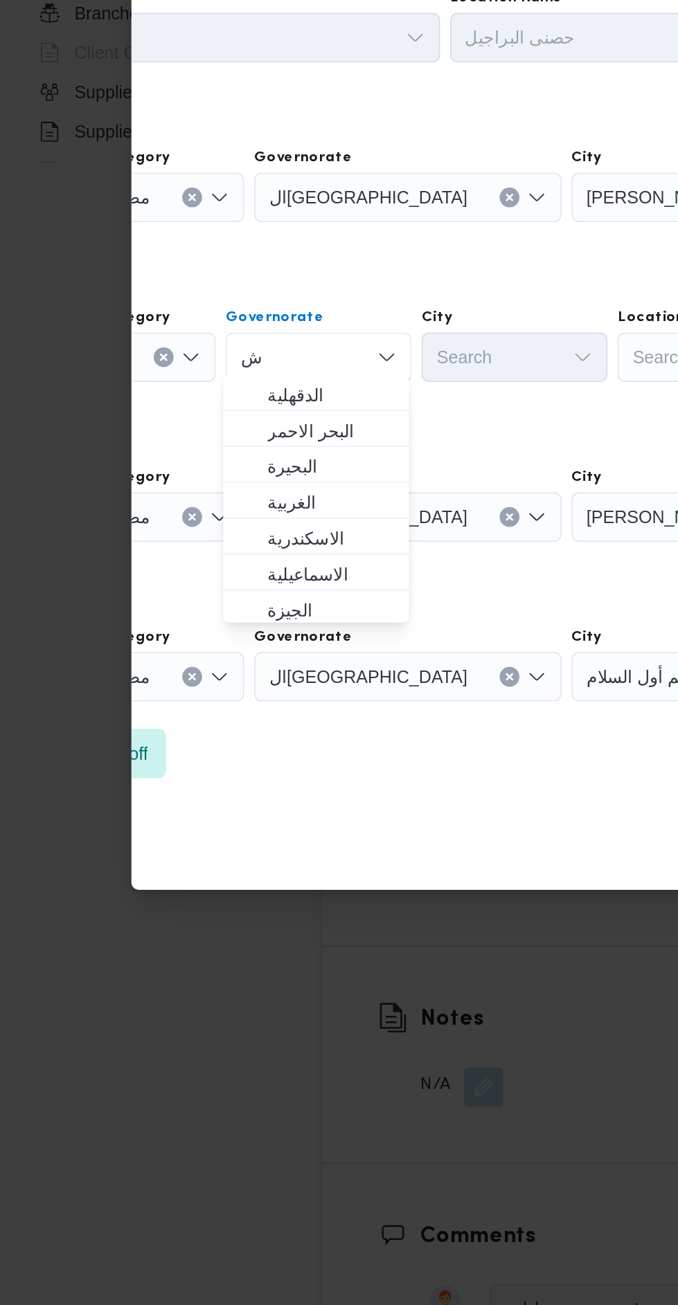
scroll to position [0, 0]
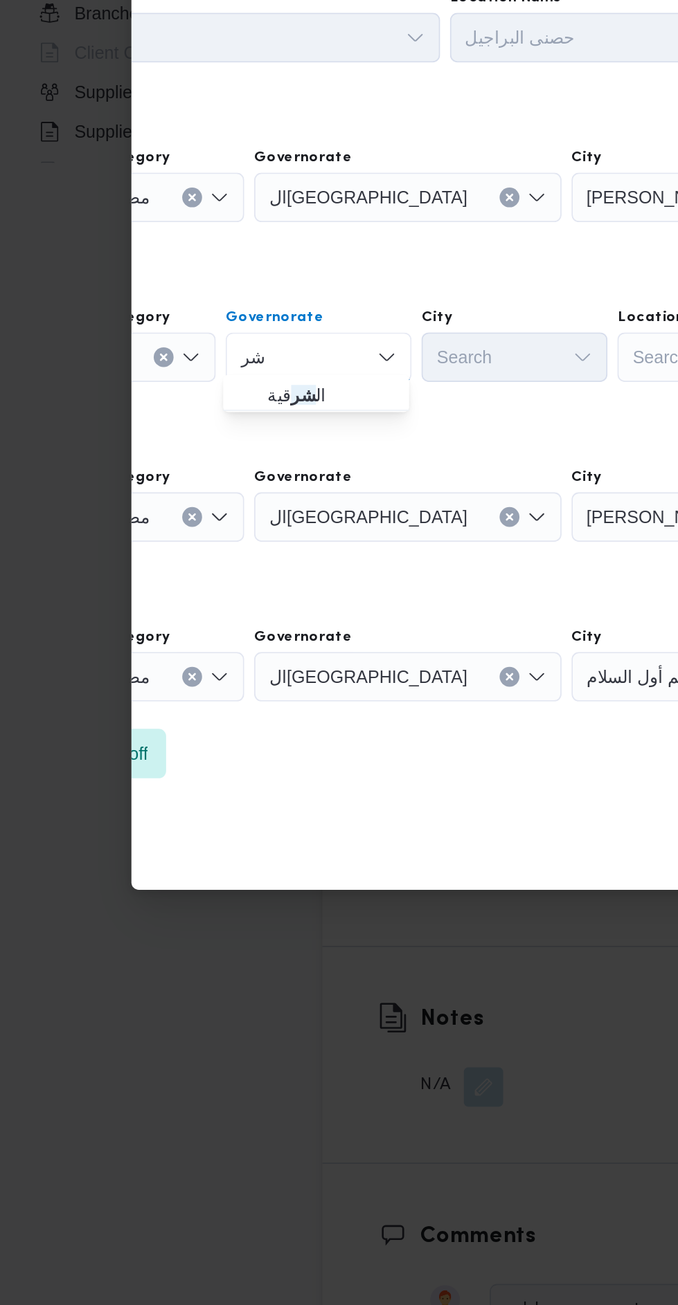
type input "شر"
click at [200, 608] on span "ال شر قية" at bounding box center [185, 607] width 71 height 17
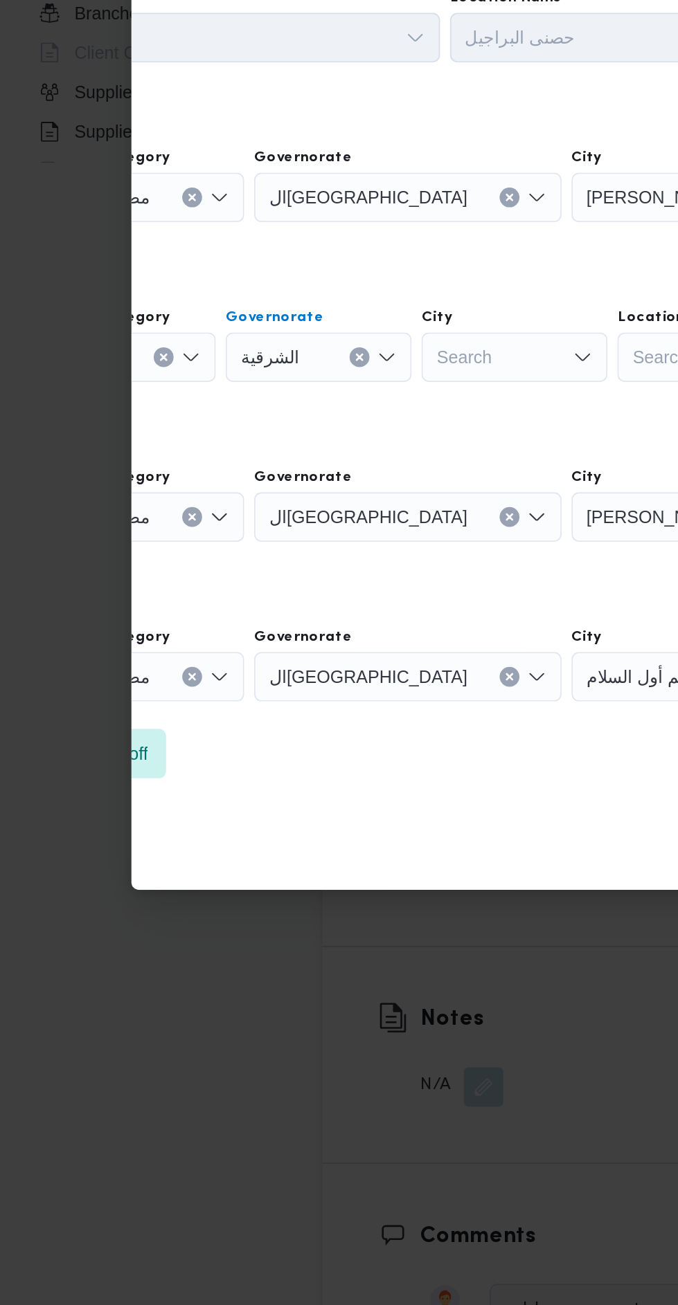
click at [293, 585] on div "Search" at bounding box center [287, 586] width 104 height 28
type input "بل"
click at [317, 601] on span "مركز بل بيس" at bounding box center [294, 607] width 71 height 17
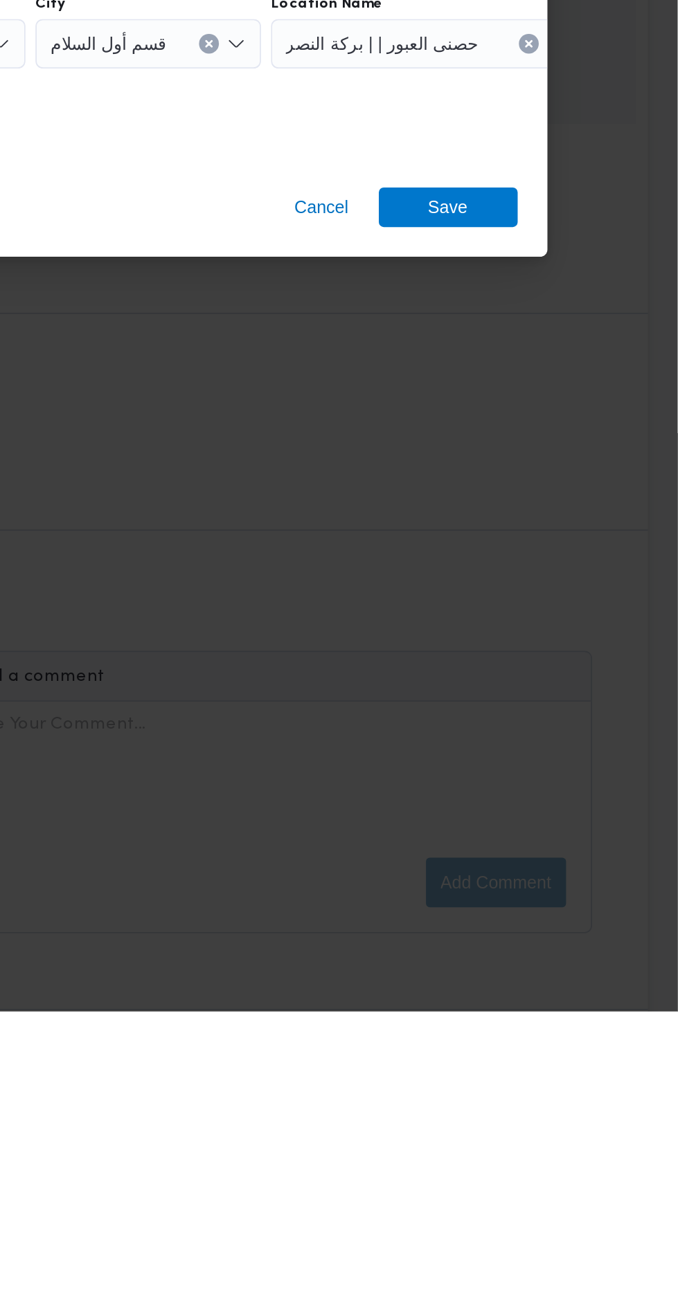
scroll to position [1423, 0]
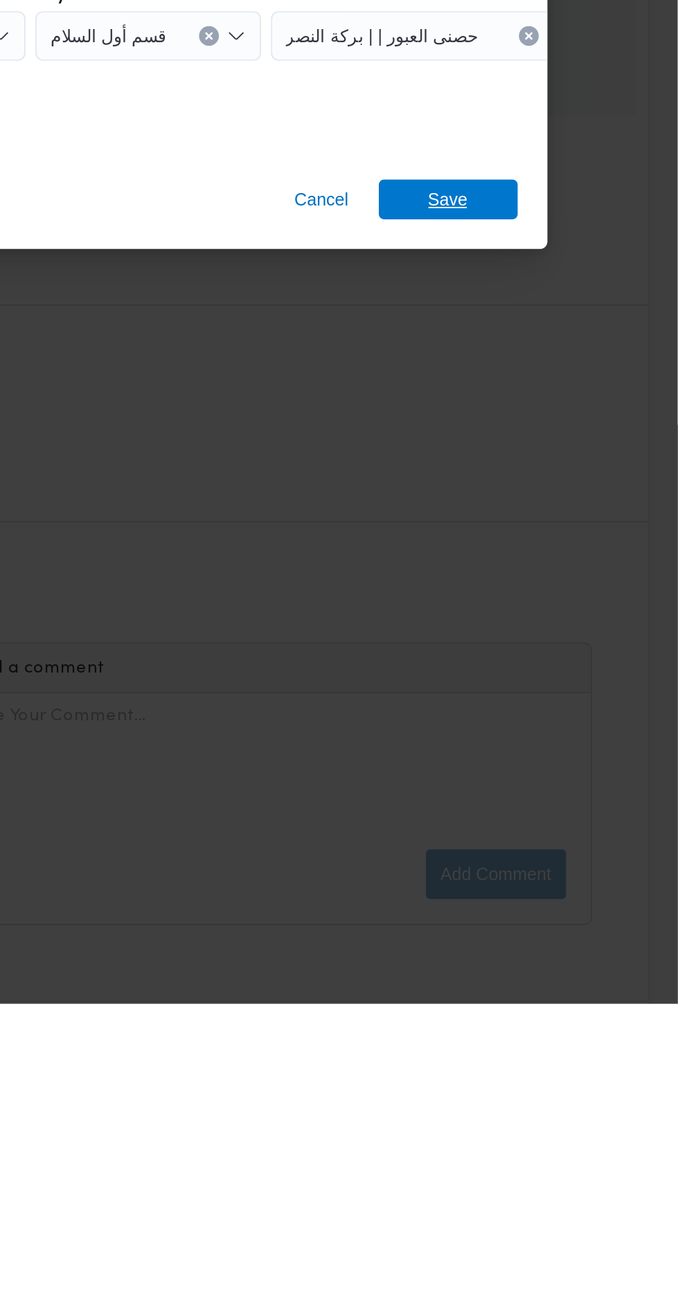
click at [527, 852] on span "Save" at bounding box center [550, 856] width 78 height 22
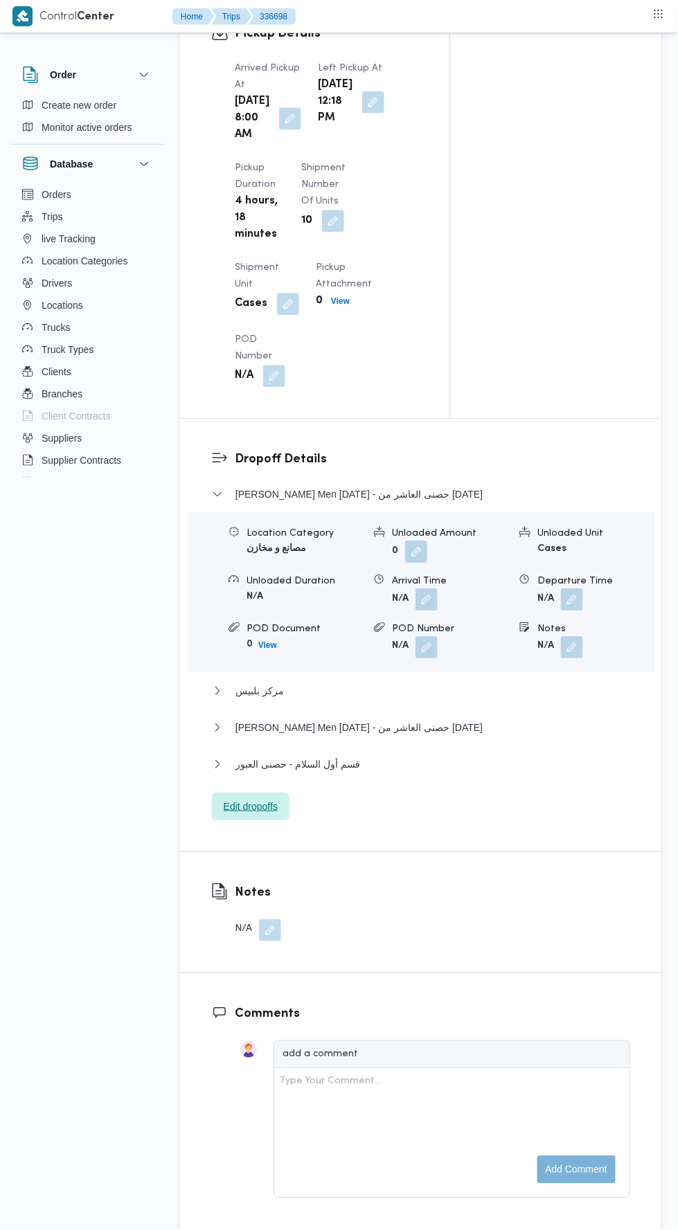
scroll to position [1558, 0]
click at [464, 775] on button "قسم أول السلام - حصنى العبور" at bounding box center [421, 766] width 418 height 17
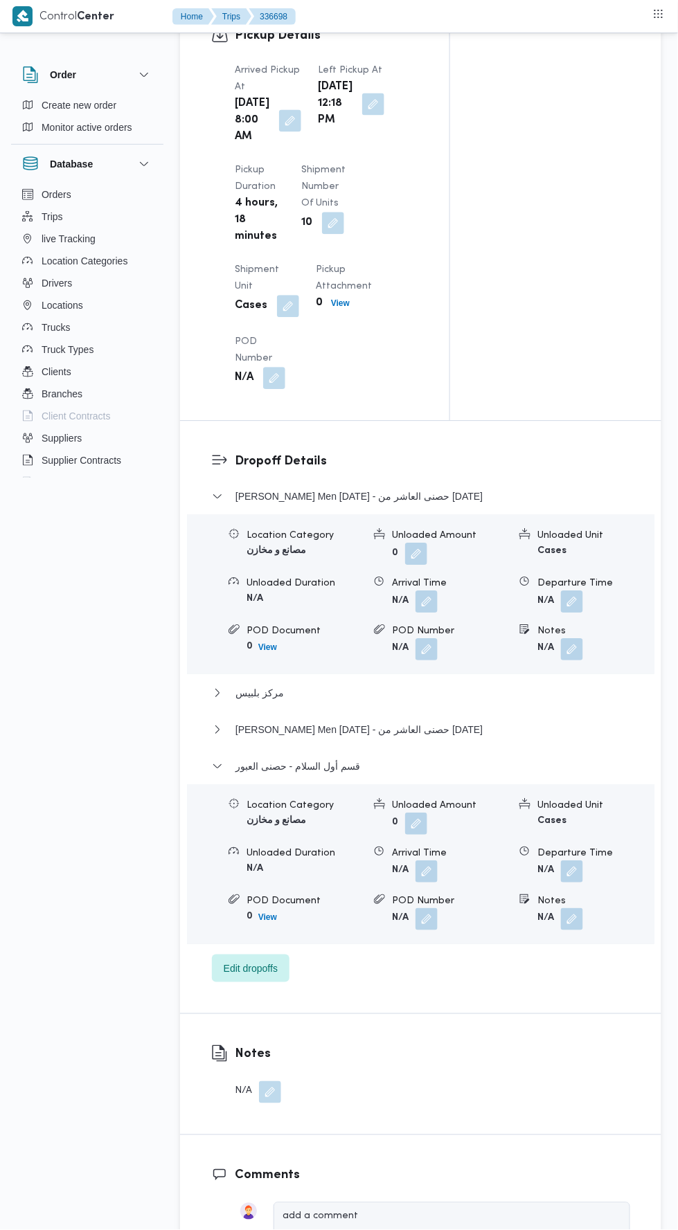
click at [568, 883] on button "button" at bounding box center [572, 871] width 22 height 22
click at [523, 941] on div "You are in a dialog. To close this dialog, hit escape. Departure Time Save" at bounding box center [535, 970] width 260 height 64
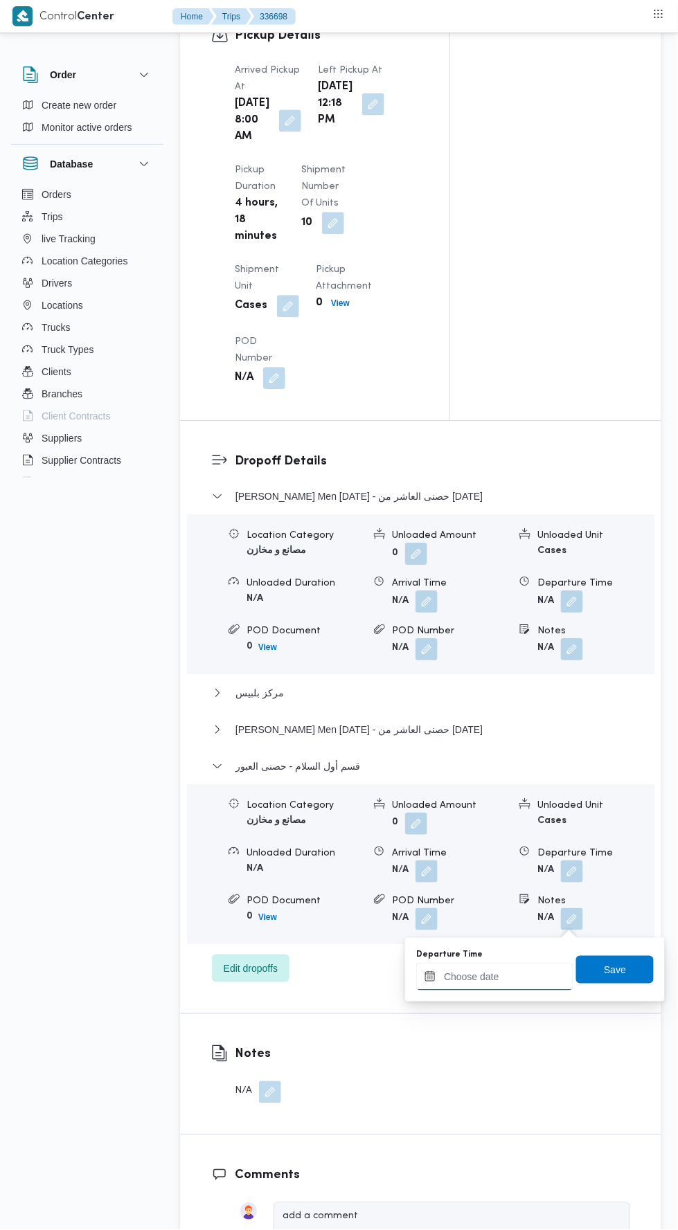
click at [520, 980] on input "Departure Time" at bounding box center [494, 977] width 157 height 28
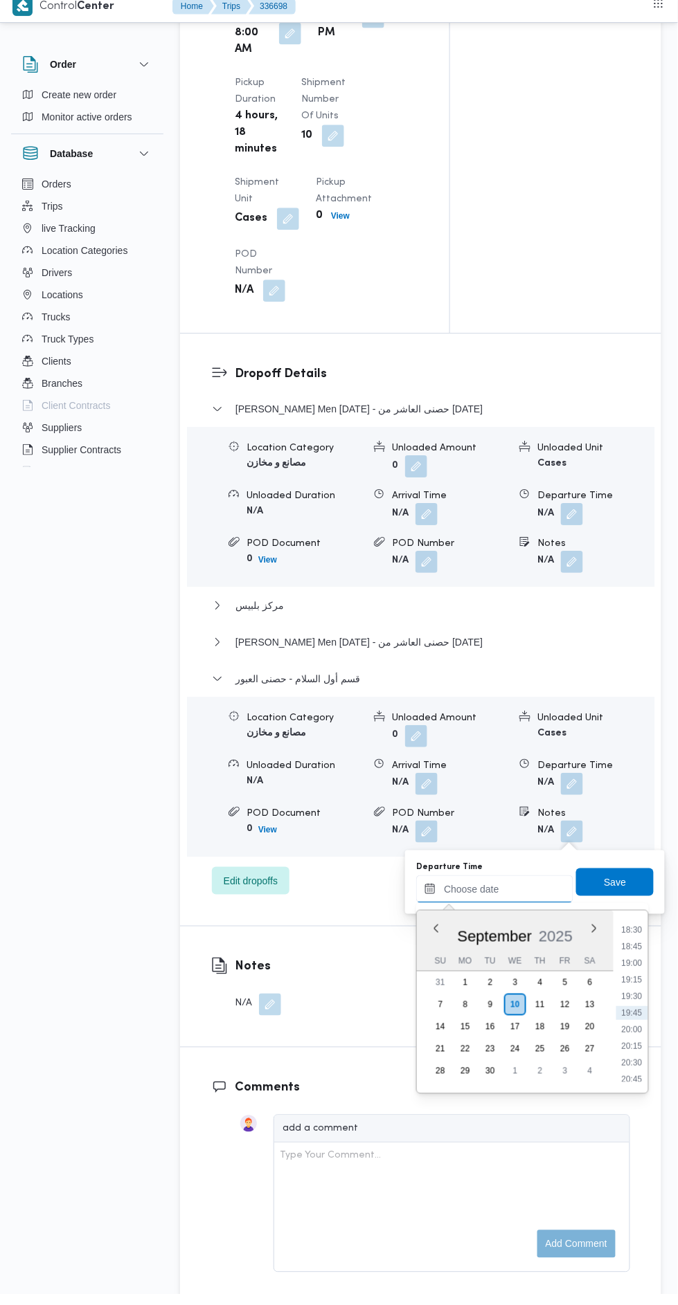
scroll to position [1635, 0]
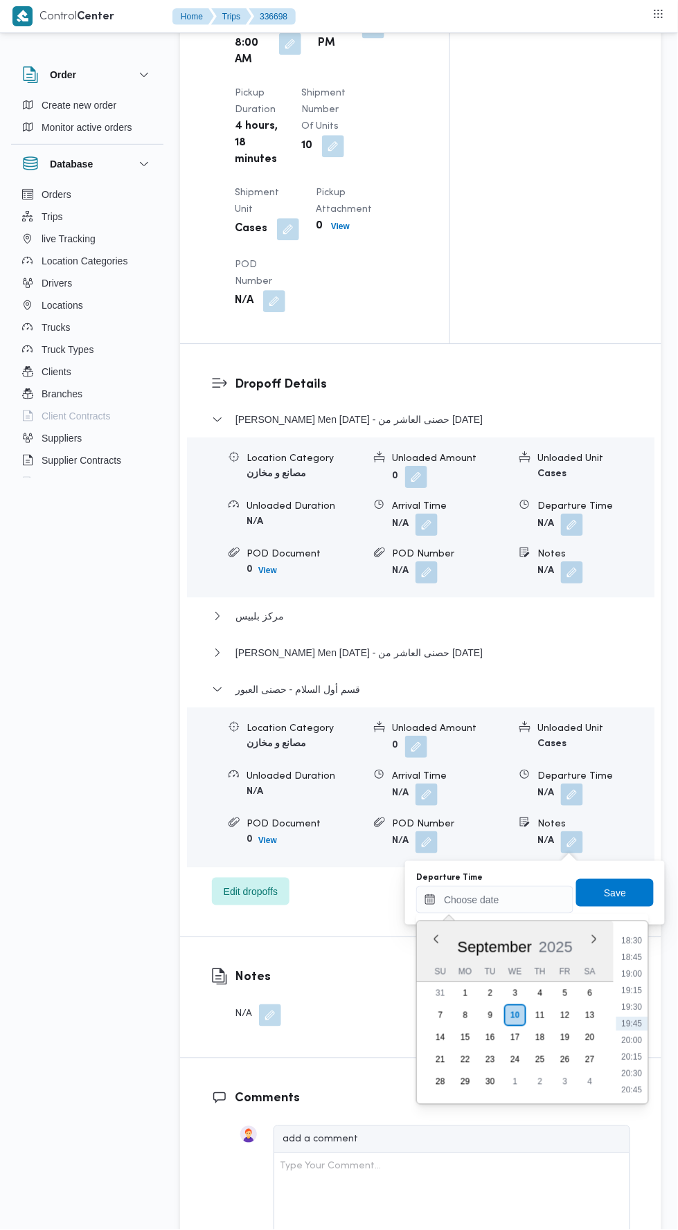
click at [626, 976] on li "19:00" at bounding box center [632, 974] width 32 height 14
type input "10/09/2025 19:00"
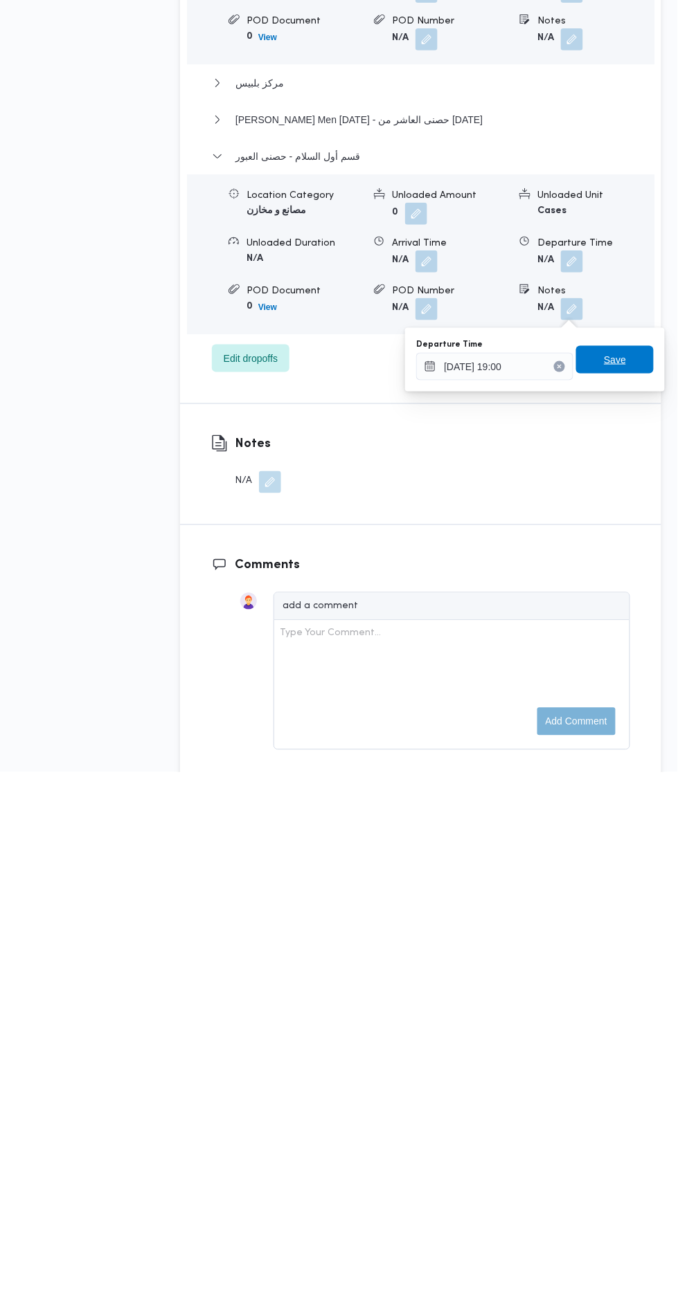
click at [628, 887] on span "Save" at bounding box center [615, 893] width 78 height 28
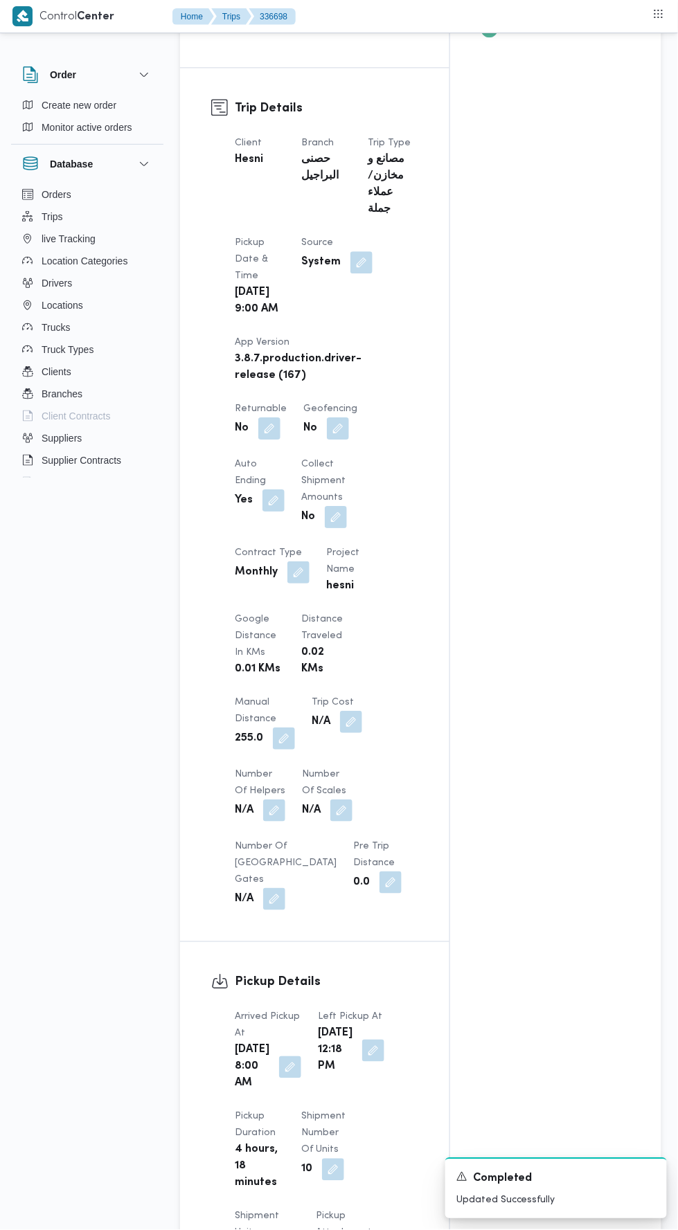
scroll to position [0, 0]
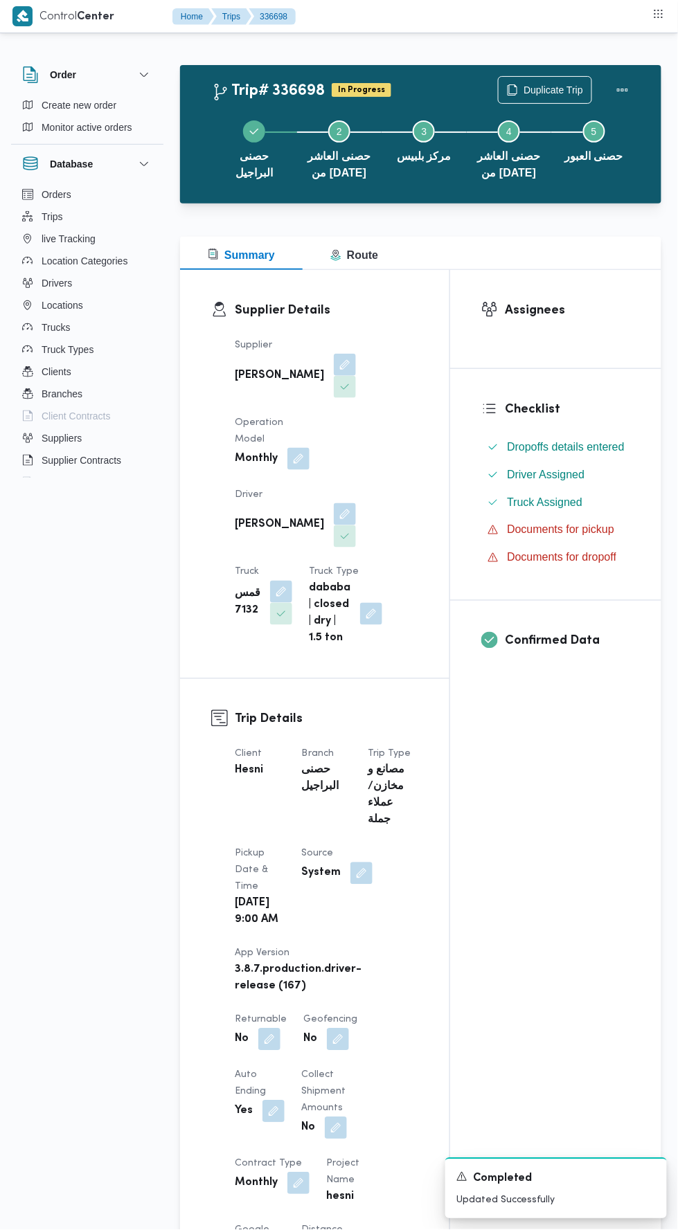
click at [631, 90] on button "Actions" at bounding box center [622, 90] width 28 height 28
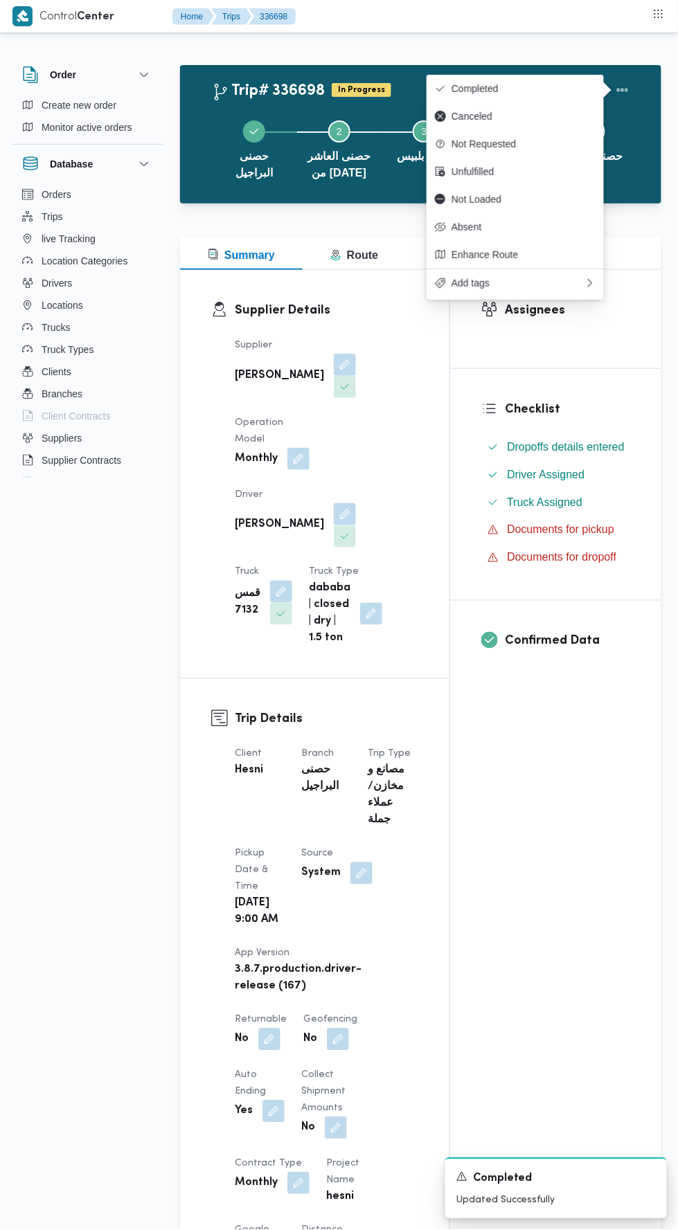
click at [565, 87] on span "Completed" at bounding box center [523, 88] width 144 height 11
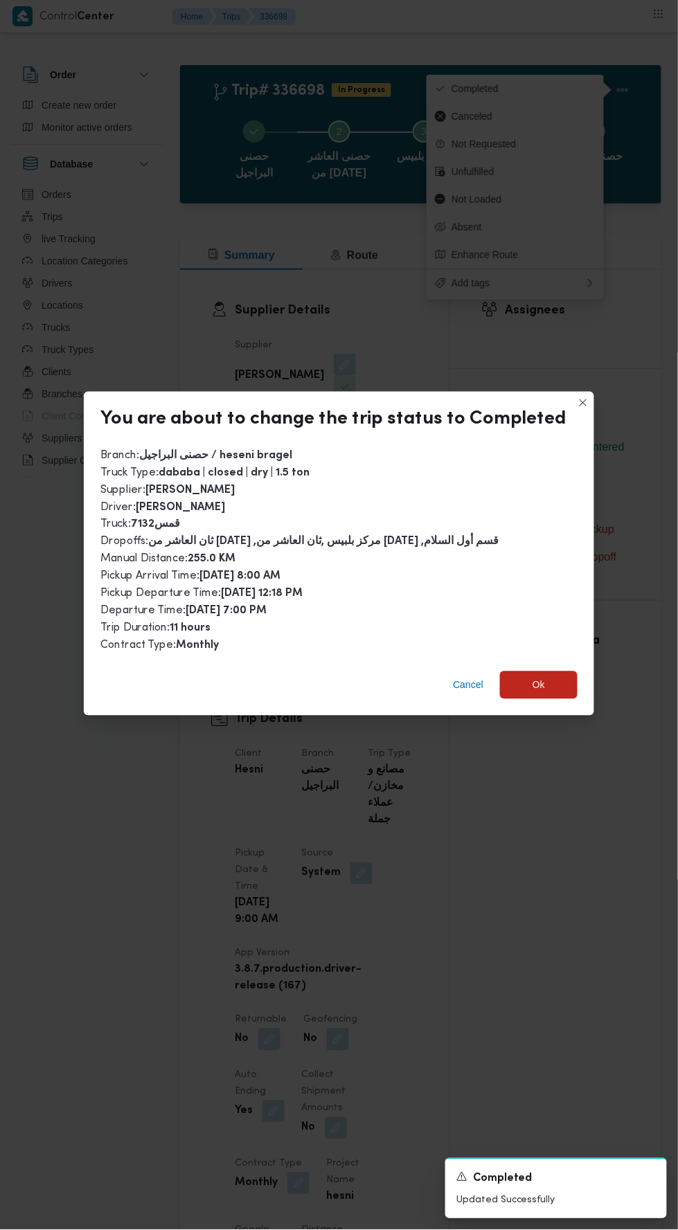
click at [553, 671] on span "Ok" at bounding box center [539, 685] width 78 height 28
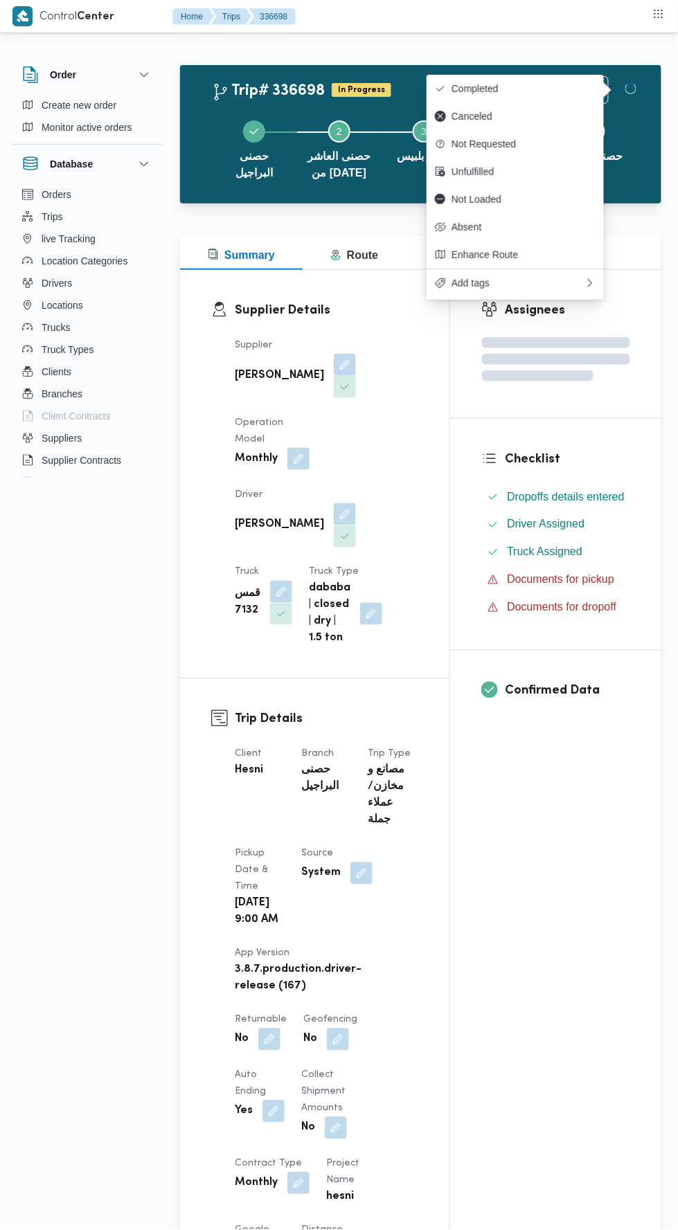
click at [531, 1032] on div "Assignees Checklist Dropoffs details entered Driver Assigned Truck Assigned Doc…" at bounding box center [555, 1124] width 211 height 1708
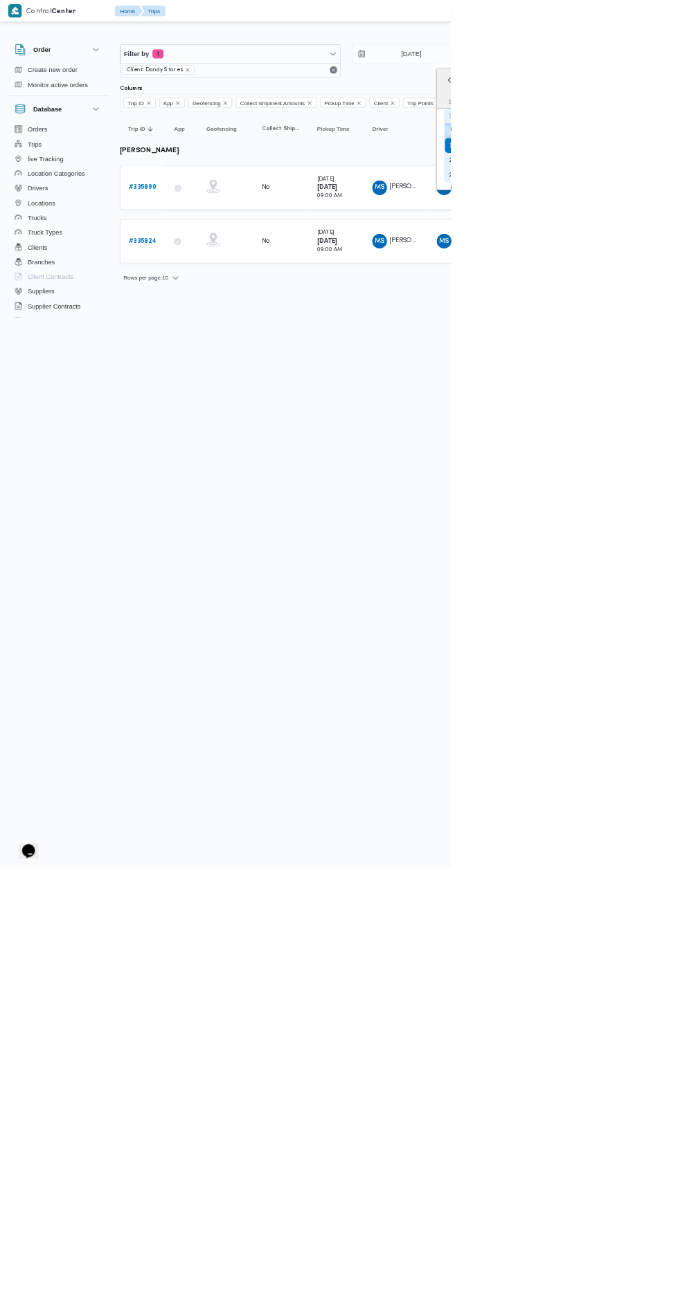
type input "[DATE]"
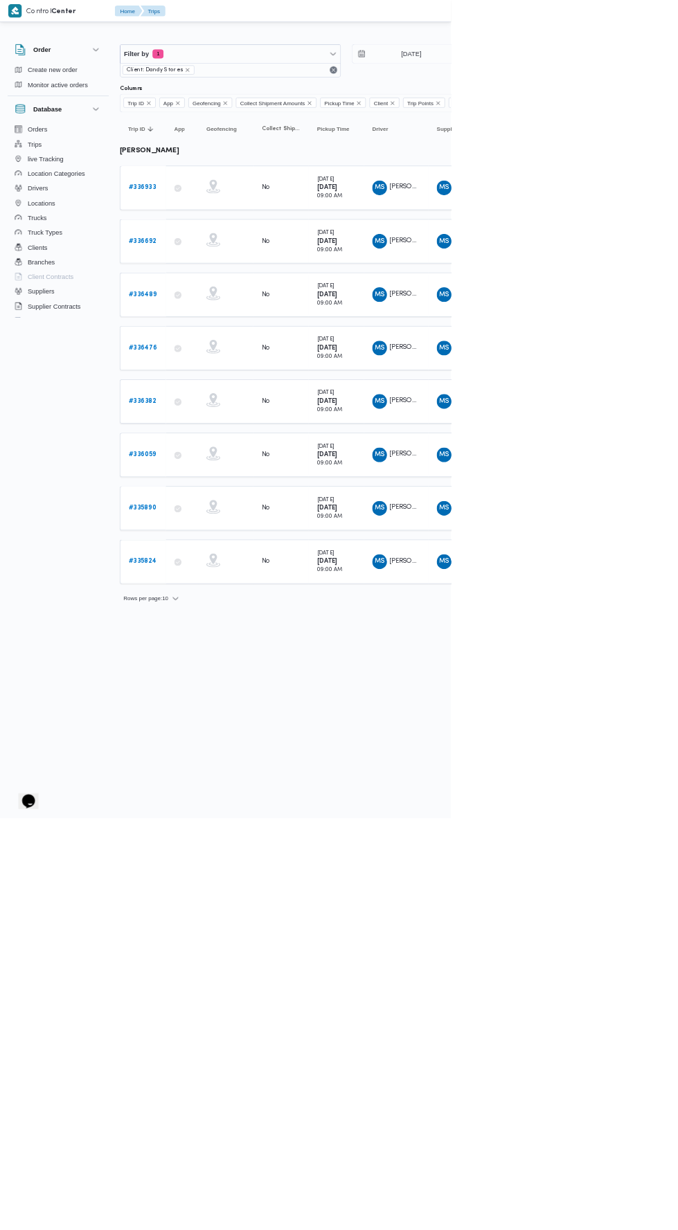
click at [224, 355] on link "# 336692" at bounding box center [214, 362] width 42 height 17
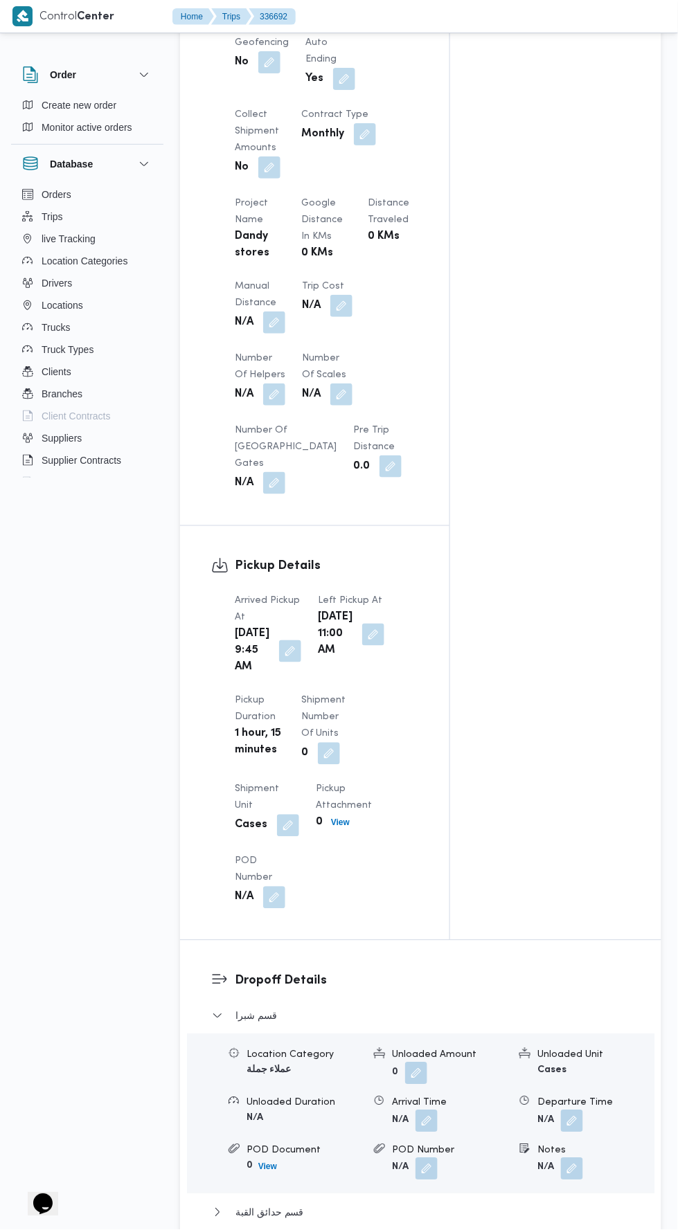
scroll to position [934, 0]
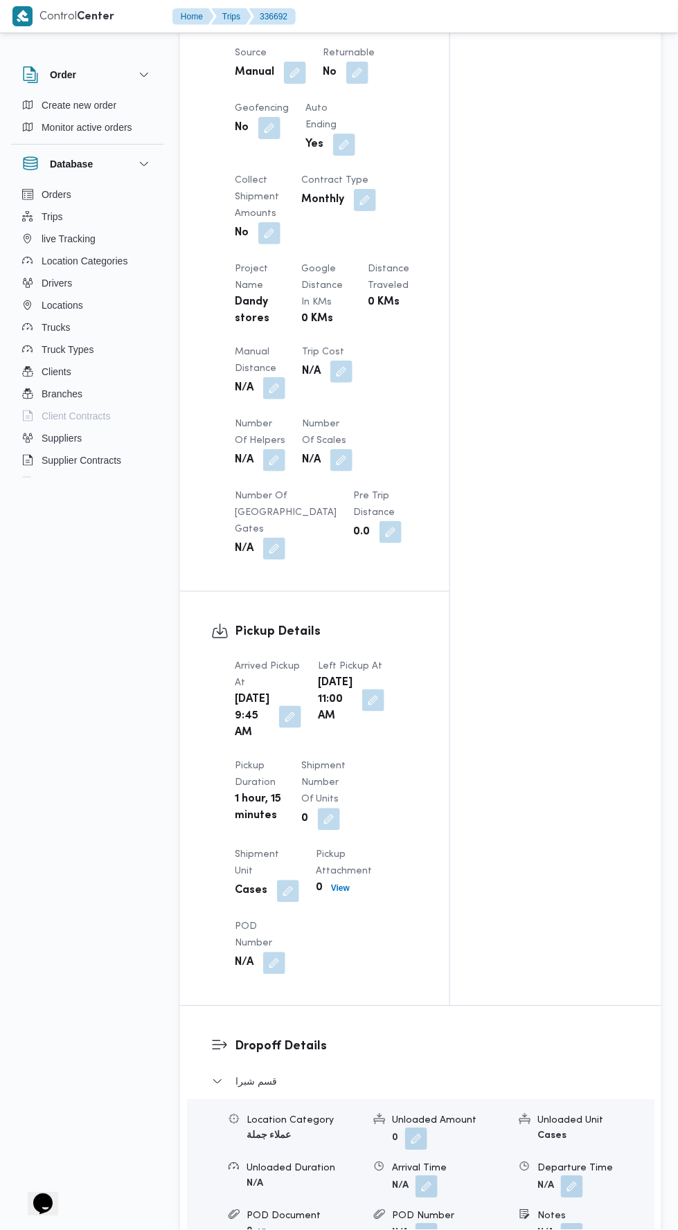
click at [269, 377] on button "button" at bounding box center [274, 388] width 22 height 22
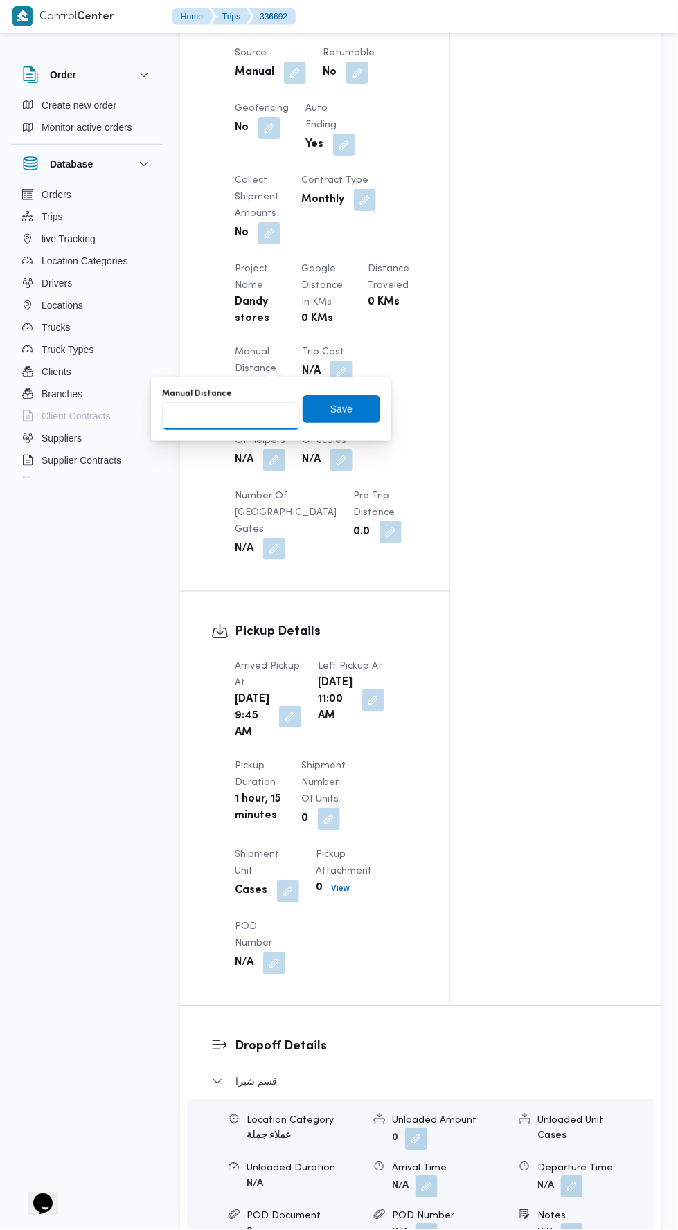
click at [266, 411] on input "Manual Distance" at bounding box center [231, 416] width 138 height 28
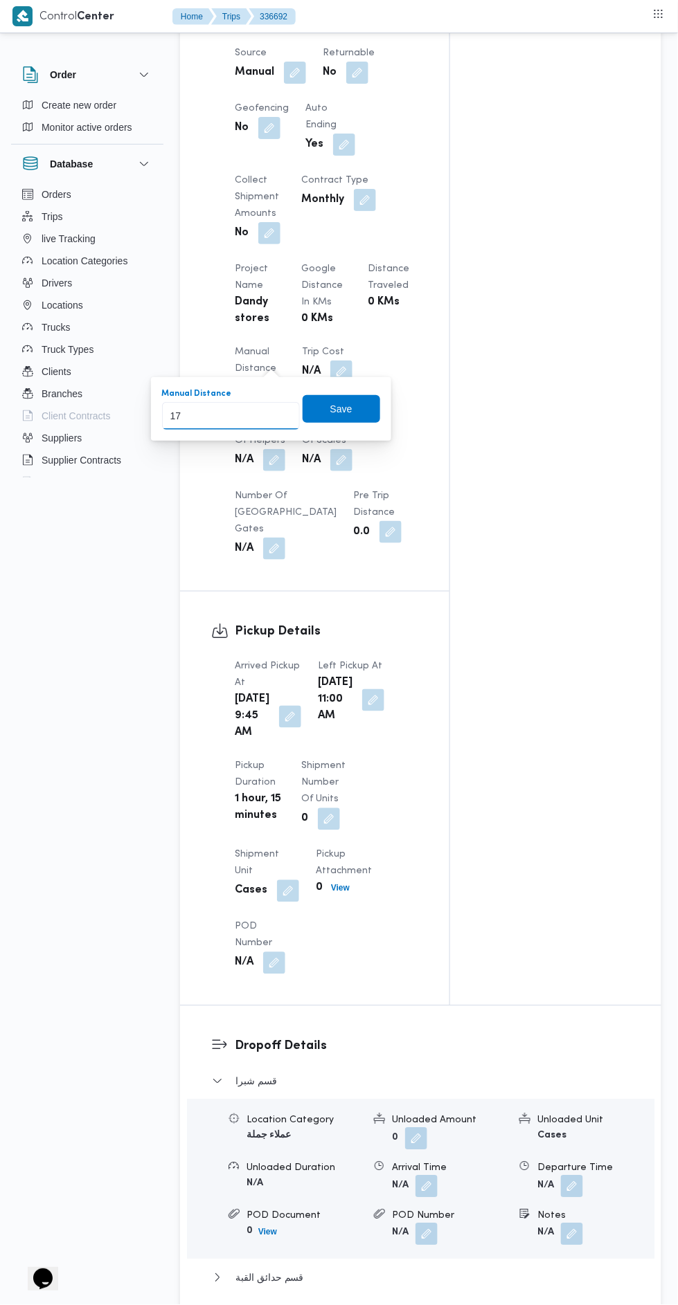
type input "170"
click at [343, 408] on span "Save" at bounding box center [341, 409] width 22 height 17
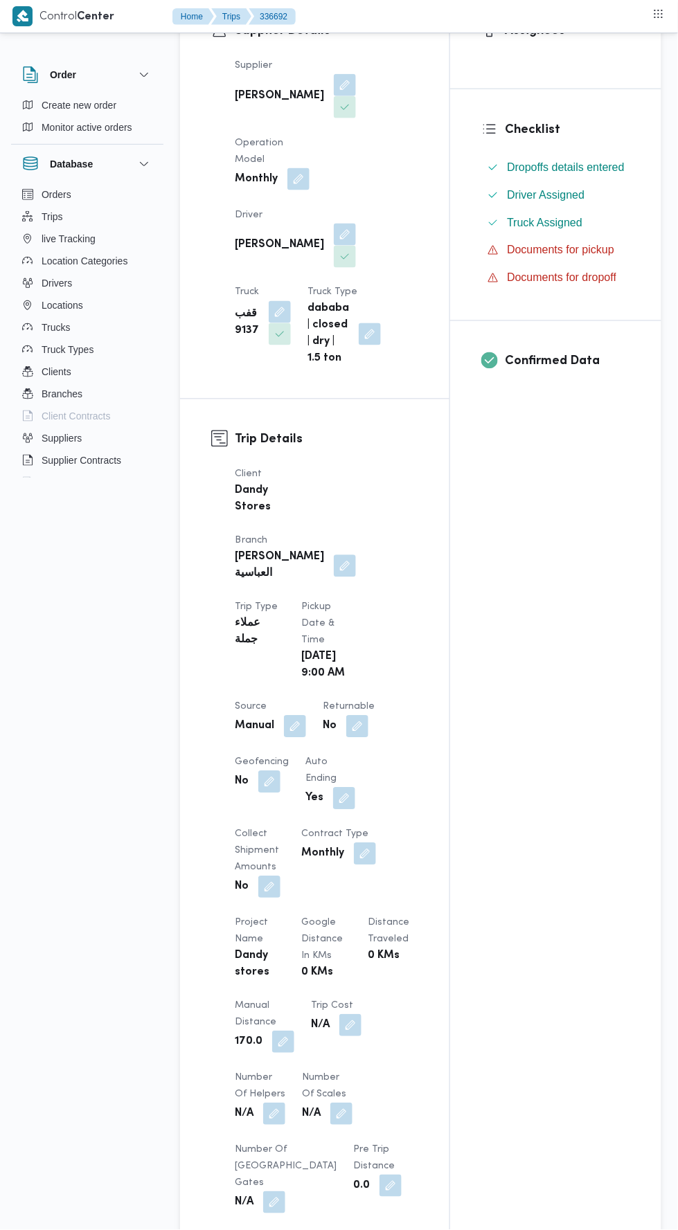
scroll to position [0, 0]
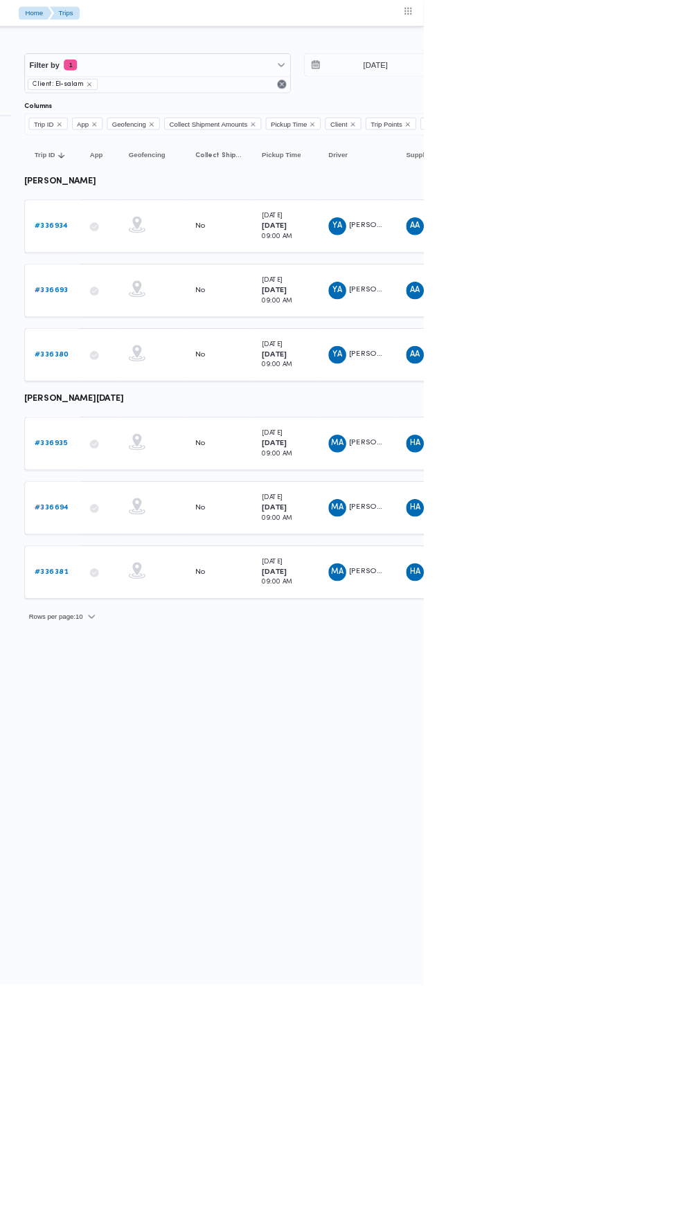
click at [196, 360] on b "# 336693" at bounding box center [214, 362] width 42 height 9
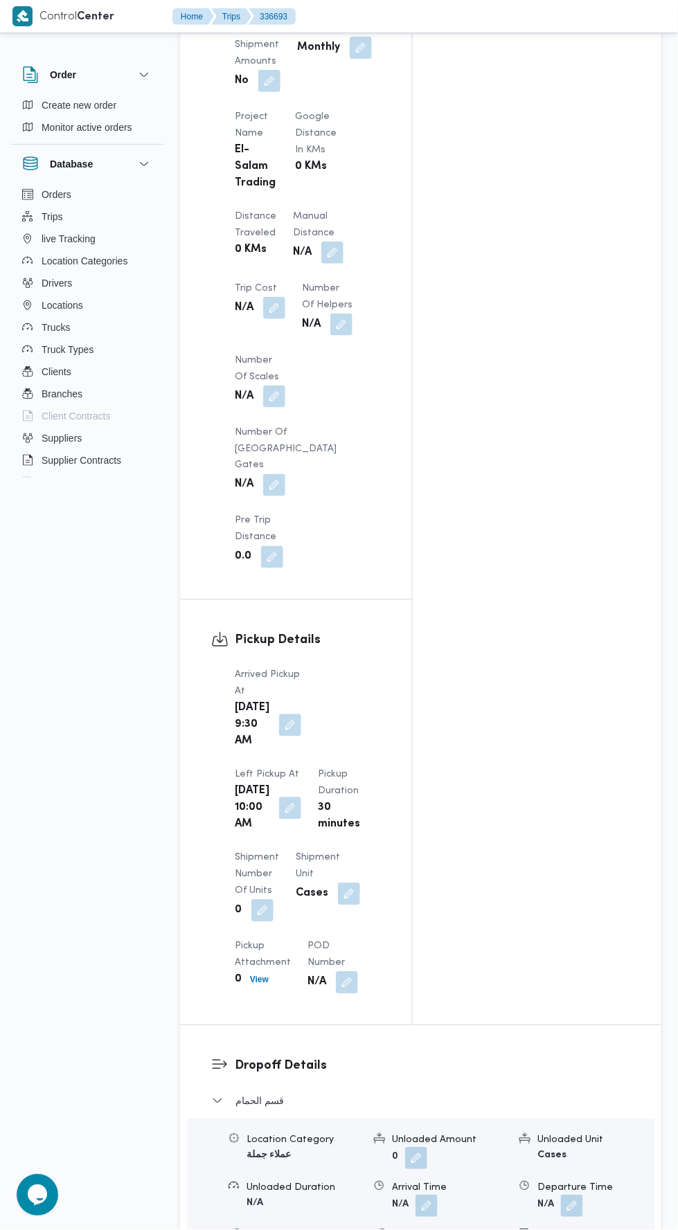
scroll to position [1096, 0]
click at [321, 243] on button "button" at bounding box center [332, 254] width 22 height 22
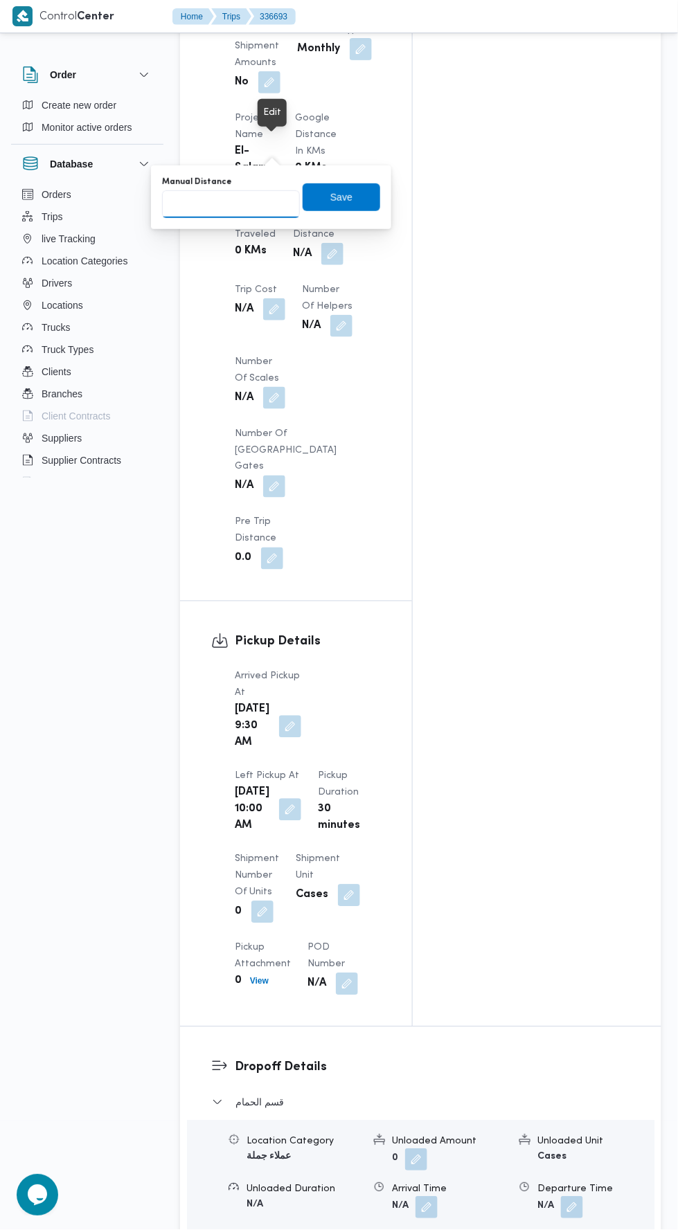
click at [268, 203] on input "Manual Distance" at bounding box center [231, 204] width 138 height 28
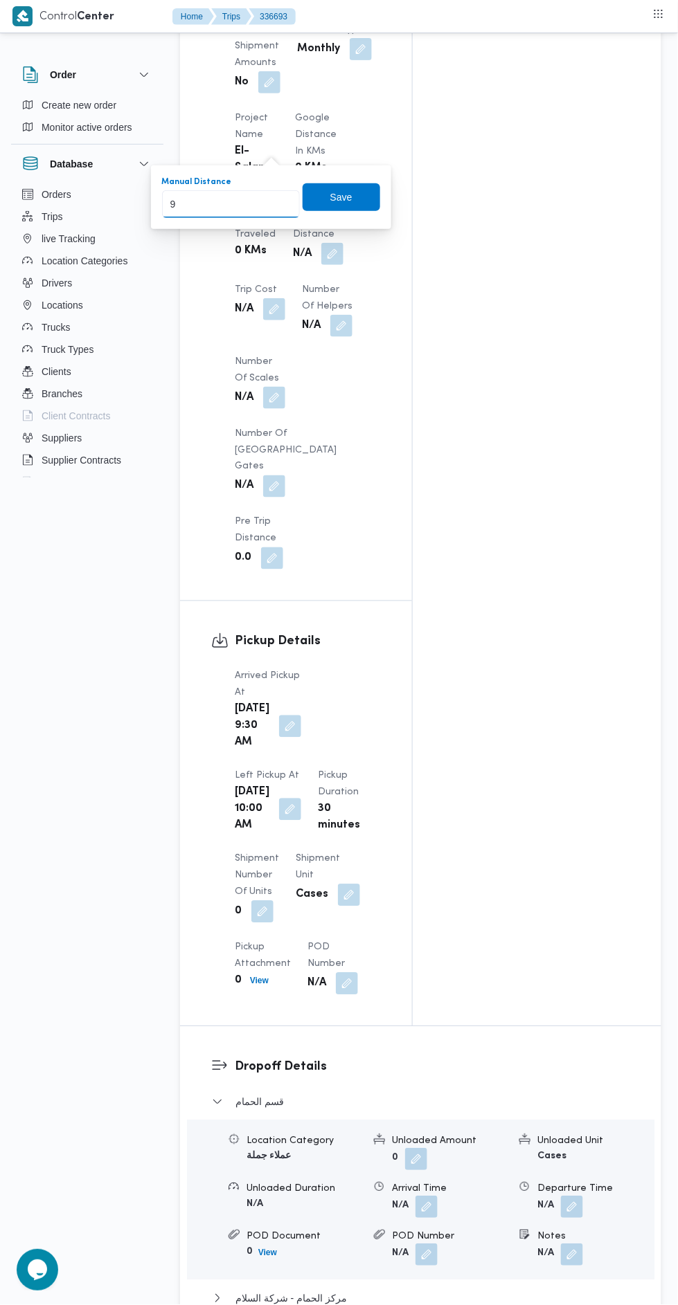
type input "92"
click at [359, 188] on span "Save" at bounding box center [341, 197] width 78 height 28
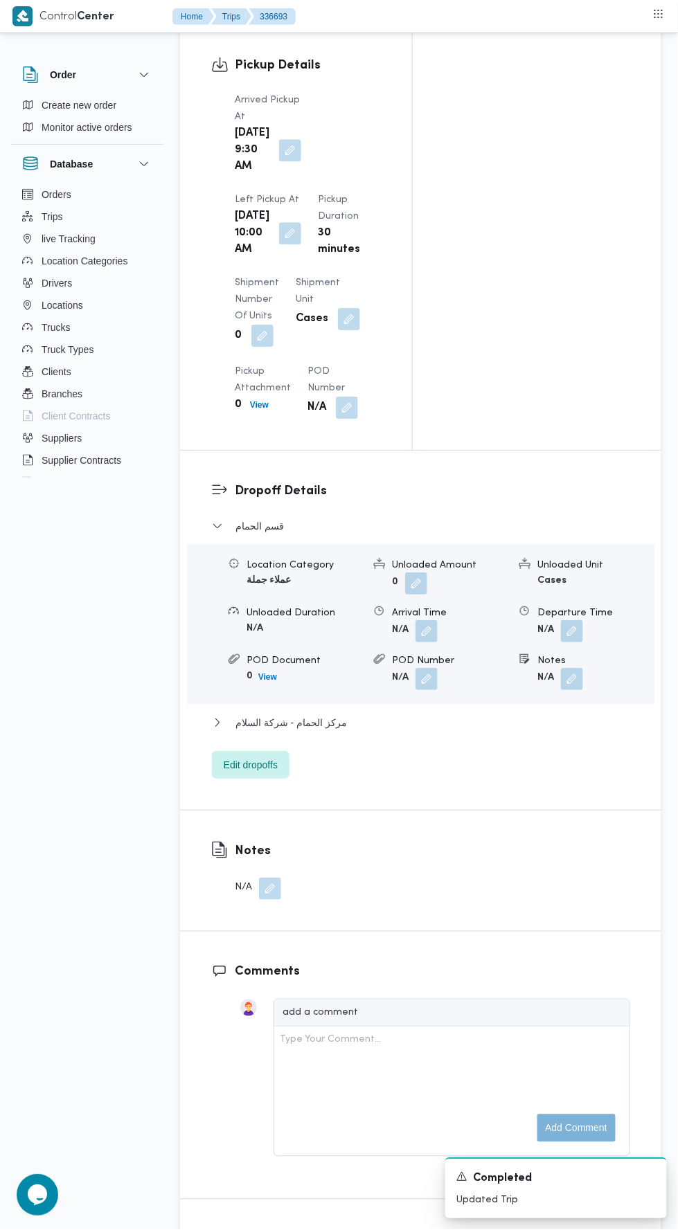
scroll to position [1672, 0]
click at [446, 715] on button "مركز الحمام - شركة السلام" at bounding box center [421, 723] width 418 height 17
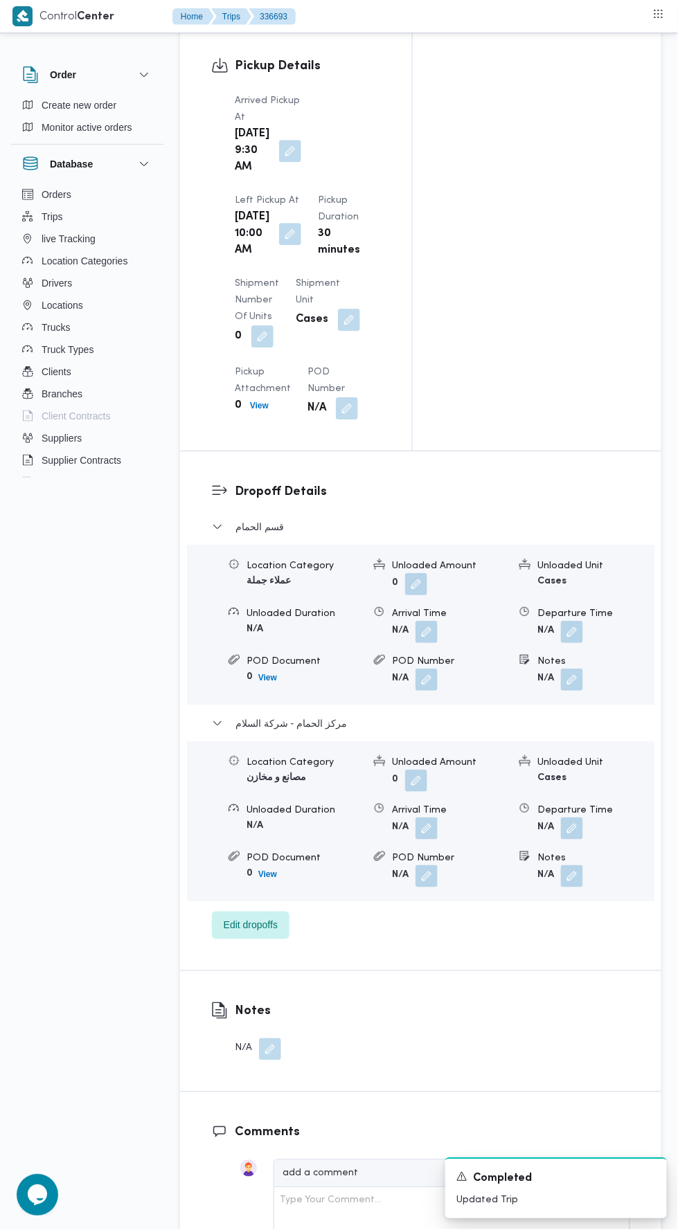
click at [569, 817] on button "button" at bounding box center [572, 828] width 22 height 22
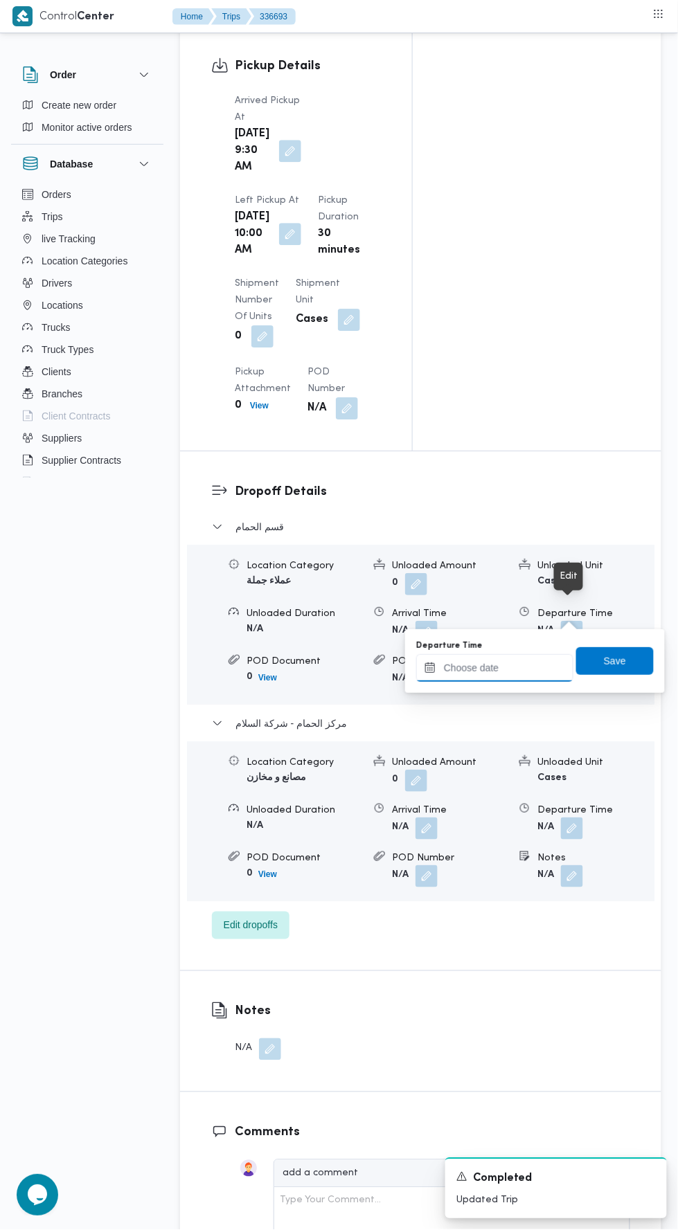
click at [503, 669] on input "Departure Time" at bounding box center [494, 668] width 157 height 28
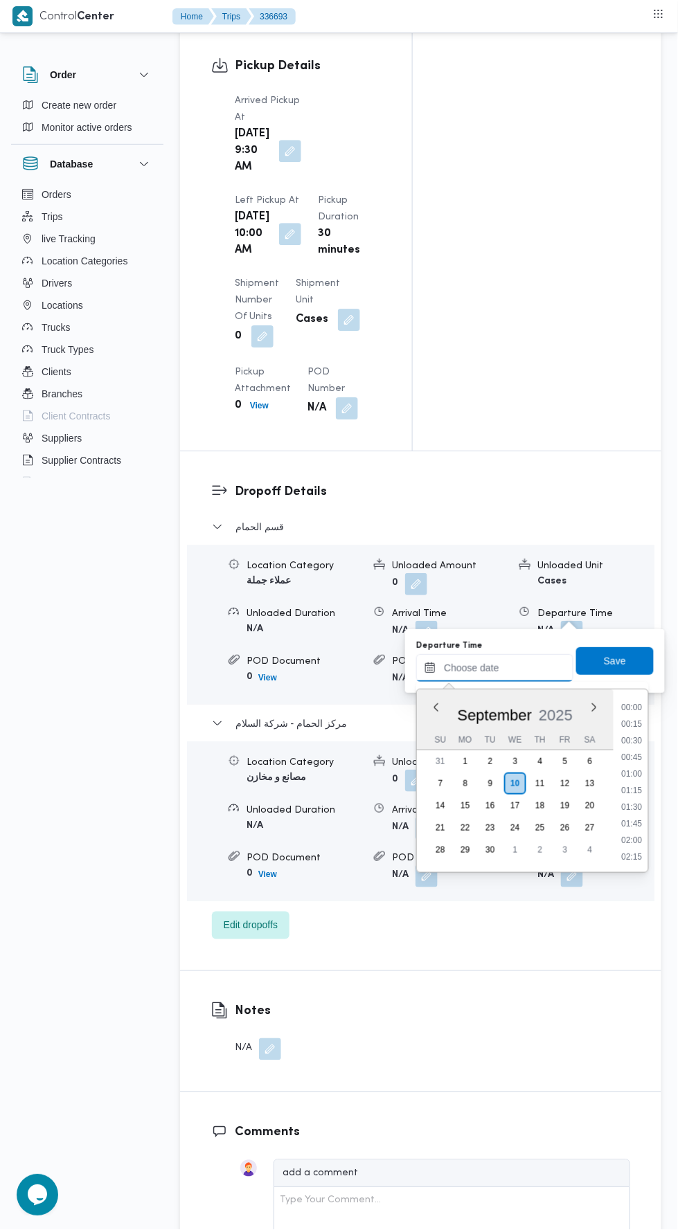
scroll to position [1228, 0]
click at [628, 794] on li "19:45" at bounding box center [632, 792] width 32 height 14
type input "10/09/2025 19:45"
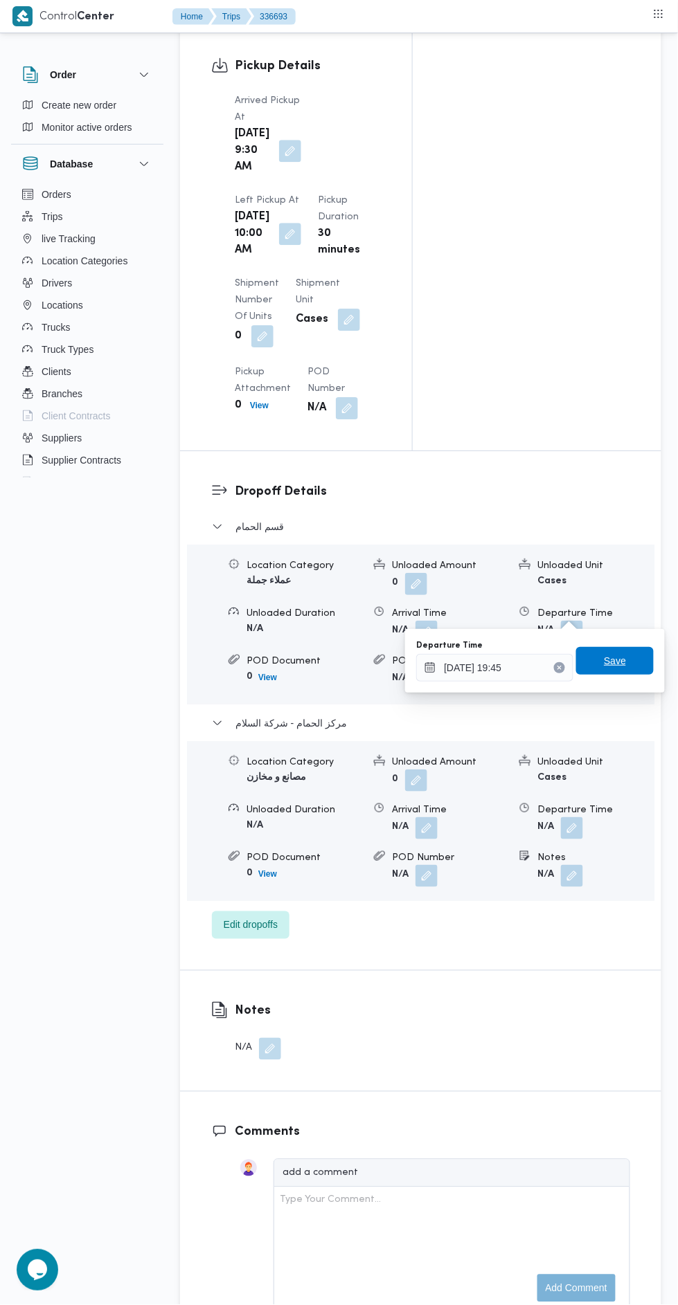
click at [638, 660] on span "Save" at bounding box center [615, 661] width 78 height 28
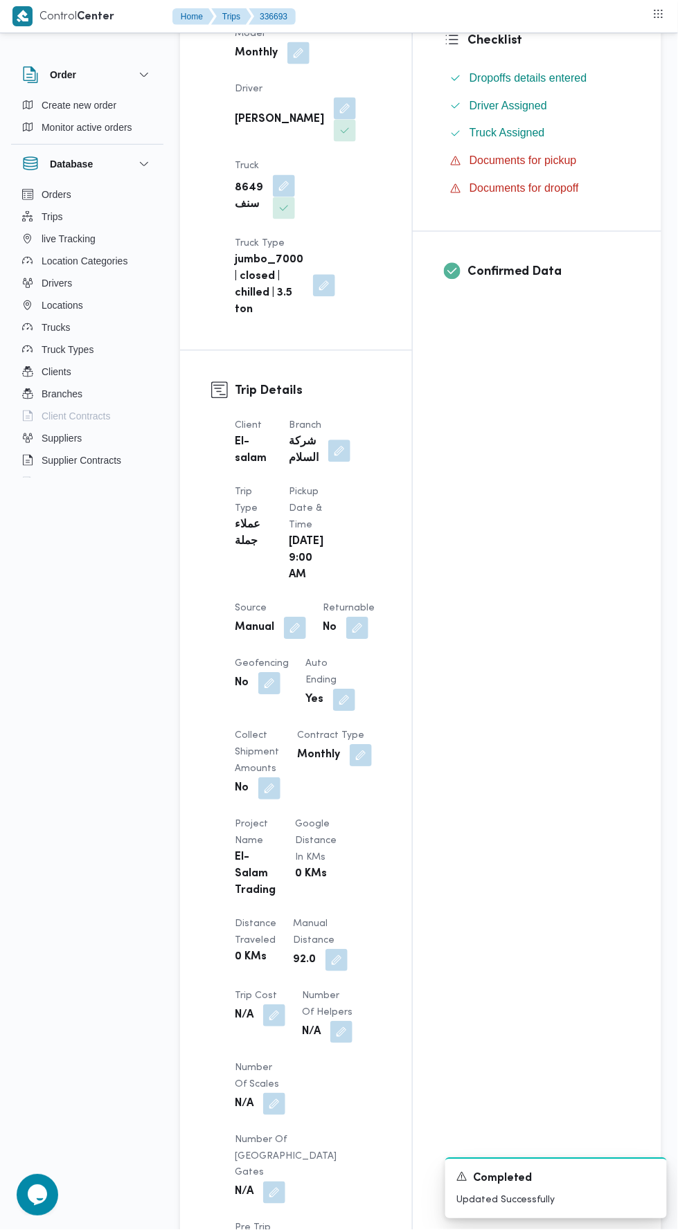
scroll to position [0, 0]
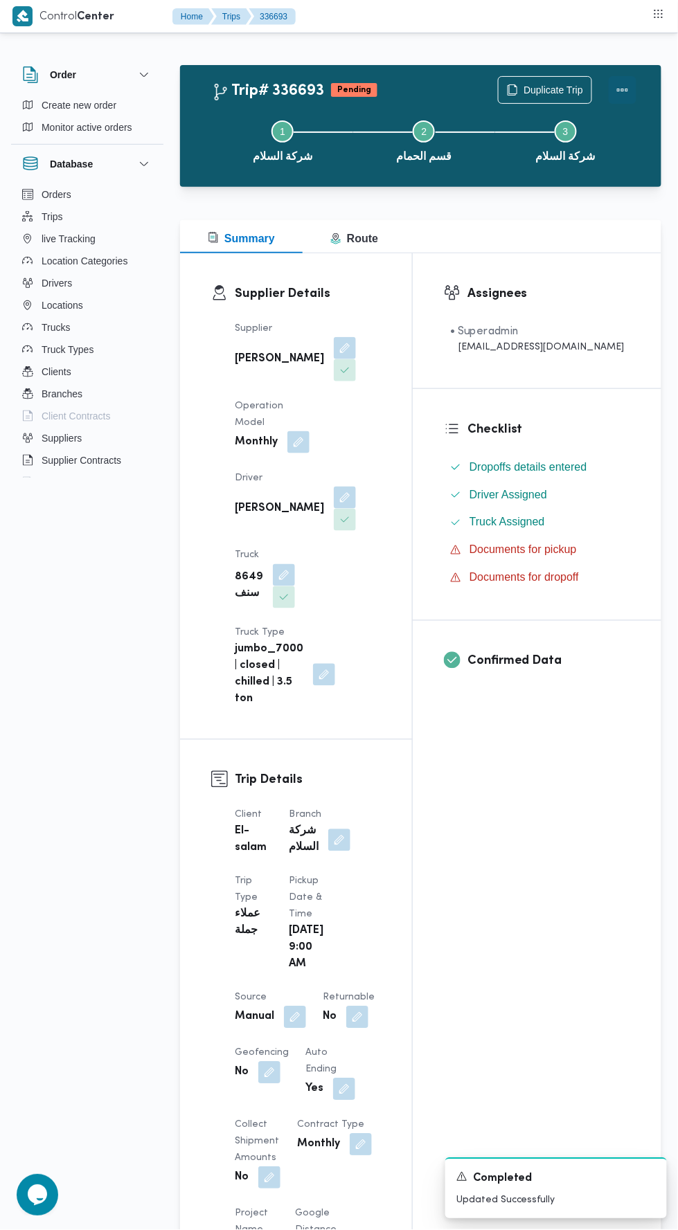
click at [629, 94] on button "Actions" at bounding box center [622, 90] width 28 height 28
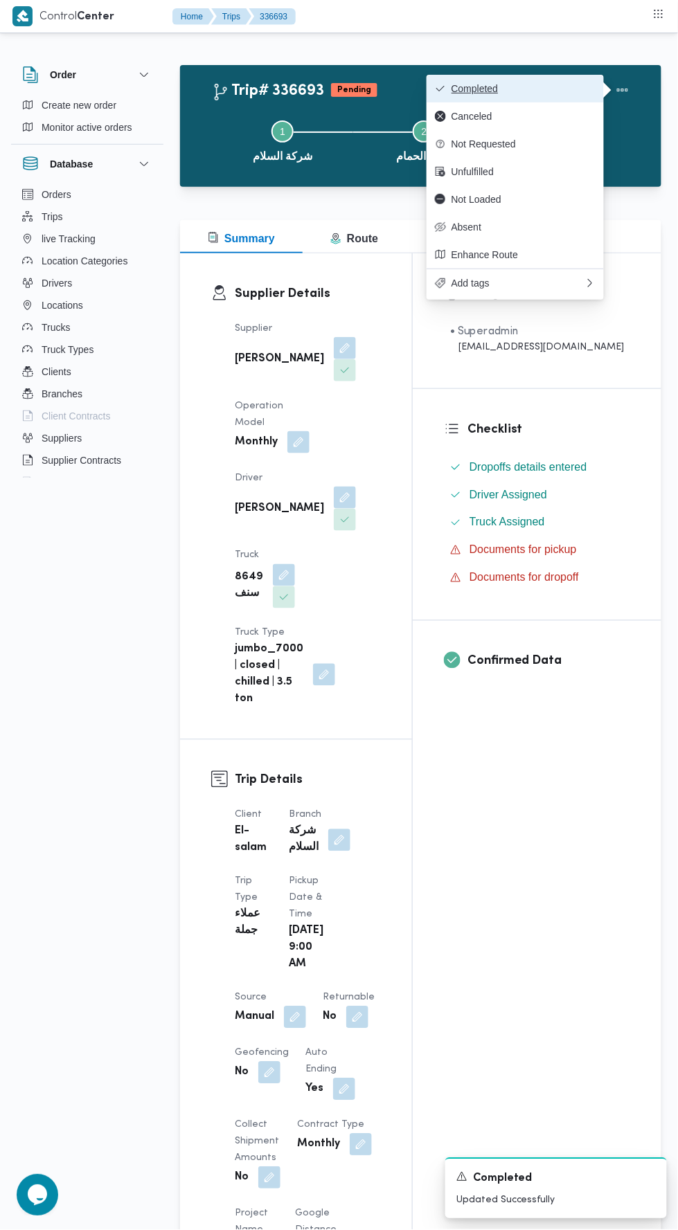
click at [584, 77] on button "Completed" at bounding box center [514, 89] width 177 height 28
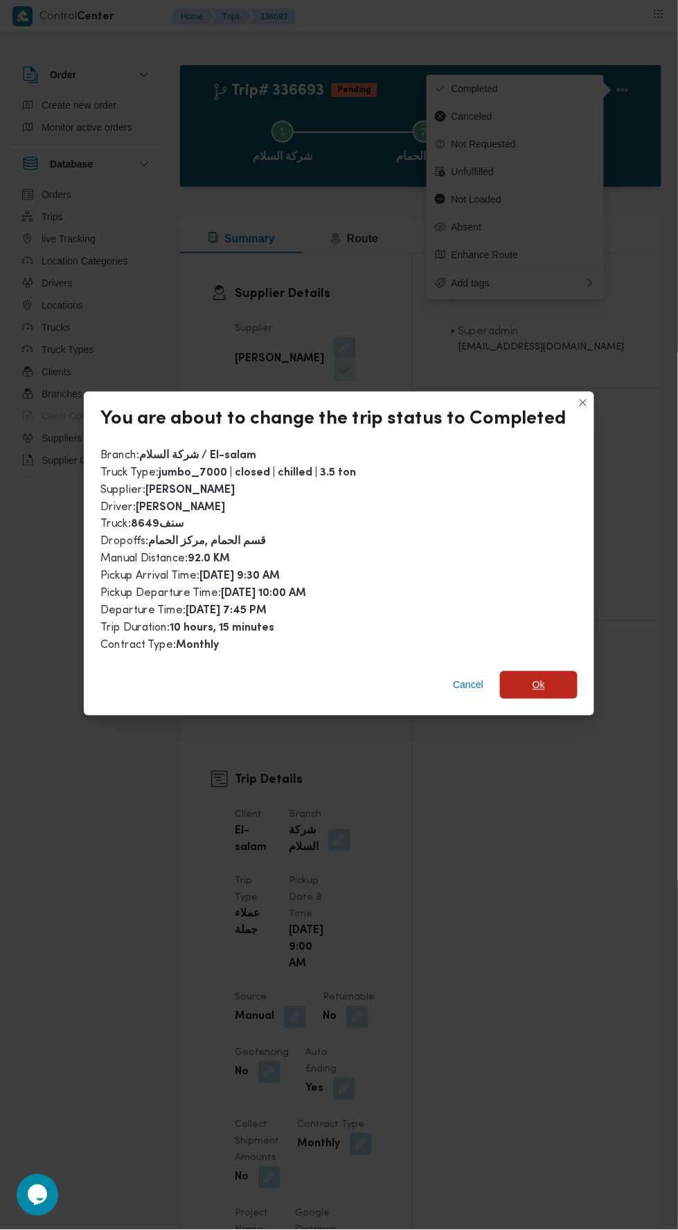
click at [550, 677] on span "Ok" at bounding box center [539, 685] width 78 height 28
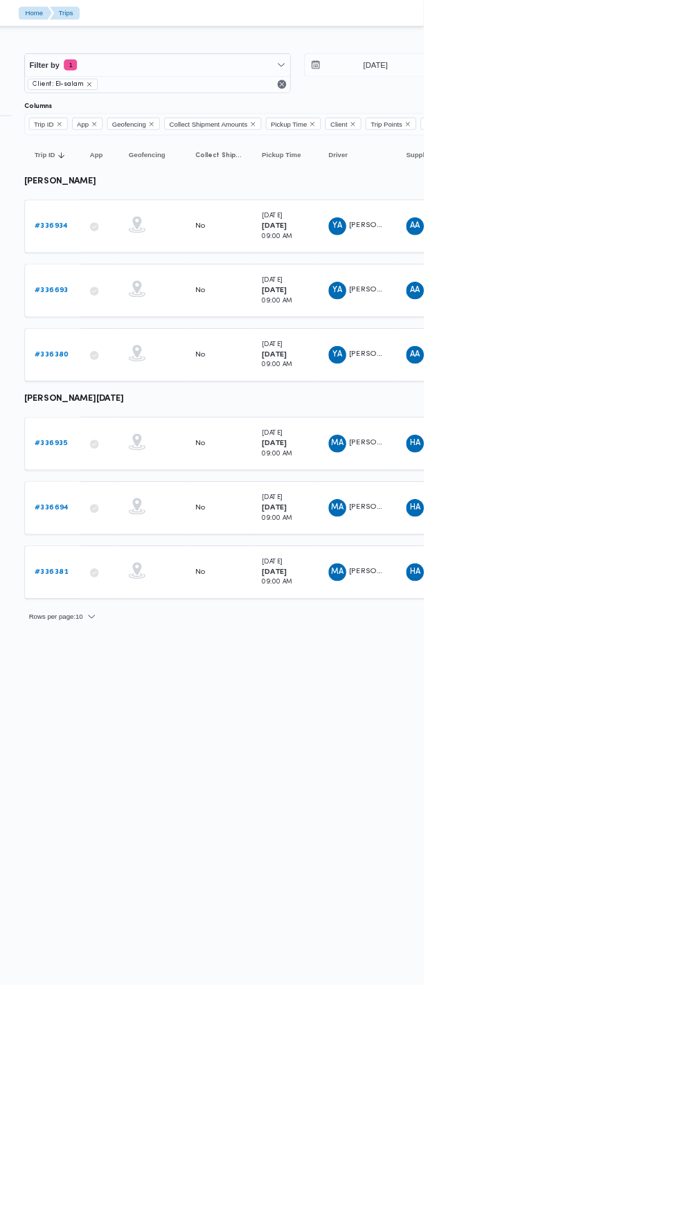
click at [627, 628] on span "محمد عبدالوهاب رمضان محمد حسن" at bounding box center [639, 632] width 109 height 9
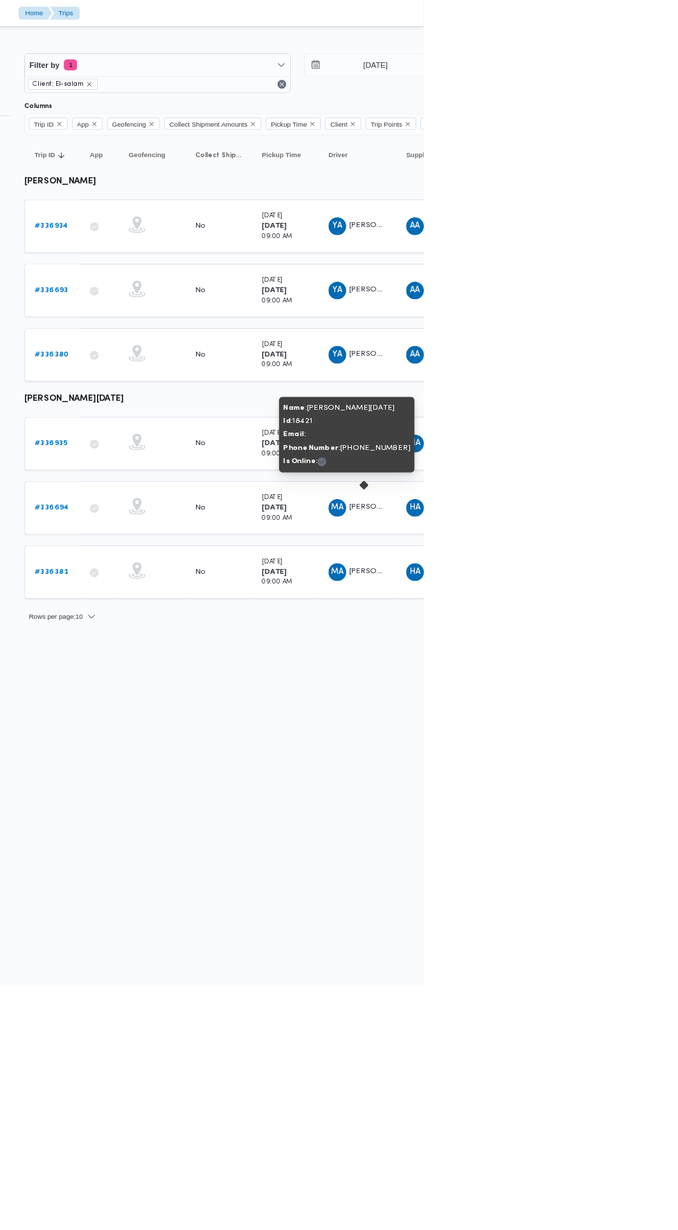
click at [219, 629] on b "# 336694" at bounding box center [214, 633] width 42 height 9
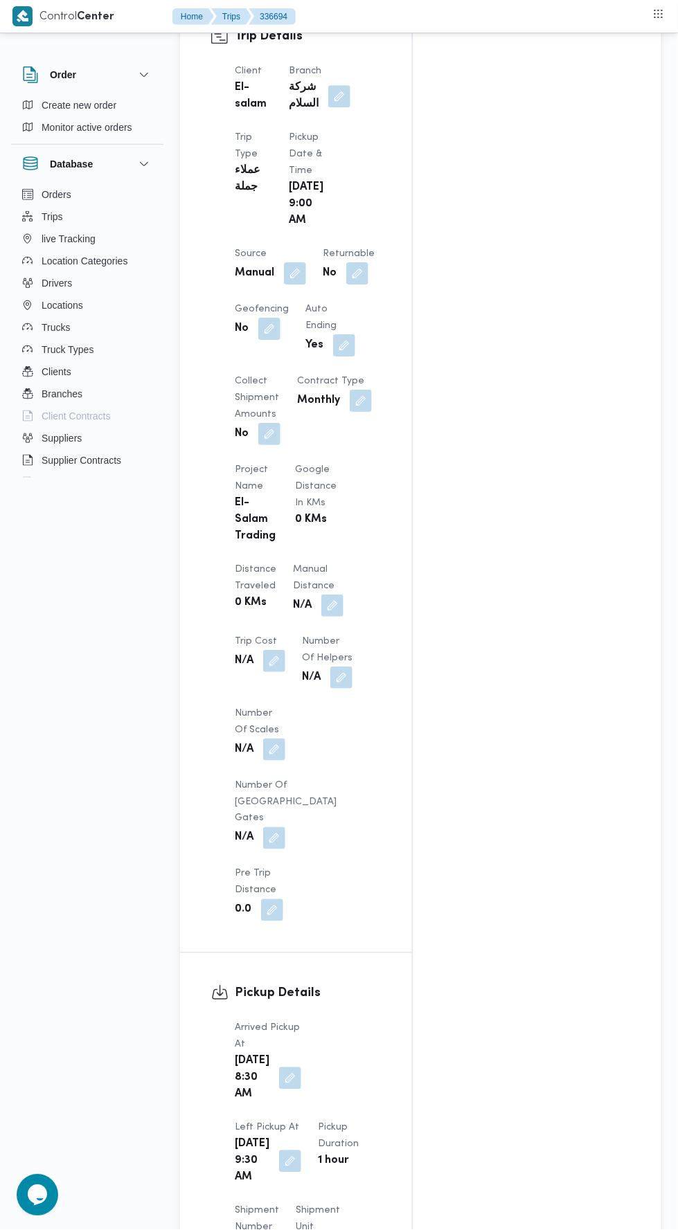
scroll to position [736, 0]
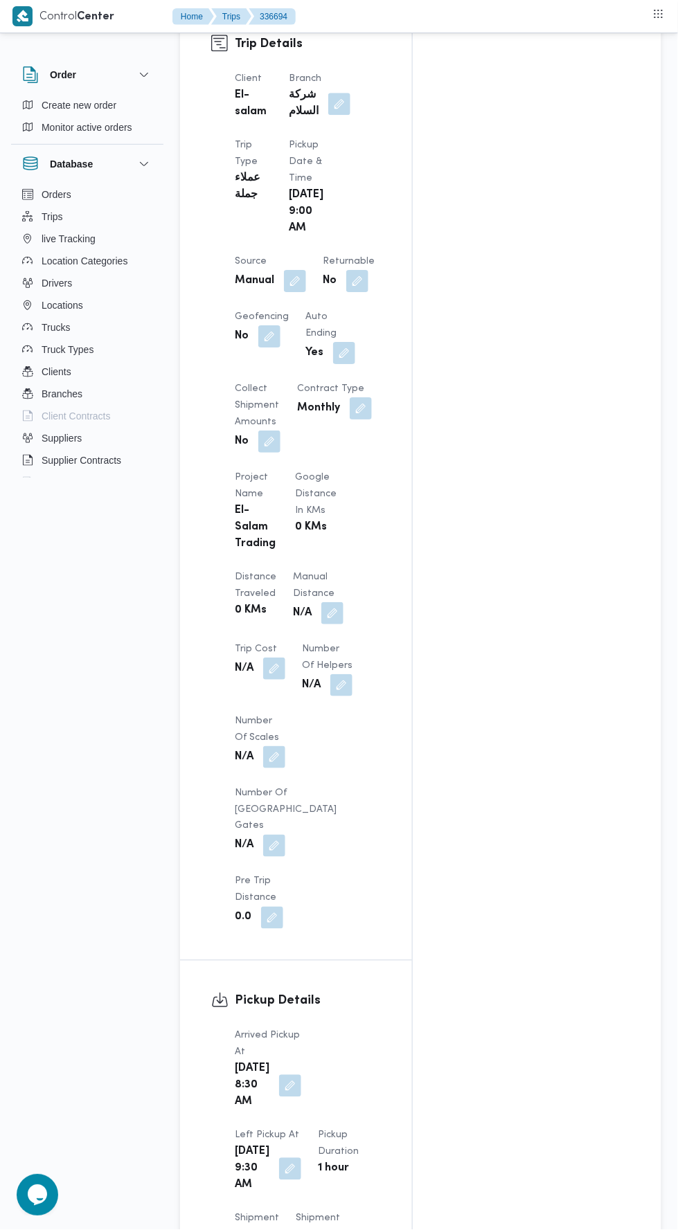
click at [330, 674] on button "button" at bounding box center [341, 685] width 22 height 22
click at [321, 602] on button "button" at bounding box center [332, 613] width 22 height 22
click at [267, 613] on div "You are in a dialog. To close this dialog, hit escape. Manual Distance Save" at bounding box center [271, 590] width 240 height 64
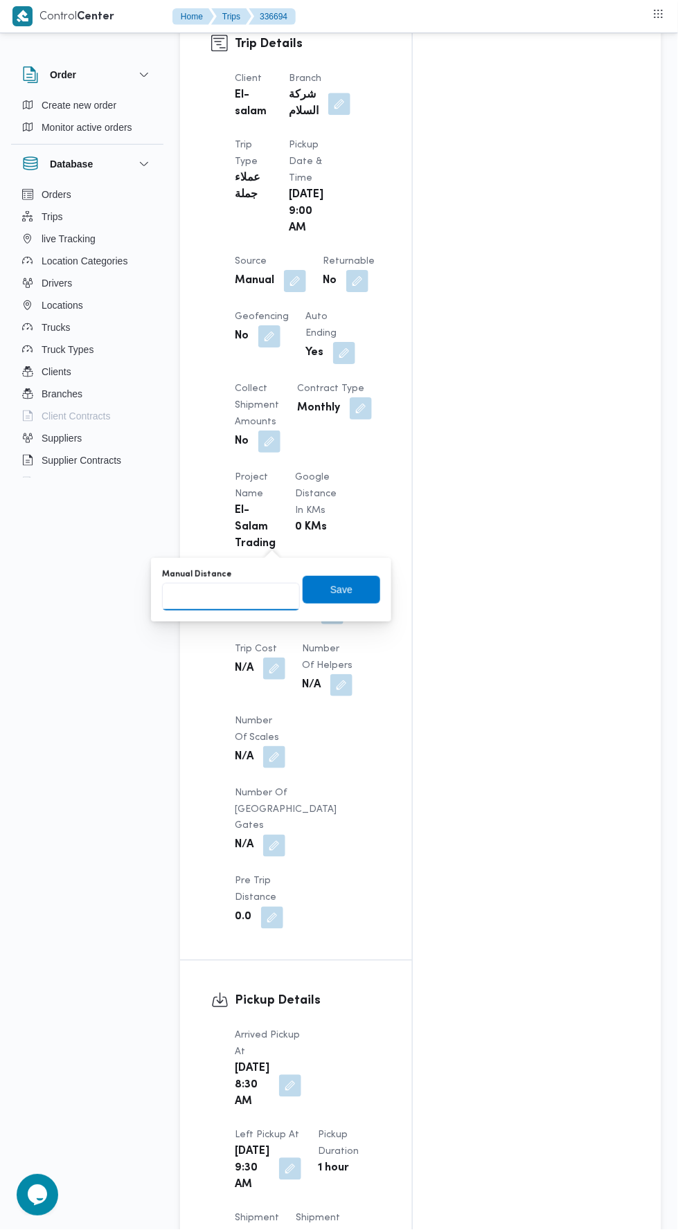
click at [258, 596] on input "Manual Distance" at bounding box center [231, 597] width 138 height 28
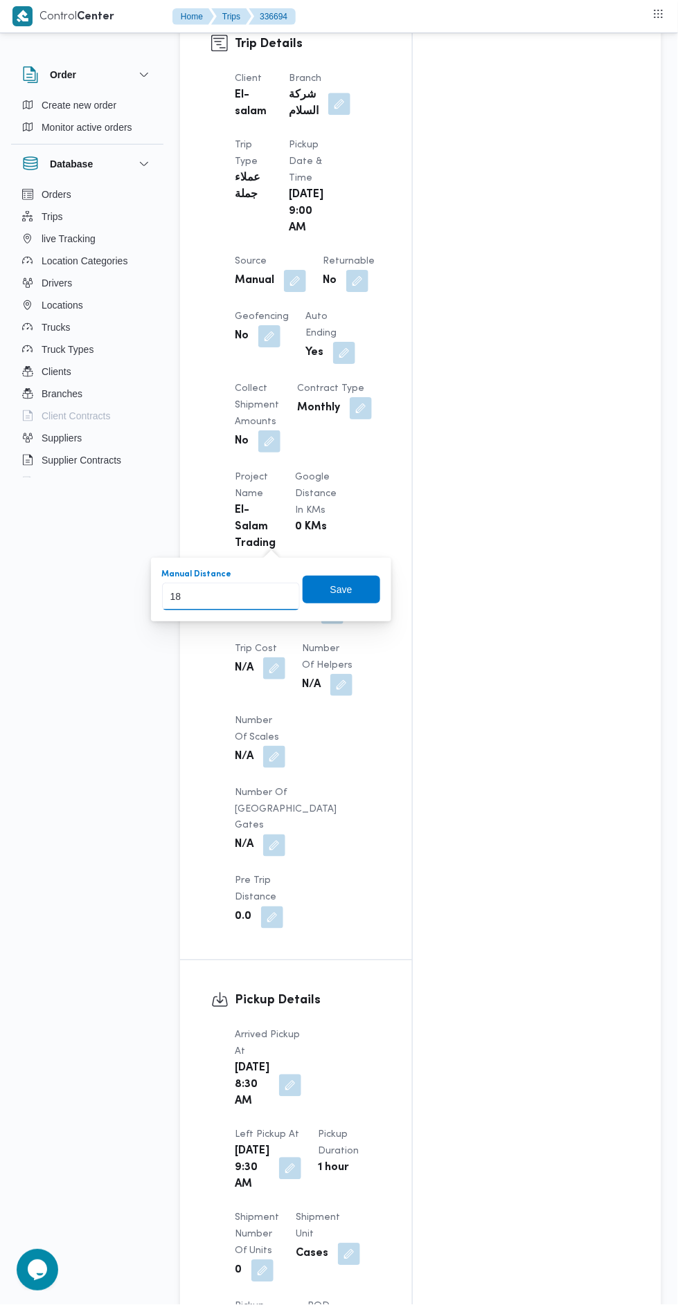
type input "184"
click at [357, 599] on span "Save" at bounding box center [341, 590] width 78 height 28
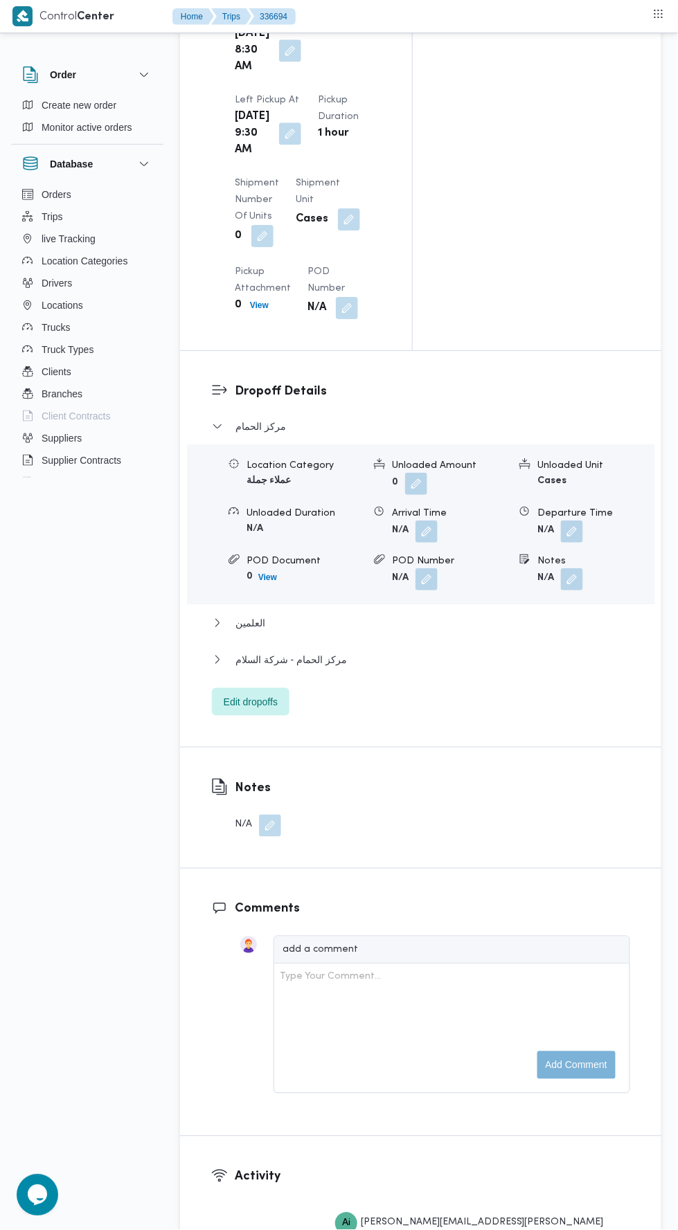
scroll to position [2065, 0]
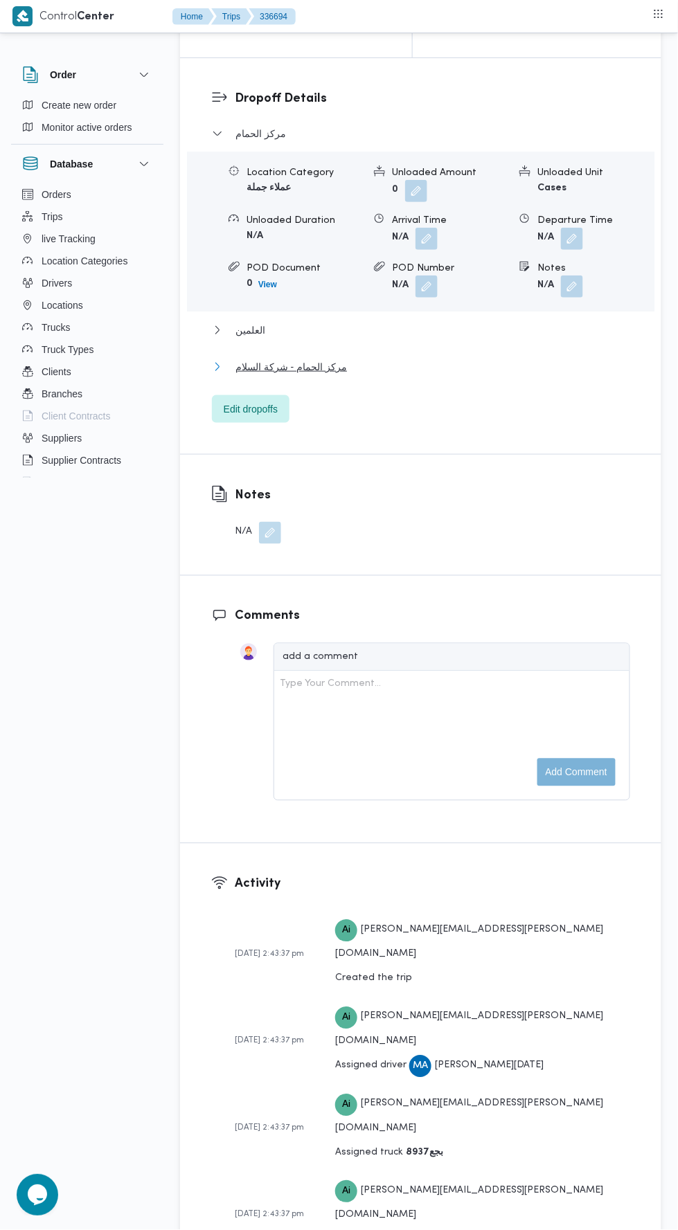
click at [415, 359] on button "مركز الحمام - شركة السلام" at bounding box center [421, 367] width 418 height 17
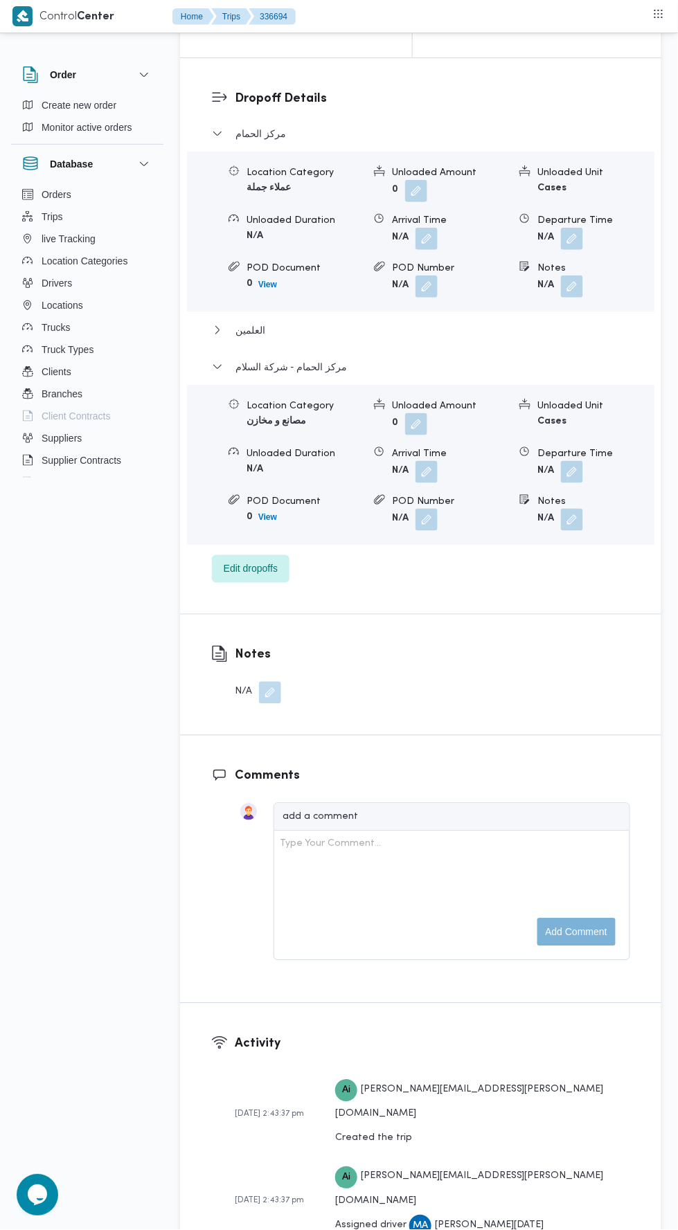
click at [581, 461] on button "button" at bounding box center [572, 472] width 22 height 22
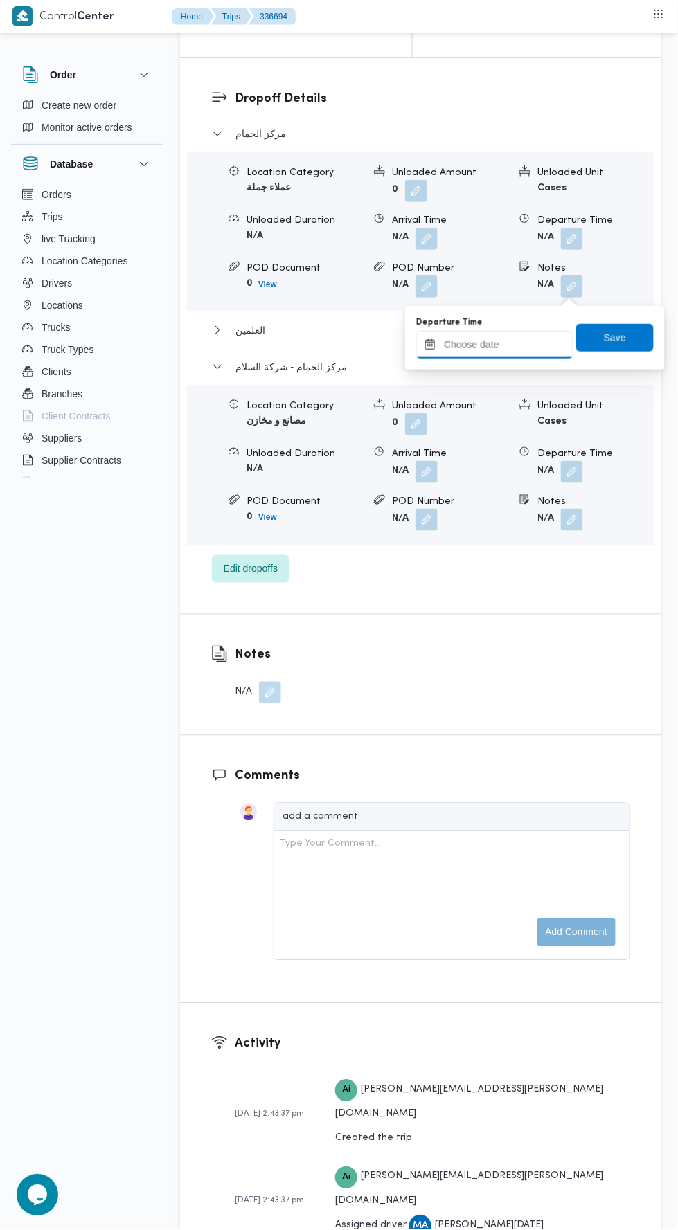
click at [539, 343] on input "Departure Time" at bounding box center [494, 345] width 157 height 28
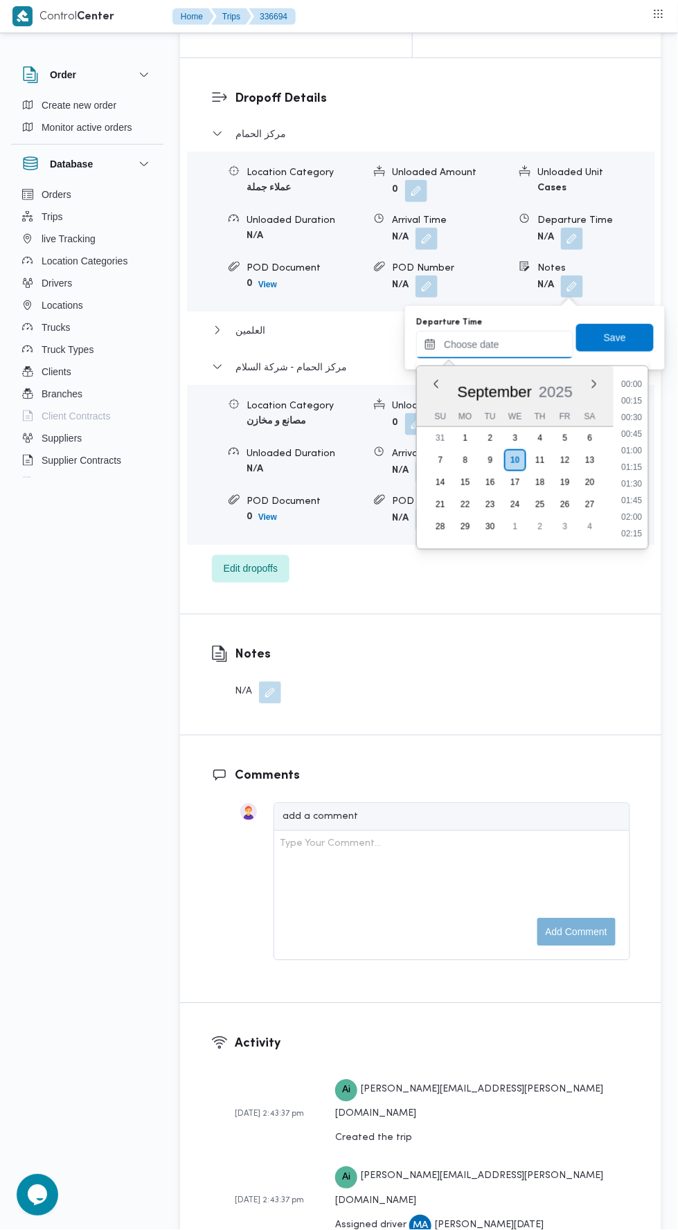
scroll to position [1228, 0]
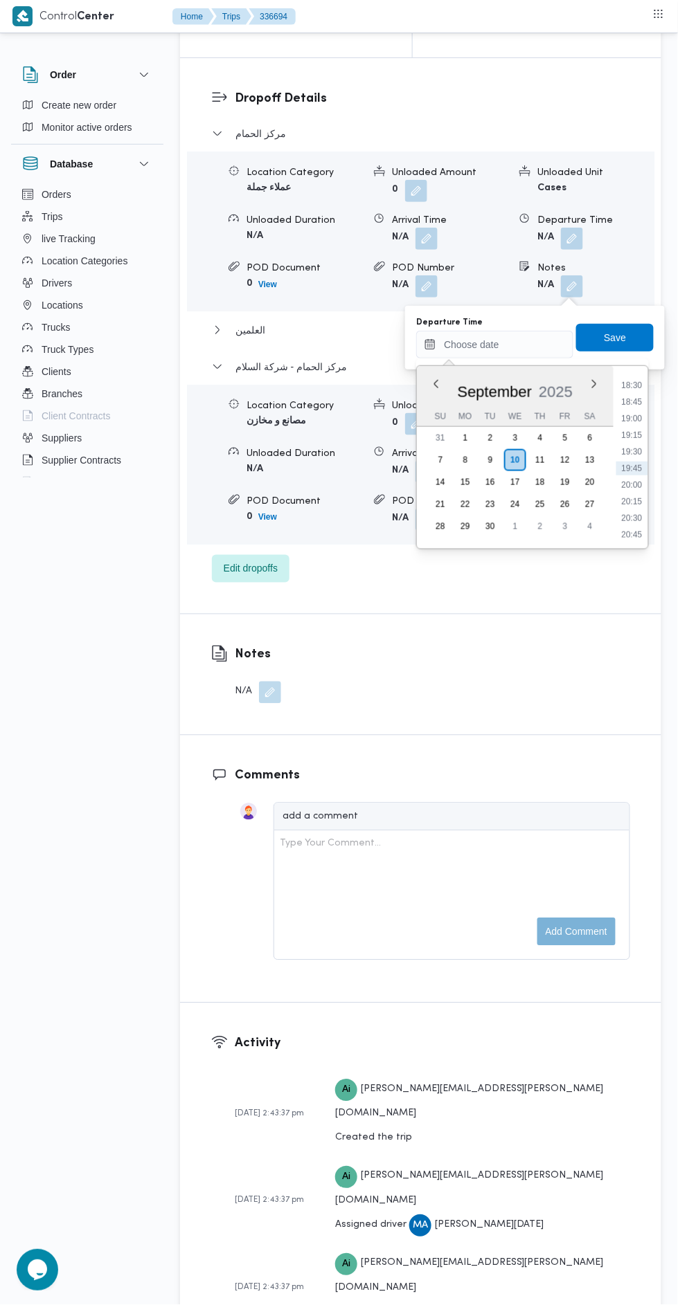
click at [633, 445] on li "19:30" at bounding box center [632, 452] width 32 height 14
type input "10/09/2025 19:30"
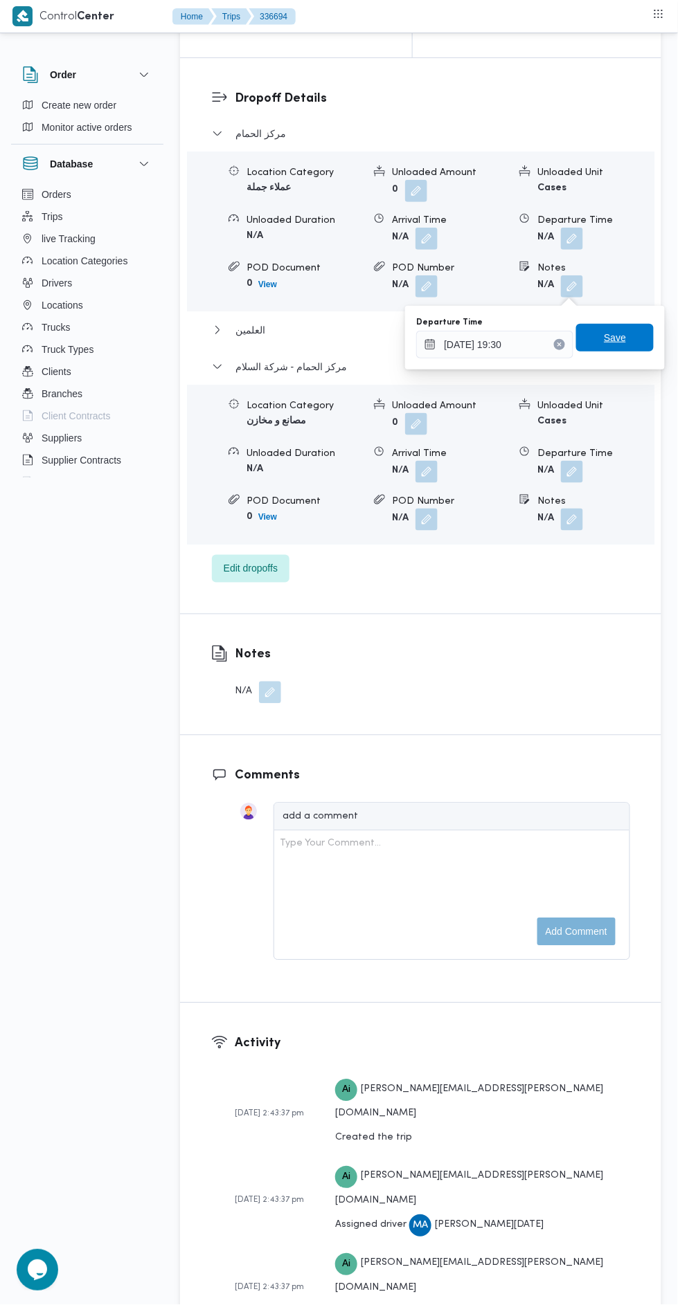
click at [634, 340] on span "Save" at bounding box center [615, 338] width 78 height 28
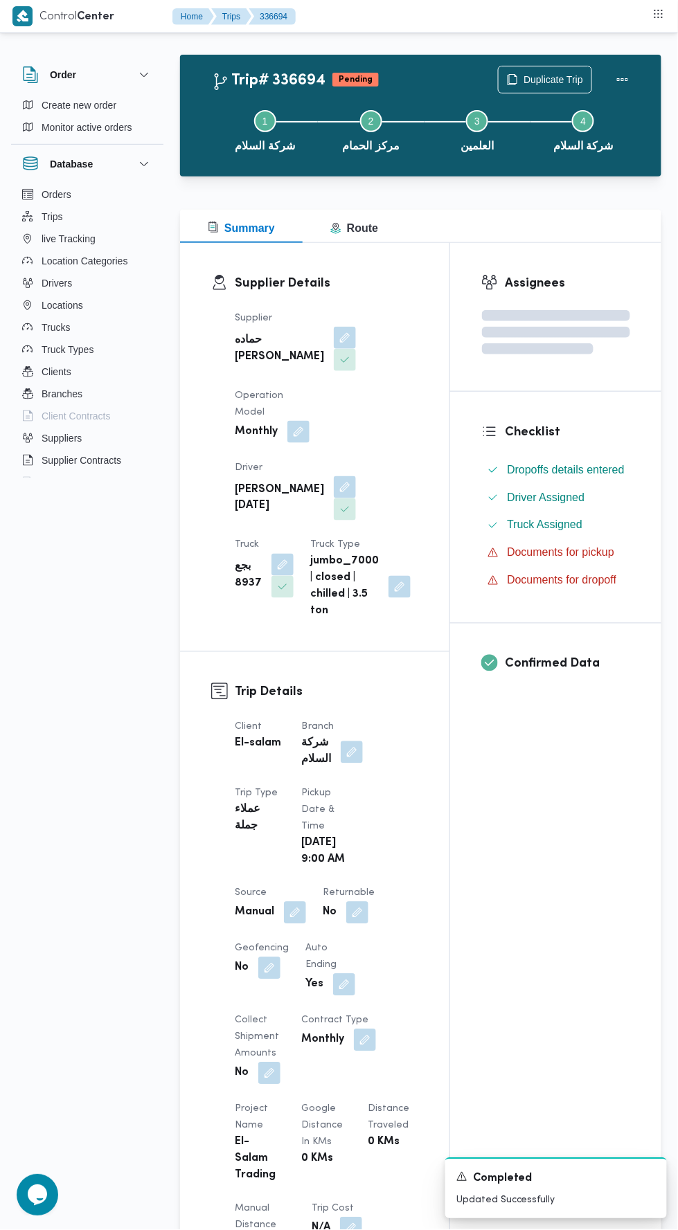
scroll to position [0, 0]
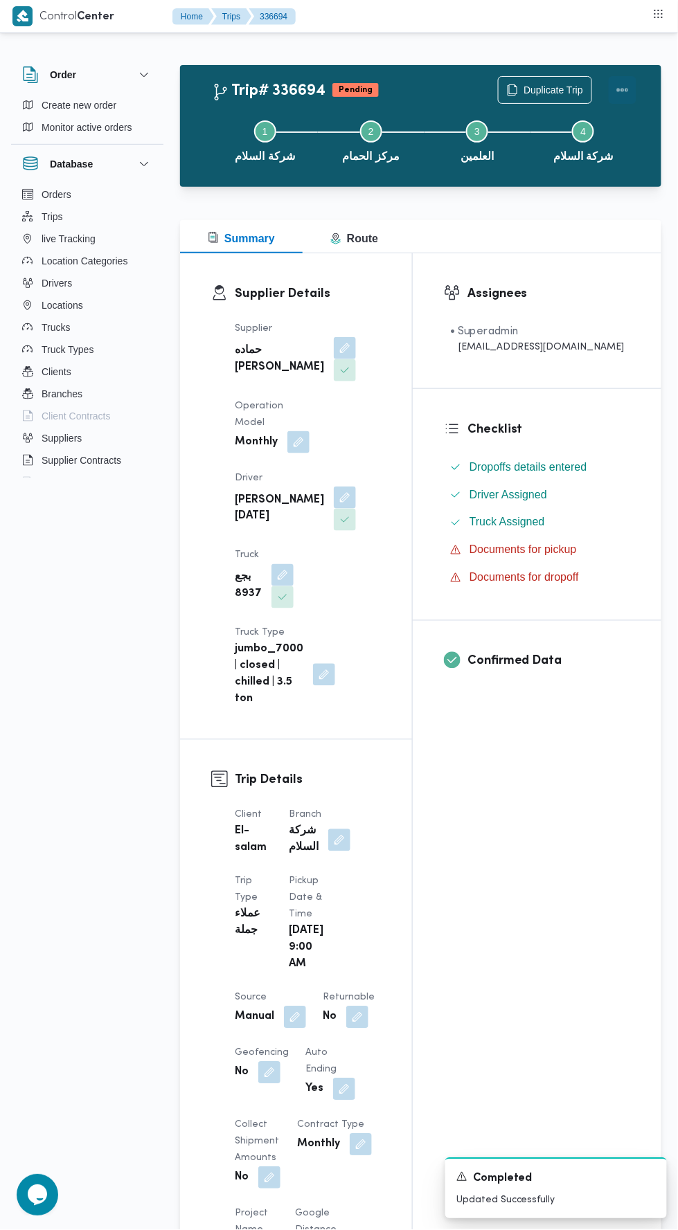
click at [625, 99] on button "Actions" at bounding box center [622, 90] width 28 height 28
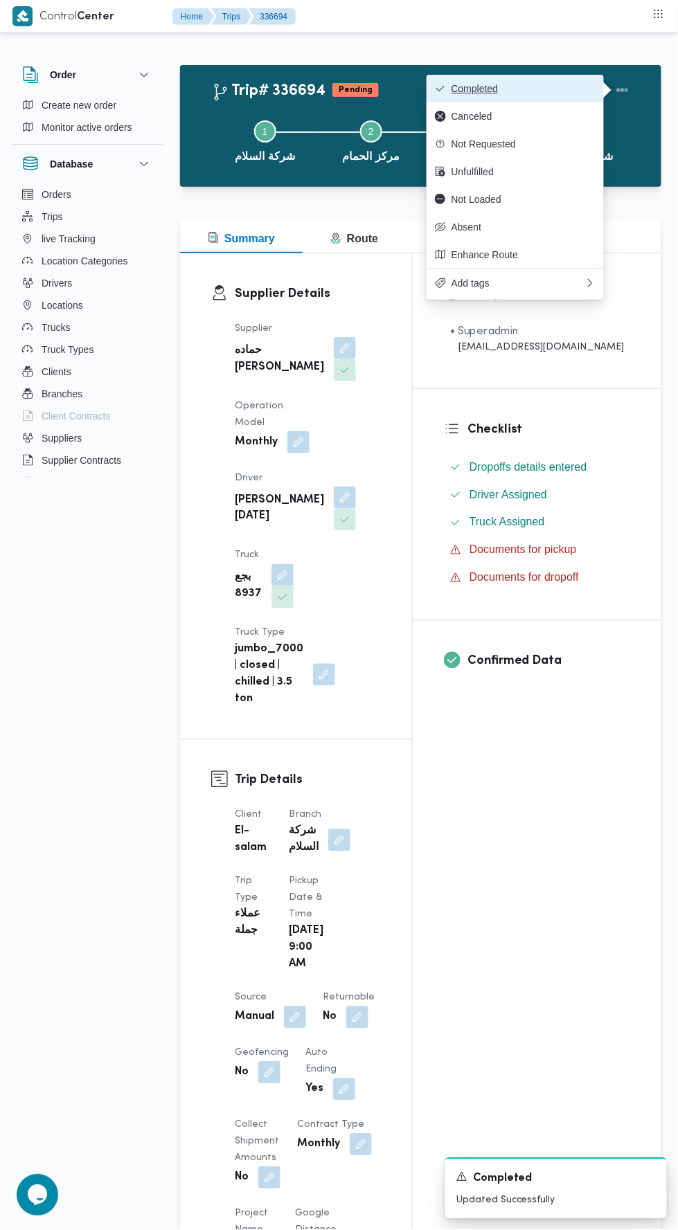
click at [565, 87] on span "Completed" at bounding box center [523, 88] width 144 height 11
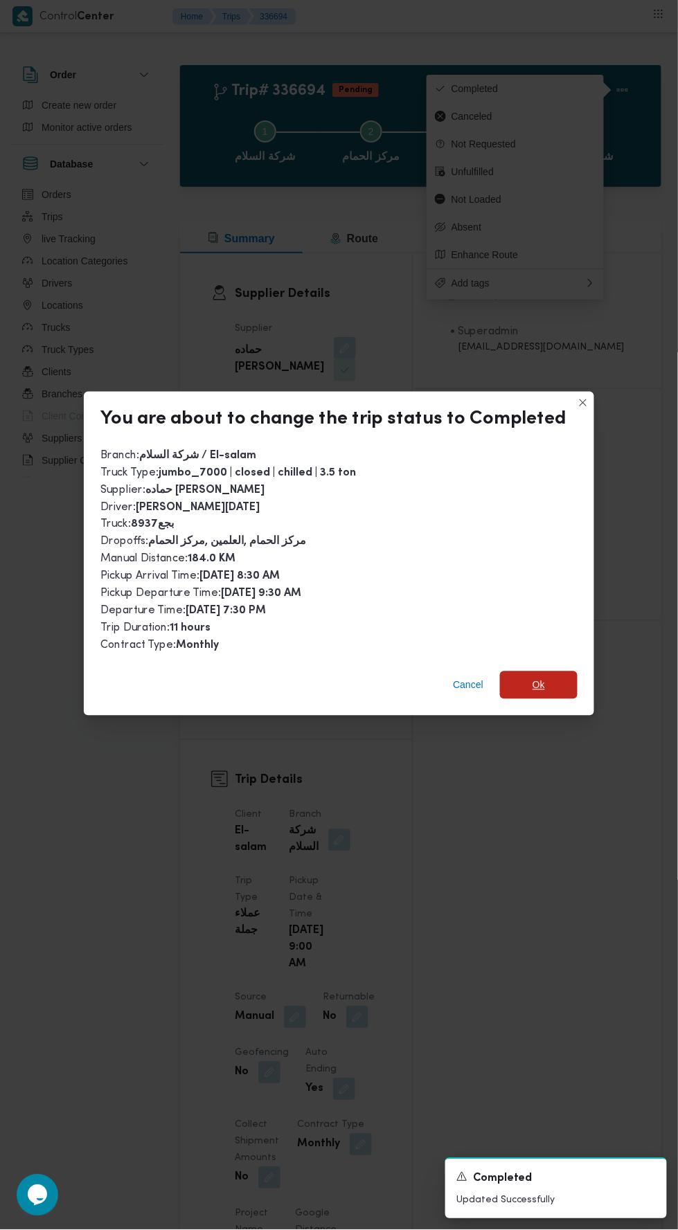
click at [541, 680] on span "Ok" at bounding box center [538, 685] width 12 height 17
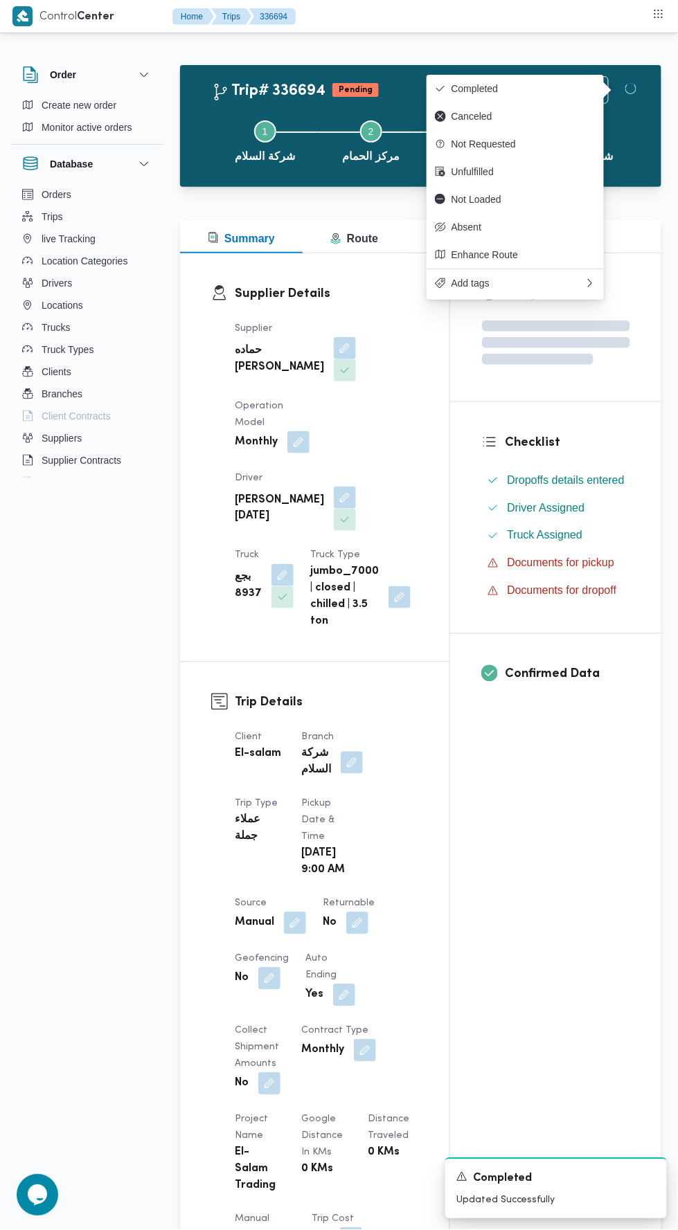
click at [531, 921] on div "Assignees Checklist Dropoffs details entered Driver Assigned Truck Assigned Doc…" at bounding box center [555, 1063] width 211 height 1620
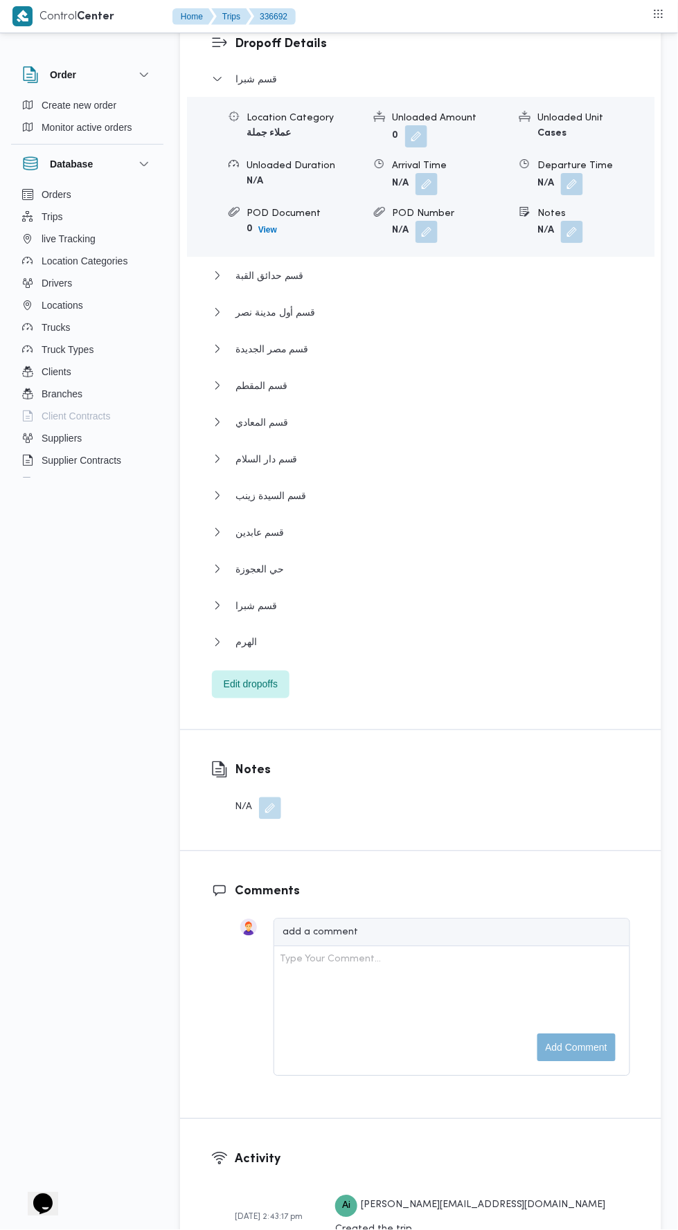
scroll to position [1984, 0]
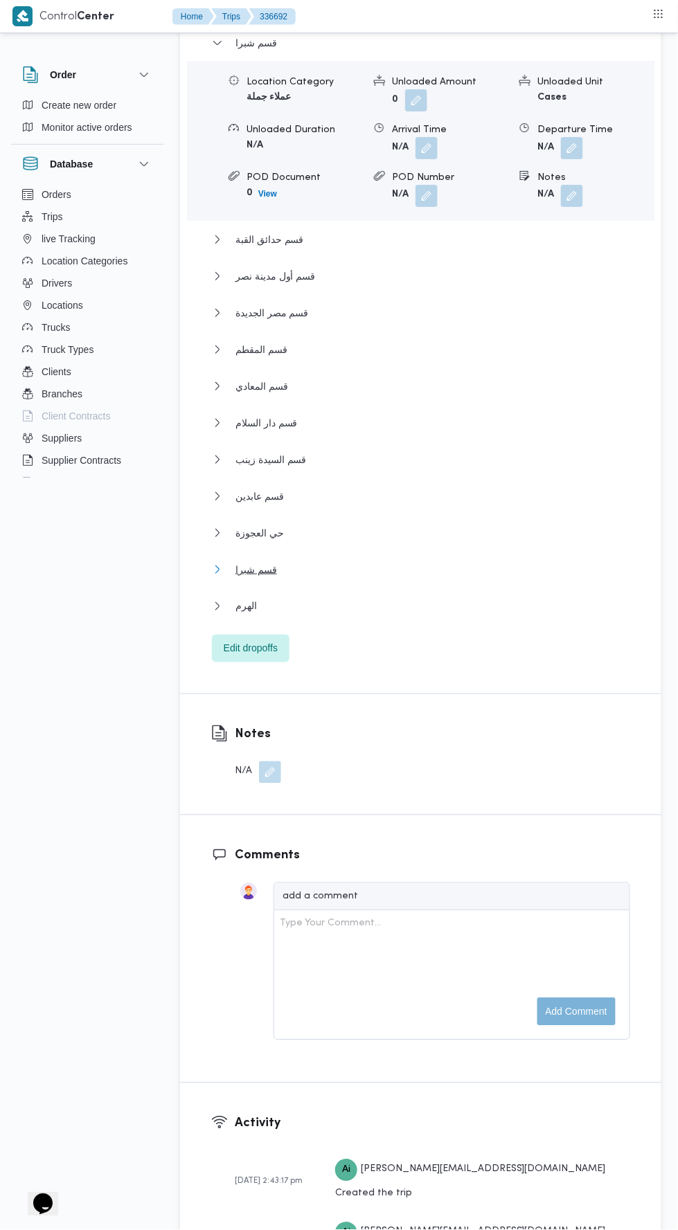
click at [442, 578] on button "قسم شبرا" at bounding box center [421, 569] width 418 height 17
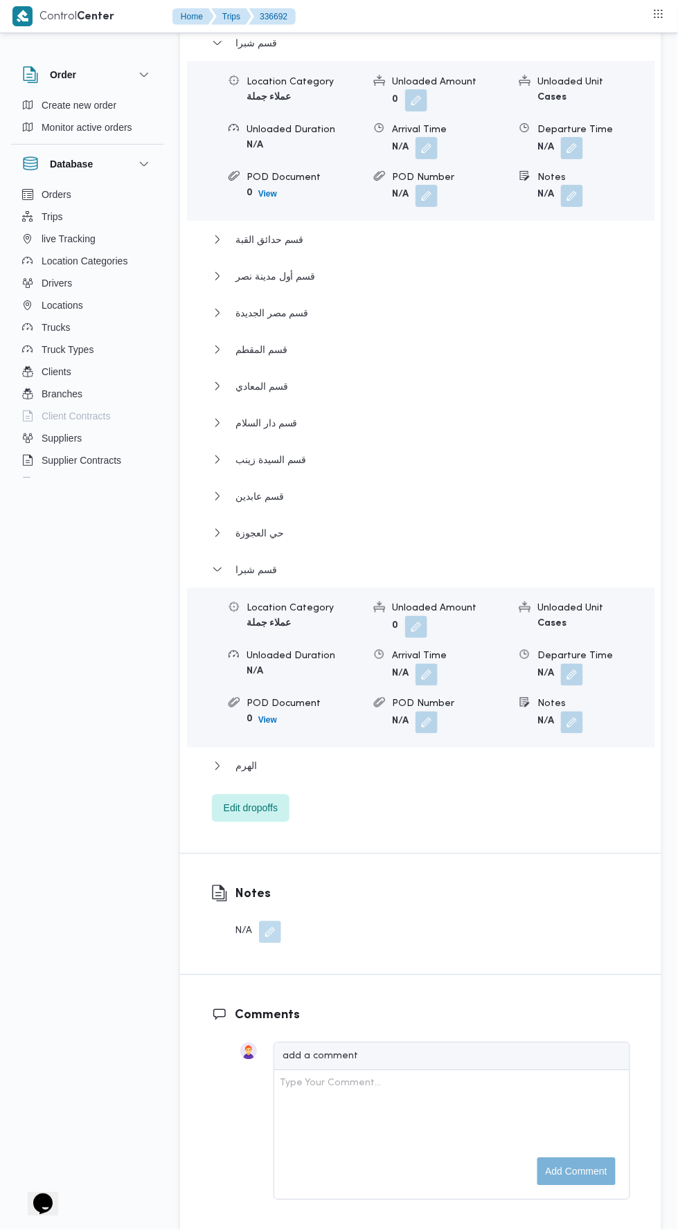
click at [473, 811] on div "قسم شبرا Location Category عملاء جملة Unloaded Amount 0 Unloaded Unit Cases Unl…" at bounding box center [421, 429] width 418 height 788
click at [462, 775] on button "الهرم" at bounding box center [421, 766] width 418 height 17
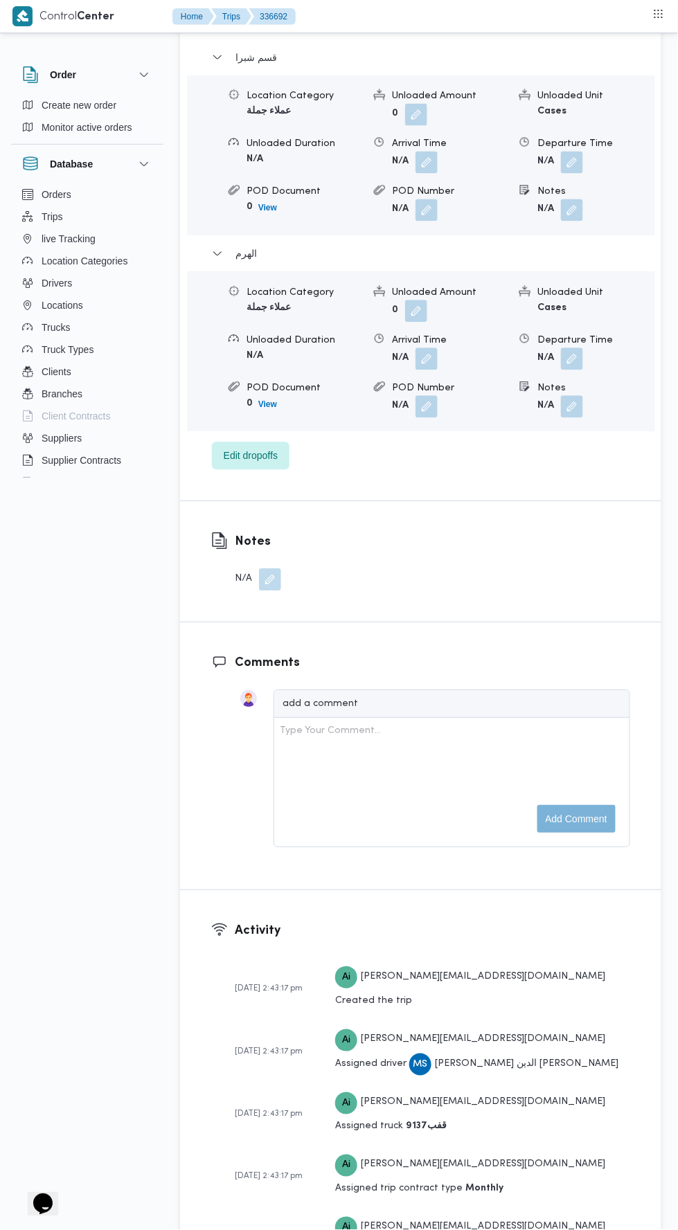
scroll to position [2543, 0]
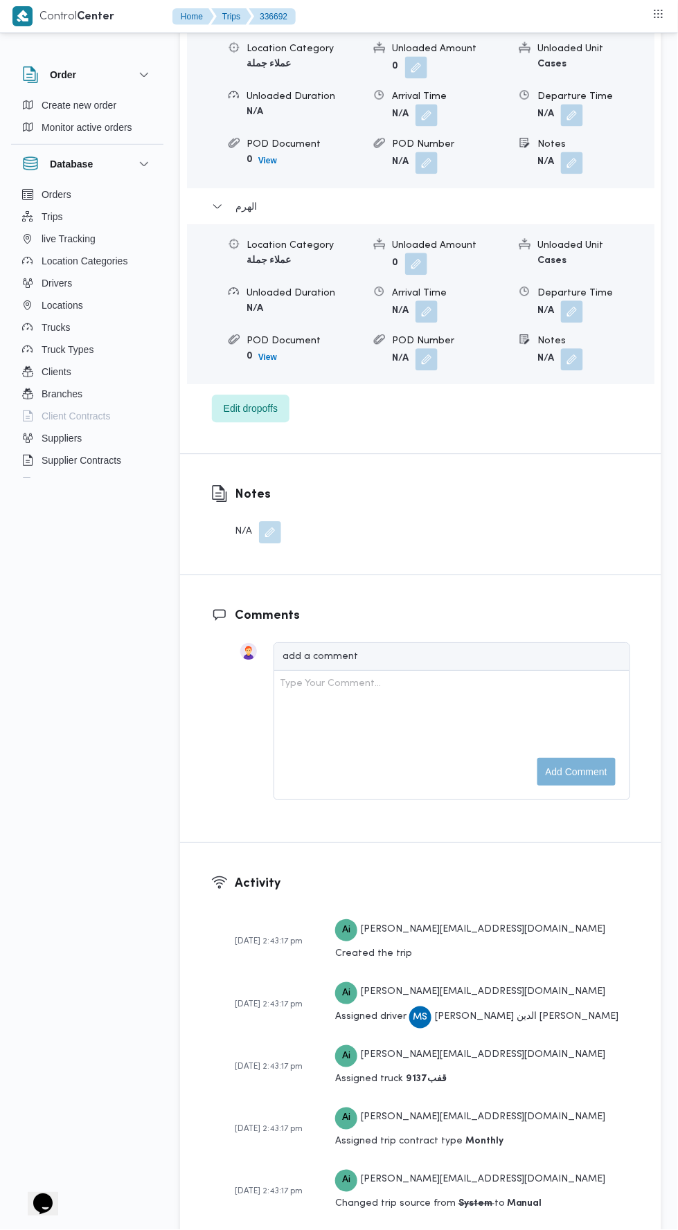
click at [568, 323] on button "button" at bounding box center [572, 312] width 22 height 22
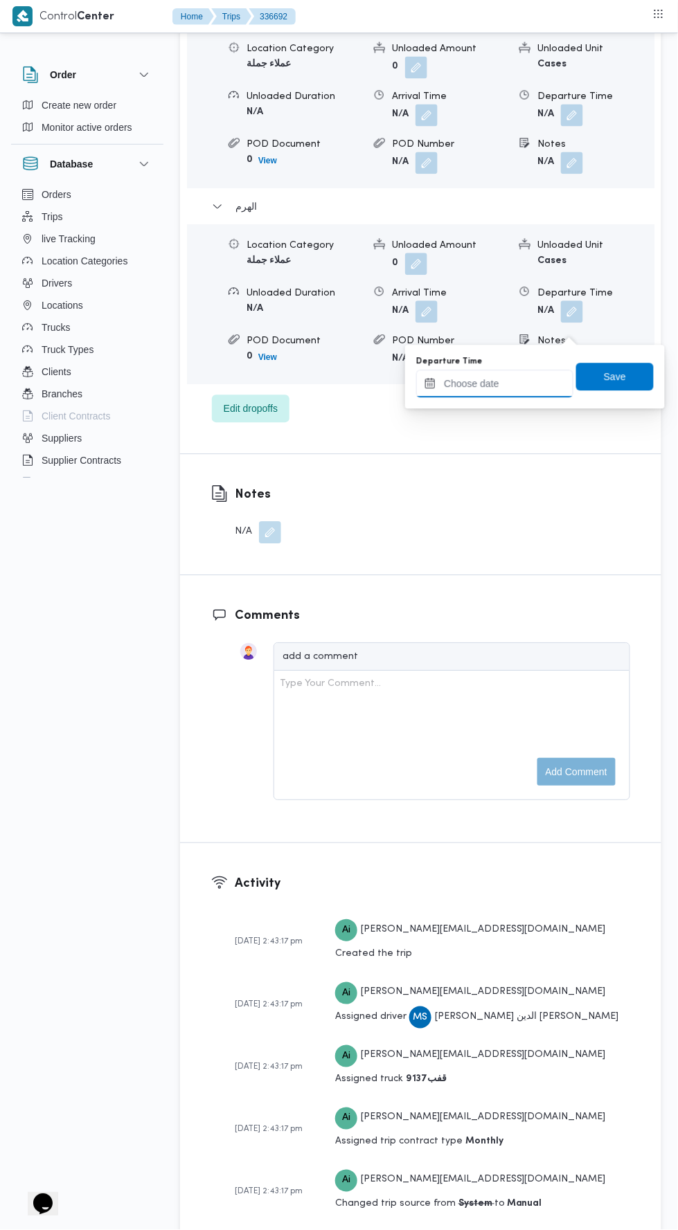
click at [528, 388] on input "Departure Time" at bounding box center [494, 384] width 157 height 28
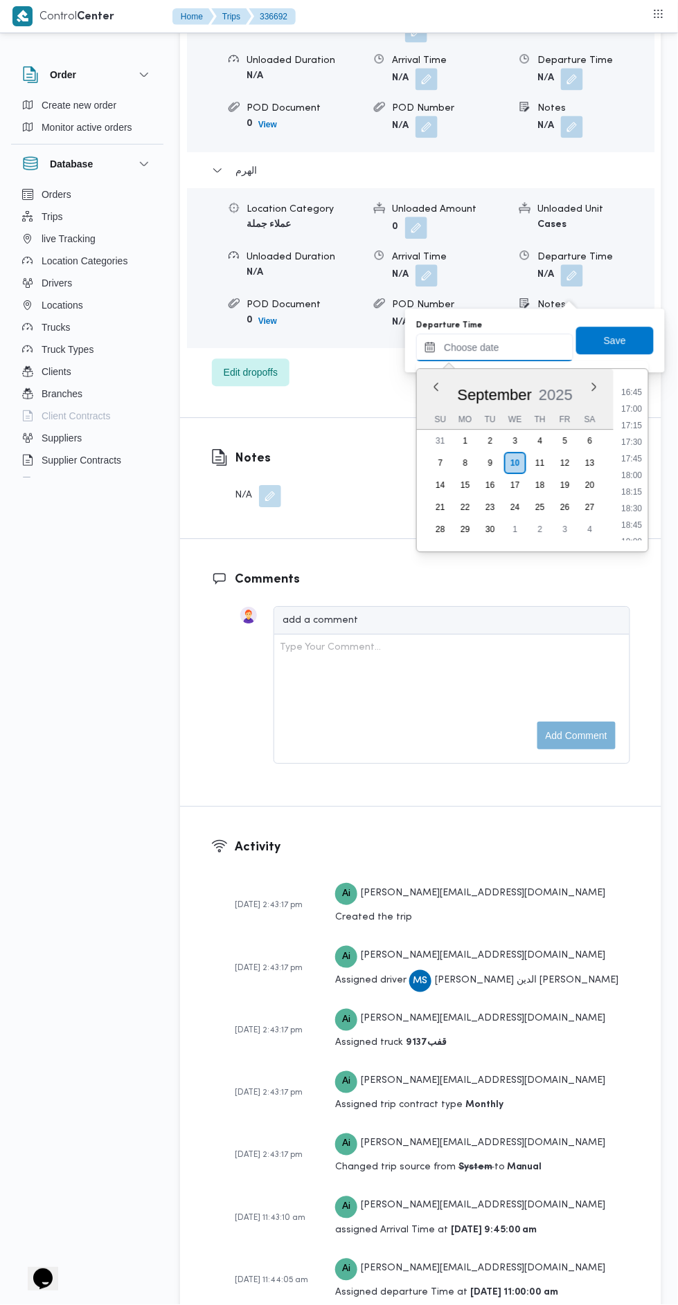
scroll to position [1105, 0]
click at [631, 395] on li "16:45" at bounding box center [632, 396] width 32 height 14
type input "10/09/2025 16:45"
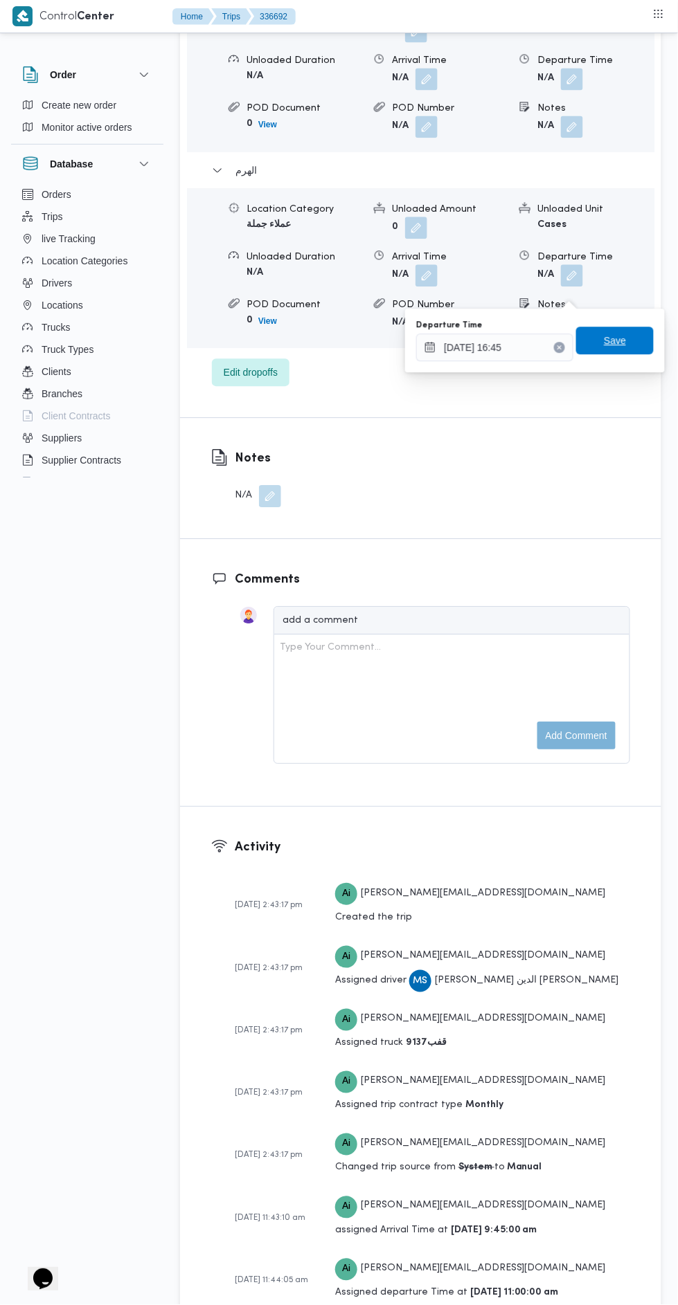
click at [620, 347] on span "Save" at bounding box center [615, 341] width 22 height 17
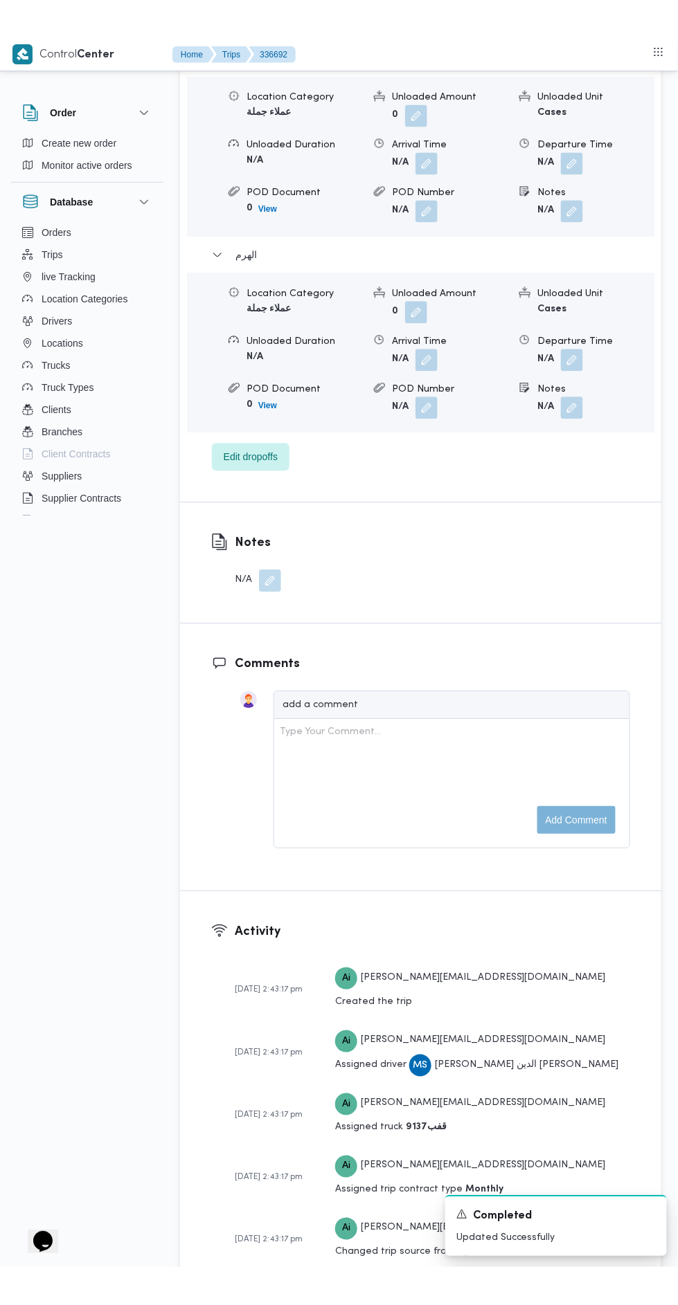
scroll to position [0, 0]
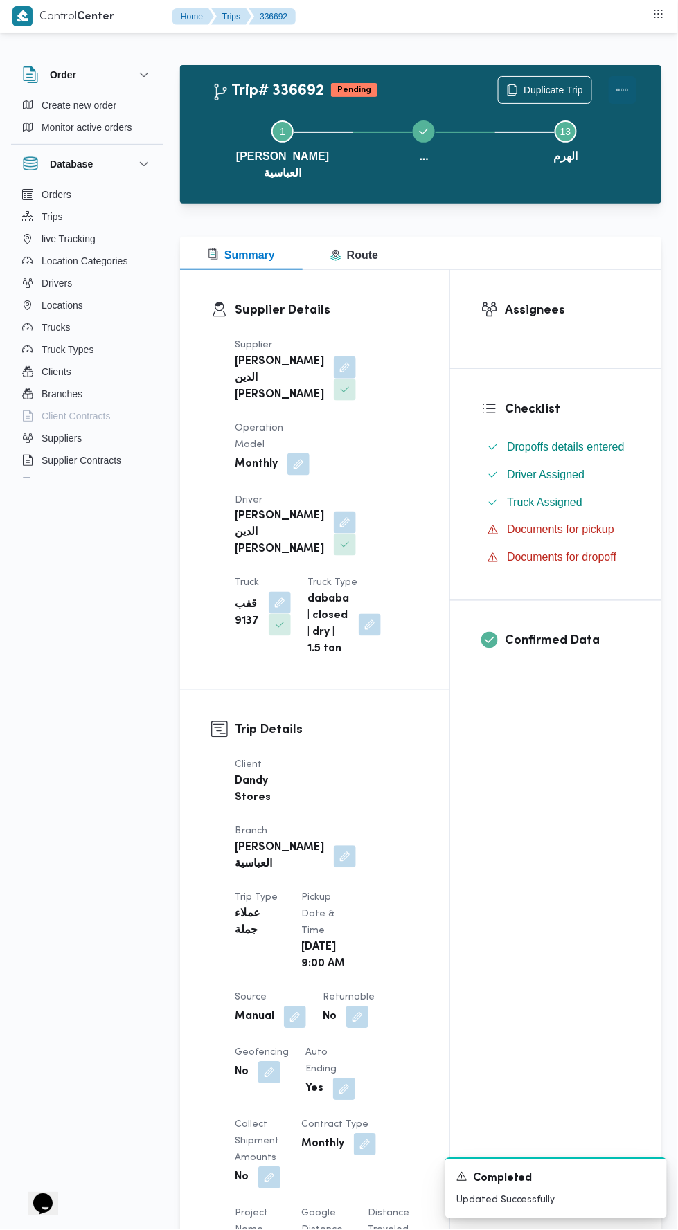
click at [630, 91] on button "Actions" at bounding box center [622, 90] width 28 height 28
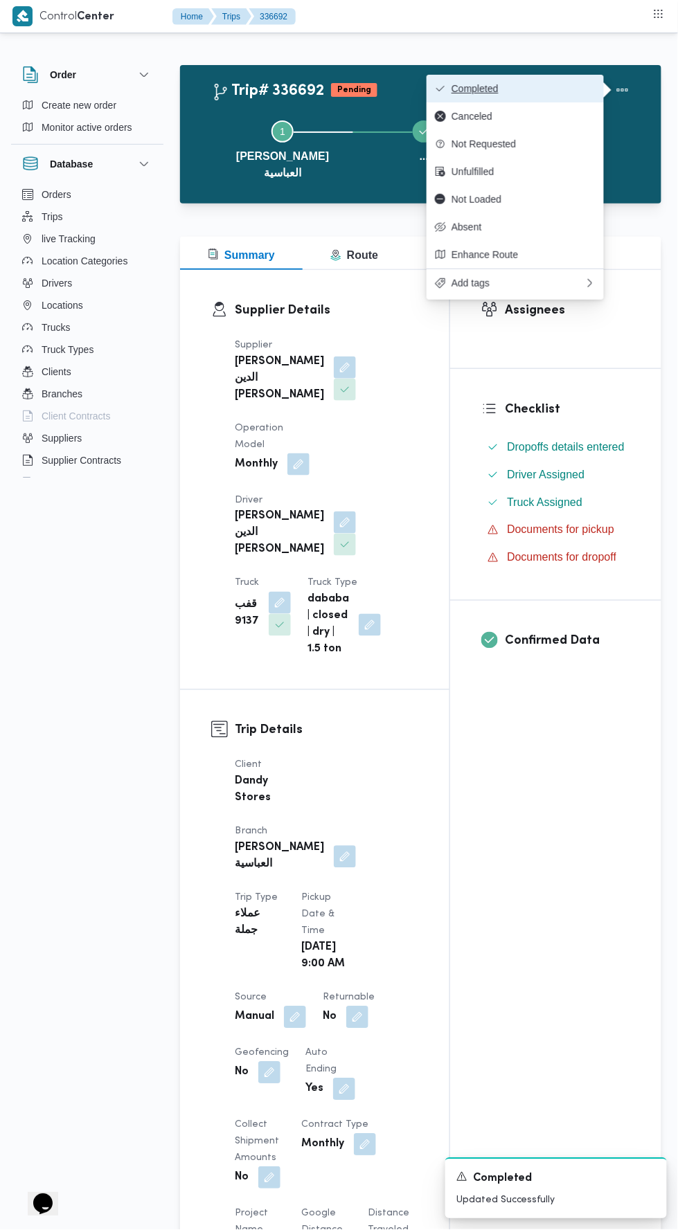
click at [579, 89] on span "Completed" at bounding box center [523, 88] width 144 height 11
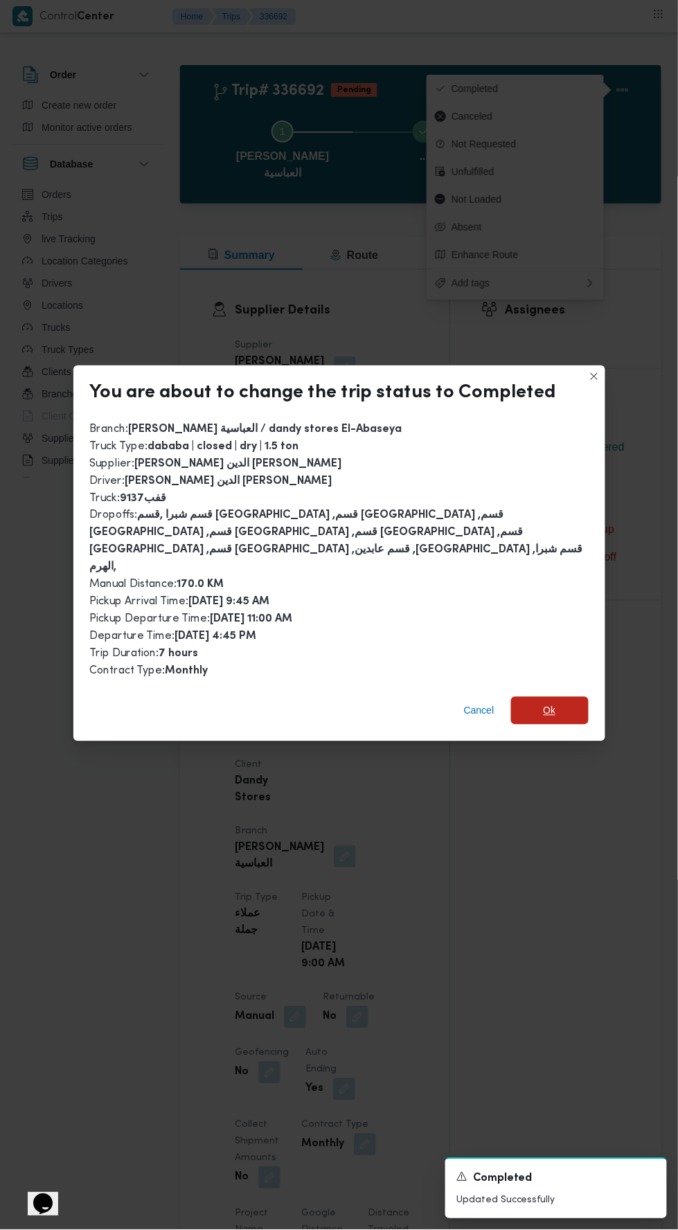
click at [537, 697] on span "Ok" at bounding box center [550, 711] width 78 height 28
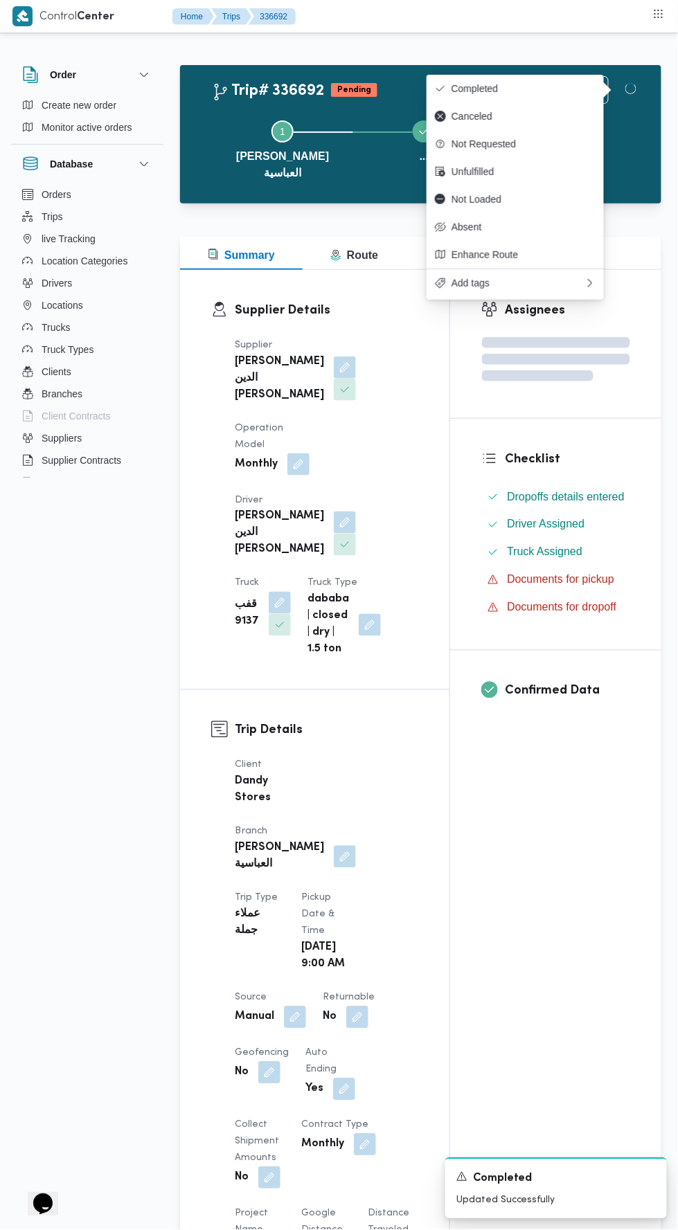
click at [579, 878] on div "Assignees Checklist Dropoffs details entered Driver Assigned Truck Assigned Doc…" at bounding box center [555, 1110] width 211 height 1681
